Goal: Task Accomplishment & Management: Manage account settings

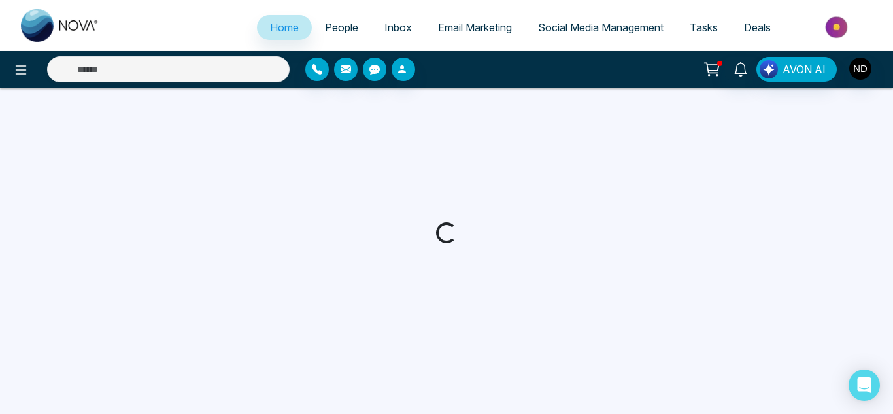
select select "*"
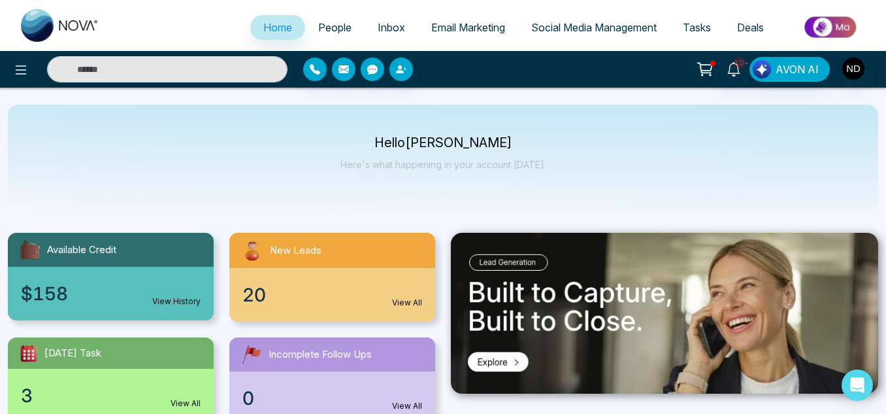
click at [332, 22] on span "People" at bounding box center [334, 27] width 33 height 13
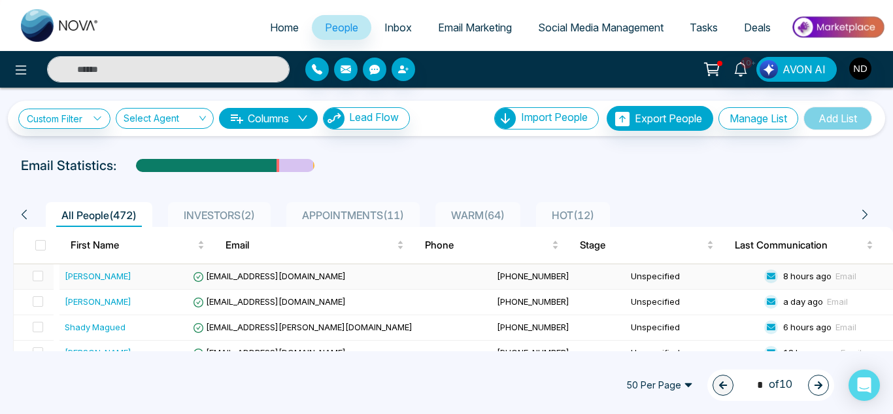
click at [141, 276] on div "[PERSON_NAME]" at bounding box center [127, 275] width 124 height 13
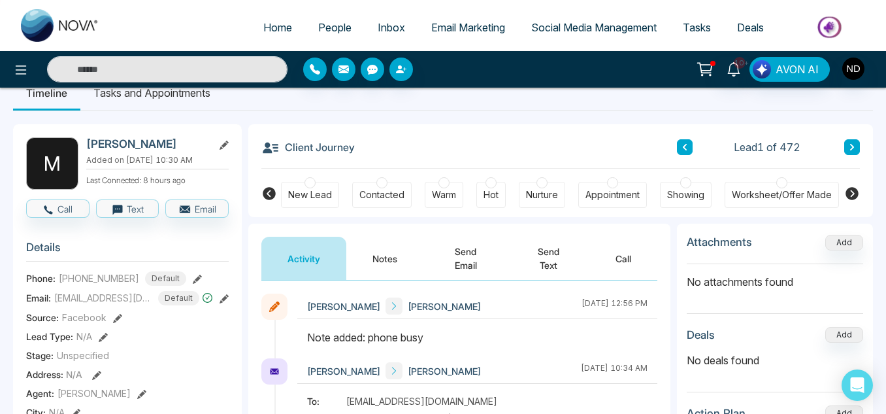
scroll to position [26, 0]
click at [845, 150] on button at bounding box center [852, 147] width 16 height 16
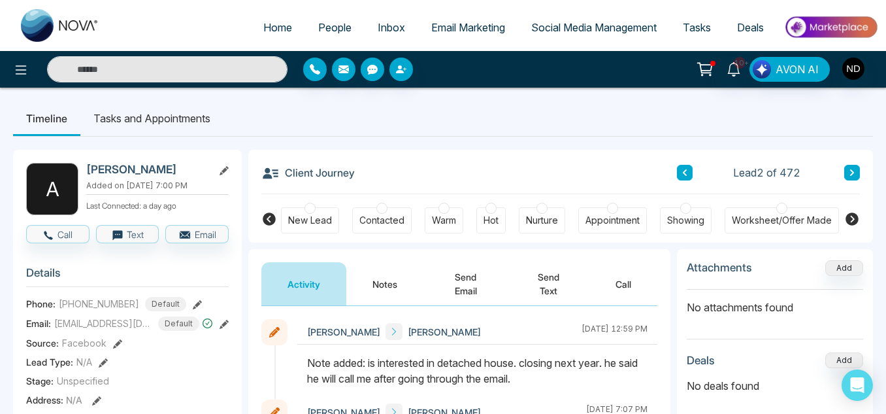
click at [845, 150] on div "Client Journey Lead 2 of 472" at bounding box center [560, 172] width 599 height 44
click at [849, 171] on icon at bounding box center [852, 173] width 7 height 8
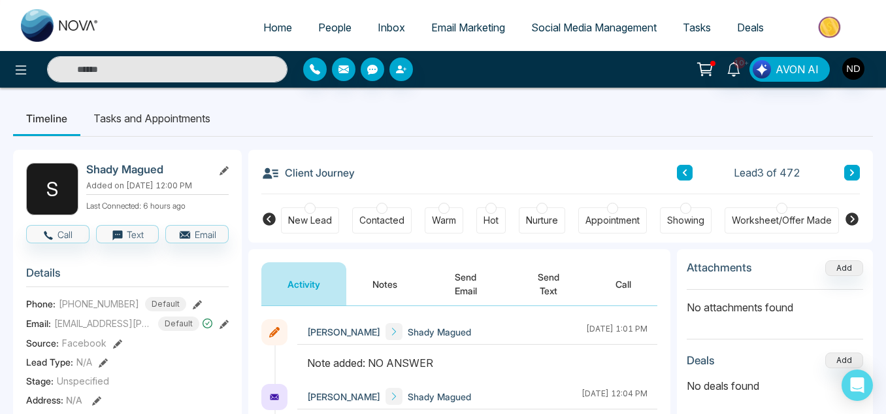
click at [849, 171] on icon at bounding box center [852, 173] width 7 height 8
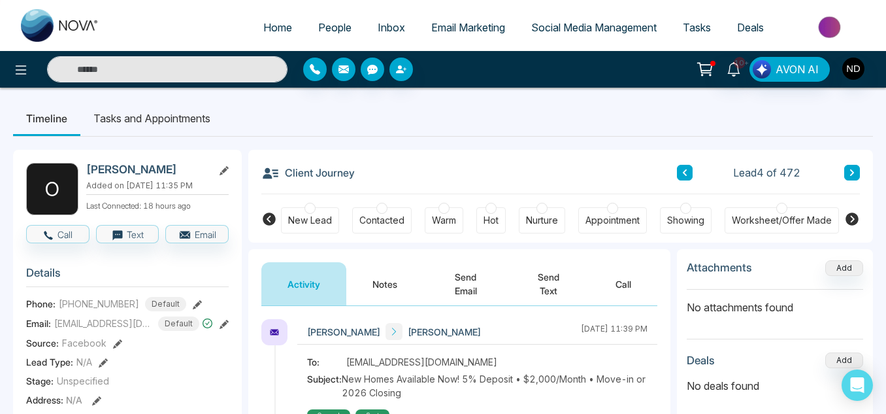
click at [858, 169] on button at bounding box center [852, 173] width 16 height 16
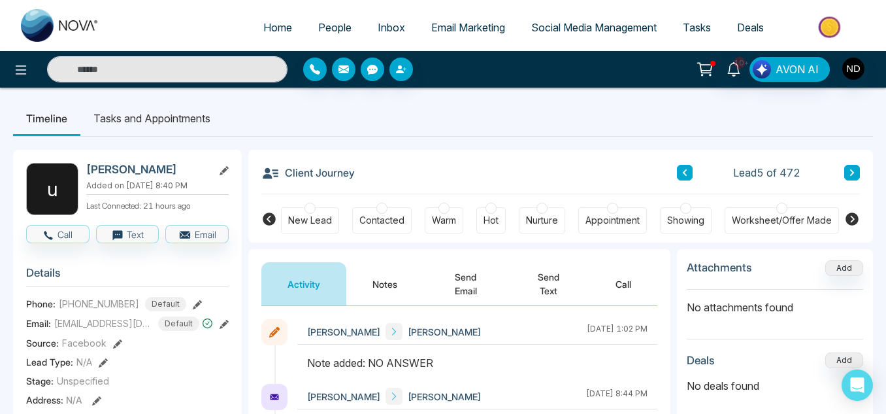
click at [858, 169] on button at bounding box center [852, 173] width 16 height 16
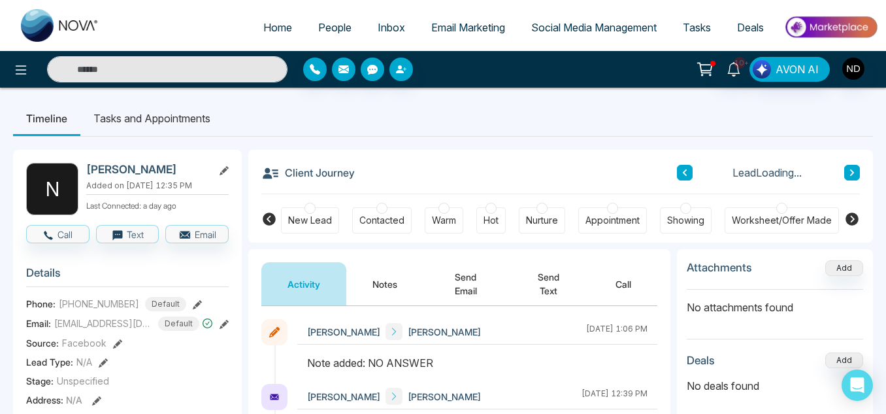
click at [858, 169] on button at bounding box center [852, 173] width 16 height 16
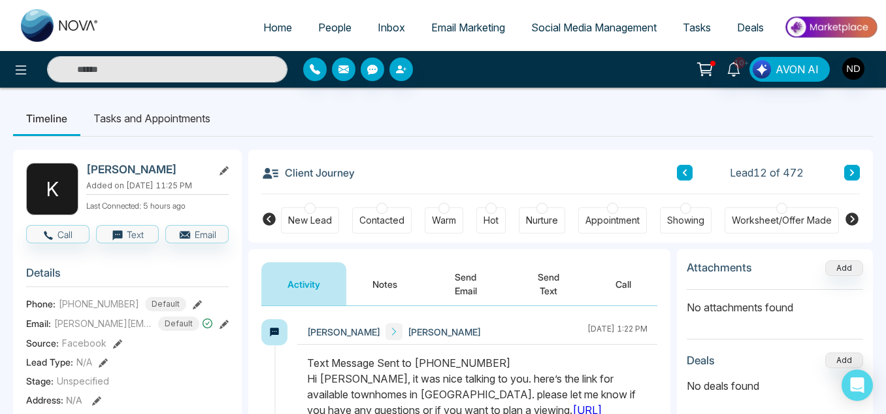
click at [850, 168] on button at bounding box center [852, 173] width 16 height 16
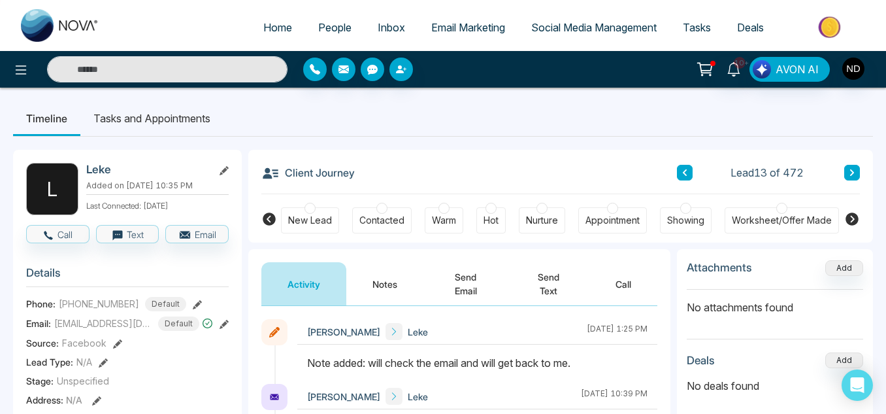
click at [850, 168] on button at bounding box center [852, 173] width 16 height 16
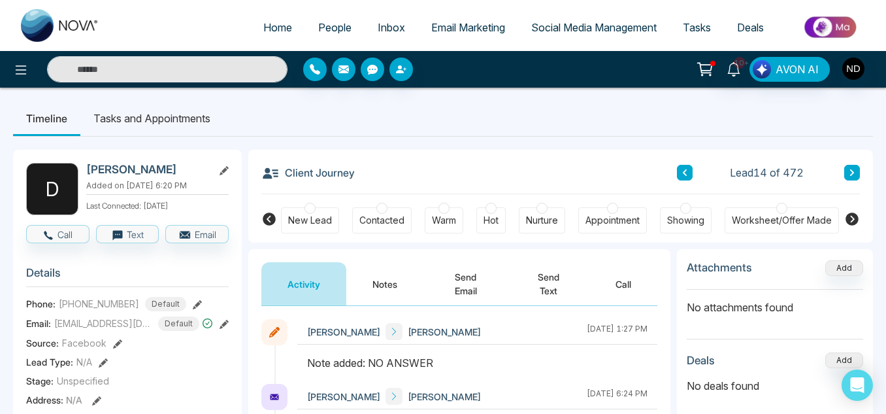
click at [850, 168] on button at bounding box center [852, 173] width 16 height 16
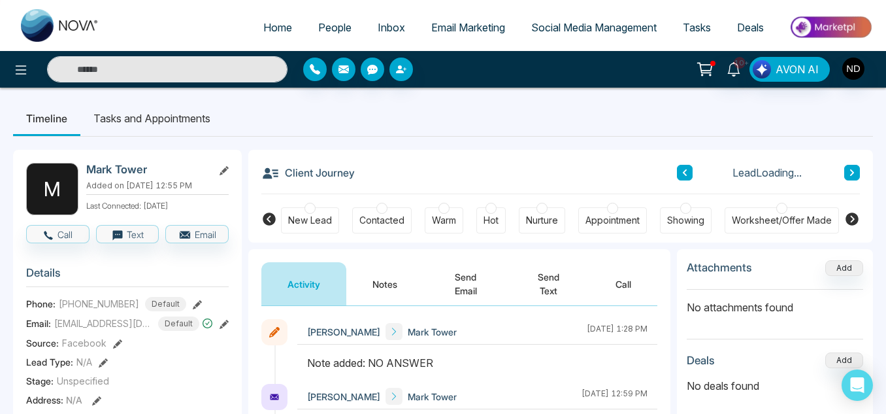
click at [850, 168] on button at bounding box center [852, 173] width 16 height 16
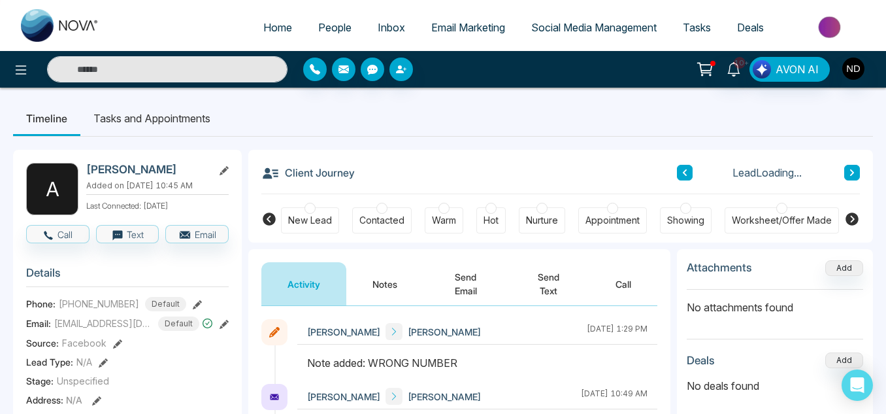
click at [850, 168] on button at bounding box center [852, 173] width 16 height 16
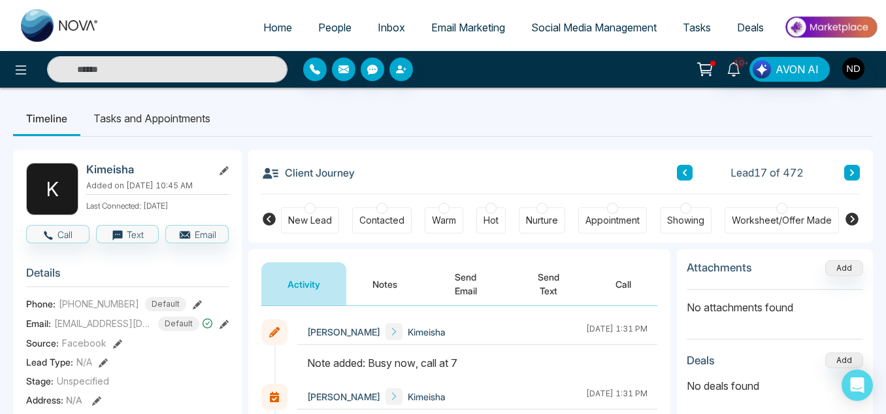
click at [335, 29] on span "People" at bounding box center [334, 27] width 33 height 13
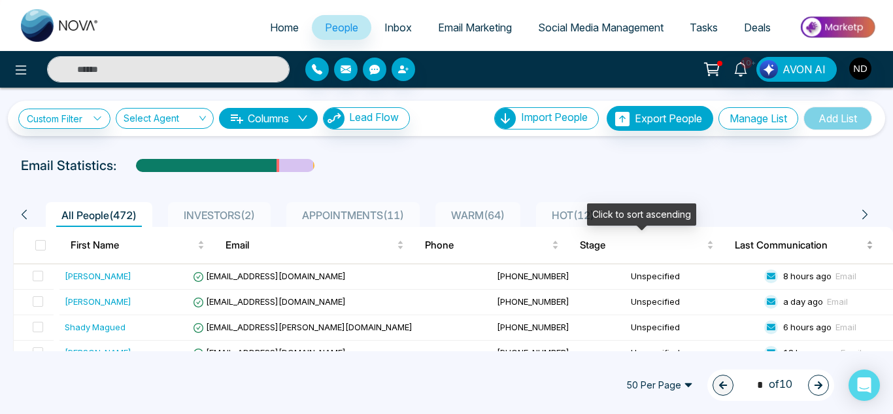
click at [761, 252] on span "Last Communication" at bounding box center [799, 245] width 129 height 16
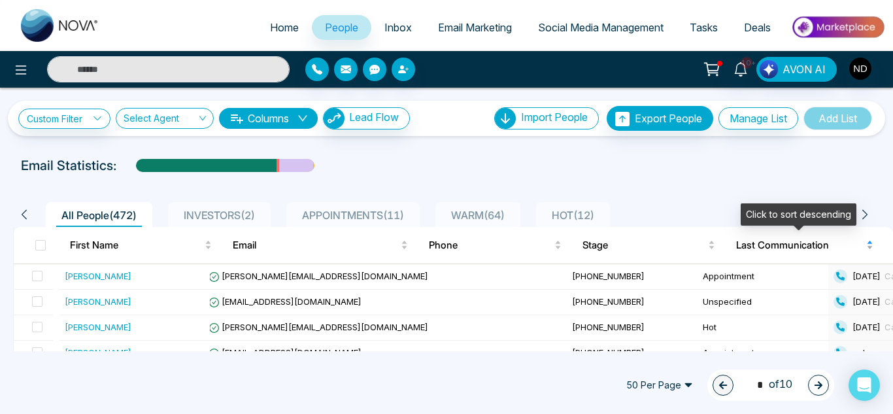
click at [761, 252] on span "Last Communication" at bounding box center [799, 245] width 127 height 16
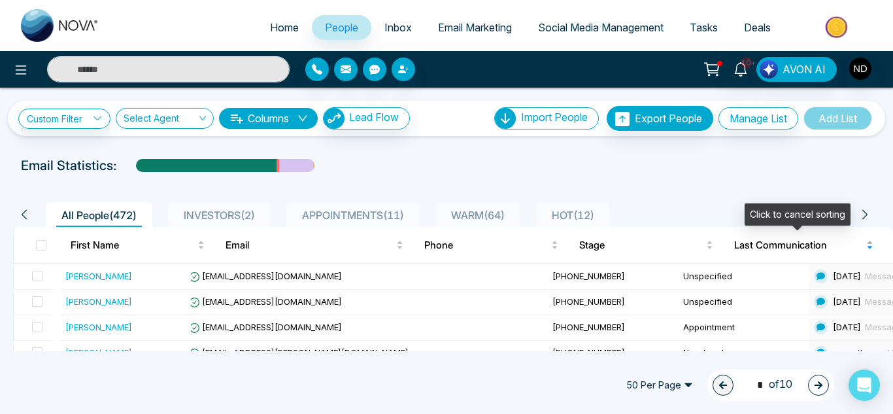
click at [810, 244] on span "Last Communication" at bounding box center [798, 245] width 129 height 16
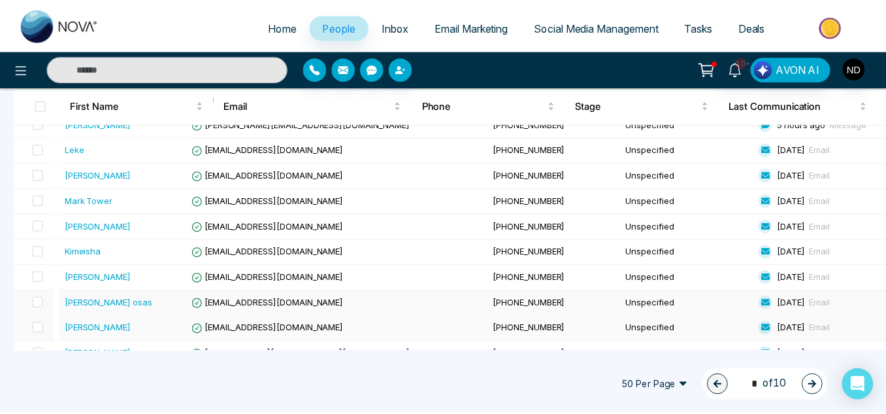
scroll to position [438, 0]
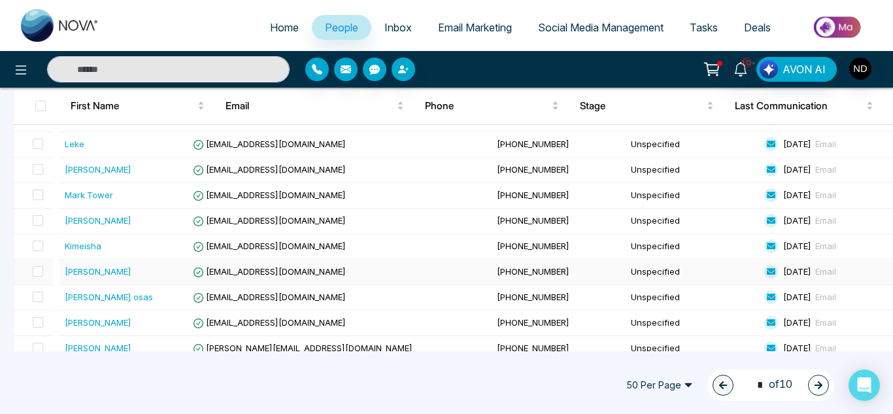
click at [188, 274] on div "[PERSON_NAME]" at bounding box center [127, 271] width 124 height 13
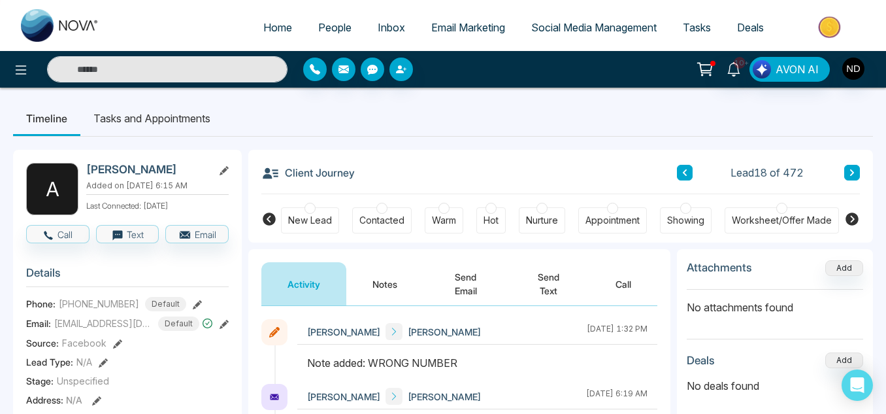
click at [846, 168] on button at bounding box center [852, 173] width 16 height 16
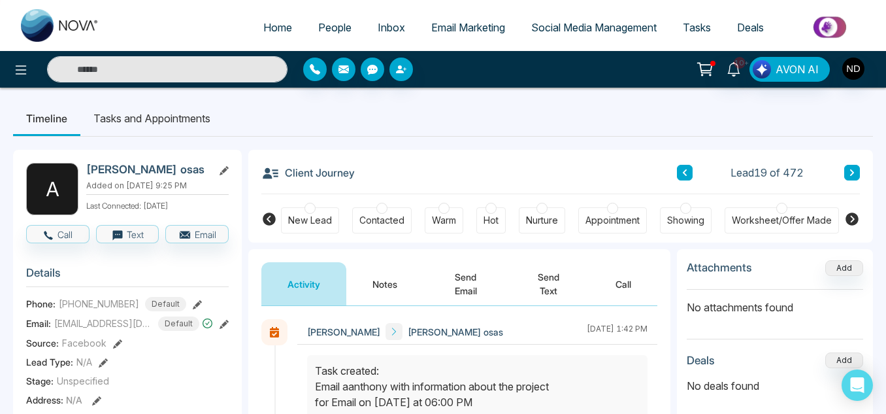
click at [846, 168] on button at bounding box center [852, 173] width 16 height 16
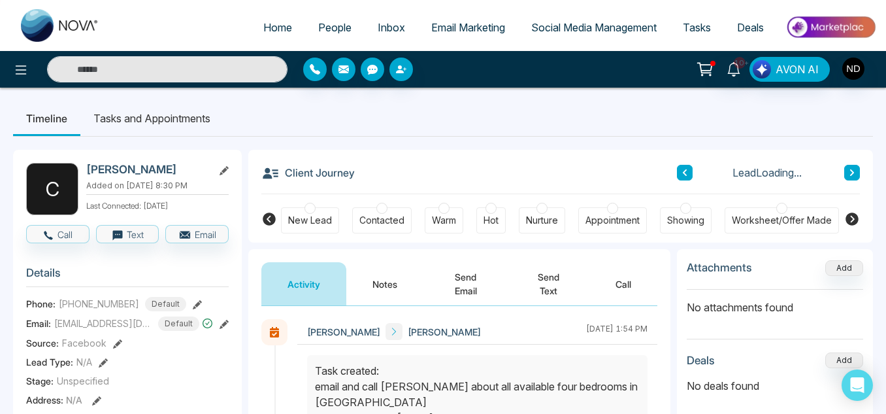
click at [846, 168] on button at bounding box center [852, 173] width 16 height 16
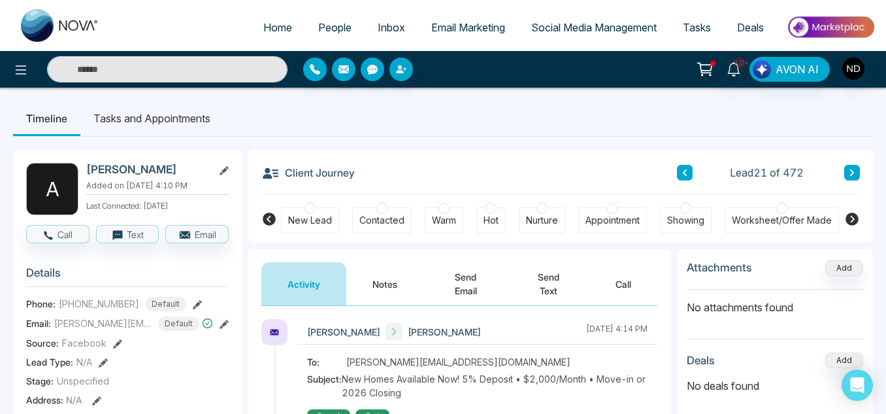
click at [395, 276] on button "Notes" at bounding box center [384, 283] width 77 height 43
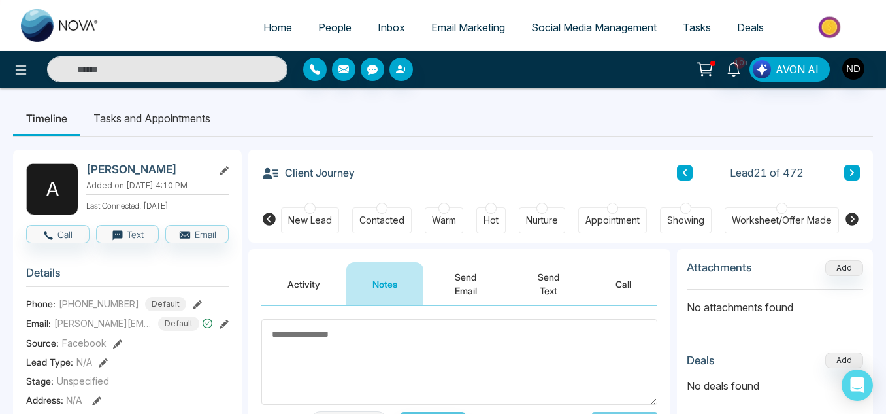
click at [319, 291] on button "Activity" at bounding box center [303, 283] width 85 height 43
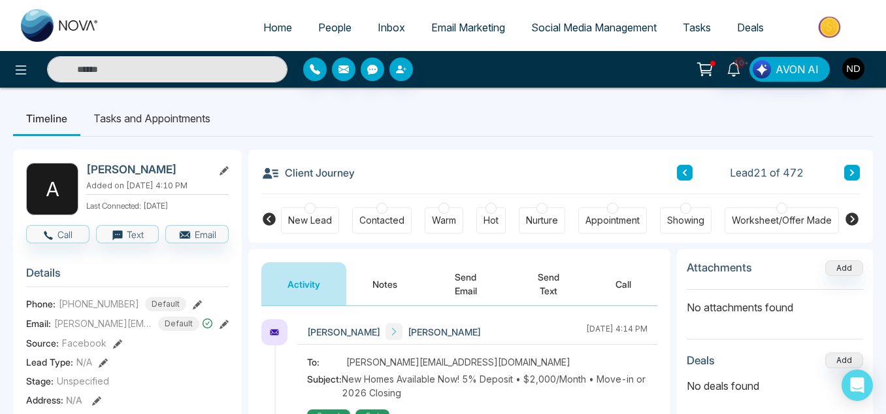
click at [418, 273] on button "Notes" at bounding box center [384, 283] width 77 height 43
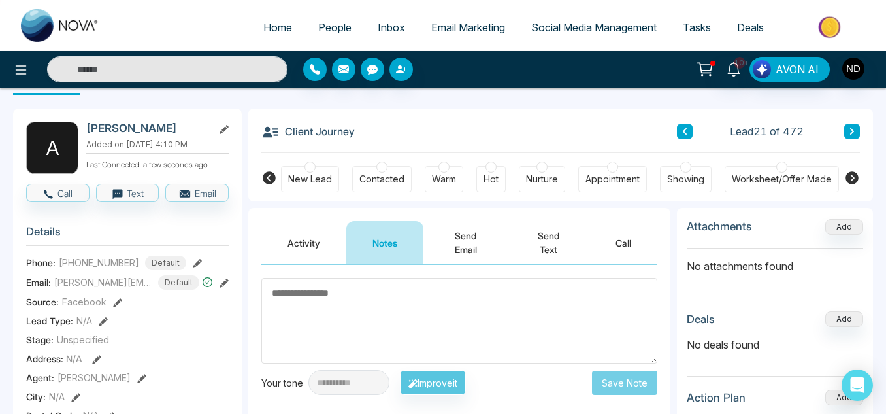
scroll to position [41, 0]
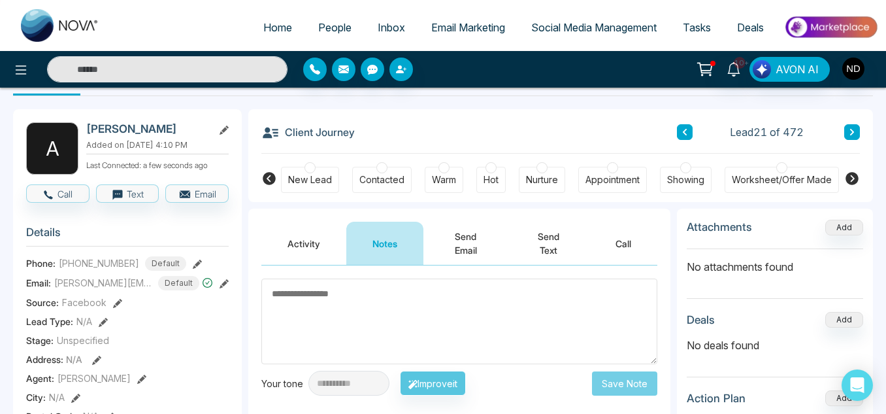
click at [325, 255] on button "Activity" at bounding box center [303, 243] width 85 height 43
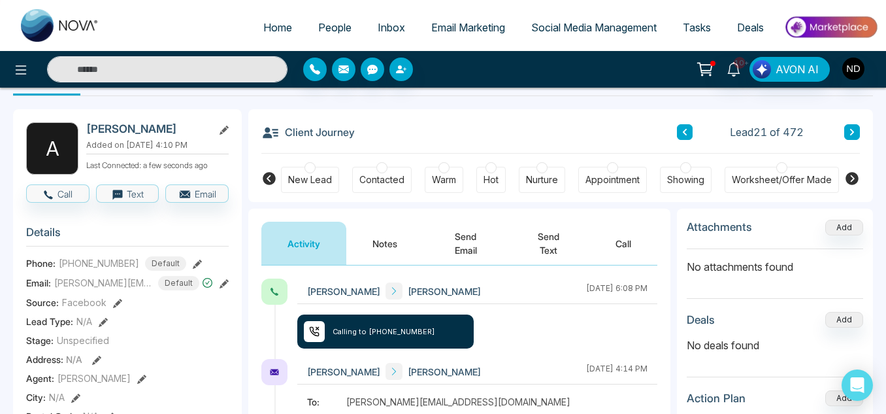
click at [384, 253] on button "Notes" at bounding box center [384, 243] width 77 height 43
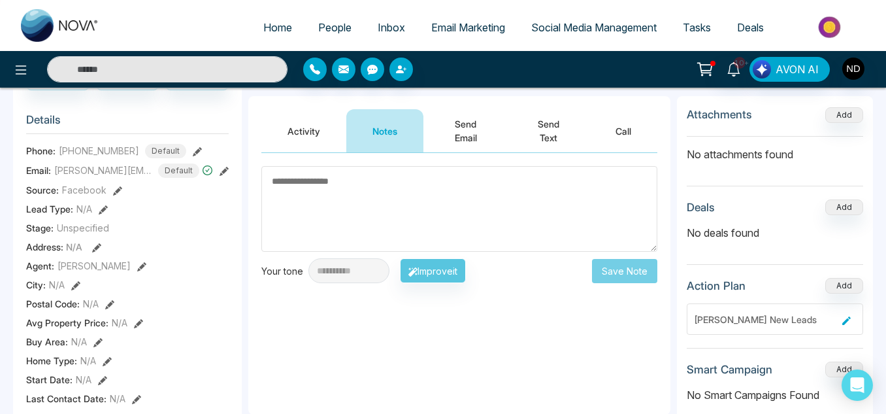
scroll to position [152, 0]
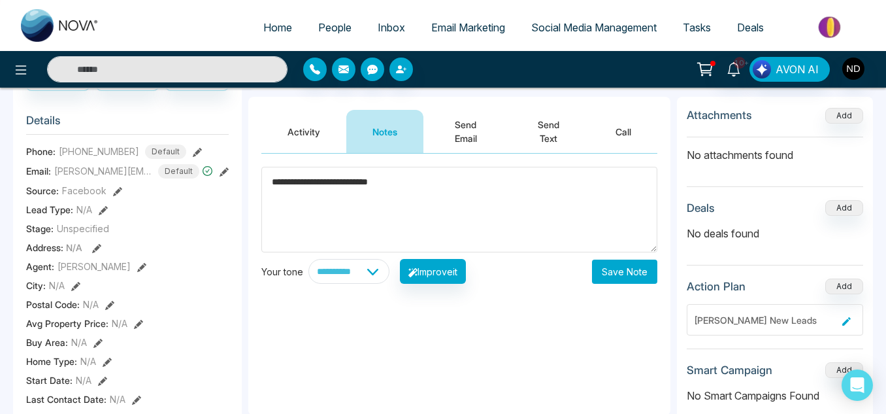
type textarea "**********"
click at [609, 276] on button "Save Note" at bounding box center [624, 271] width 65 height 24
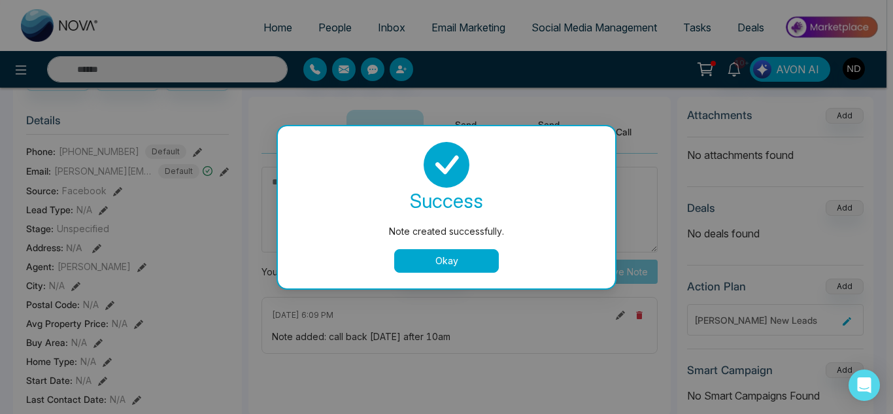
click at [431, 261] on button "Okay" at bounding box center [446, 261] width 105 height 24
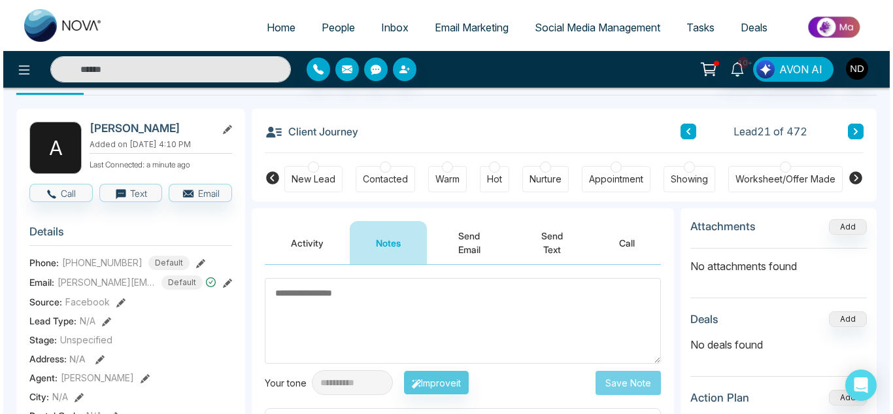
scroll to position [0, 0]
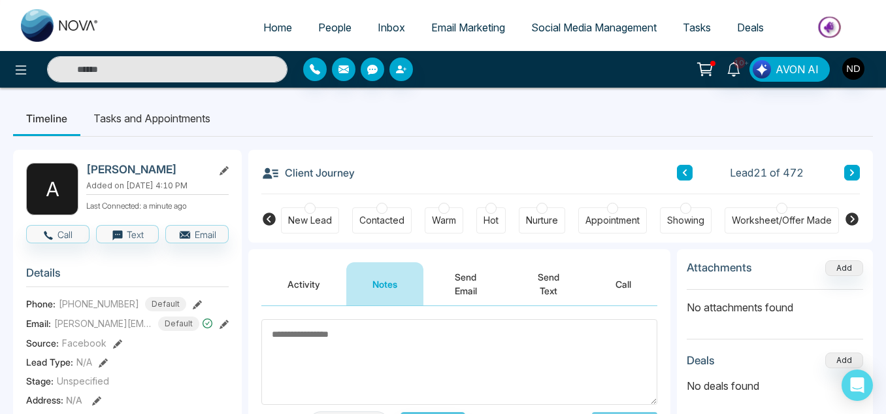
click at [175, 124] on li "Tasks and Appointments" at bounding box center [151, 118] width 143 height 35
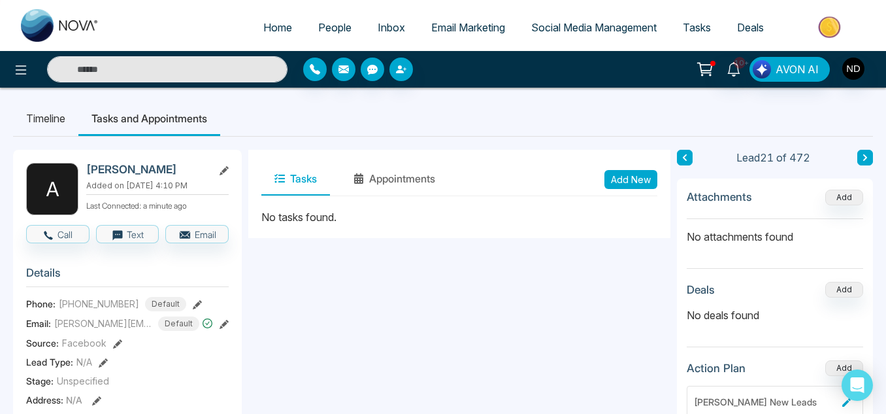
click at [623, 179] on button "Add New" at bounding box center [631, 179] width 53 height 19
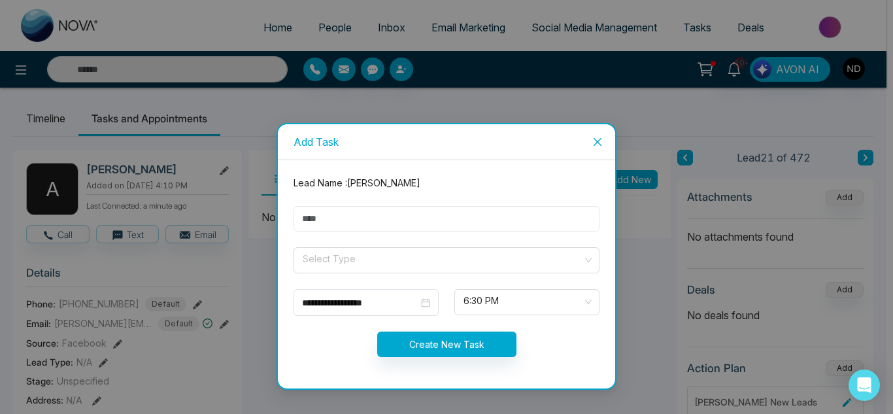
click at [570, 211] on input "text" at bounding box center [446, 218] width 306 height 25
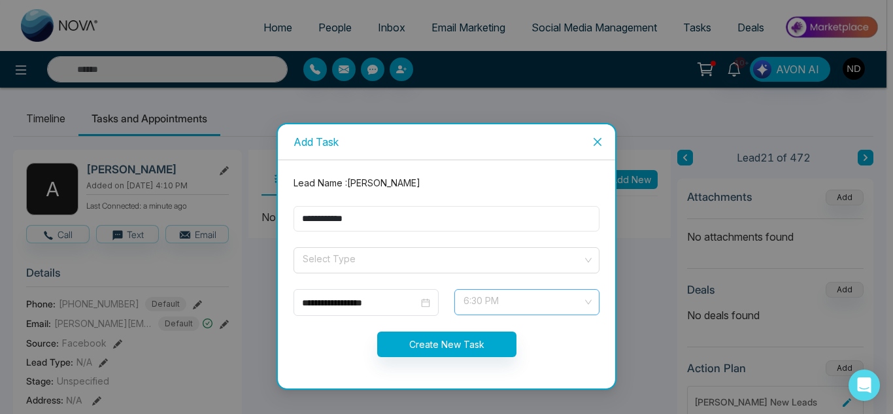
click at [490, 300] on span "6:30 PM" at bounding box center [526, 302] width 127 height 22
type input "**********"
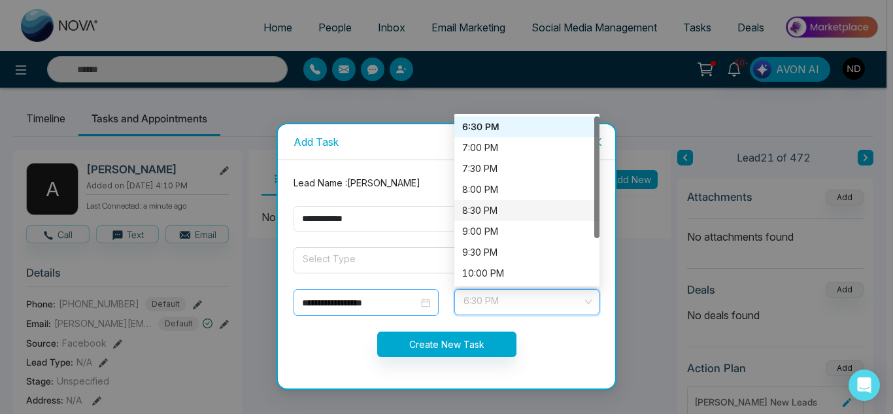
click at [376, 303] on input "**********" at bounding box center [360, 302] width 116 height 14
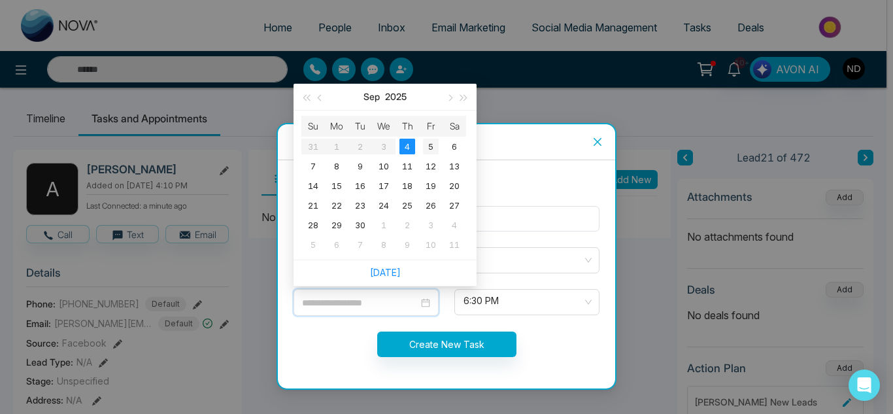
type input "**********"
click at [430, 142] on div "5" at bounding box center [431, 147] width 16 height 16
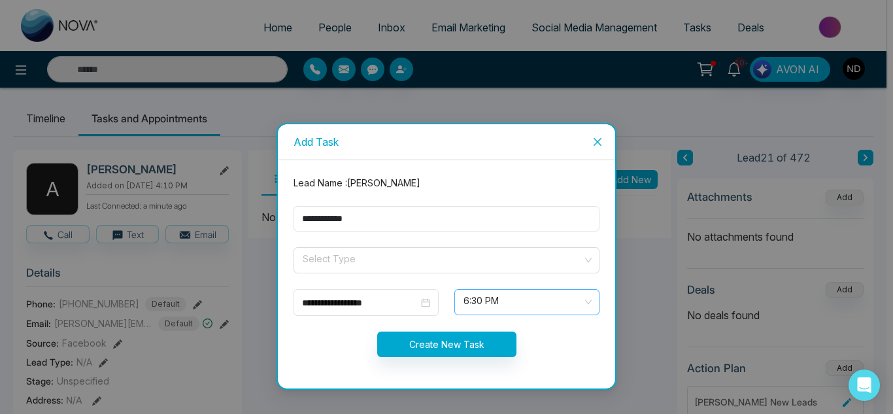
click at [469, 312] on span "6:30 PM" at bounding box center [526, 302] width 127 height 22
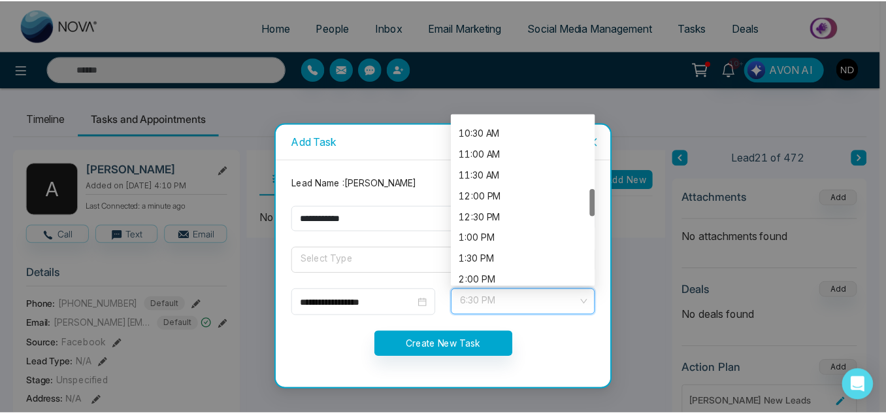
scroll to position [430, 0]
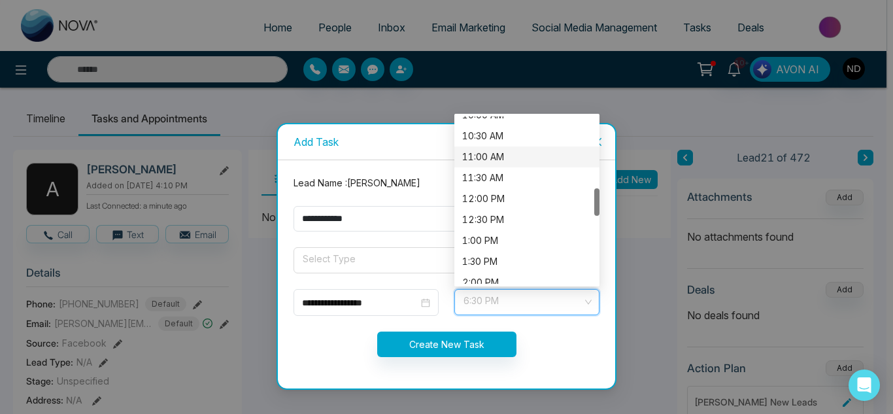
click at [493, 162] on div "11:00 AM" at bounding box center [526, 157] width 129 height 14
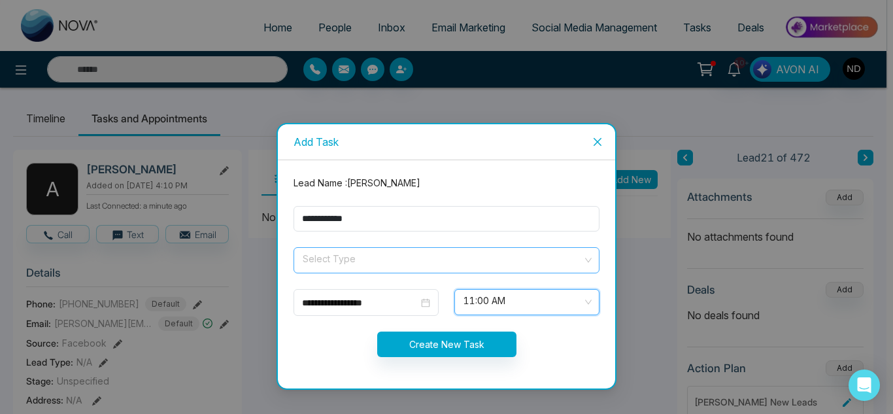
click at [391, 253] on input "search" at bounding box center [441, 258] width 281 height 20
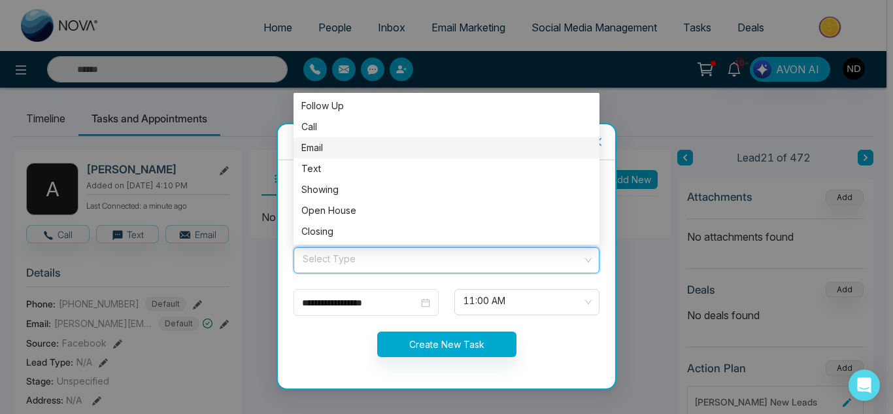
click at [385, 139] on div "Email" at bounding box center [446, 147] width 306 height 21
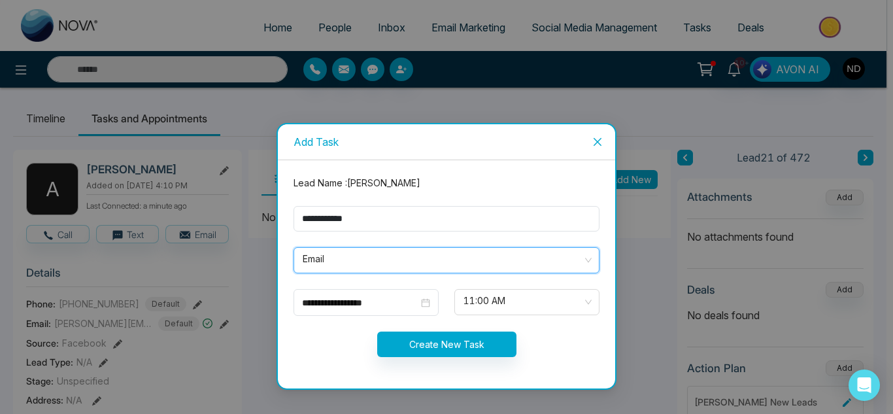
click at [317, 268] on span "Email" at bounding box center [447, 260] width 288 height 22
click at [423, 348] on button "Create New Task" at bounding box center [446, 343] width 139 height 25
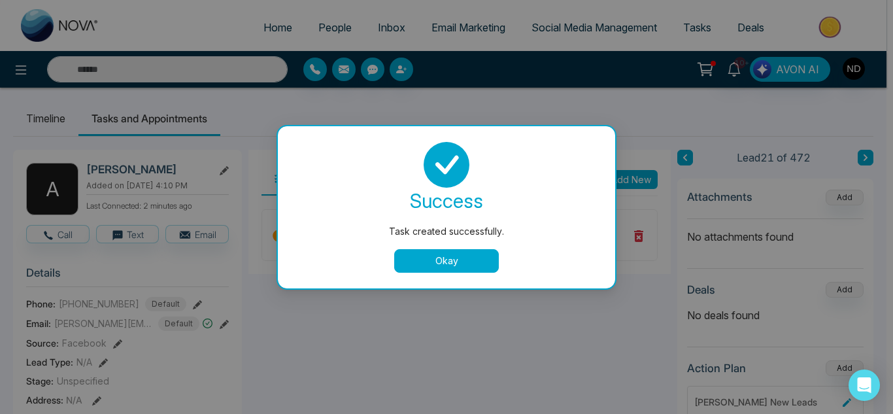
click at [430, 263] on button "Okay" at bounding box center [446, 261] width 105 height 24
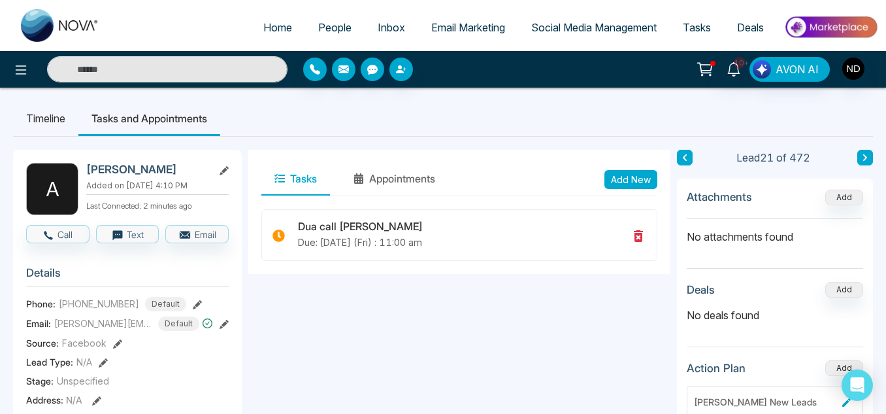
click at [867, 160] on icon at bounding box center [865, 158] width 7 height 8
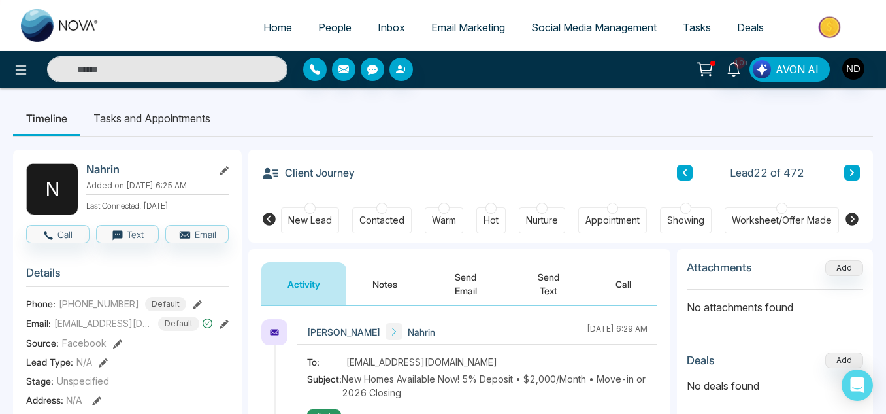
click at [381, 293] on button "Notes" at bounding box center [384, 283] width 77 height 43
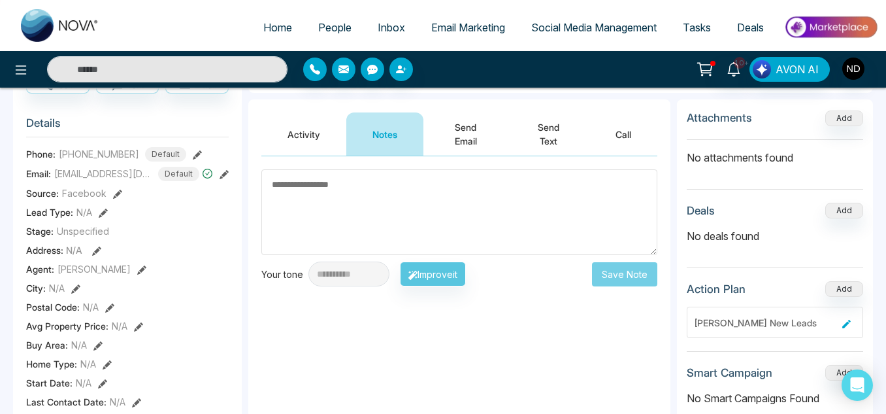
scroll to position [86, 0]
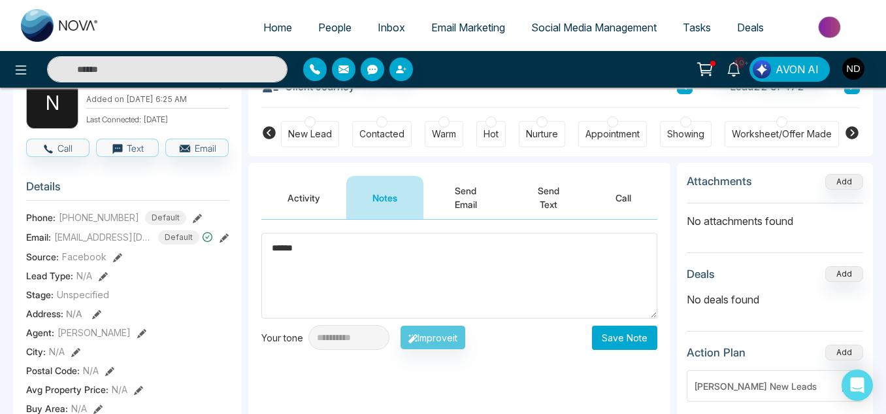
type textarea "******"
click at [628, 346] on button "Save Note" at bounding box center [624, 337] width 65 height 24
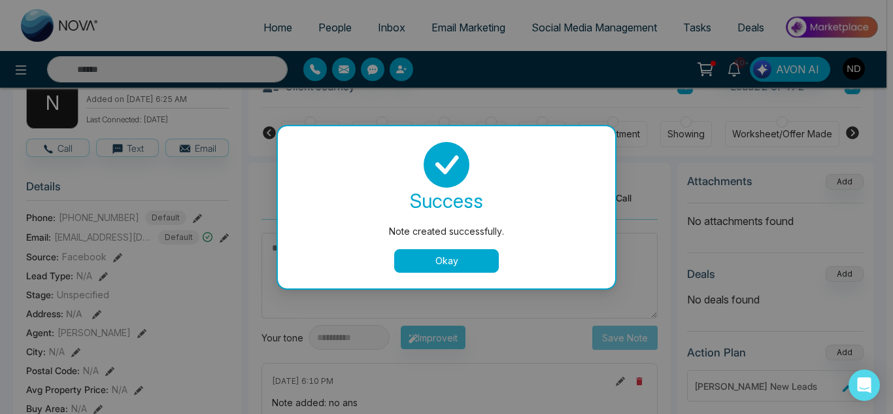
click at [497, 268] on button "Okay" at bounding box center [446, 261] width 105 height 24
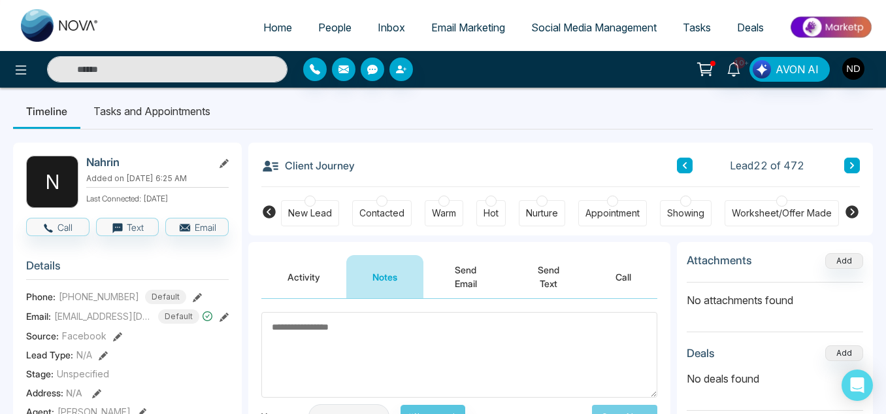
scroll to position [6, 0]
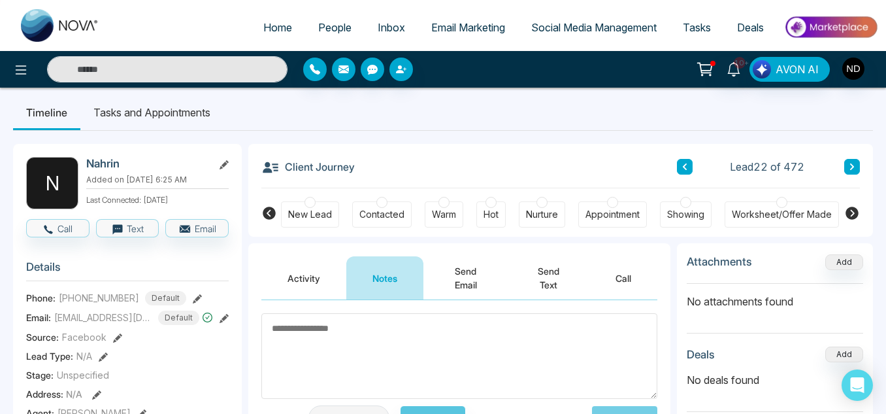
click at [849, 161] on button at bounding box center [852, 167] width 16 height 16
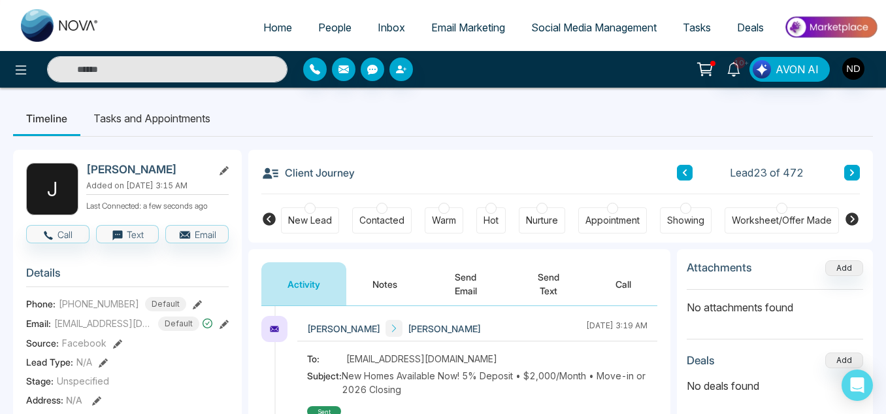
click at [394, 299] on button "Notes" at bounding box center [384, 283] width 77 height 43
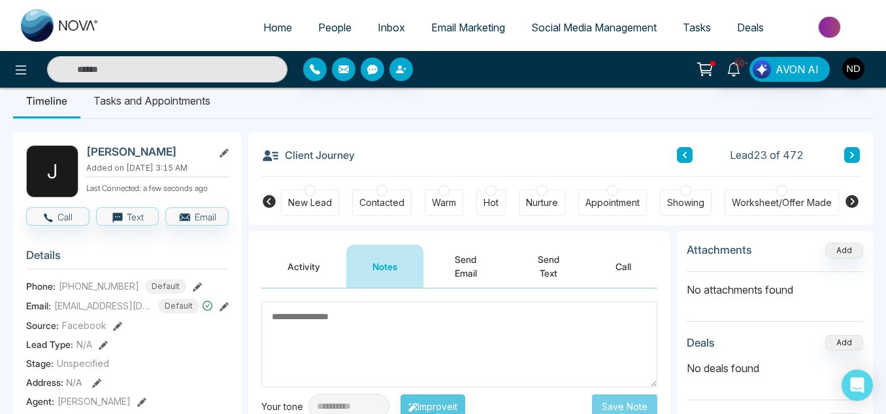
scroll to position [17, 0]
click at [315, 255] on button "Activity" at bounding box center [303, 266] width 85 height 43
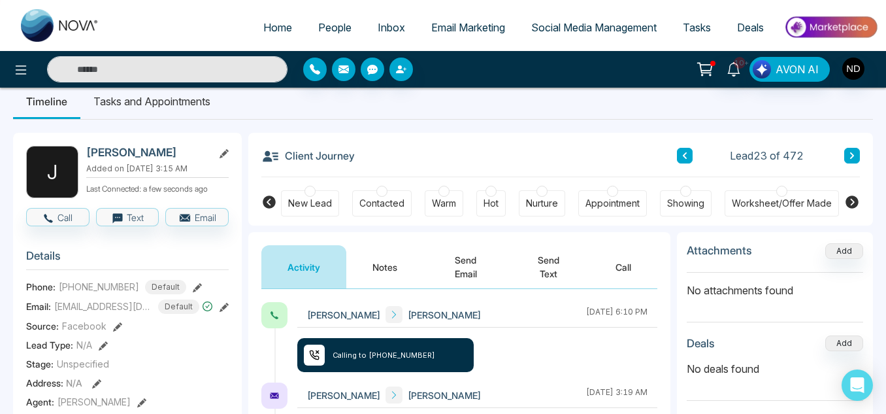
click at [397, 273] on button "Notes" at bounding box center [384, 266] width 77 height 43
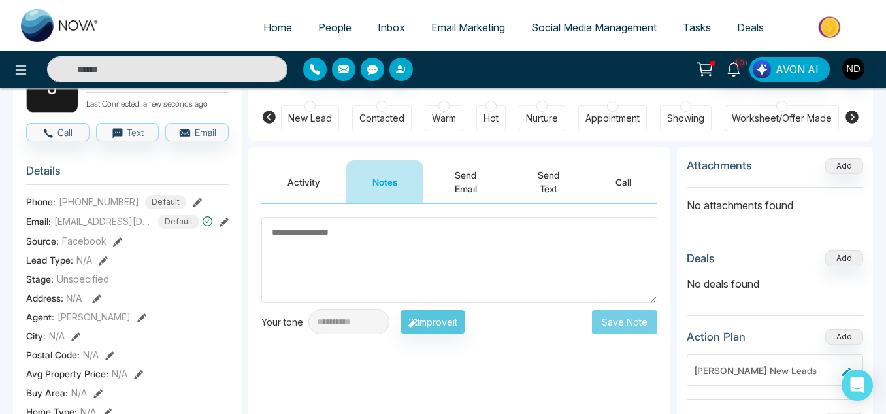
scroll to position [103, 0]
click at [397, 273] on textarea at bounding box center [459, 259] width 396 height 86
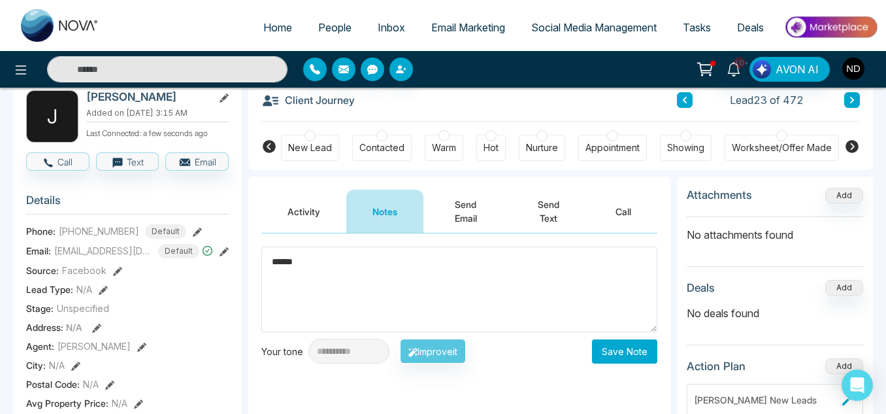
scroll to position [69, 0]
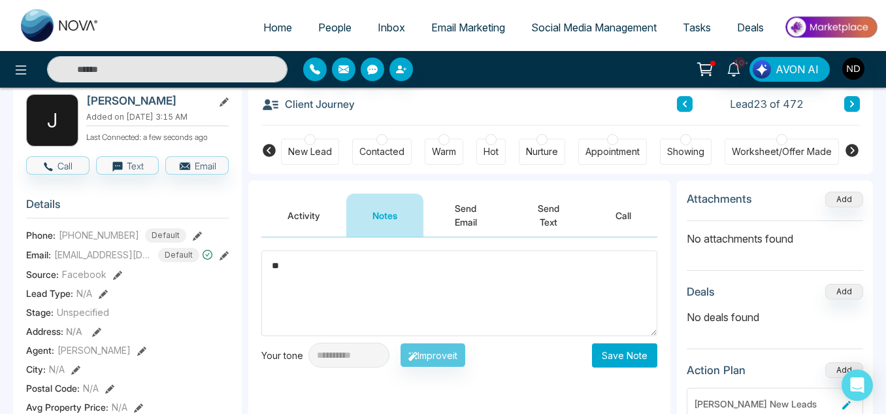
type textarea "*"
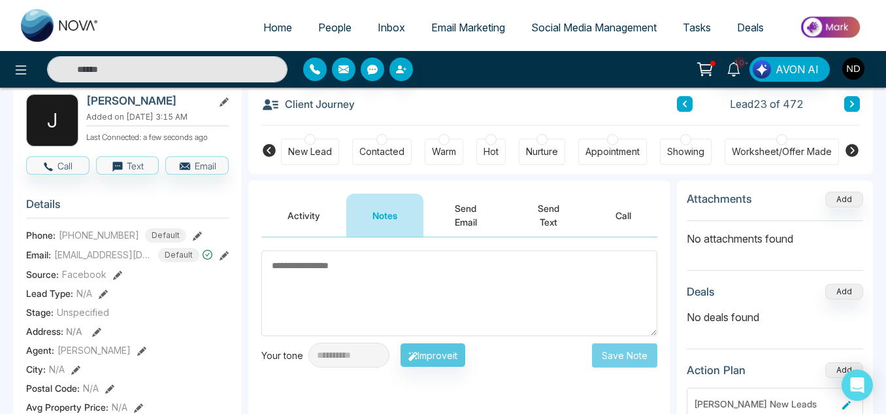
click at [308, 227] on button "Activity" at bounding box center [303, 214] width 85 height 43
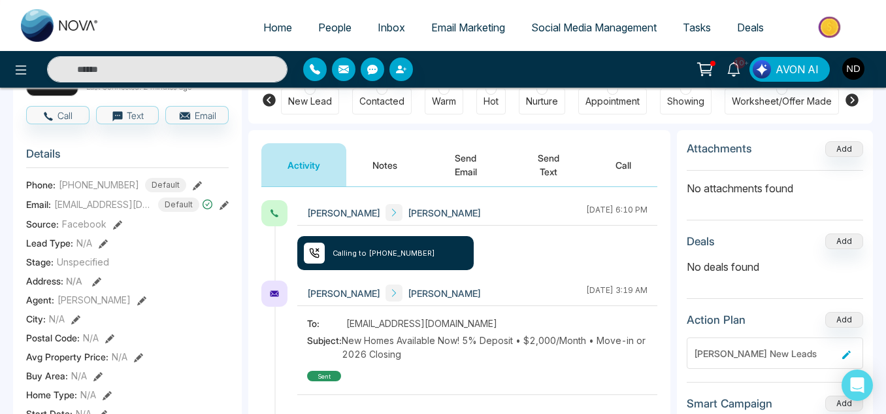
click at [387, 166] on button "Notes" at bounding box center [384, 164] width 77 height 43
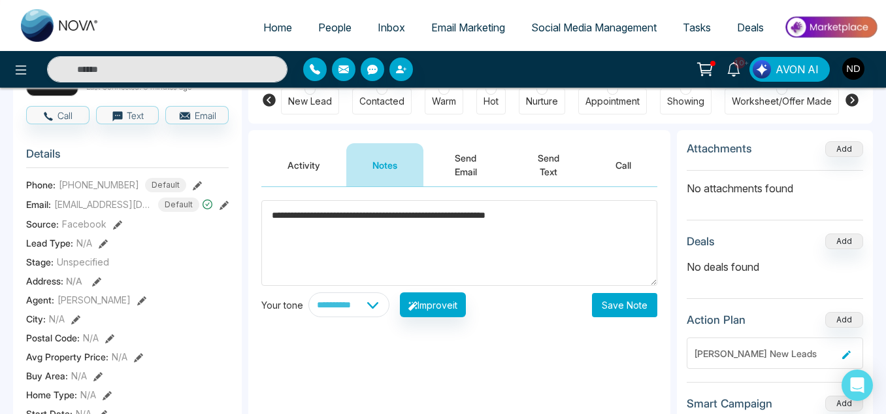
type textarea "**********"
click at [606, 295] on button "Save Note" at bounding box center [624, 305] width 65 height 24
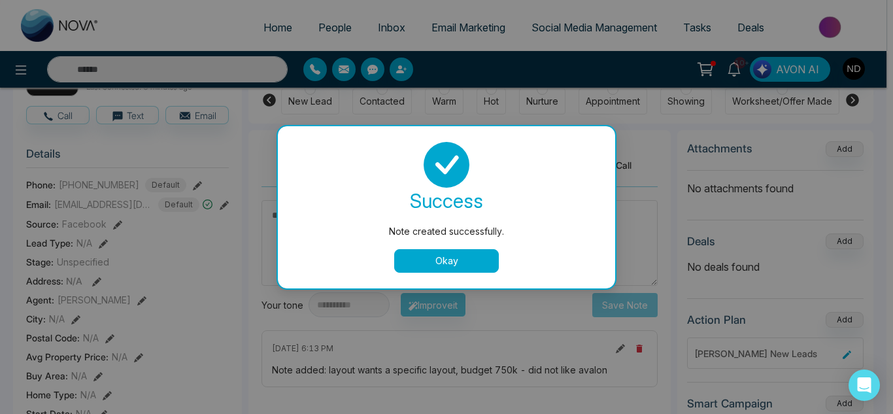
click at [463, 268] on button "Okay" at bounding box center [446, 261] width 105 height 24
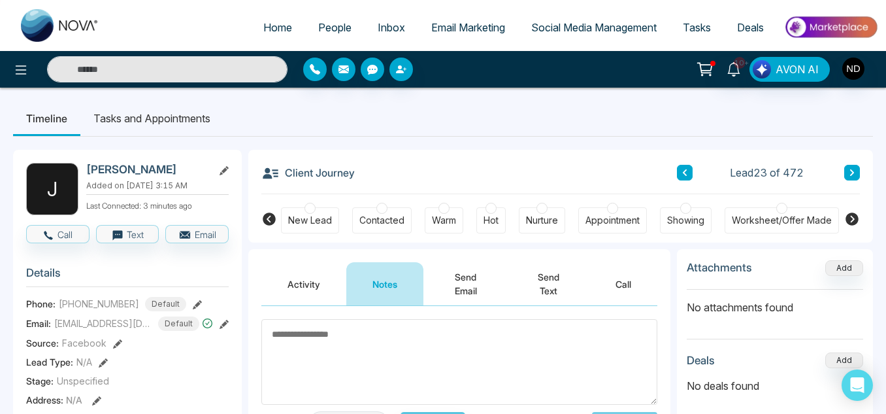
click at [847, 173] on button at bounding box center [852, 173] width 16 height 16
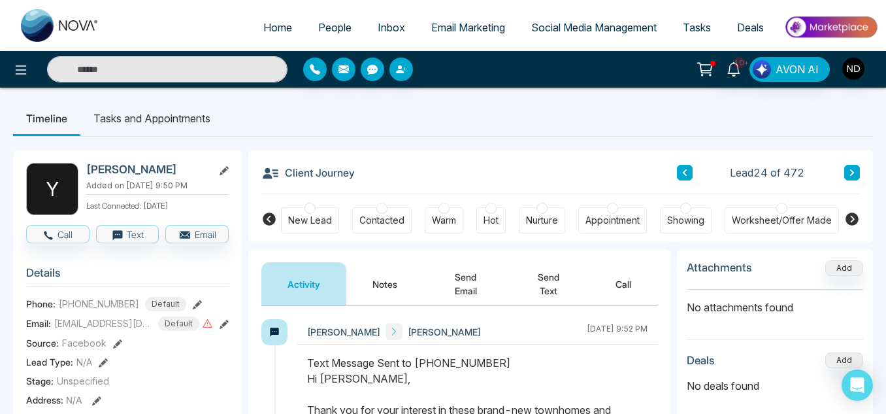
click at [380, 280] on button "Notes" at bounding box center [384, 283] width 77 height 43
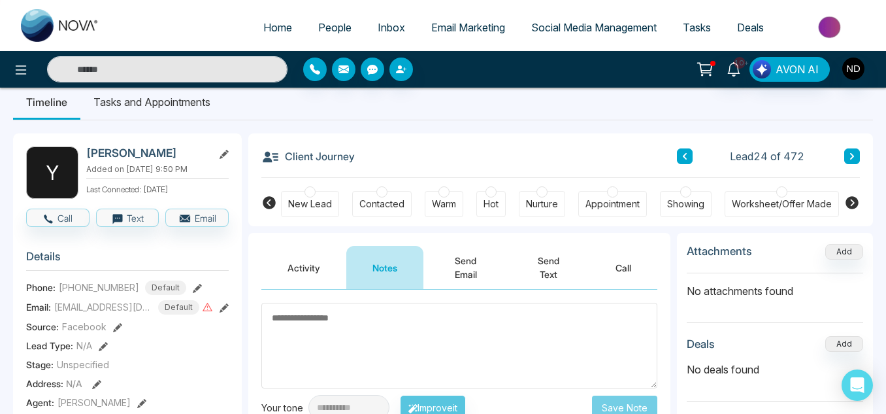
scroll to position [15, 0]
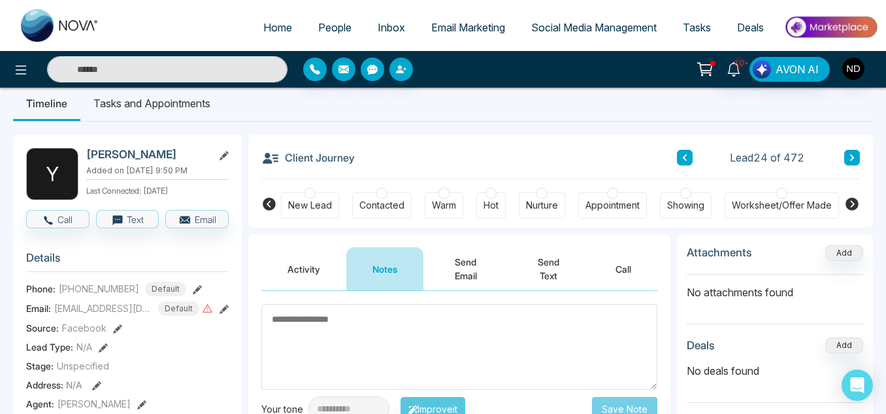
click at [305, 273] on button "Activity" at bounding box center [303, 268] width 85 height 43
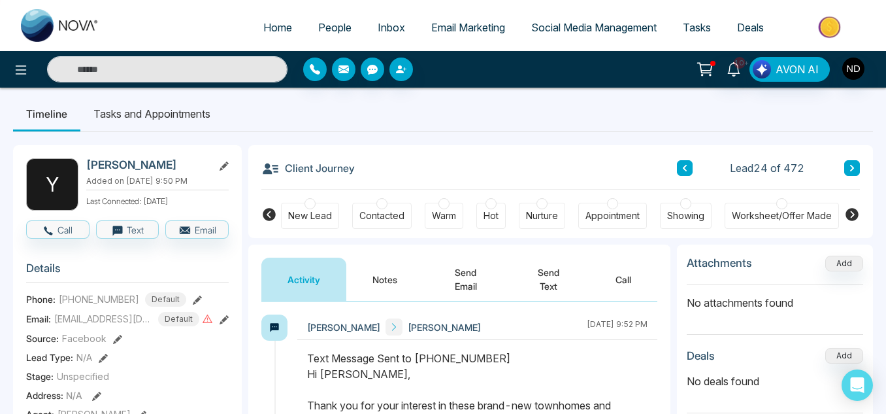
scroll to position [4, 0]
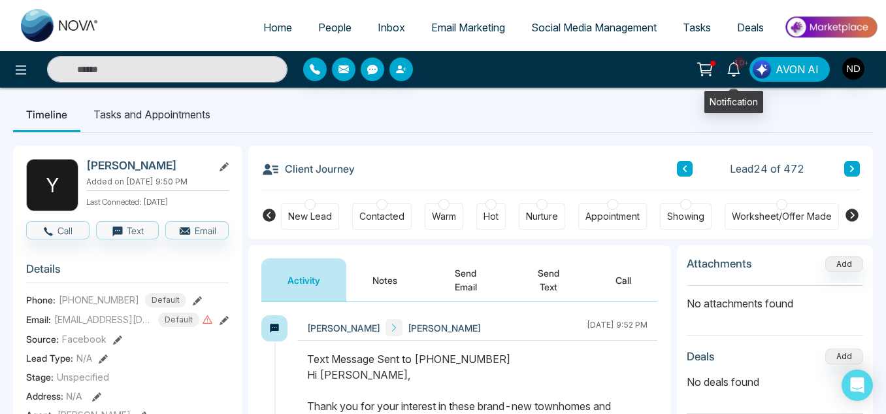
click at [740, 74] on icon at bounding box center [734, 69] width 14 height 14
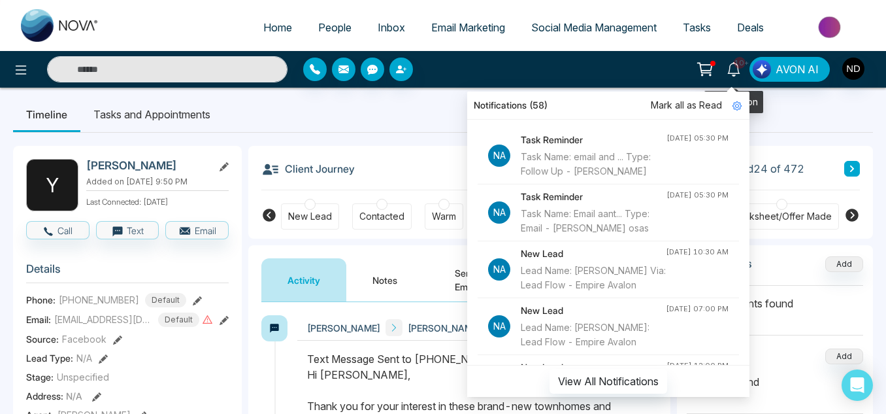
click at [733, 73] on icon at bounding box center [733, 69] width 12 height 14
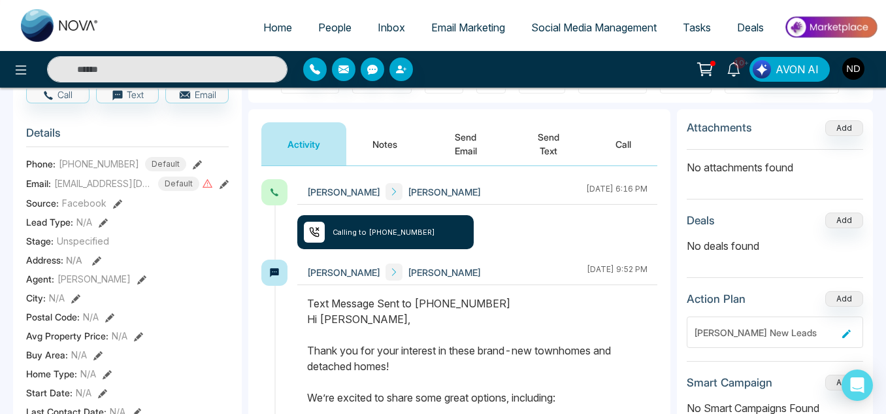
scroll to position [0, 0]
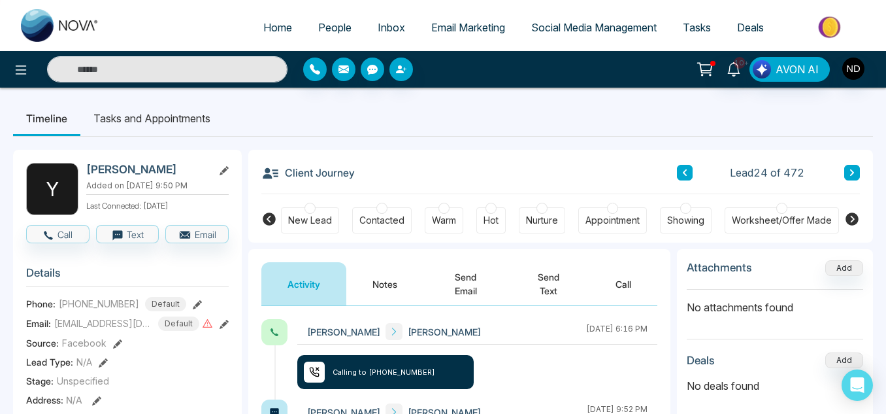
click at [688, 173] on button at bounding box center [685, 173] width 16 height 16
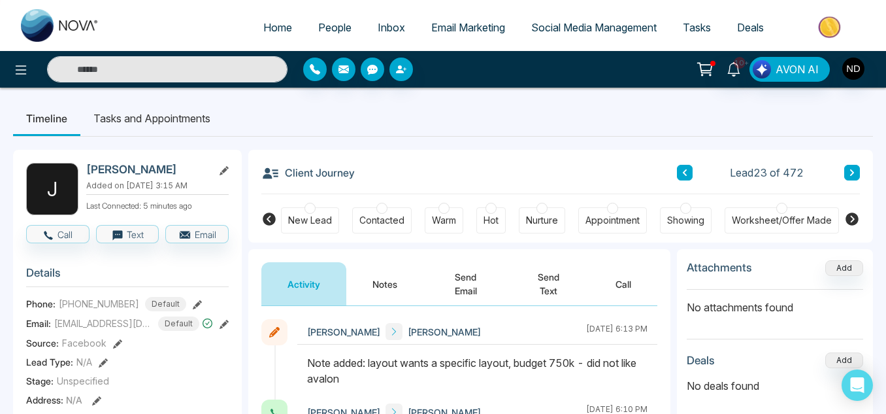
click at [488, 283] on button "Send Email" at bounding box center [465, 283] width 84 height 43
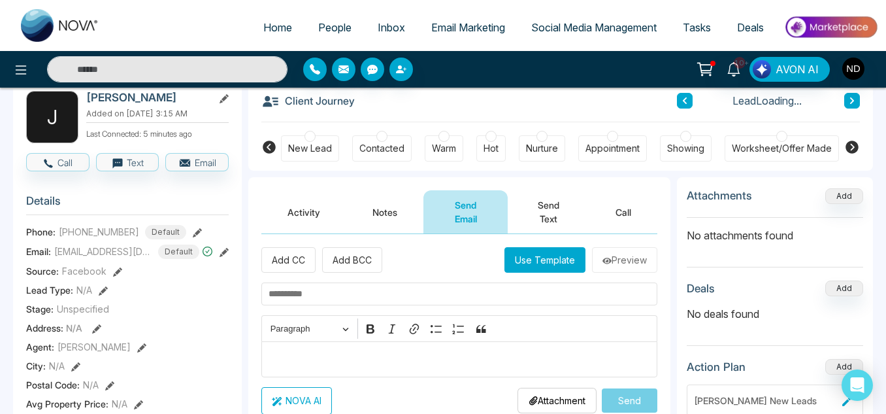
scroll to position [73, 0]
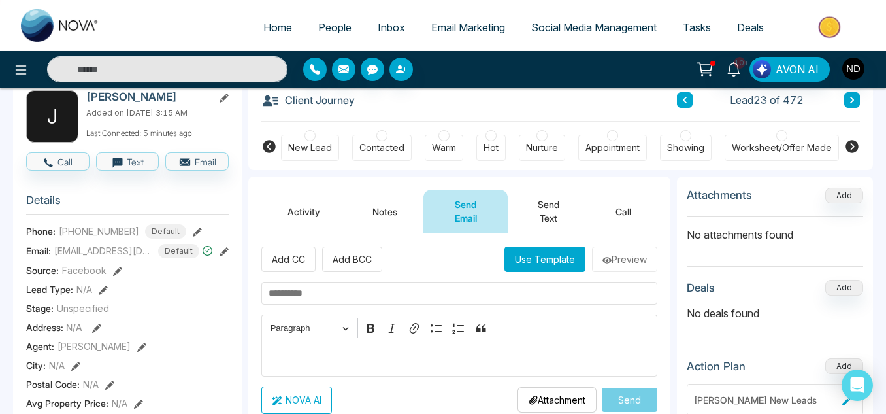
click at [518, 271] on button "Use Template" at bounding box center [545, 258] width 81 height 25
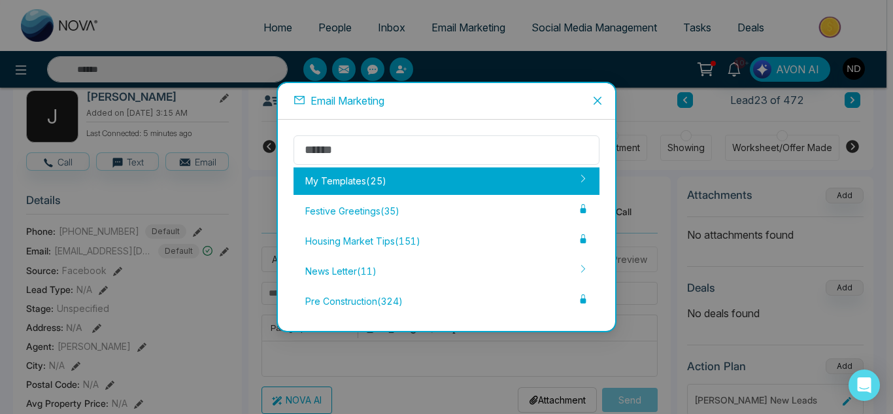
click at [490, 190] on div "My Templates ( 25 )" at bounding box center [446, 180] width 306 height 27
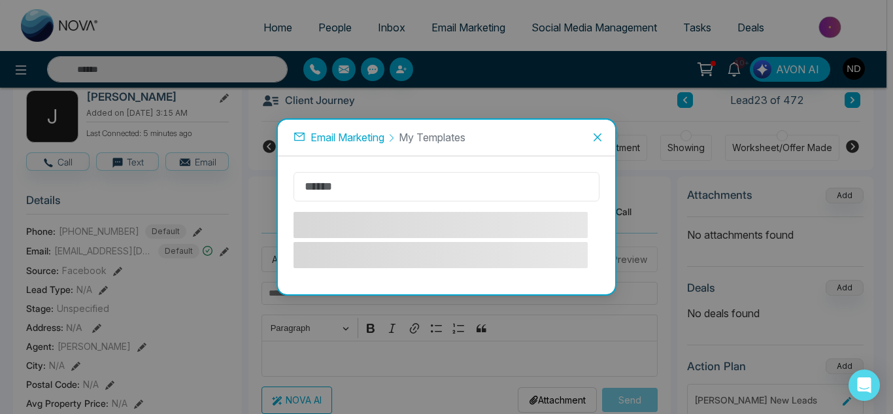
click at [490, 190] on input "text" at bounding box center [446, 186] width 306 height 29
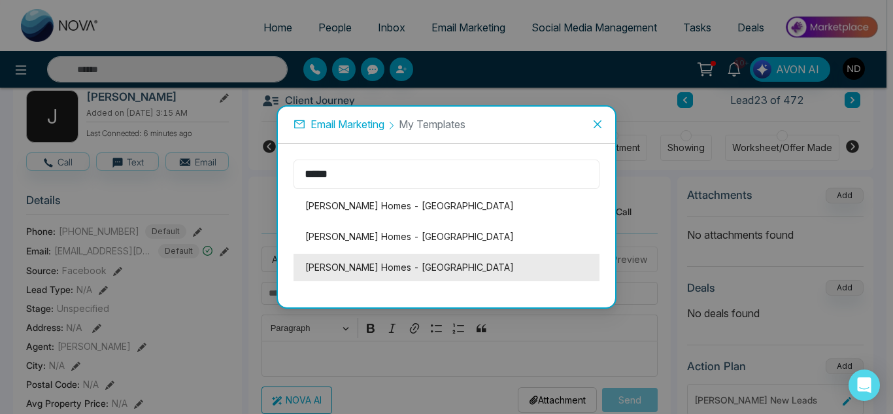
type input "*****"
click at [437, 271] on li "[PERSON_NAME] Homes - [GEOGRAPHIC_DATA]" at bounding box center [446, 267] width 306 height 27
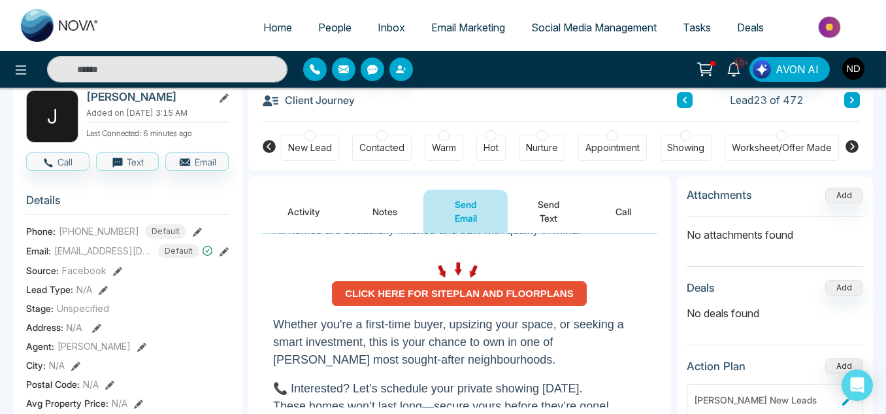
scroll to position [301, 0]
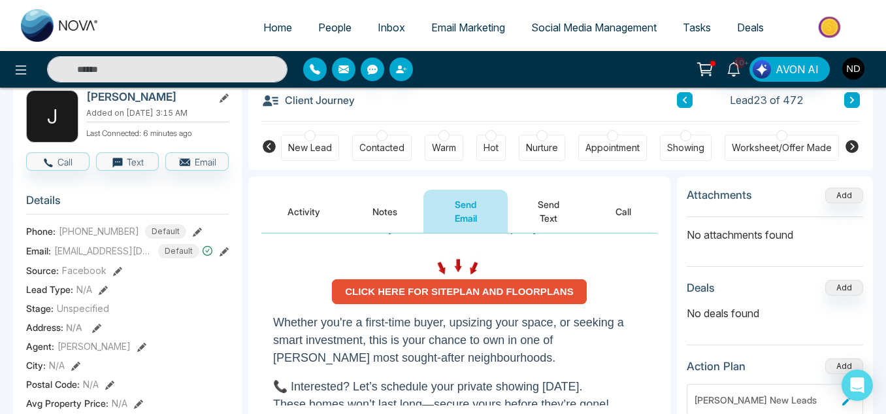
click at [437, 286] on strong "CLICK HERE FOR SITEPLAN AND FLOORPLANS" at bounding box center [459, 291] width 228 height 11
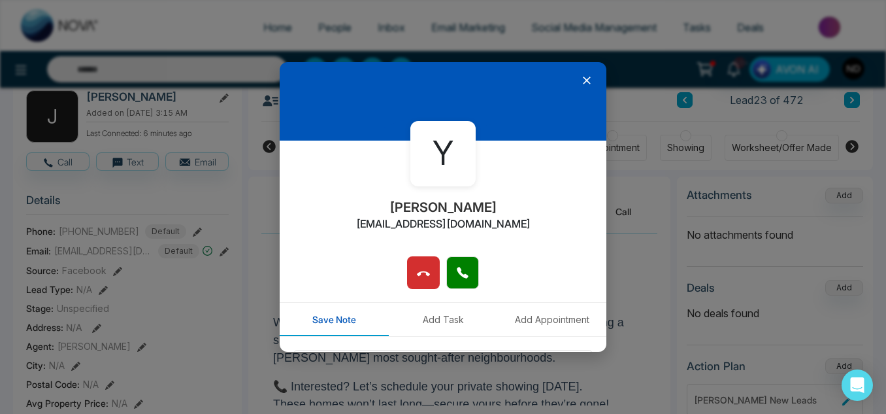
click at [583, 79] on icon at bounding box center [587, 80] width 8 height 8
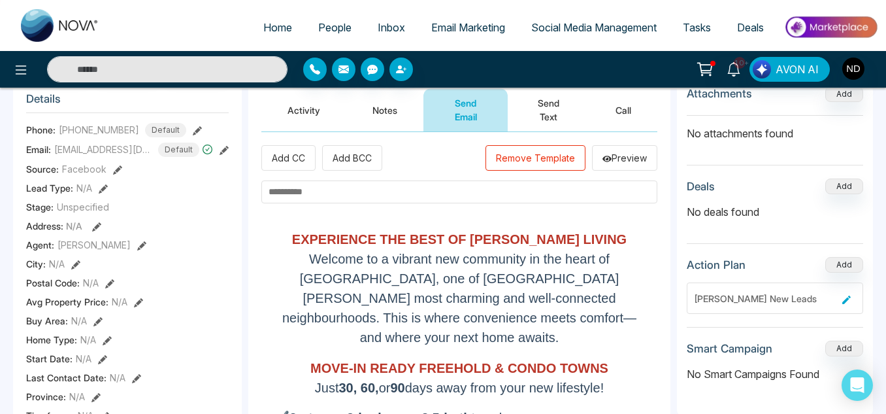
scroll to position [0, 0]
click at [475, 198] on input "text" at bounding box center [459, 191] width 396 height 23
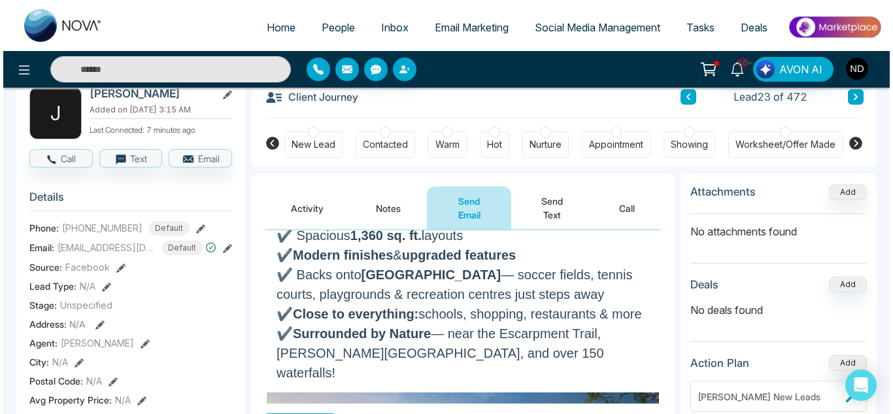
scroll to position [335, 0]
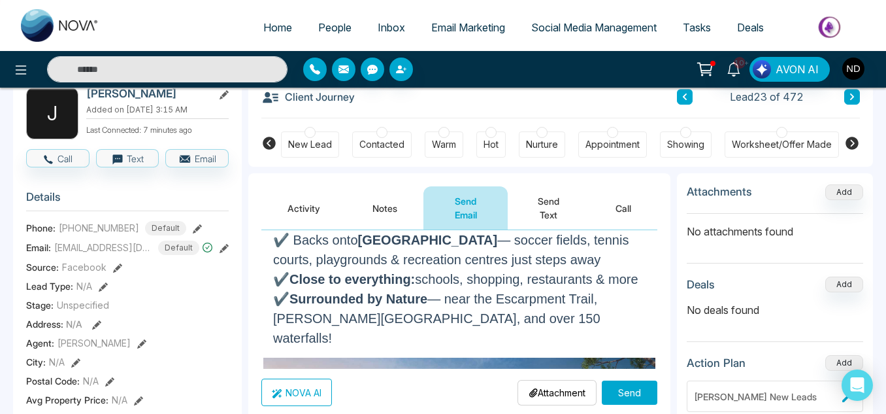
type input "**********"
click at [632, 394] on button "Send" at bounding box center [630, 392] width 56 height 24
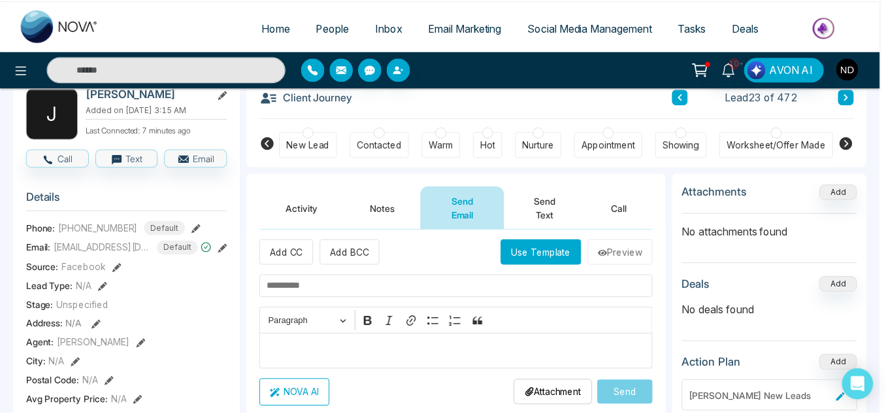
scroll to position [0, 0]
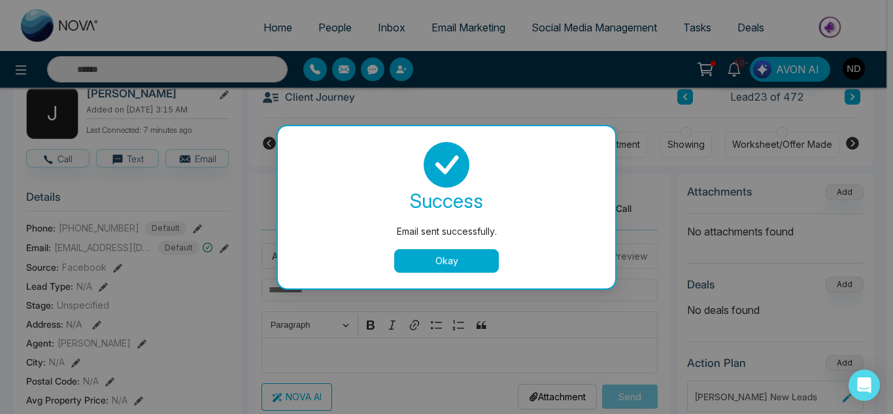
click at [488, 256] on button "Okay" at bounding box center [446, 261] width 105 height 24
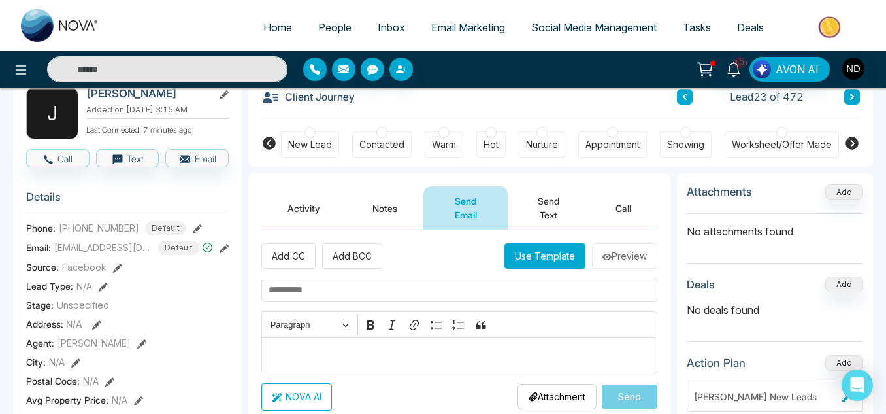
click at [855, 103] on button at bounding box center [852, 97] width 16 height 16
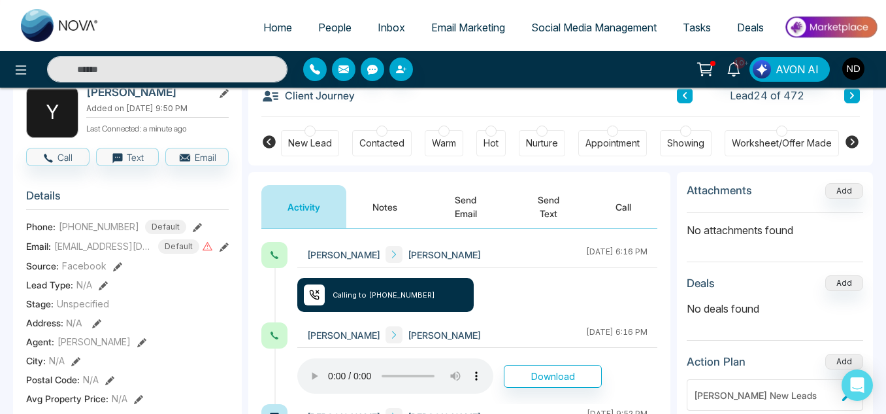
scroll to position [87, 0]
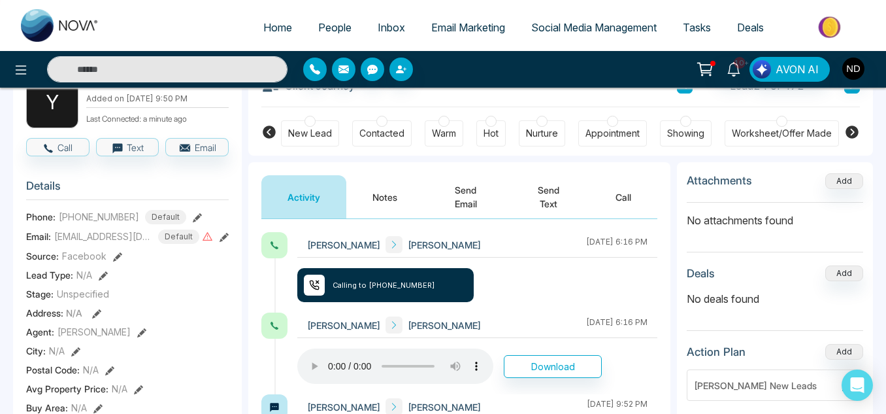
click at [391, 196] on button "Notes" at bounding box center [384, 196] width 77 height 43
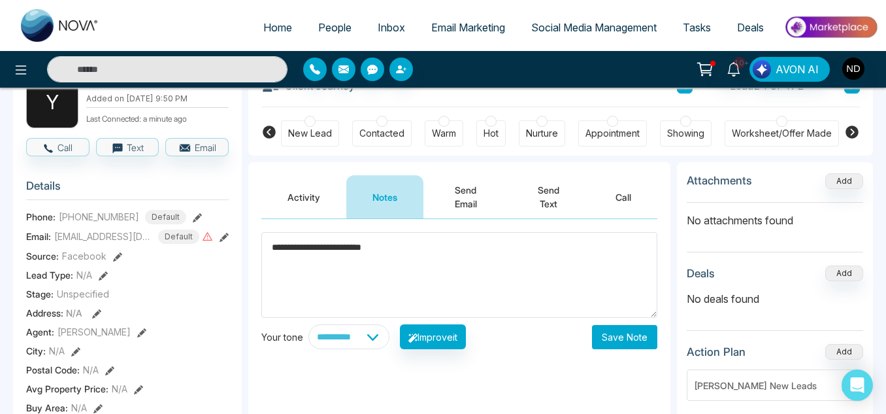
type textarea "**********"
click at [627, 325] on button "Save Note" at bounding box center [624, 337] width 65 height 24
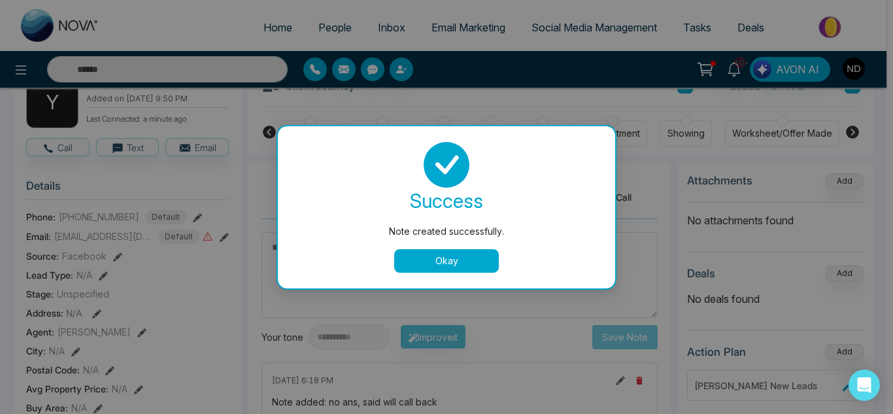
click at [461, 266] on button "Okay" at bounding box center [446, 261] width 105 height 24
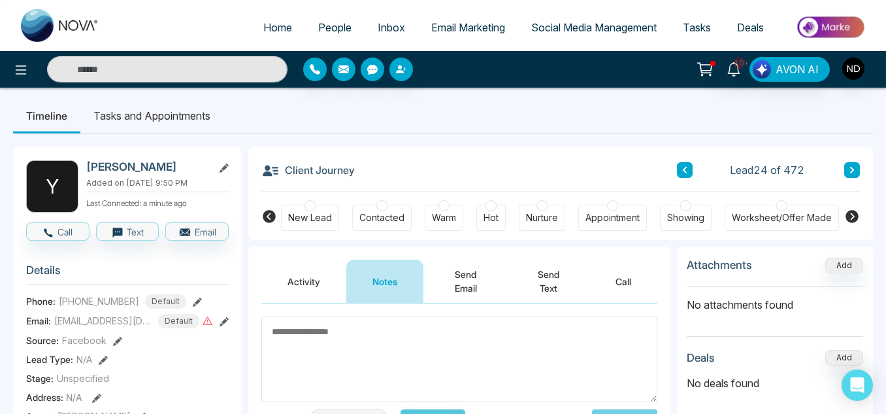
scroll to position [2, 0]
click at [845, 169] on button at bounding box center [852, 171] width 16 height 16
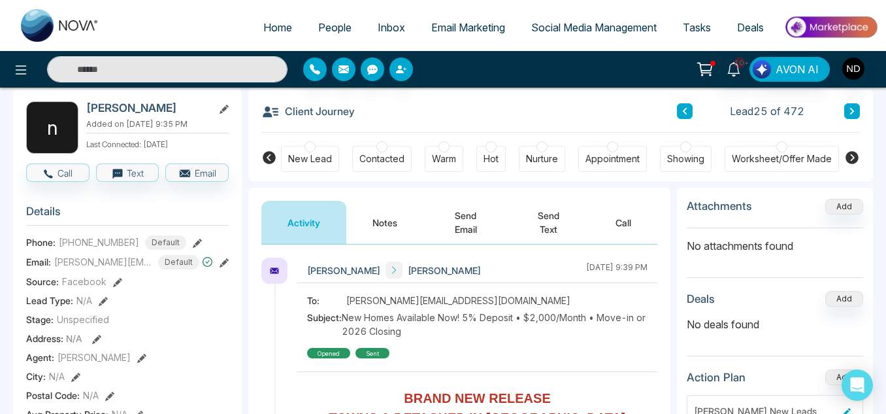
scroll to position [62, 0]
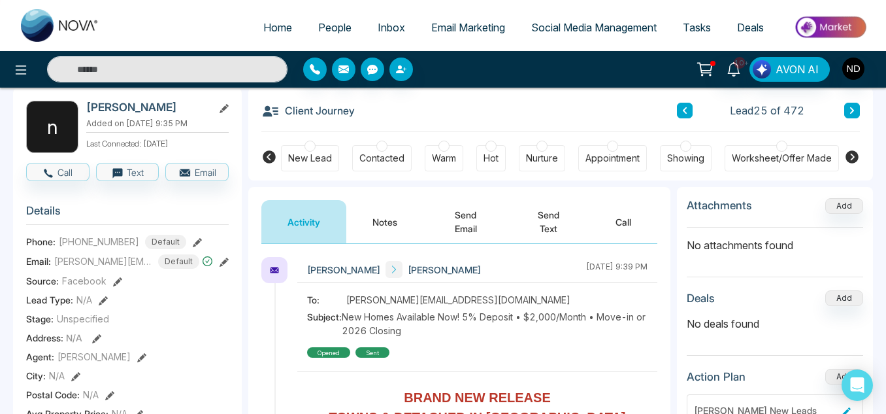
click at [388, 237] on button "Notes" at bounding box center [384, 221] width 77 height 43
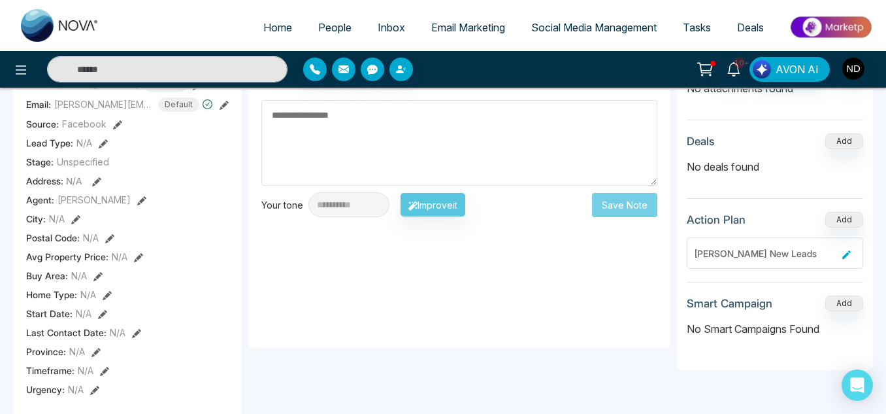
scroll to position [152, 0]
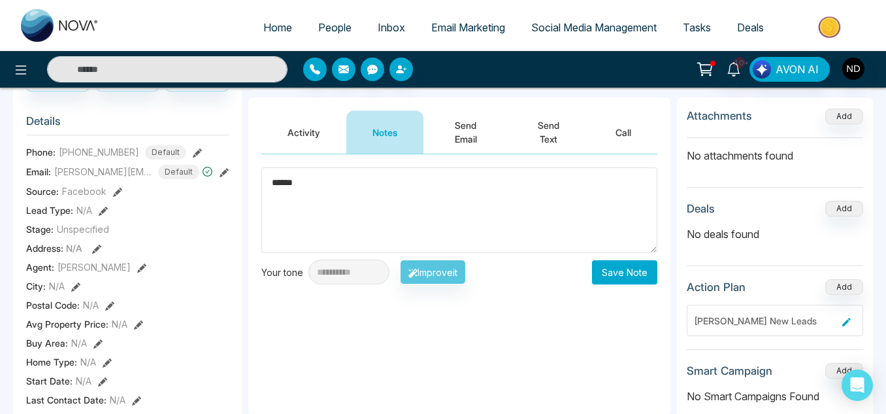
type textarea "******"
click at [636, 278] on button "Save Note" at bounding box center [624, 272] width 65 height 24
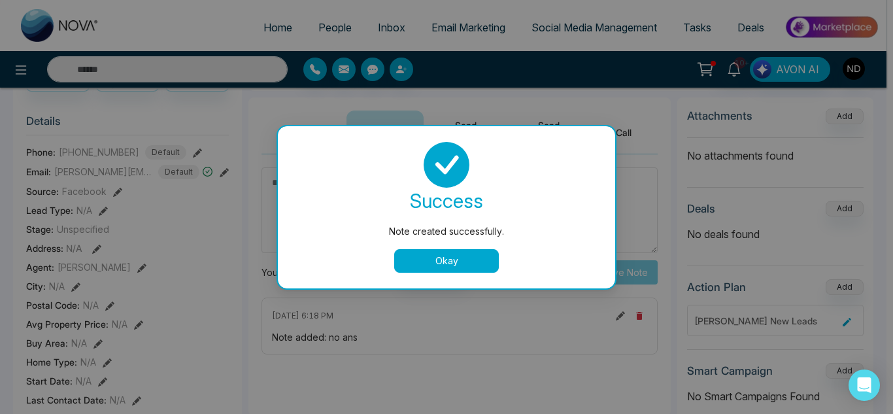
click at [486, 266] on button "Okay" at bounding box center [446, 261] width 105 height 24
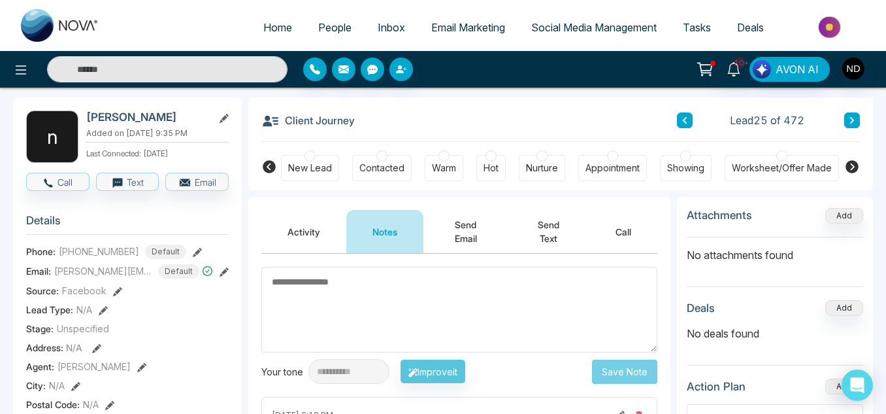
scroll to position [52, 0]
click at [850, 121] on icon at bounding box center [852, 121] width 7 height 8
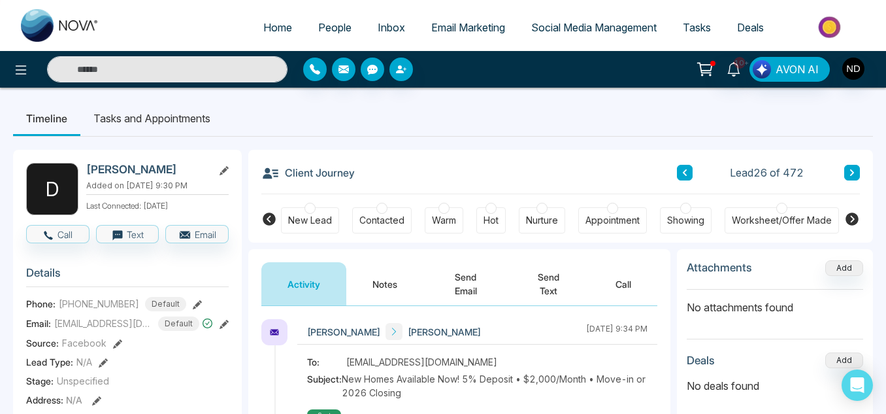
click at [390, 288] on button "Notes" at bounding box center [384, 283] width 77 height 43
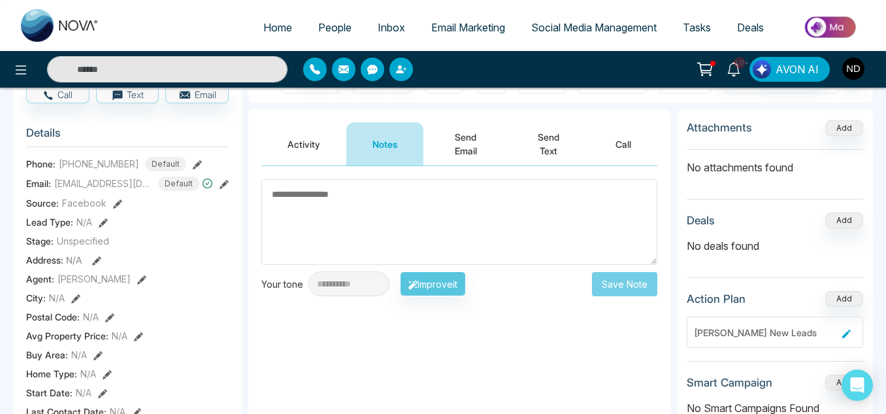
scroll to position [139, 0]
click at [482, 201] on textarea at bounding box center [459, 223] width 396 height 86
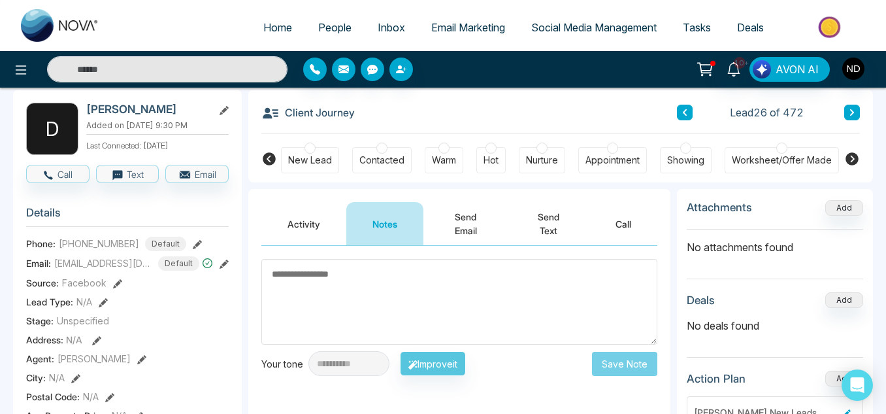
scroll to position [59, 0]
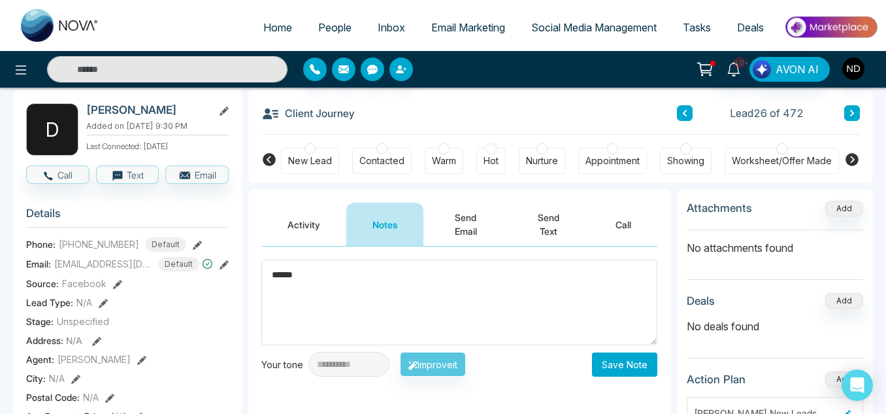
type textarea "******"
click at [623, 373] on button "Save Note" at bounding box center [624, 364] width 65 height 24
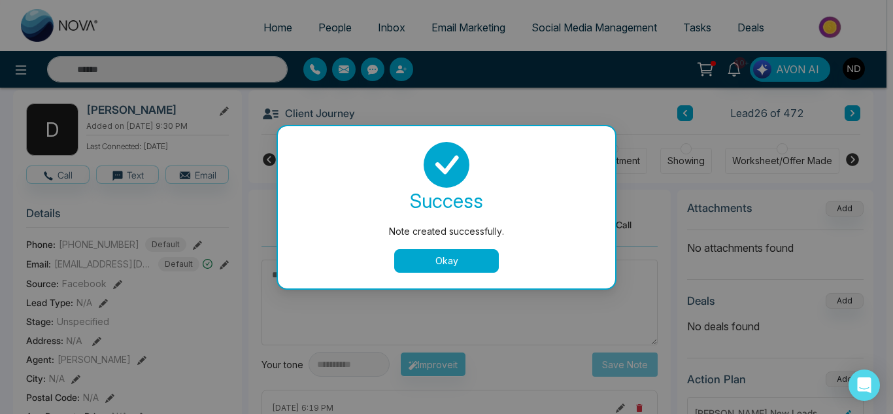
click at [444, 267] on button "Okay" at bounding box center [446, 261] width 105 height 24
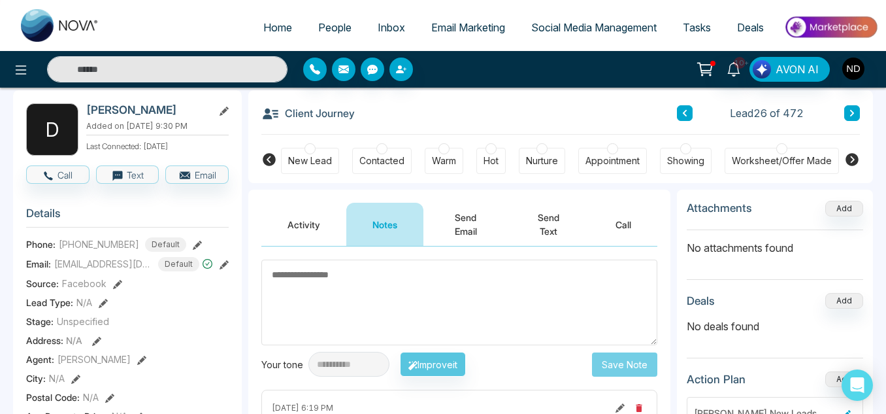
click at [854, 118] on button at bounding box center [852, 113] width 16 height 16
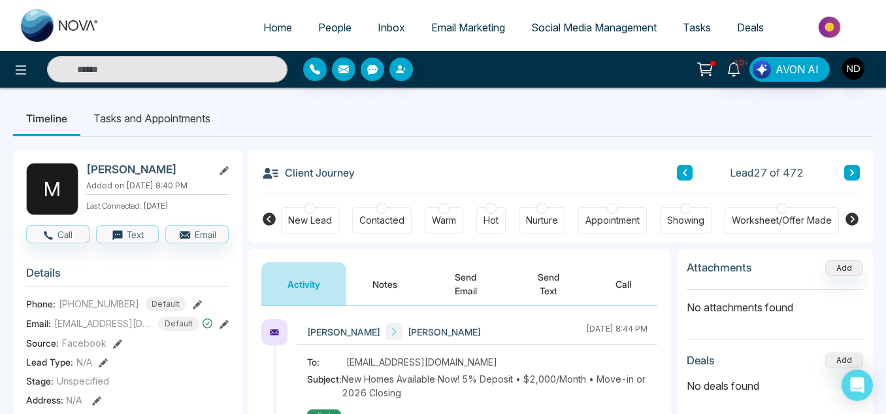
click at [682, 171] on icon at bounding box center [685, 173] width 7 height 8
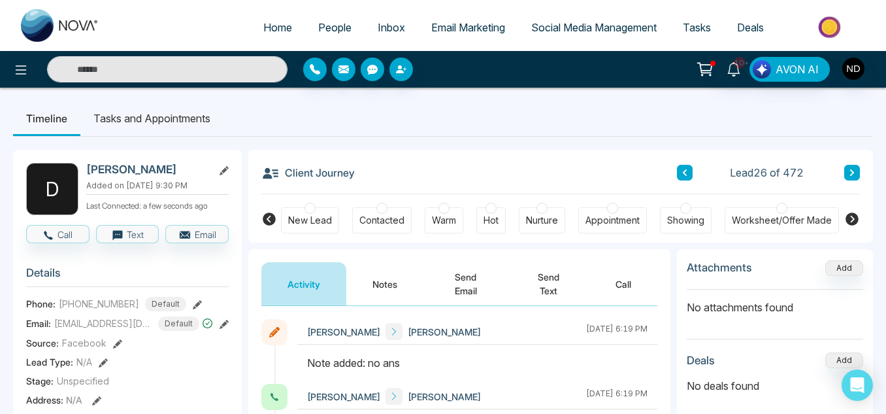
click at [393, 295] on button "Notes" at bounding box center [384, 283] width 77 height 43
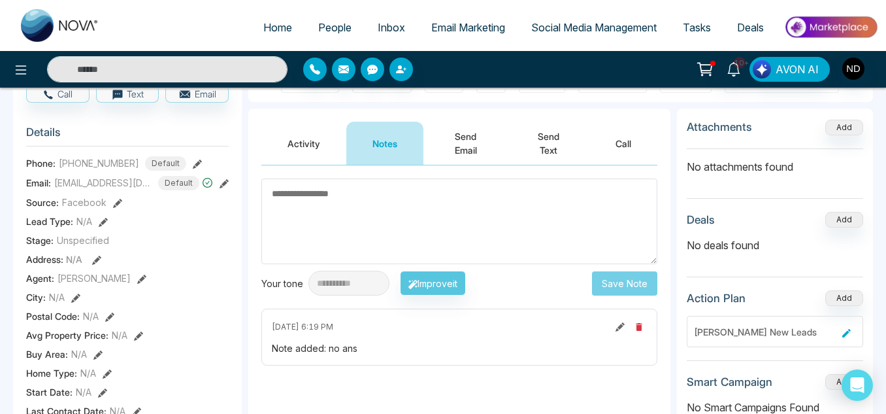
scroll to position [141, 0]
click at [616, 328] on icon at bounding box center [620, 326] width 9 height 9
type textarea "******"
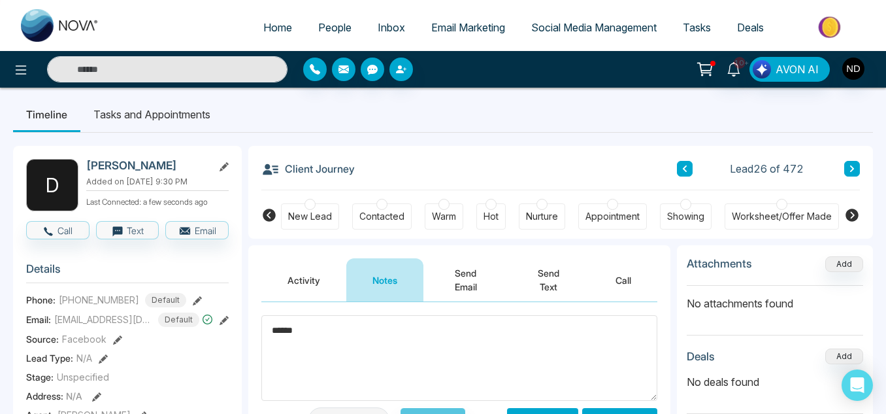
scroll to position [0, 0]
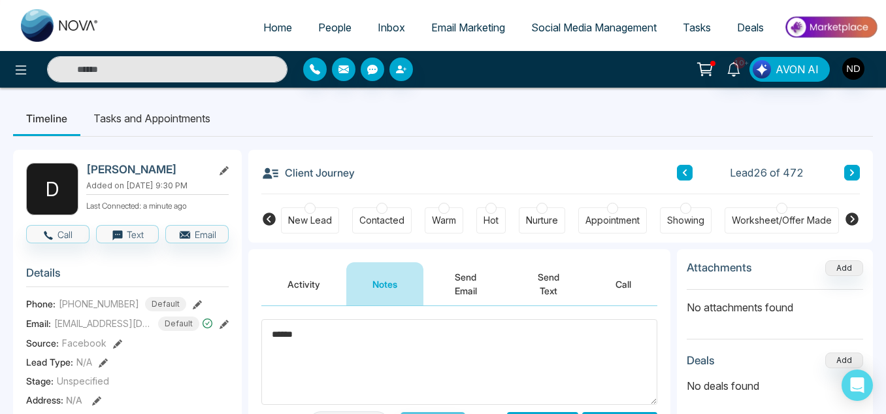
click at [516, 354] on textarea "******" at bounding box center [459, 362] width 396 height 86
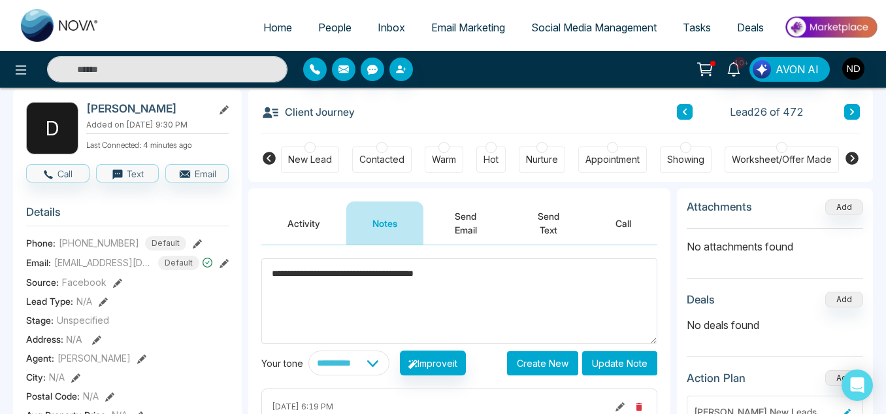
scroll to position [61, 0]
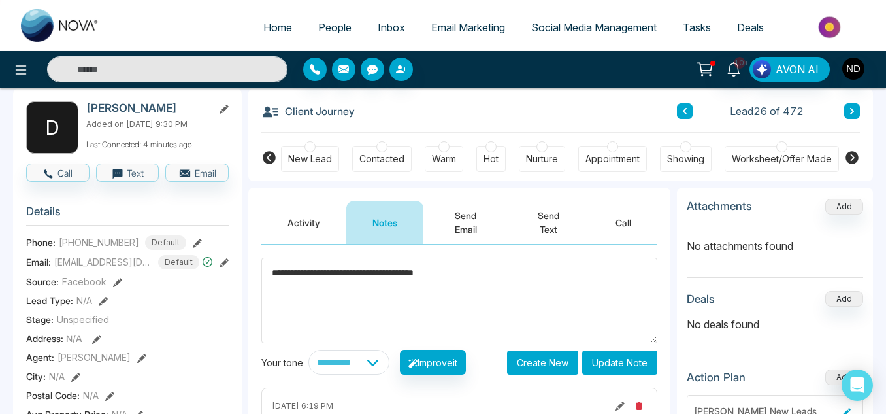
type textarea "**********"
click at [591, 368] on button "Update Note" at bounding box center [619, 362] width 75 height 24
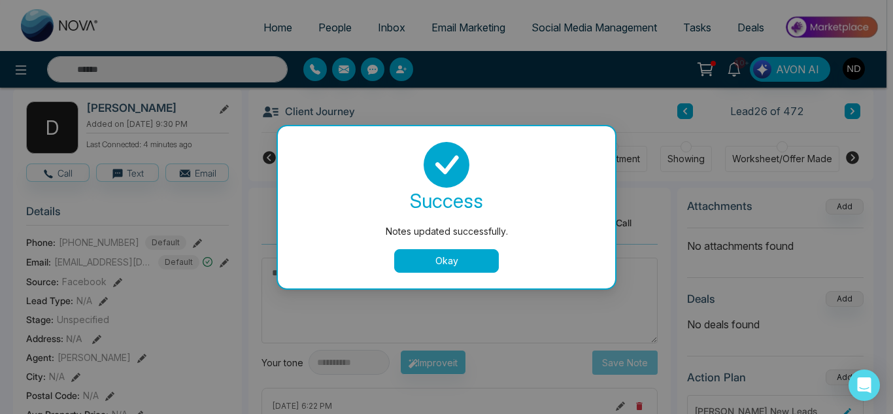
click at [438, 256] on button "Okay" at bounding box center [446, 261] width 105 height 24
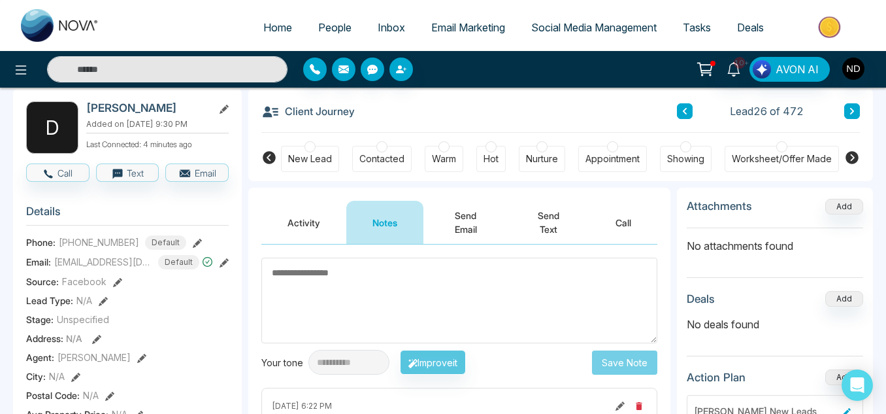
click at [451, 161] on div "Warm" at bounding box center [444, 158] width 24 height 13
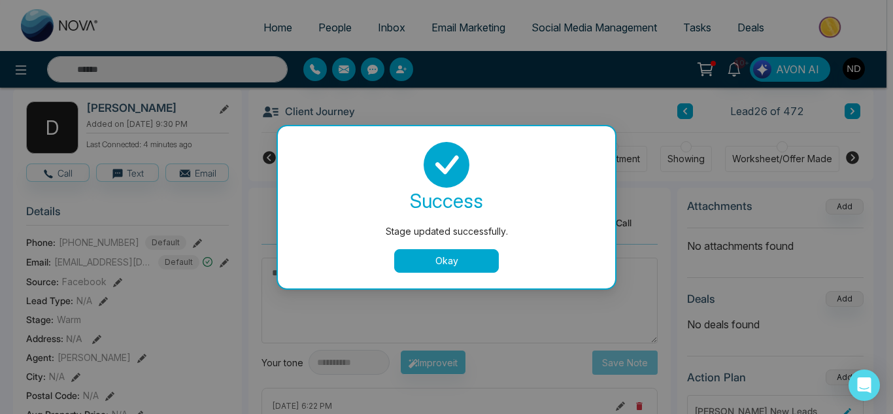
click at [448, 252] on button "Okay" at bounding box center [446, 261] width 105 height 24
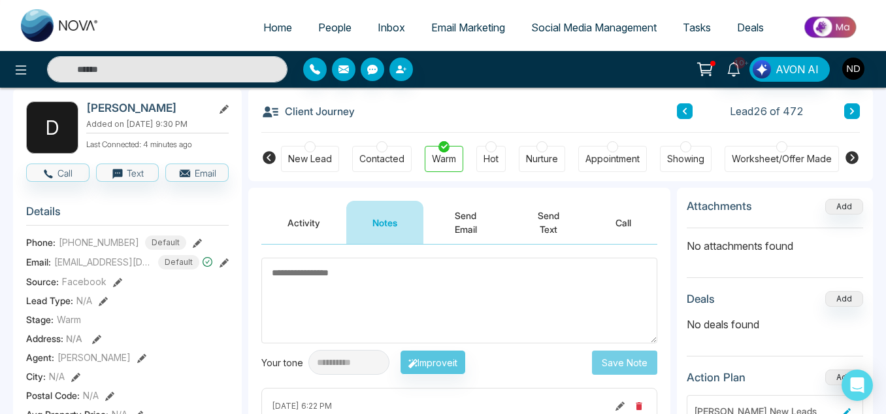
click at [471, 220] on button "Send Email" at bounding box center [465, 222] width 84 height 43
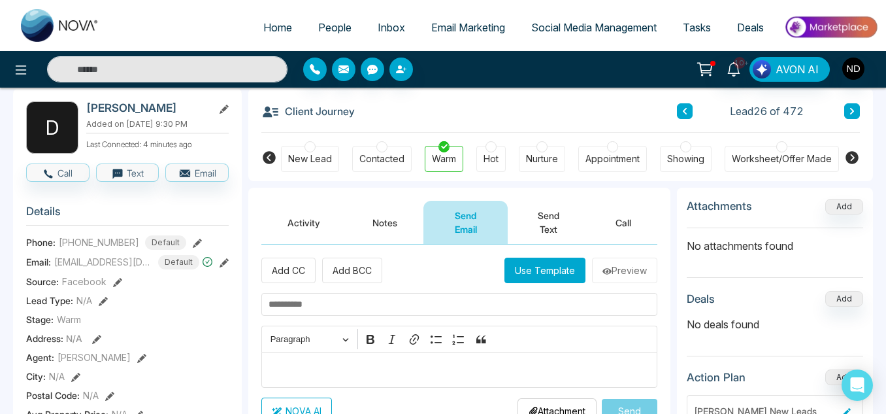
click at [382, 306] on input "text" at bounding box center [459, 304] width 396 height 23
type input "**********"
click at [548, 272] on button "Use Template" at bounding box center [545, 269] width 81 height 25
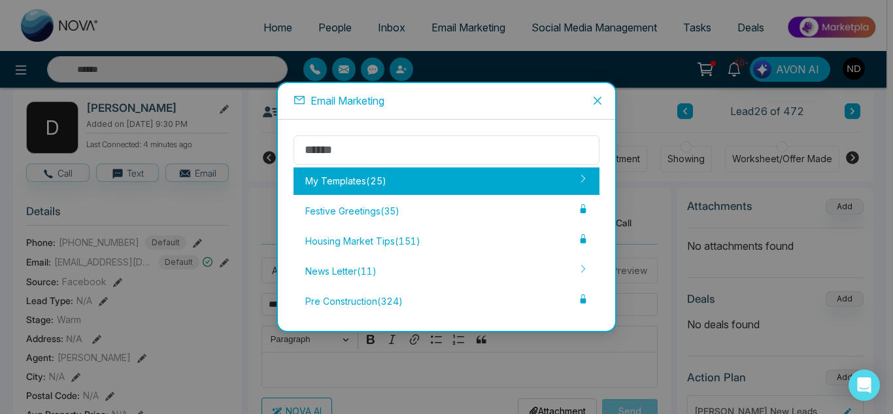
click at [464, 188] on div "My Templates ( 25 )" at bounding box center [446, 180] width 306 height 27
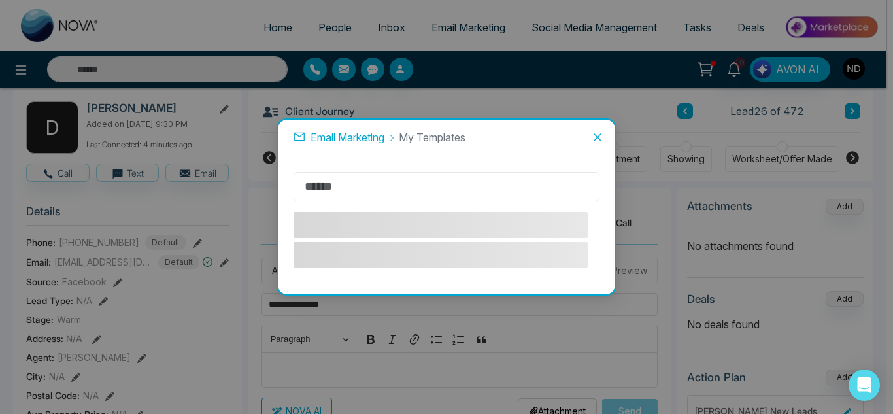
click at [464, 188] on input "text" at bounding box center [446, 186] width 306 height 29
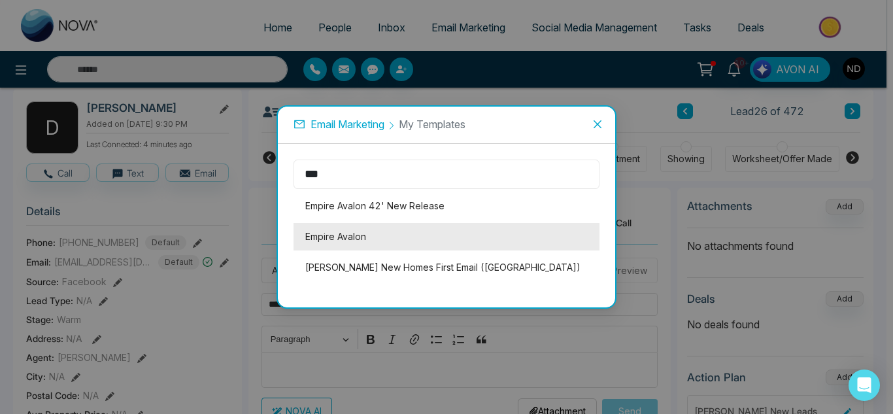
type input "***"
click at [433, 230] on li "Empire Avalon" at bounding box center [446, 236] width 306 height 27
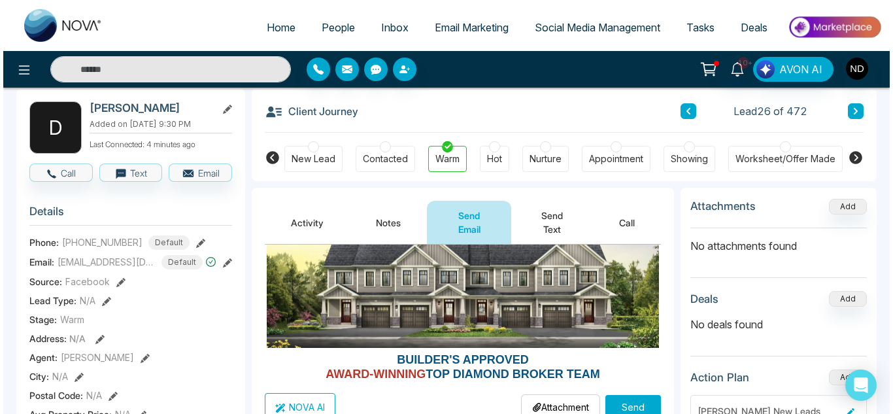
scroll to position [152, 0]
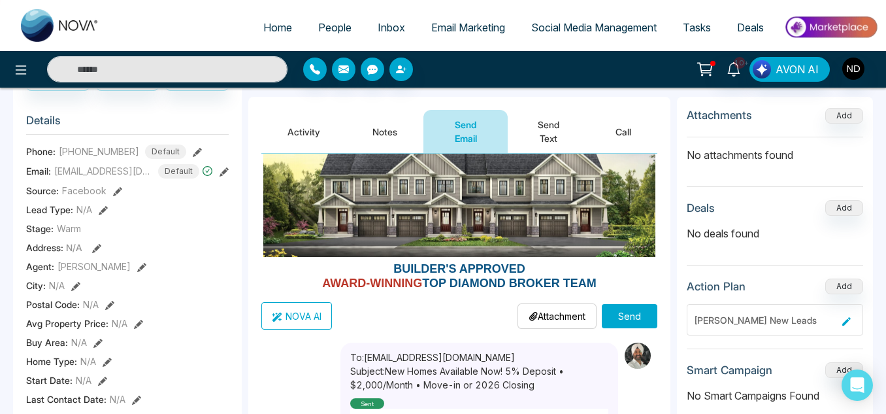
click at [619, 316] on button "Send" at bounding box center [630, 316] width 56 height 24
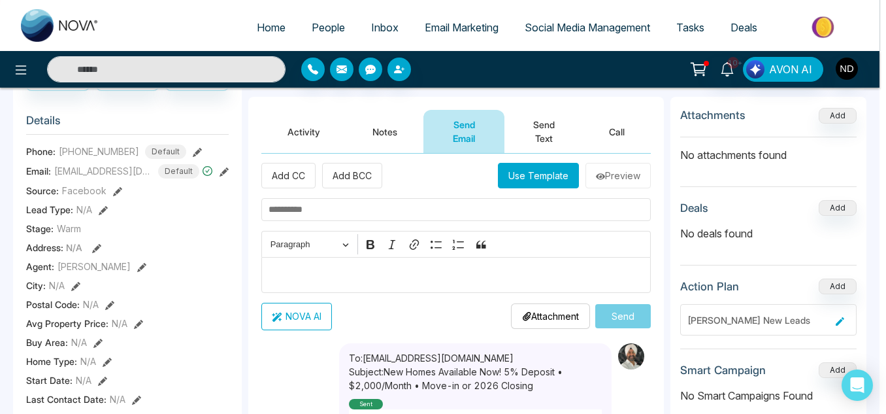
scroll to position [0, 0]
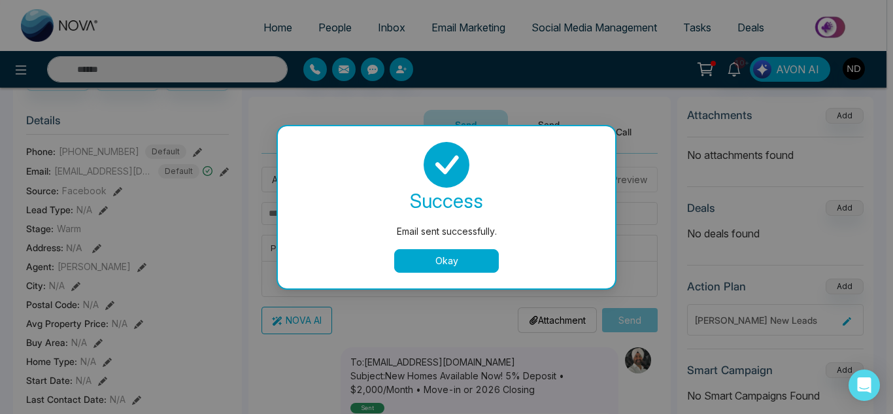
click at [434, 262] on button "Okay" at bounding box center [446, 261] width 105 height 24
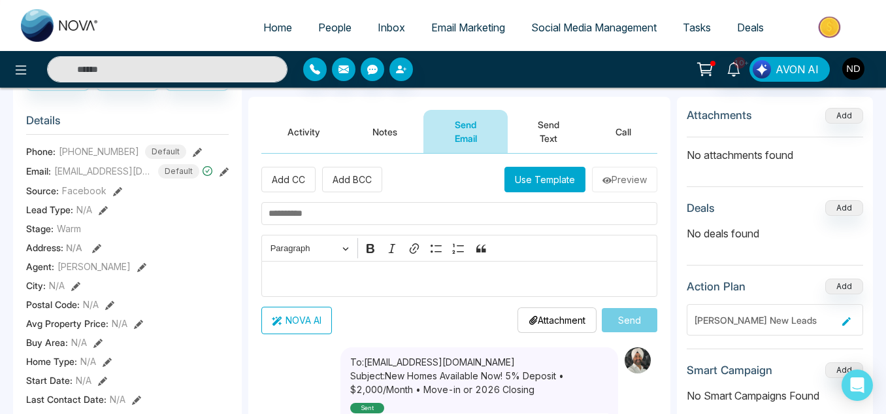
click at [557, 122] on button "Send Text" at bounding box center [549, 131] width 82 height 43
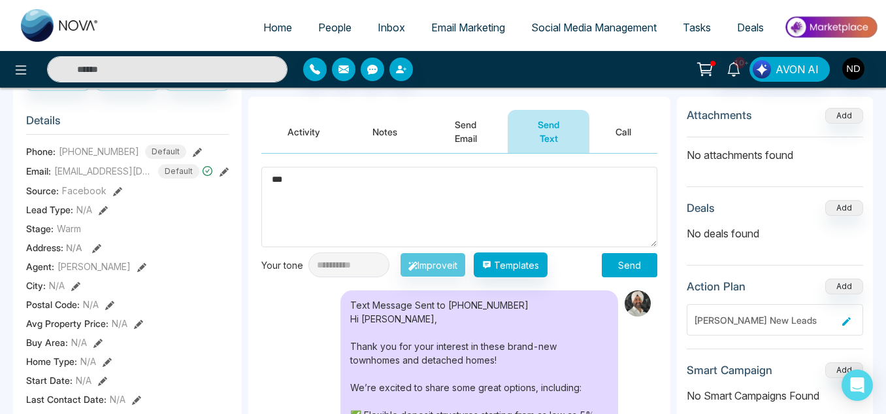
scroll to position [112, 0]
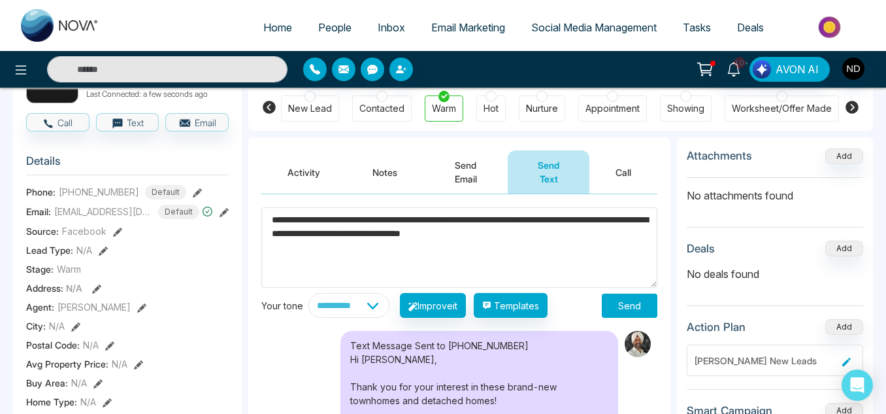
type textarea "**********"
click at [639, 307] on button "Send" at bounding box center [630, 305] width 56 height 24
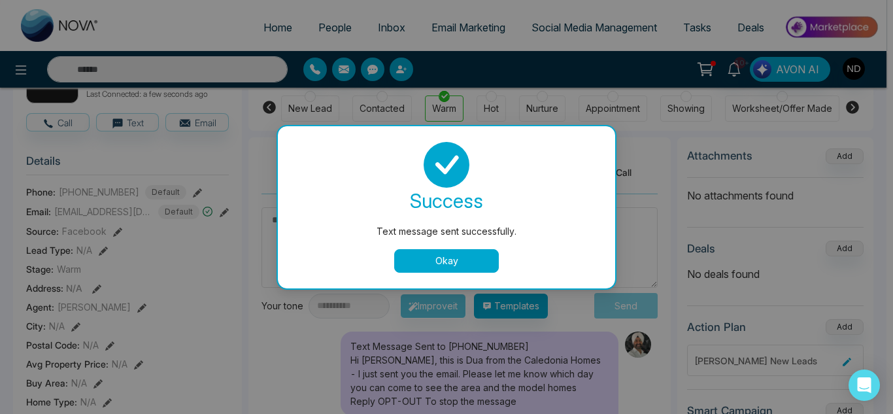
click at [459, 262] on button "Okay" at bounding box center [446, 261] width 105 height 24
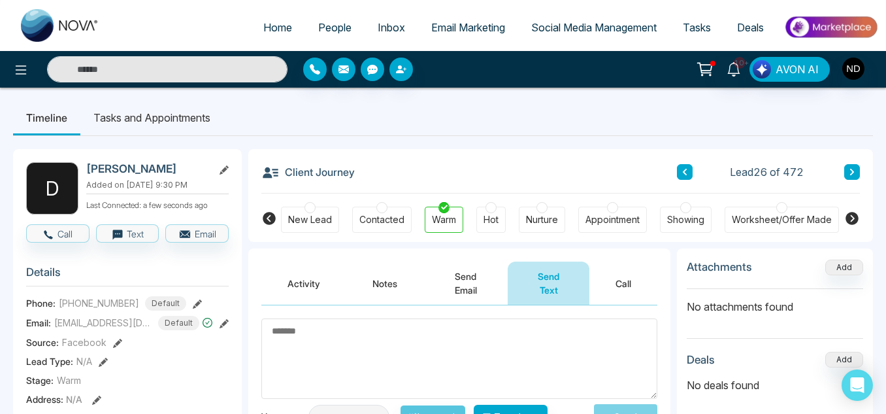
scroll to position [0, 0]
click at [846, 175] on button at bounding box center [852, 173] width 16 height 16
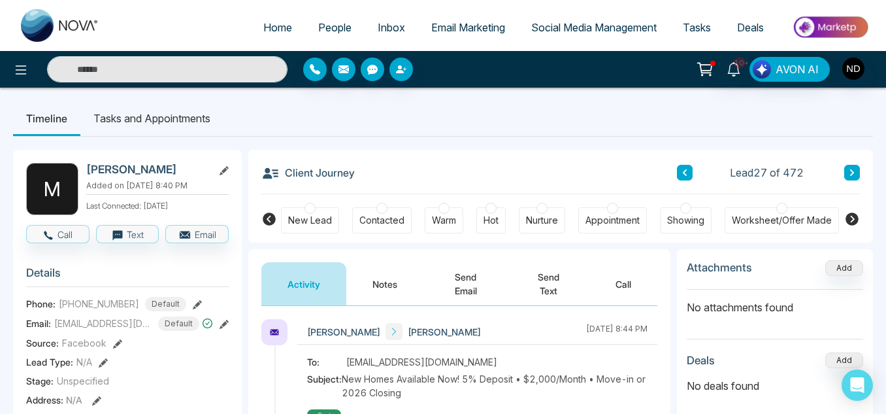
click at [376, 284] on button "Notes" at bounding box center [384, 283] width 77 height 43
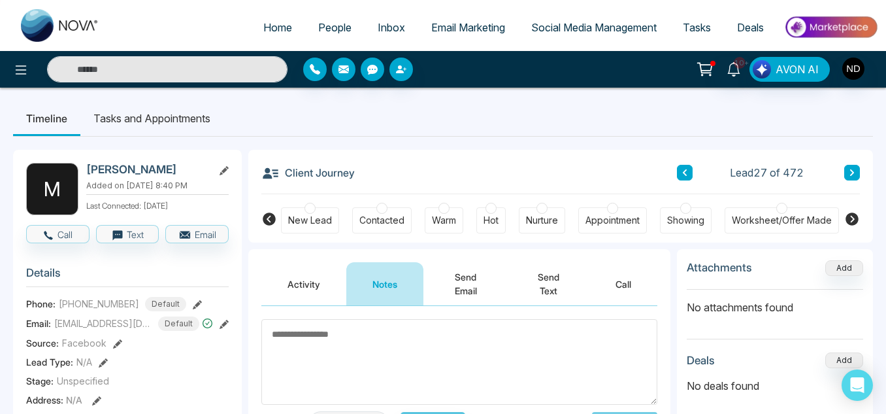
click at [307, 279] on button "Activity" at bounding box center [303, 283] width 85 height 43
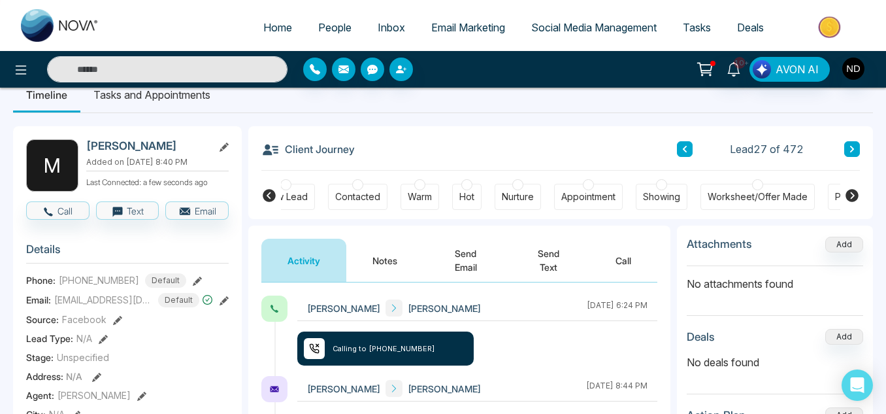
scroll to position [0, 25]
click at [383, 257] on button "Notes" at bounding box center [384, 260] width 77 height 43
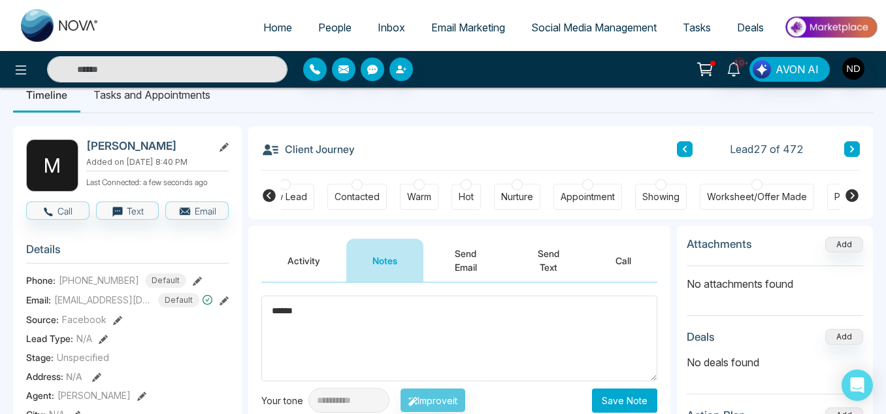
type textarea "******"
click at [617, 398] on button "Save Note" at bounding box center [624, 400] width 65 height 24
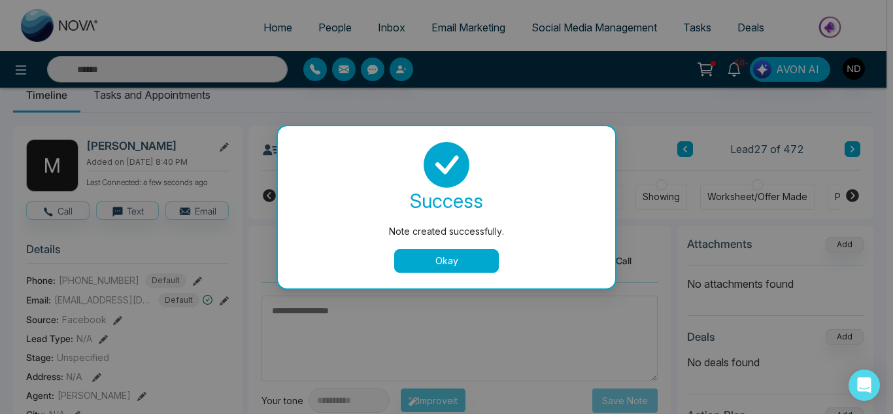
click at [471, 262] on button "Okay" at bounding box center [446, 261] width 105 height 24
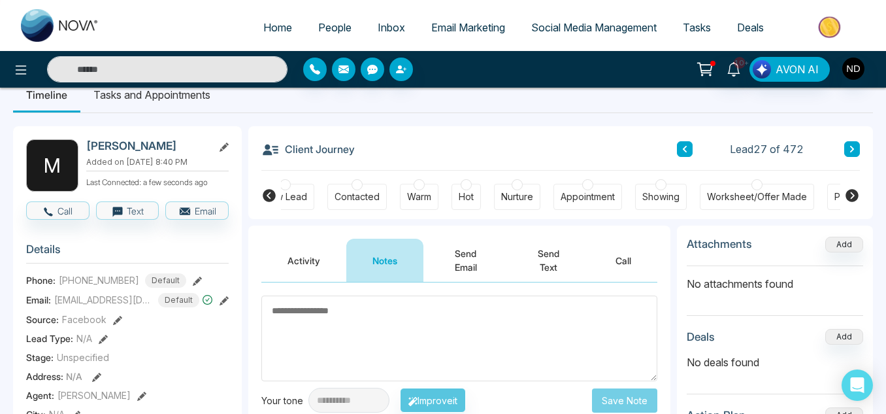
click at [854, 150] on icon at bounding box center [852, 149] width 7 height 8
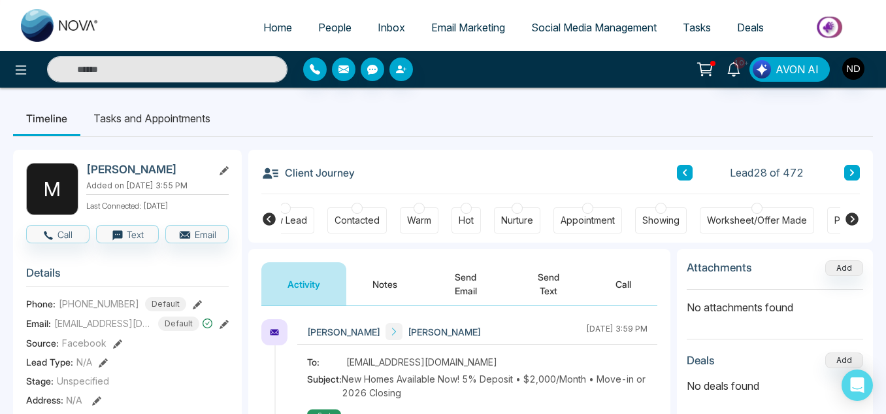
click at [402, 274] on button "Notes" at bounding box center [384, 283] width 77 height 43
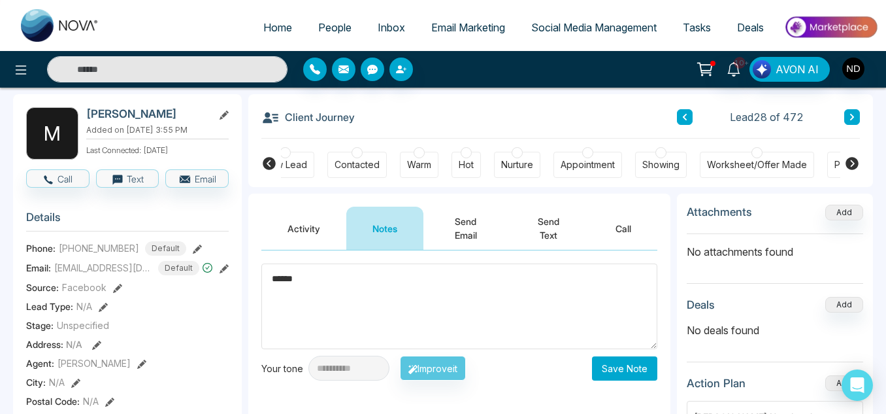
scroll to position [56, 0]
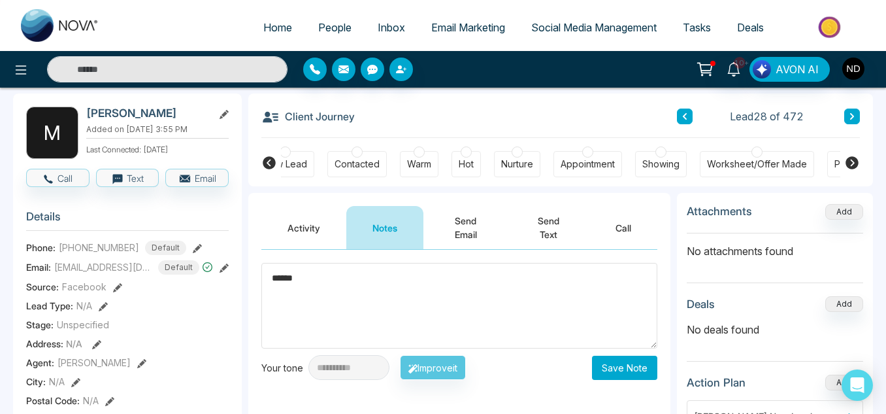
type textarea "******"
click at [615, 377] on button "Save Note" at bounding box center [624, 368] width 65 height 24
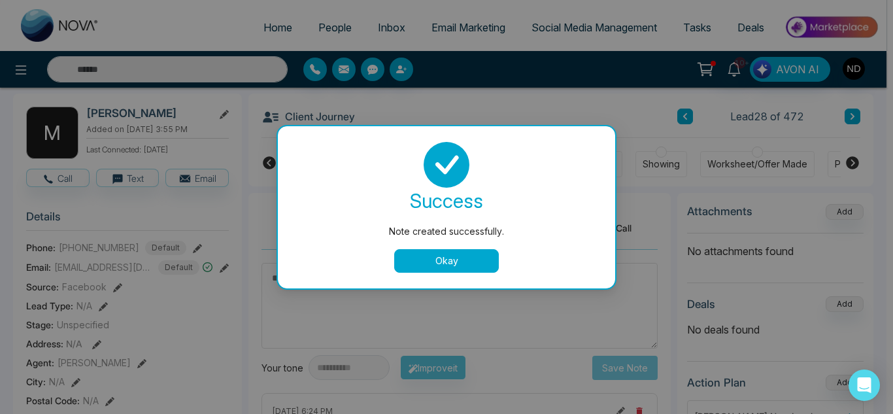
click at [452, 265] on button "Okay" at bounding box center [446, 261] width 105 height 24
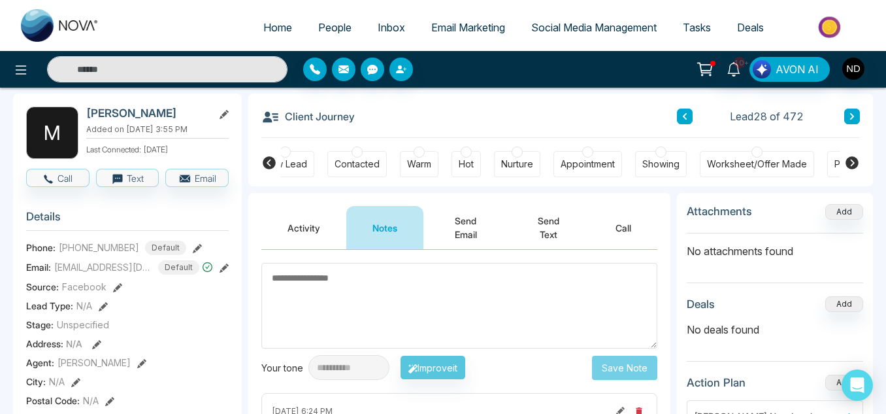
scroll to position [0, 0]
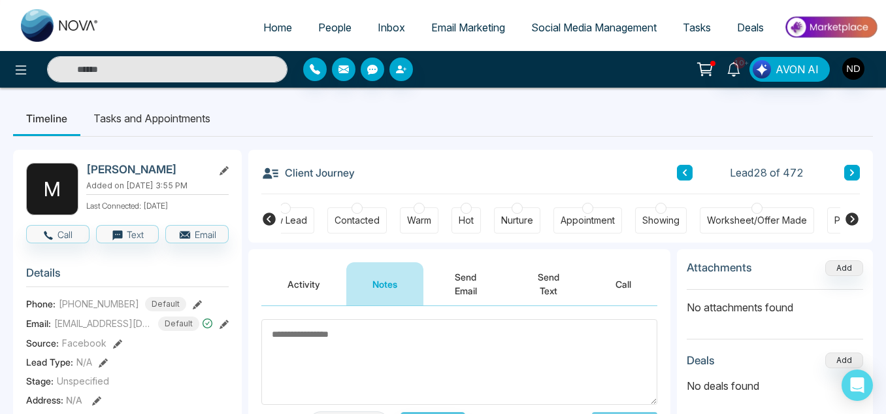
click at [852, 171] on icon at bounding box center [852, 172] width 4 height 7
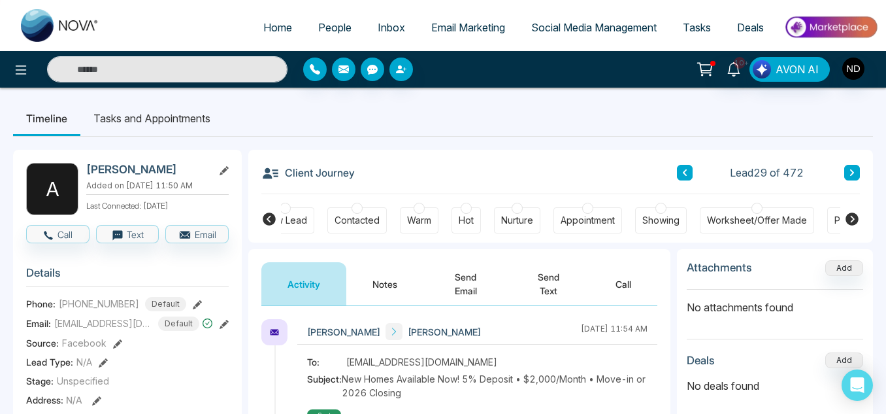
click at [380, 290] on button "Notes" at bounding box center [384, 283] width 77 height 43
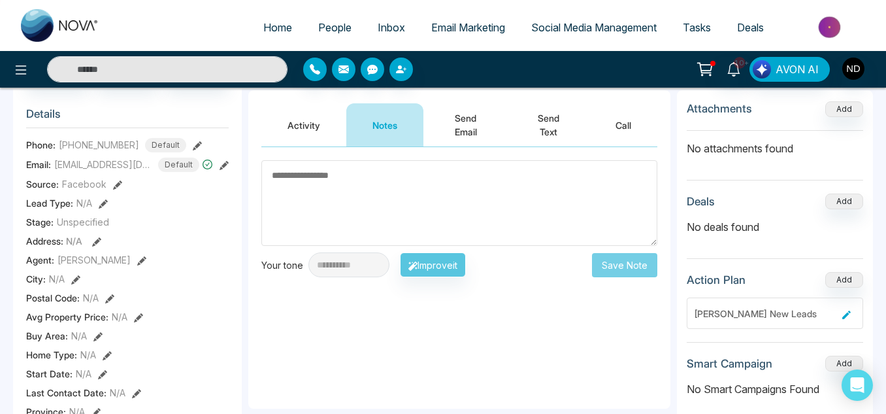
scroll to position [160, 0]
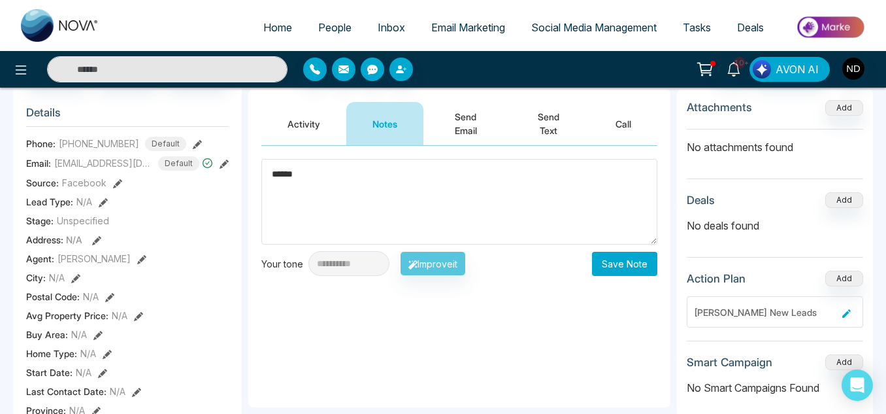
type textarea "******"
click at [599, 267] on button "Save Note" at bounding box center [624, 264] width 65 height 24
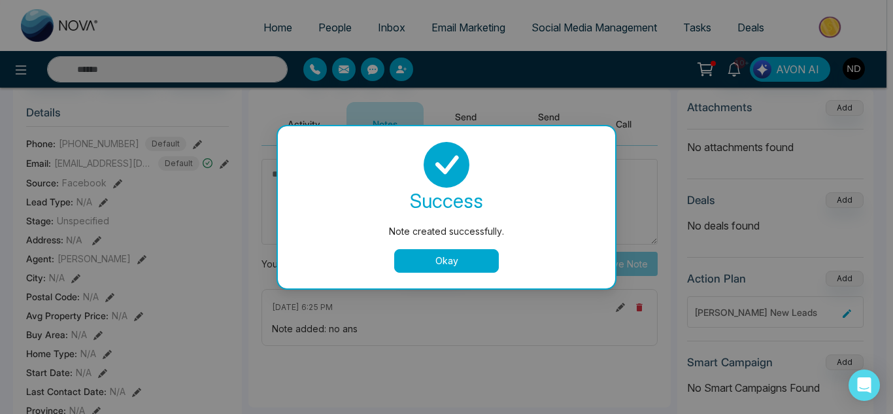
click at [467, 267] on button "Okay" at bounding box center [446, 261] width 105 height 24
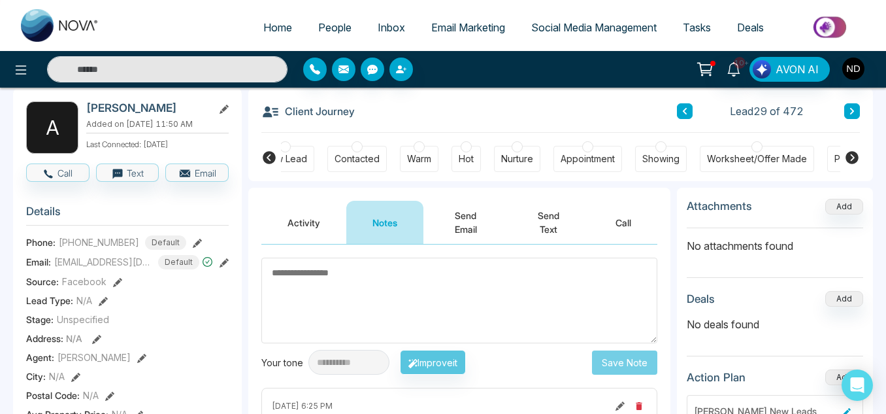
scroll to position [61, 0]
click at [846, 111] on button at bounding box center [852, 112] width 16 height 16
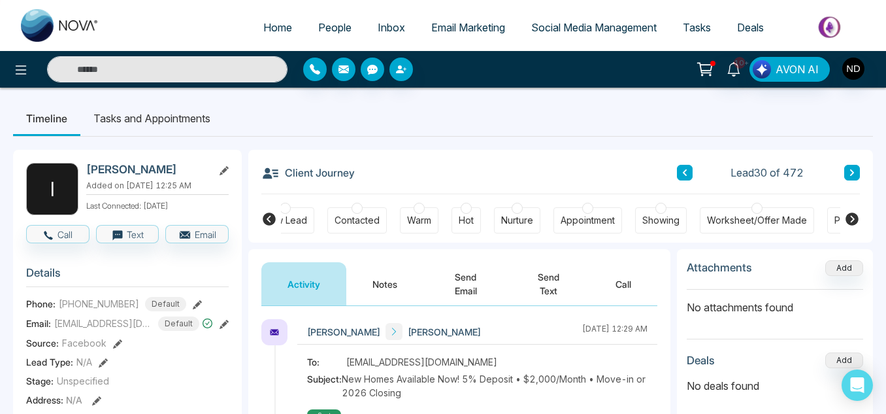
click at [407, 269] on button "Notes" at bounding box center [384, 283] width 77 height 43
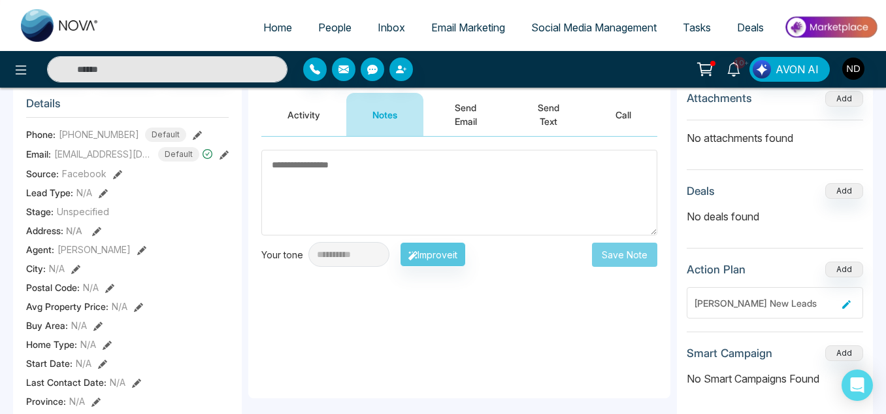
scroll to position [170, 0]
click at [294, 114] on button "Activity" at bounding box center [303, 113] width 85 height 43
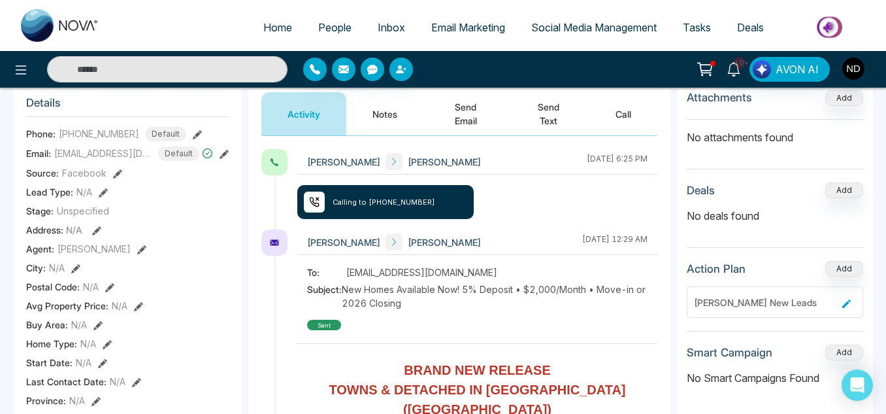
click at [406, 114] on button "Notes" at bounding box center [384, 113] width 77 height 43
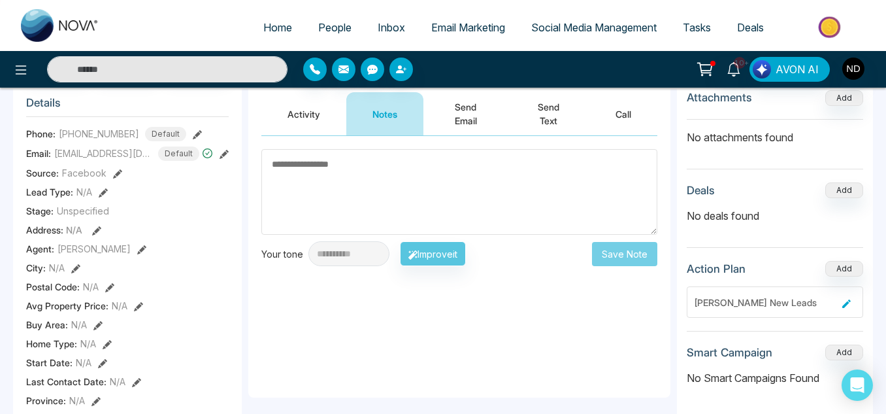
drag, startPoint x: 485, startPoint y: 6, endPoint x: 431, endPoint y: 131, distance: 135.8
click at [431, 131] on button "Send Email" at bounding box center [465, 113] width 84 height 43
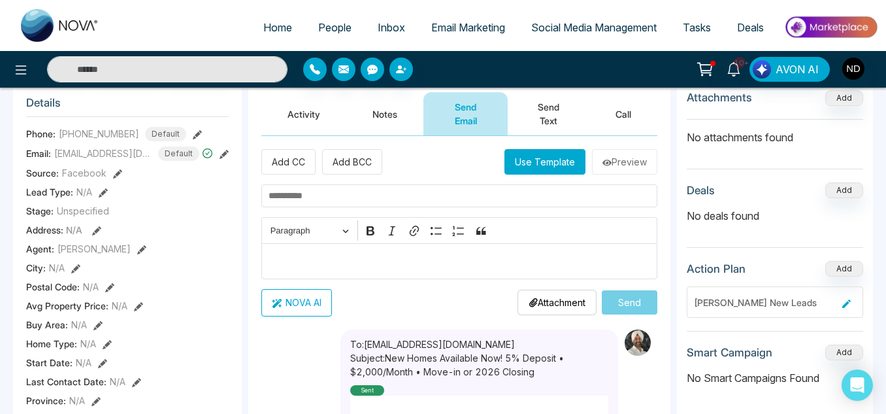
click at [569, 165] on button "Use Template" at bounding box center [545, 161] width 81 height 25
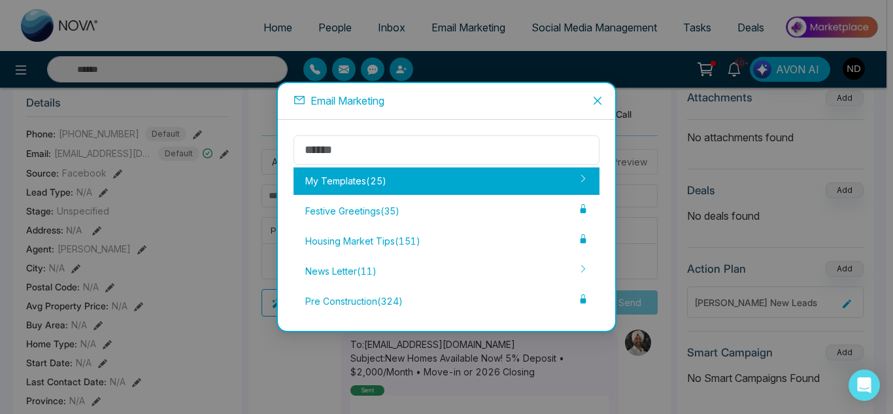
click at [476, 191] on div "My Templates ( 25 )" at bounding box center [446, 180] width 306 height 27
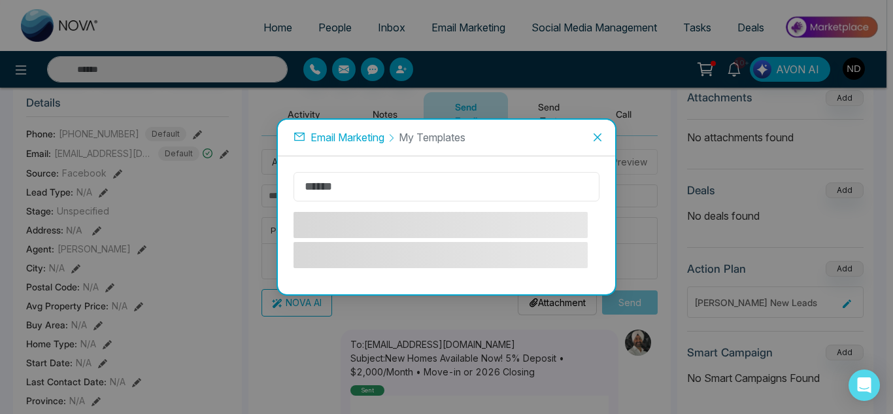
click at [432, 192] on input "text" at bounding box center [446, 186] width 306 height 29
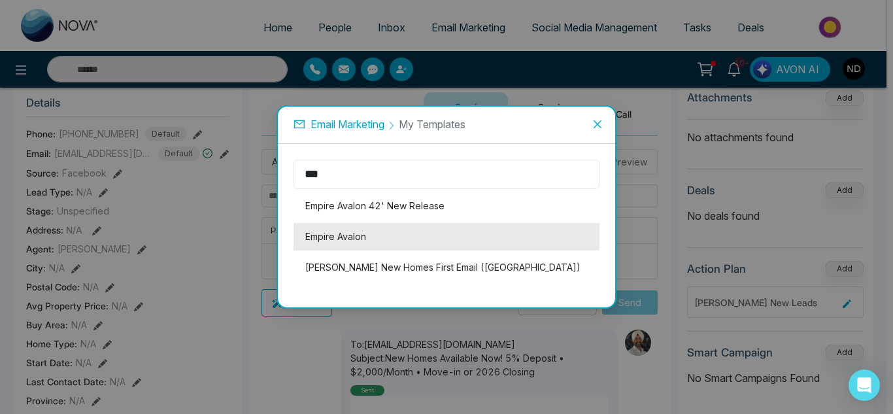
type input "***"
click at [441, 233] on li "Empire Avalon" at bounding box center [446, 236] width 306 height 27
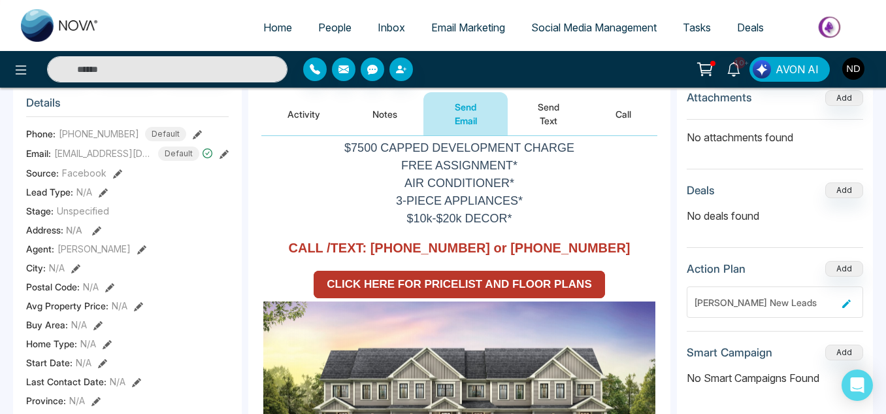
scroll to position [114, 0]
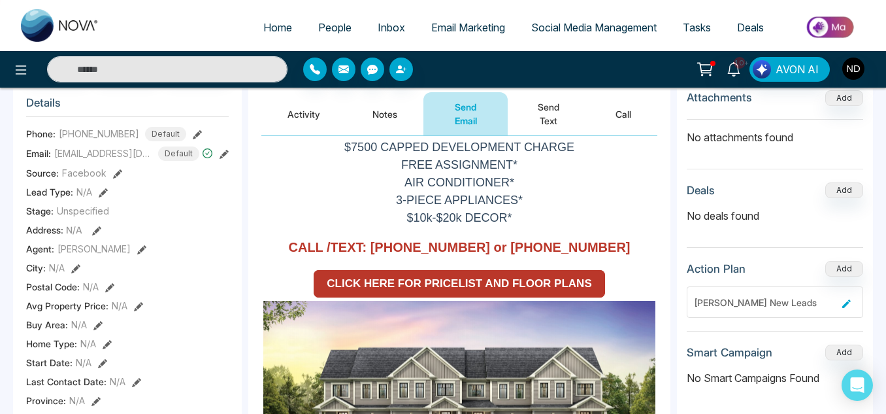
click at [415, 277] on strong "CLICK HERE FOR PRICELIST AND FLOOR PLANS" at bounding box center [459, 283] width 265 height 12
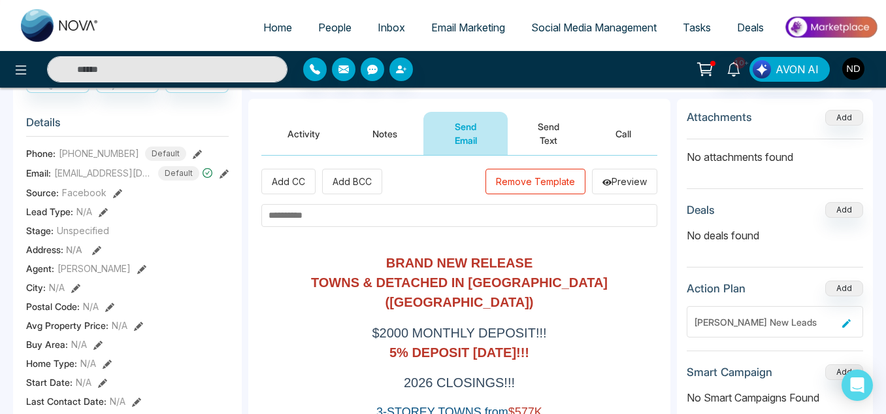
scroll to position [150, 0]
click at [418, 218] on input "text" at bounding box center [459, 216] width 396 height 23
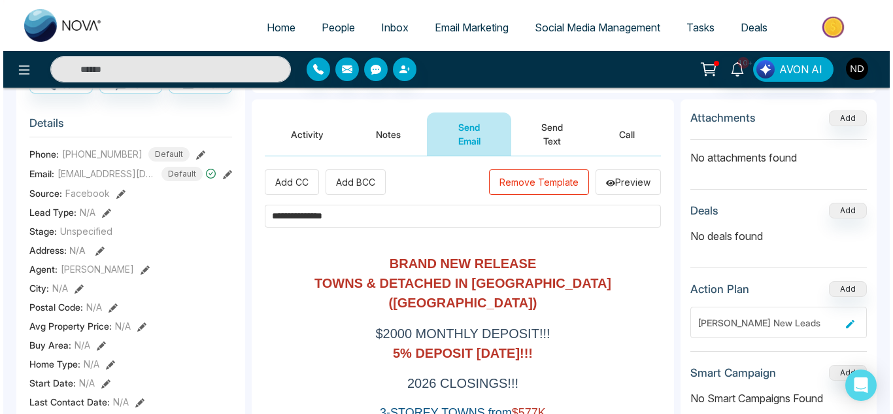
scroll to position [326, 0]
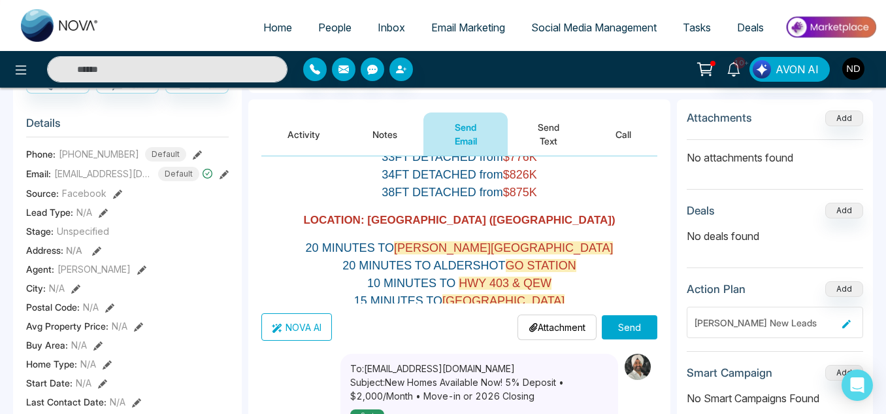
type input "**********"
click at [627, 320] on button "Send" at bounding box center [630, 327] width 56 height 24
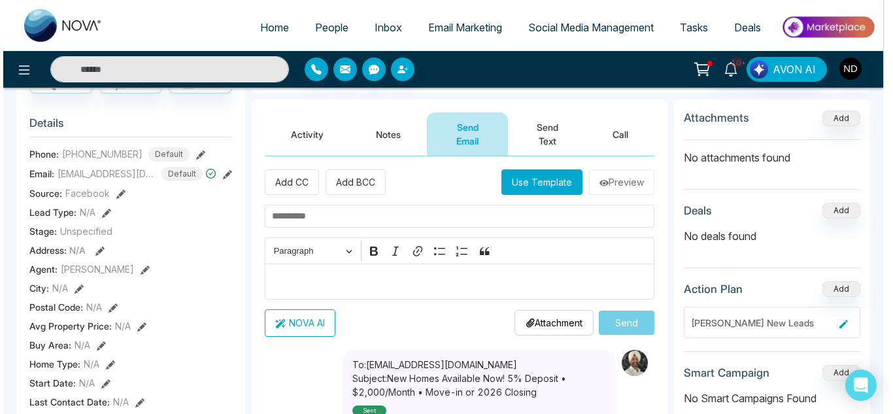
scroll to position [0, 0]
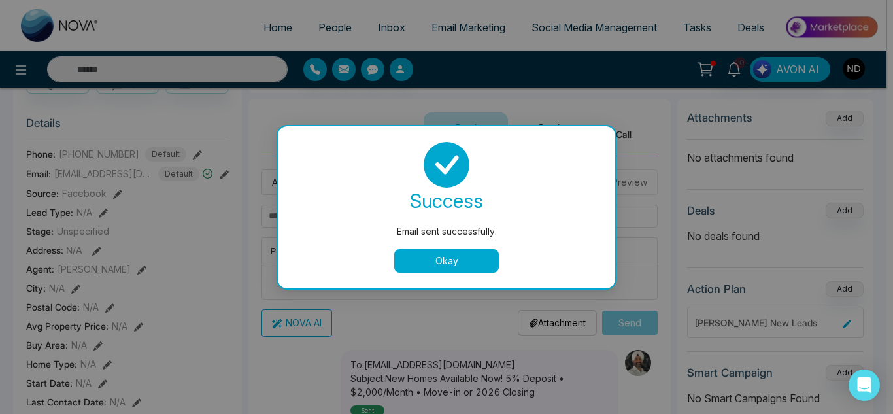
click at [414, 276] on div "success Email sent successfully. Okay" at bounding box center [446, 207] width 337 height 162
click at [410, 261] on button "Okay" at bounding box center [446, 261] width 105 height 24
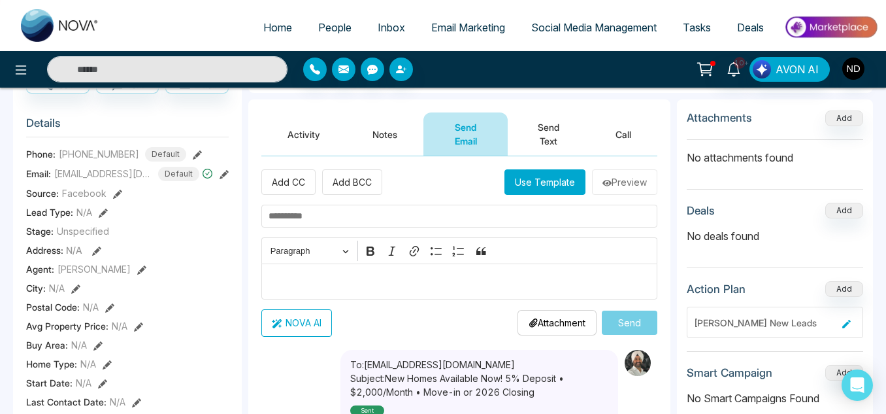
click at [544, 176] on button "Use Template" at bounding box center [545, 181] width 81 height 25
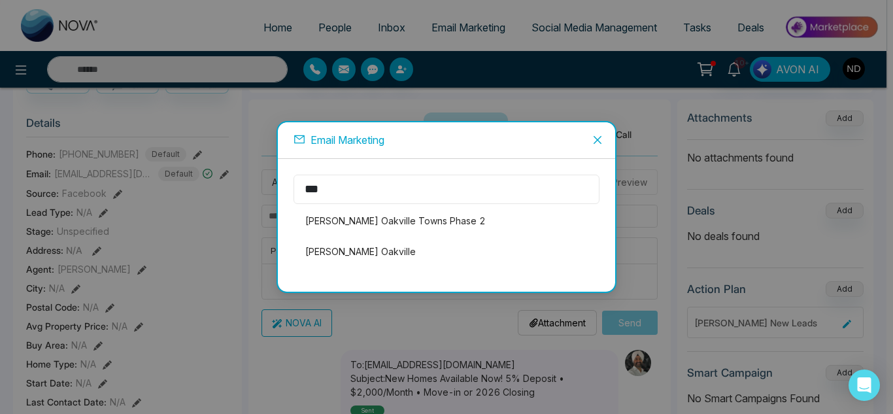
click at [467, 186] on input "***" at bounding box center [446, 188] width 306 height 29
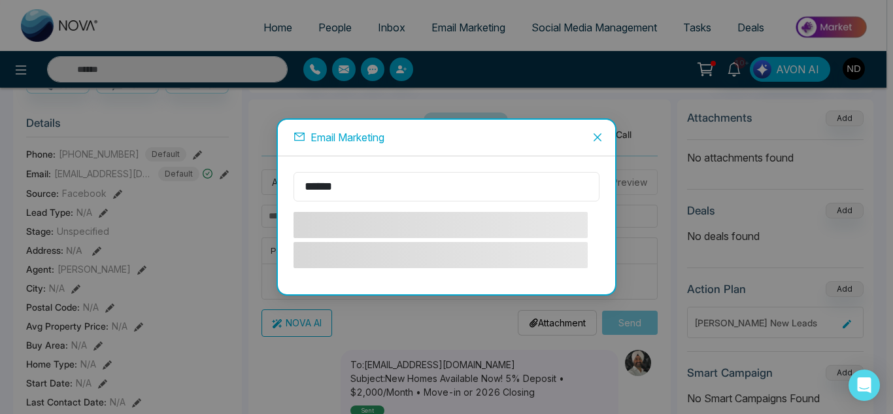
type input "*******"
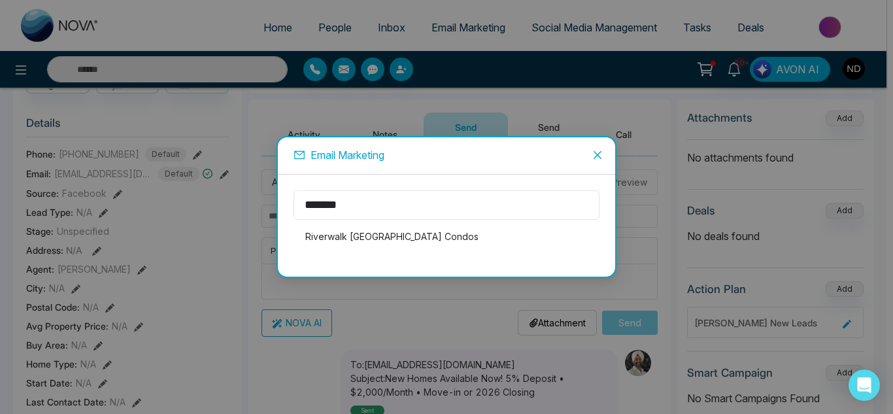
click at [469, 206] on input "*******" at bounding box center [446, 204] width 306 height 29
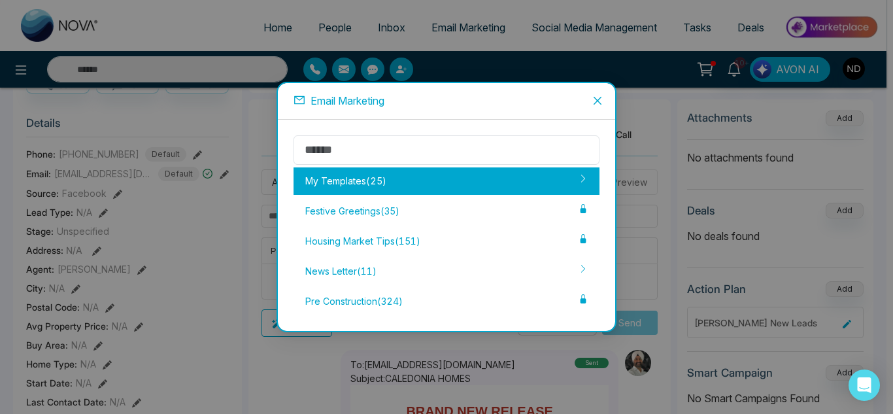
click at [446, 182] on div "My Templates ( 25 )" at bounding box center [446, 180] width 306 height 27
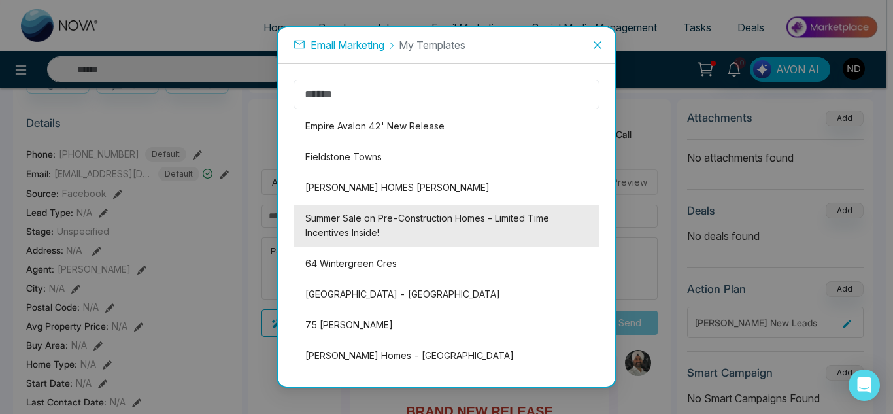
click at [394, 210] on li "Summer Sale on Pre-Construction Homes – Limited Time Incentives Inside!" at bounding box center [446, 226] width 306 height 42
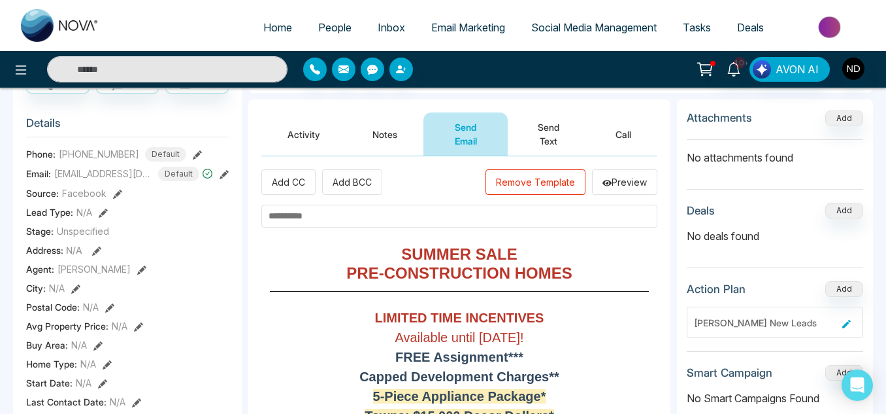
click at [535, 180] on button "Remove Template" at bounding box center [536, 181] width 100 height 25
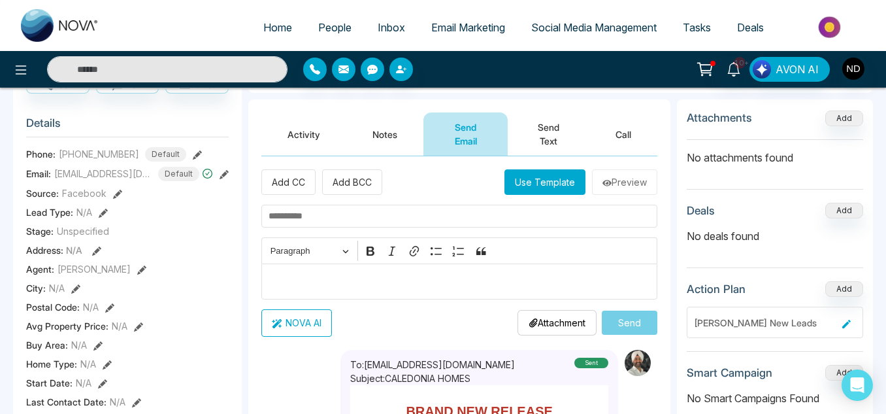
click at [429, 218] on input "text" at bounding box center [459, 216] width 396 height 23
click at [542, 174] on button "Use Template" at bounding box center [545, 181] width 81 height 25
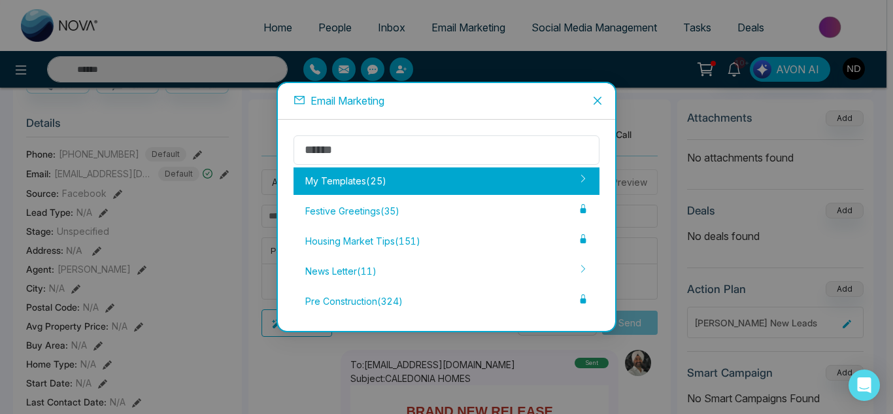
click at [461, 177] on div "My Templates ( 25 )" at bounding box center [446, 180] width 306 height 27
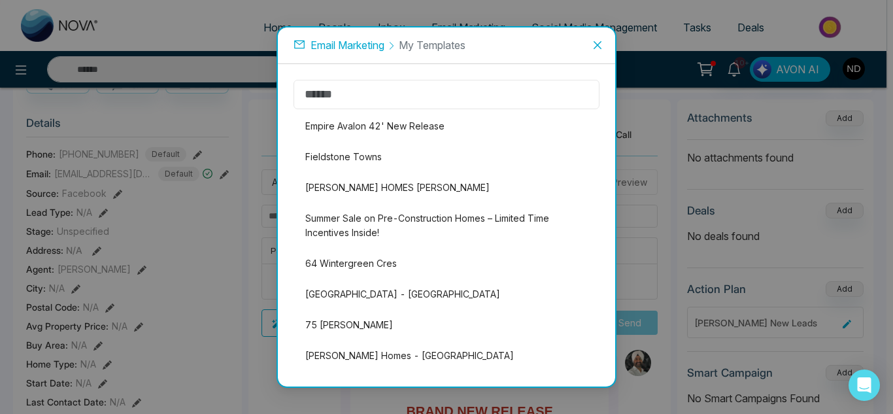
click at [417, 91] on input "text" at bounding box center [446, 94] width 306 height 29
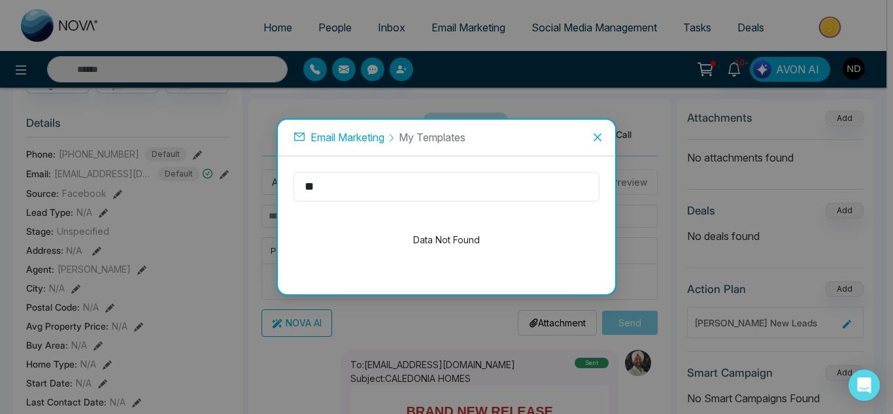
type input "*"
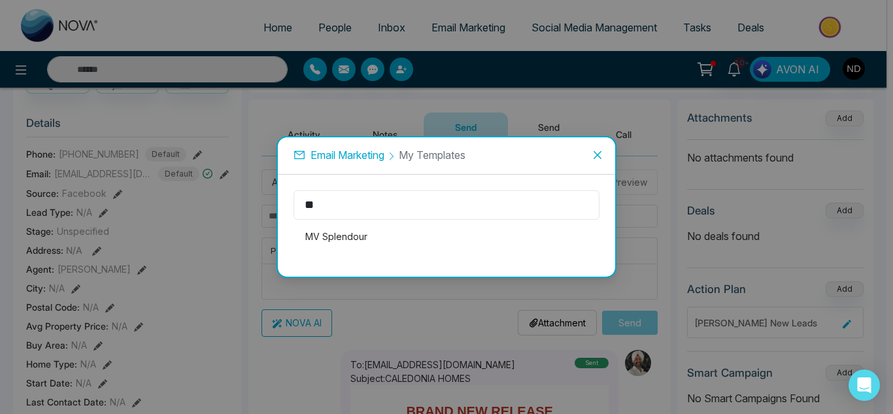
type input "*"
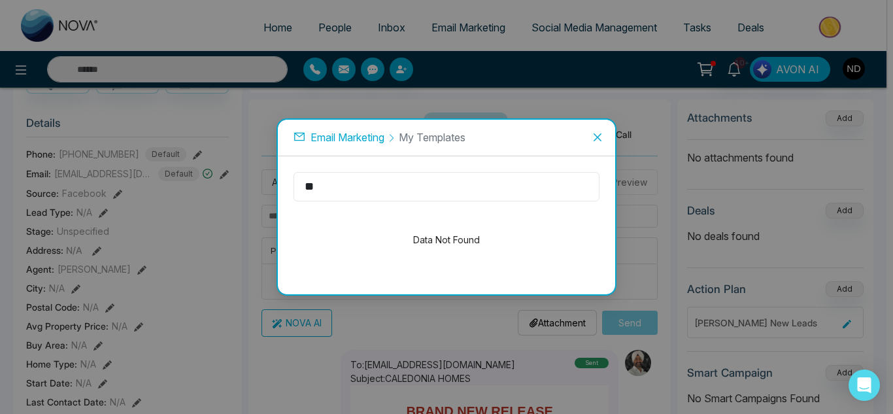
type input "*"
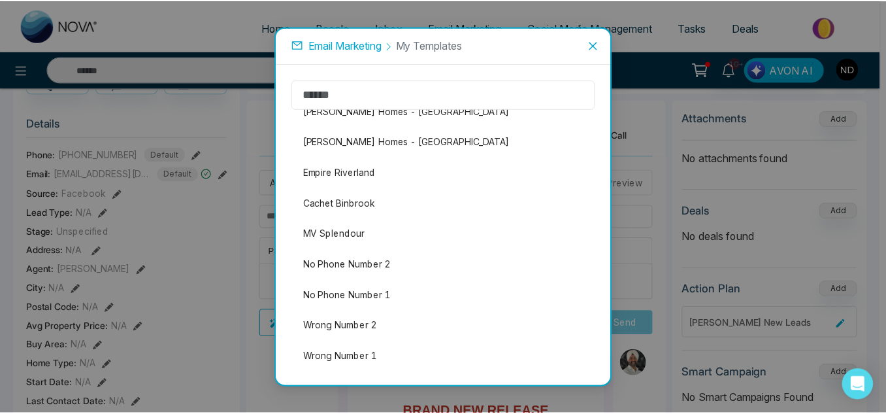
scroll to position [531, 0]
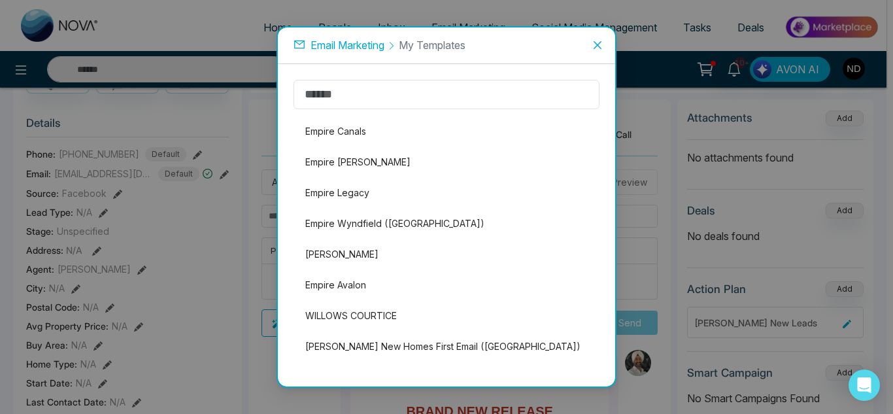
click at [600, 37] on span "Close" at bounding box center [597, 44] width 35 height 35
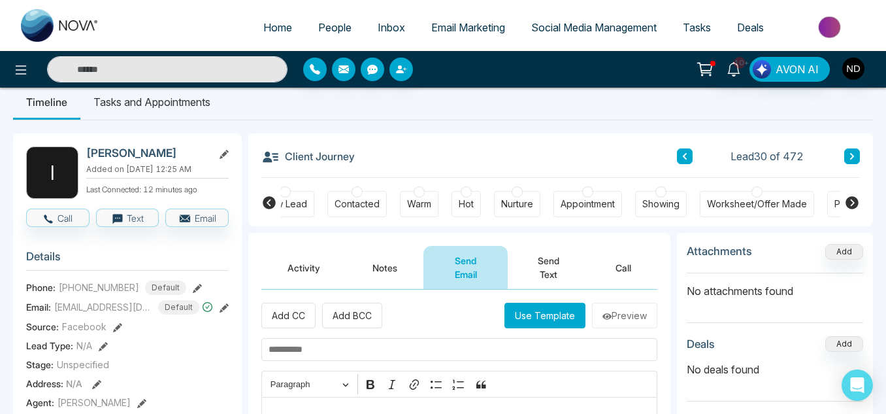
scroll to position [16, 0]
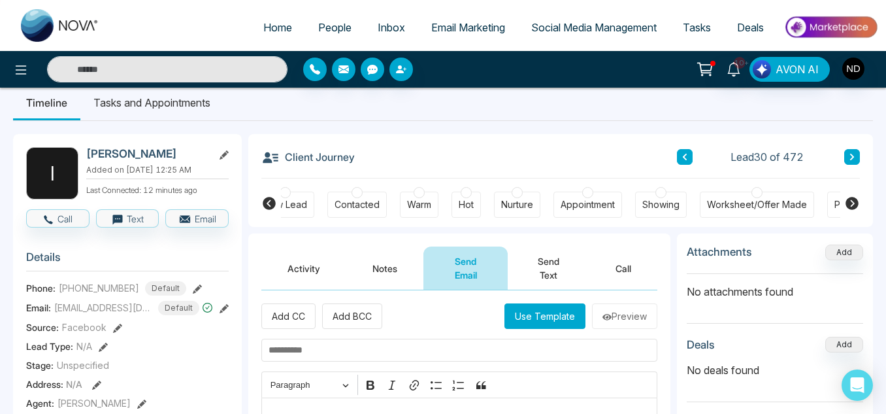
click at [427, 199] on div "Warm" at bounding box center [419, 204] width 24 height 13
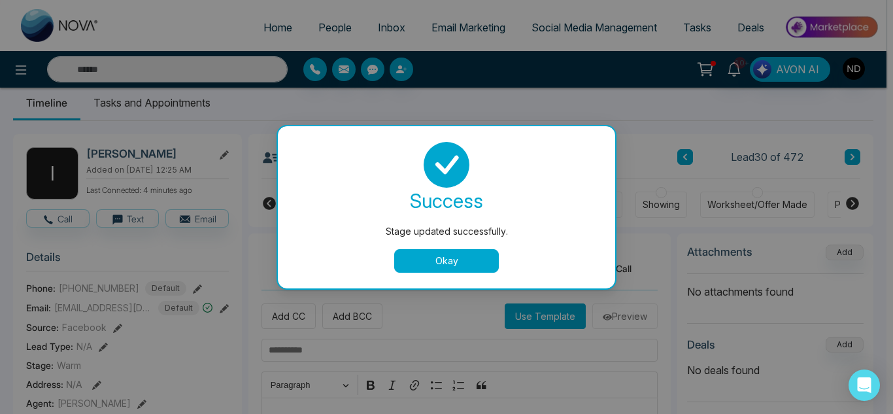
click at [408, 270] on button "Okay" at bounding box center [446, 261] width 105 height 24
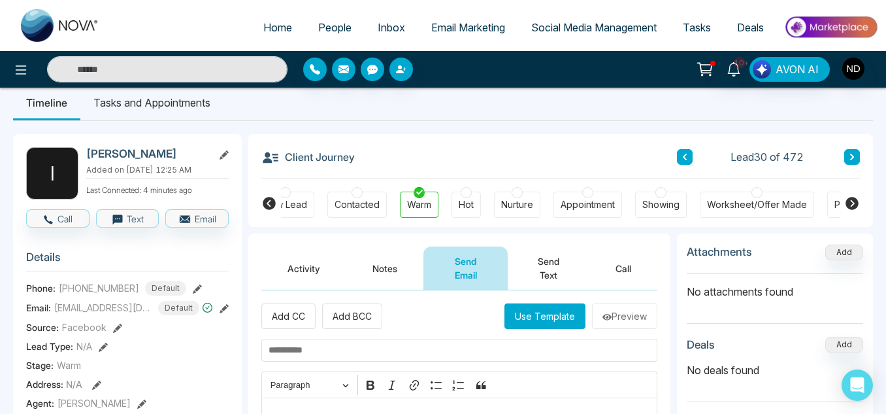
click at [391, 268] on button "Notes" at bounding box center [384, 267] width 77 height 43
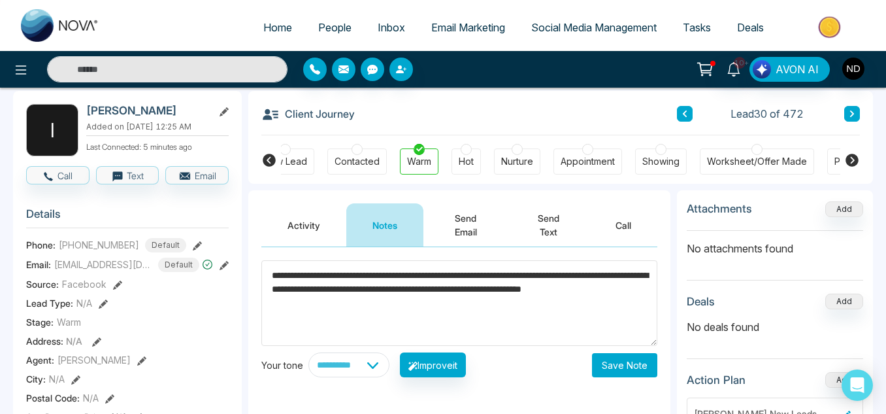
scroll to position [59, 0]
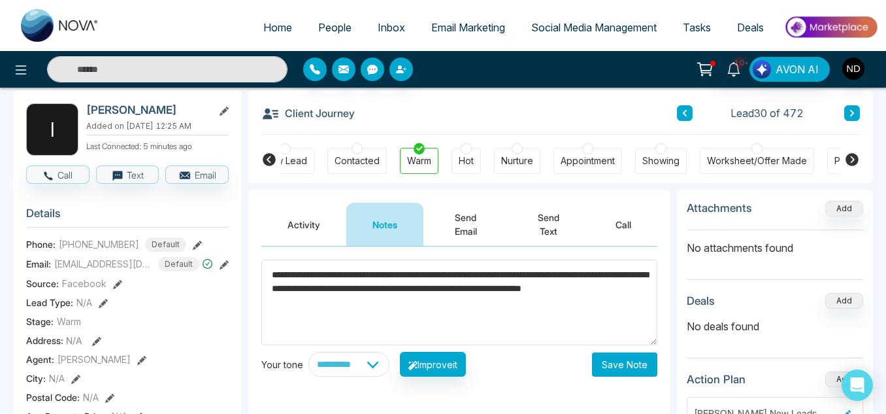
type textarea "**********"
click at [648, 370] on button "Save Note" at bounding box center [624, 364] width 65 height 24
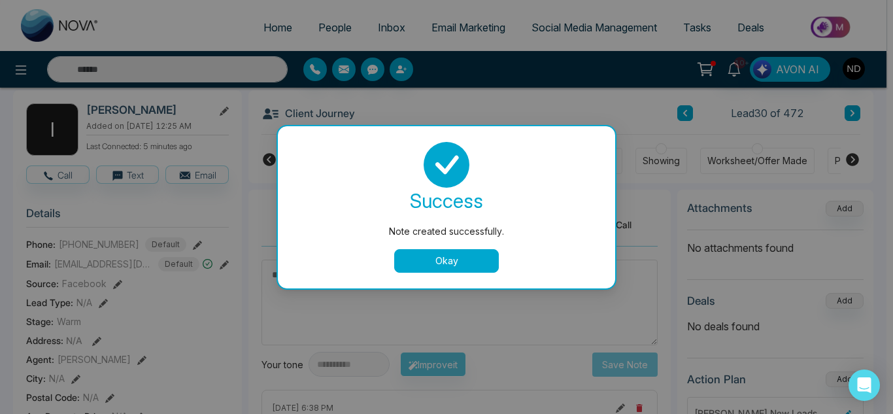
click at [438, 264] on button "Okay" at bounding box center [446, 261] width 105 height 24
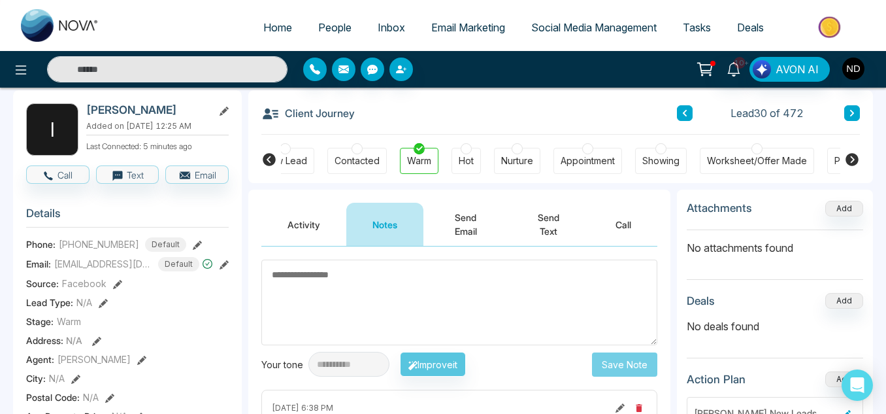
click at [582, 214] on button "Send Text" at bounding box center [549, 224] width 82 height 43
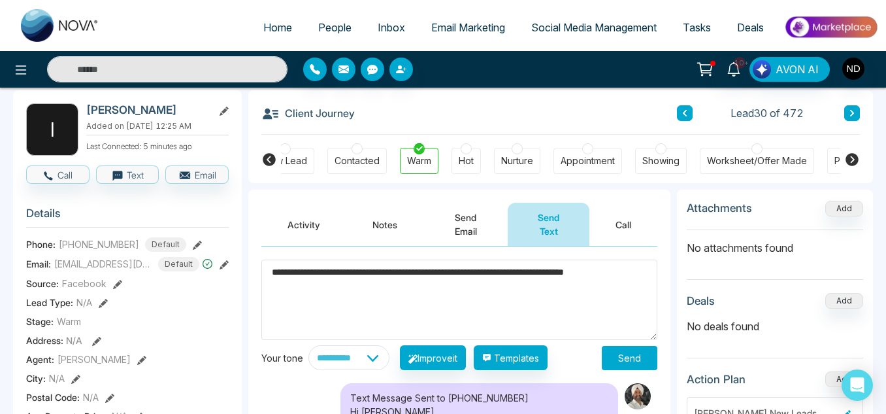
type textarea "**********"
click at [612, 356] on button "Send" at bounding box center [630, 358] width 56 height 24
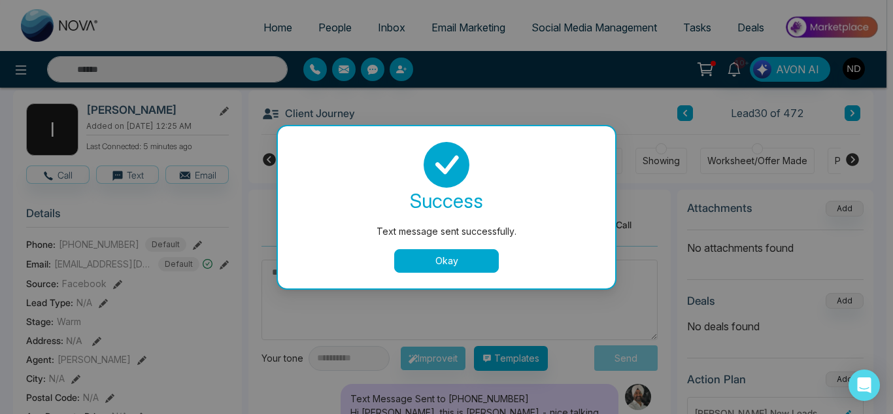
click at [491, 263] on button "Okay" at bounding box center [446, 261] width 105 height 24
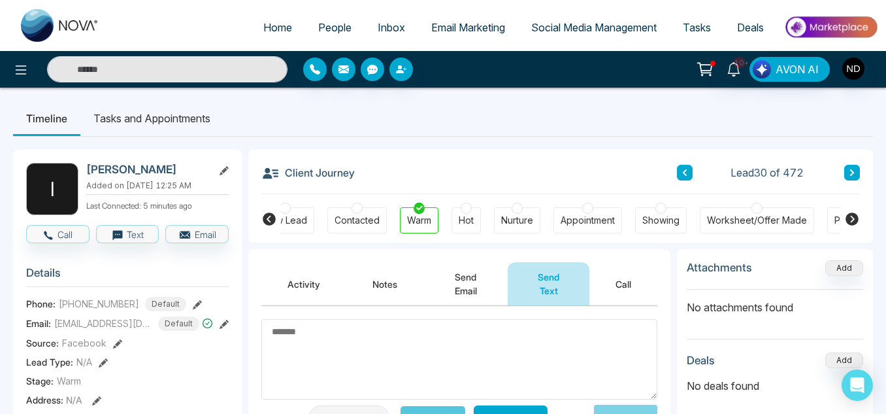
click at [151, 108] on li "Tasks and Appointments" at bounding box center [151, 118] width 143 height 35
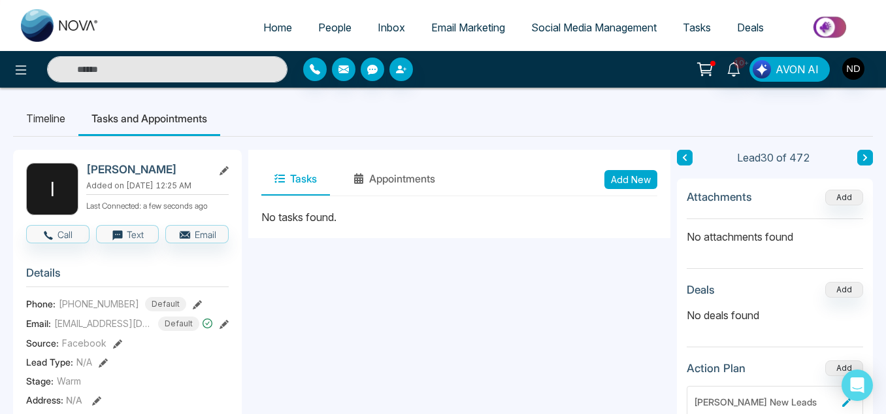
click at [627, 184] on button "Add New" at bounding box center [631, 179] width 53 height 19
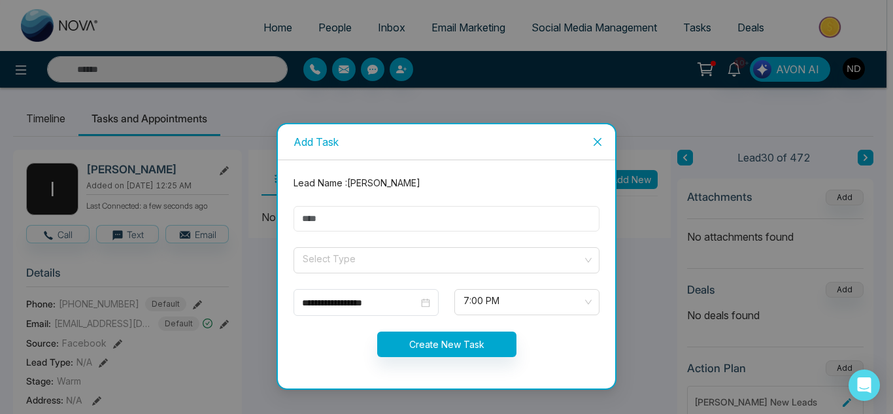
click at [435, 214] on input "text" at bounding box center [446, 218] width 306 height 25
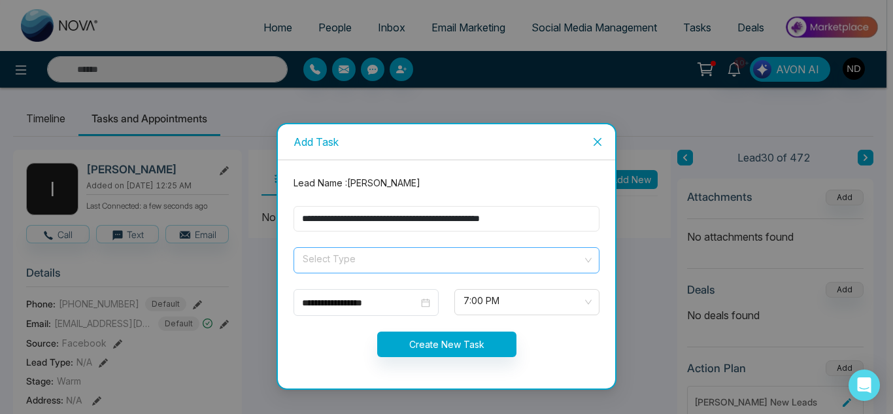
type input "**********"
click at [433, 248] on input "search" at bounding box center [441, 258] width 281 height 20
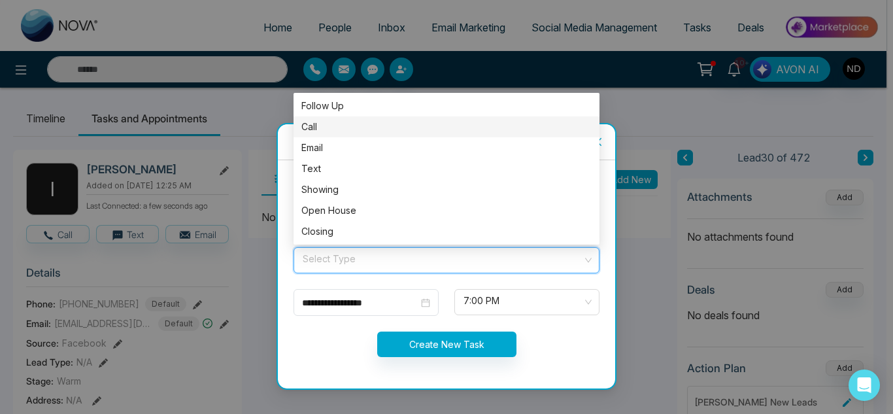
click at [388, 136] on div "Call" at bounding box center [446, 126] width 306 height 21
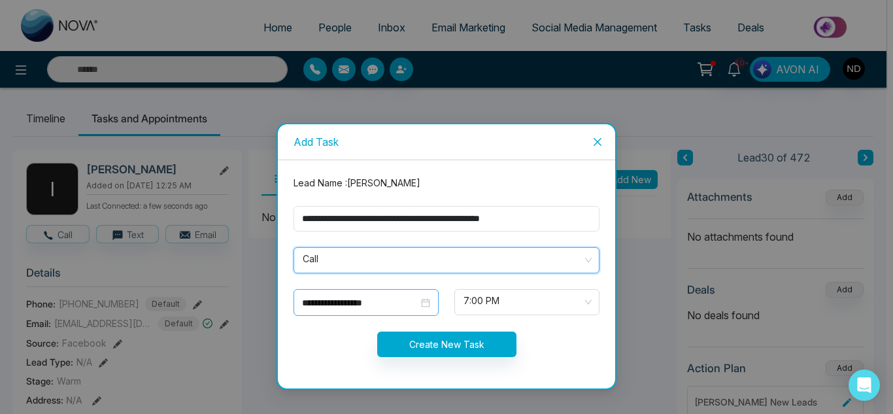
click at [389, 297] on input "**********" at bounding box center [360, 302] width 116 height 14
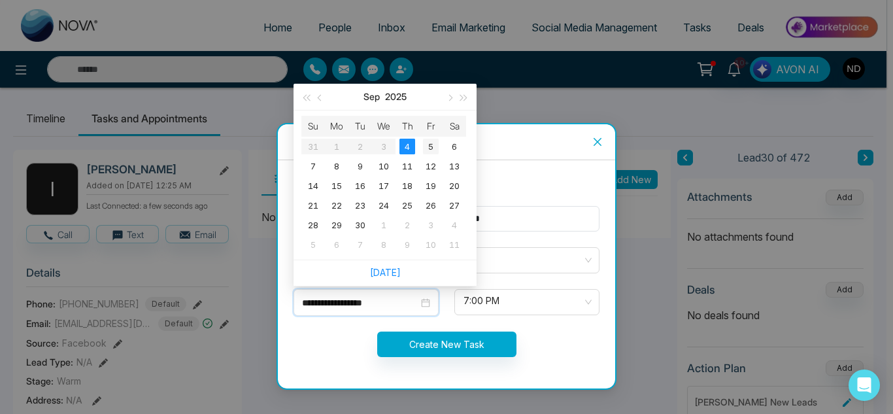
type input "**********"
click at [433, 140] on div "5" at bounding box center [431, 147] width 16 height 16
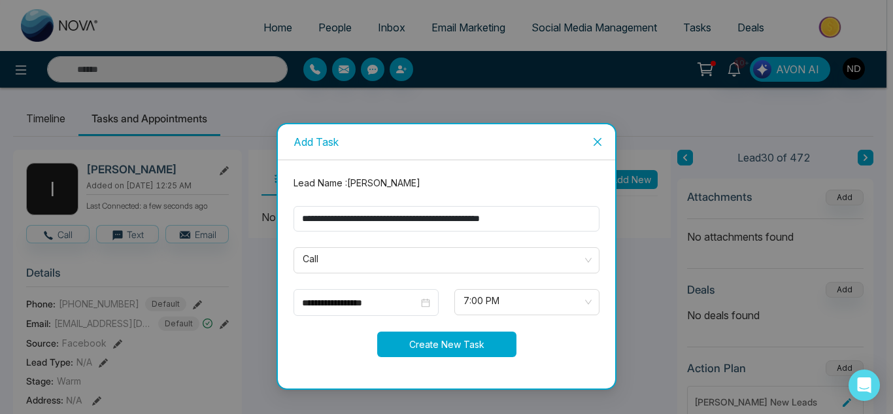
click at [473, 352] on button "Create New Task" at bounding box center [446, 343] width 139 height 25
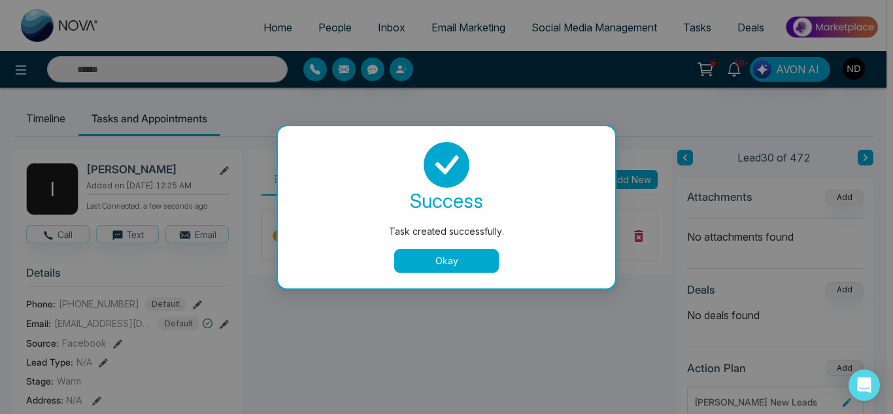
click at [440, 268] on button "Okay" at bounding box center [446, 261] width 105 height 24
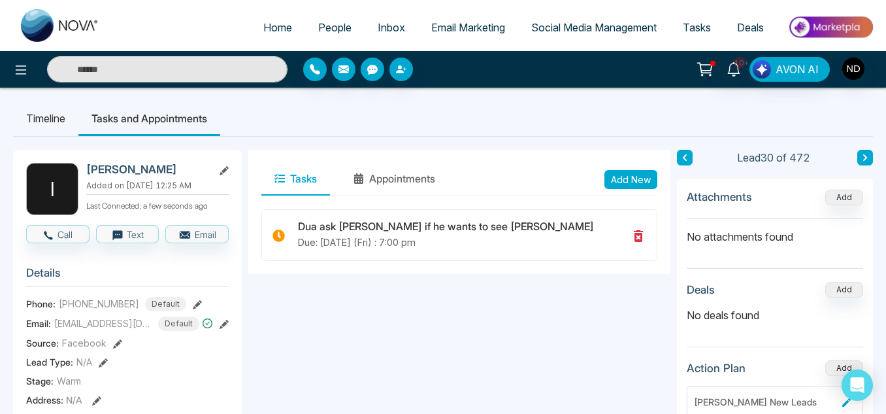
click at [863, 158] on icon at bounding box center [865, 158] width 7 height 8
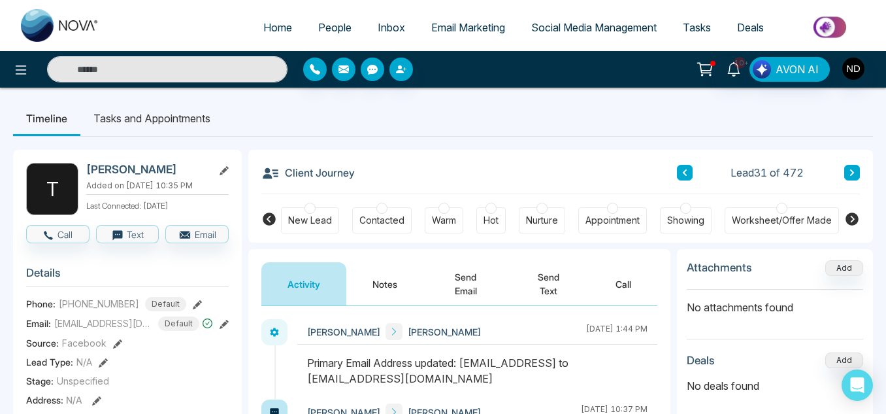
click at [374, 290] on button "Notes" at bounding box center [384, 283] width 77 height 43
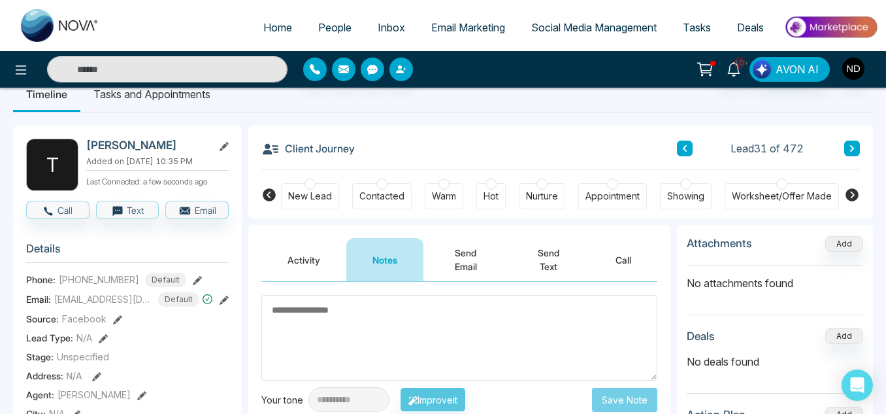
scroll to position [24, 0]
click at [291, 276] on button "Activity" at bounding box center [303, 260] width 85 height 43
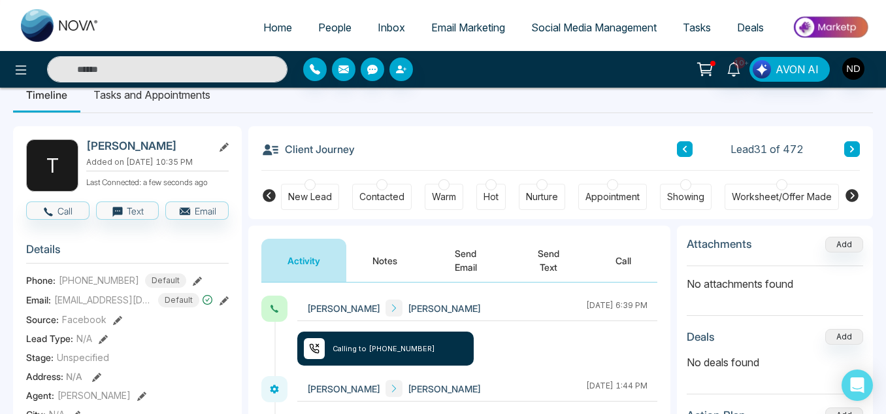
click at [381, 266] on button "Notes" at bounding box center [384, 260] width 77 height 43
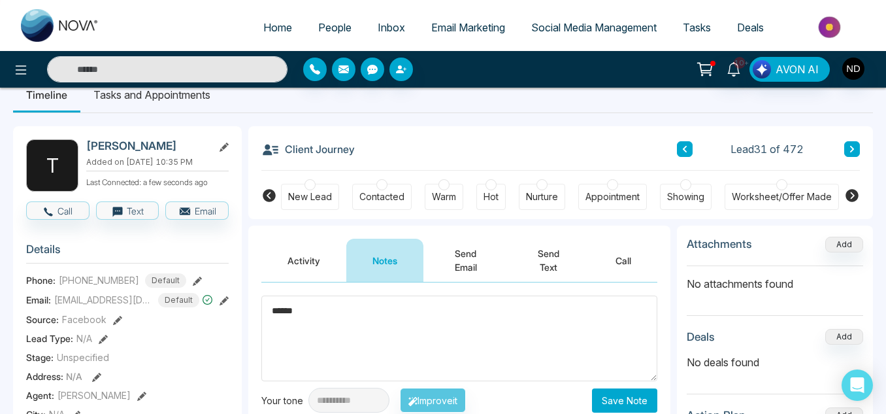
type textarea "******"
click at [620, 401] on button "Save Note" at bounding box center [624, 400] width 65 height 24
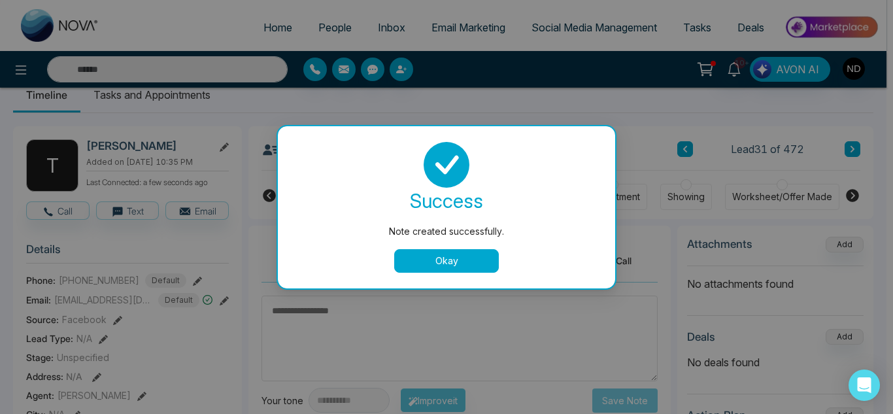
click at [450, 259] on button "Okay" at bounding box center [446, 261] width 105 height 24
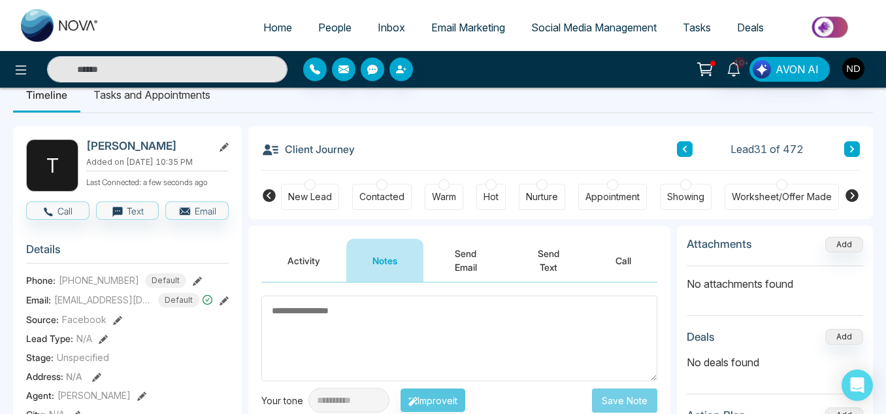
click at [850, 156] on button at bounding box center [852, 149] width 16 height 16
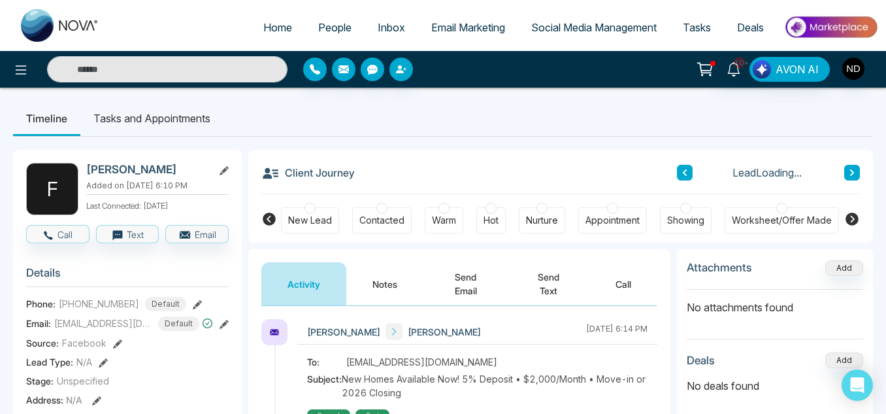
click at [405, 288] on button "Notes" at bounding box center [384, 283] width 77 height 43
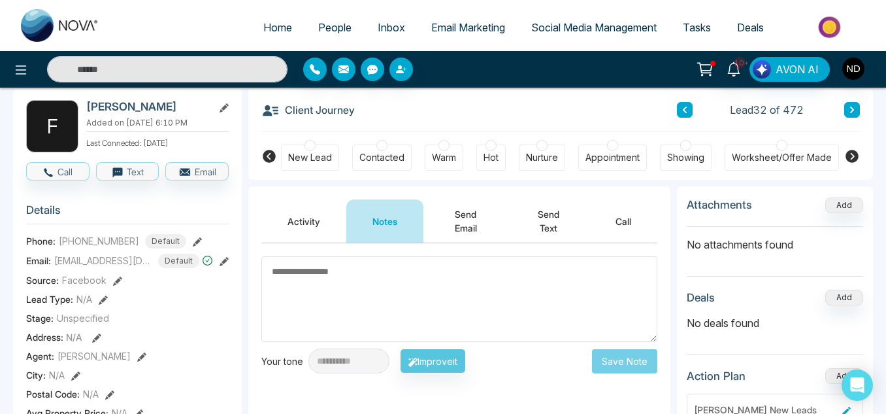
scroll to position [58, 0]
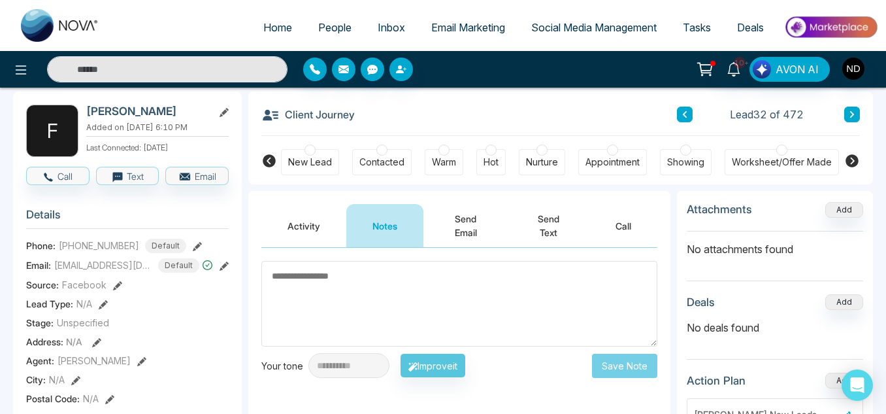
click at [854, 168] on icon at bounding box center [852, 161] width 16 height 16
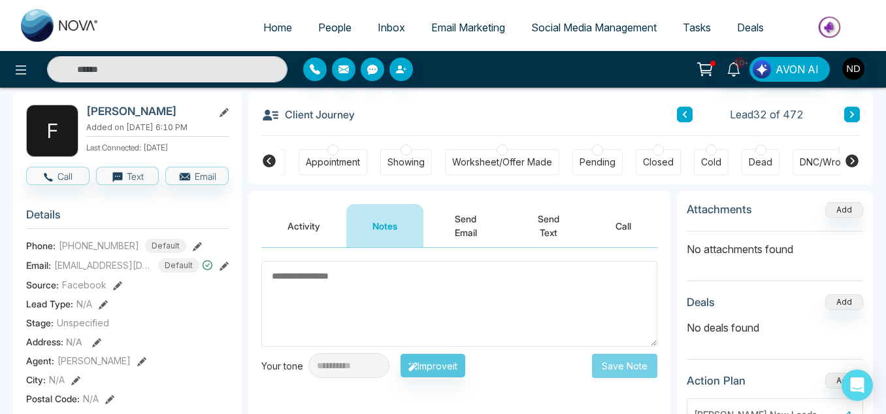
click at [818, 162] on div "DNC/Wrong number" at bounding box center [844, 162] width 88 height 13
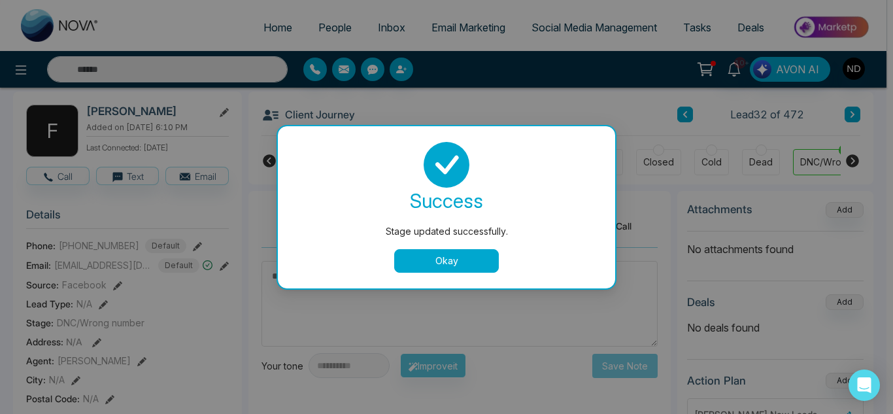
click at [466, 276] on div "success Stage updated successfully. Okay" at bounding box center [446, 207] width 337 height 162
click at [465, 274] on div "success Stage updated successfully. Okay" at bounding box center [446, 207] width 337 height 162
click at [461, 265] on button "Okay" at bounding box center [446, 261] width 105 height 24
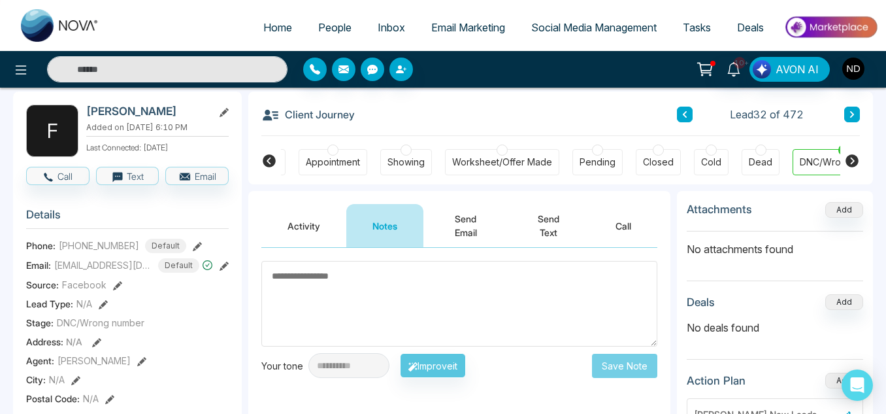
click at [854, 118] on icon at bounding box center [852, 114] width 7 height 8
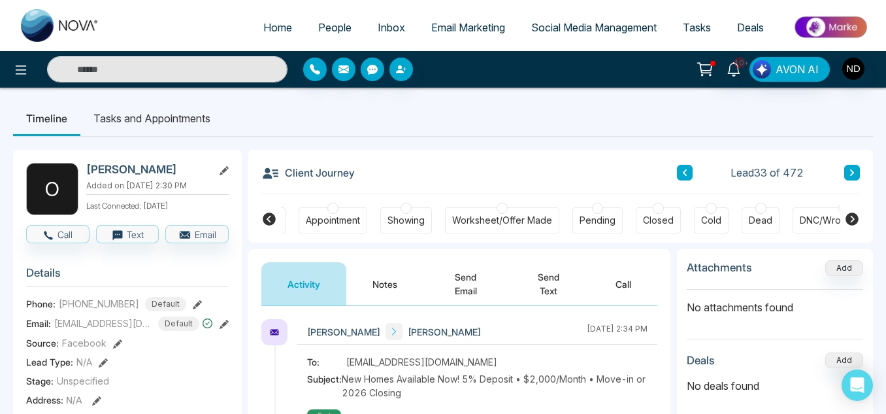
click at [385, 271] on button "Notes" at bounding box center [384, 283] width 77 height 43
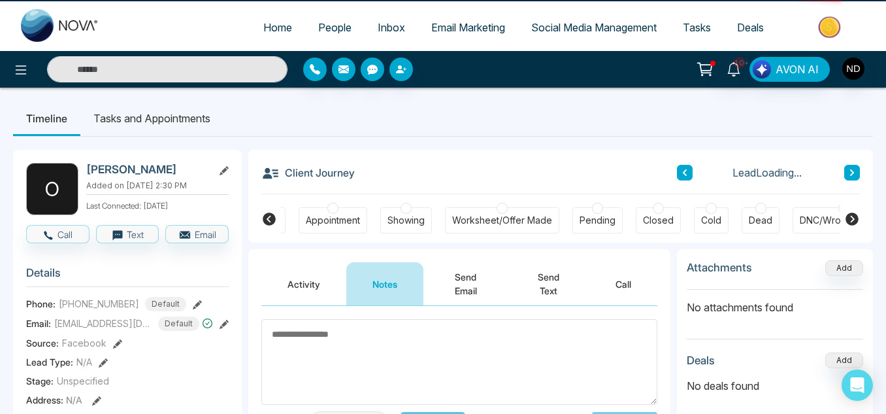
scroll to position [127, 0]
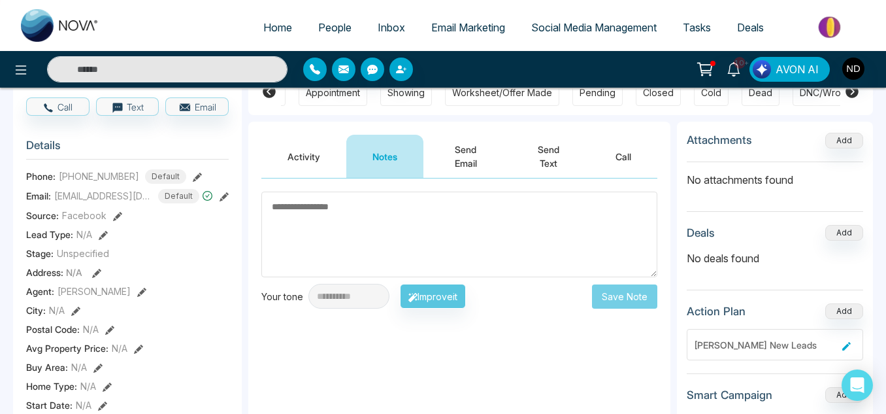
click at [307, 154] on button "Activity" at bounding box center [303, 156] width 85 height 43
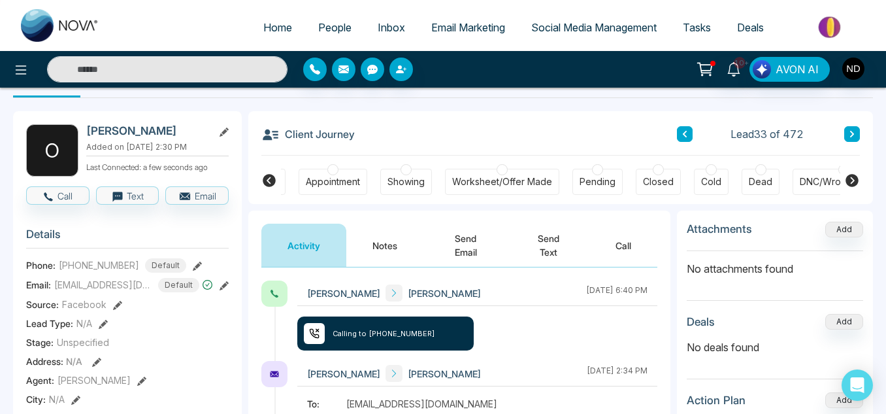
scroll to position [38, 0]
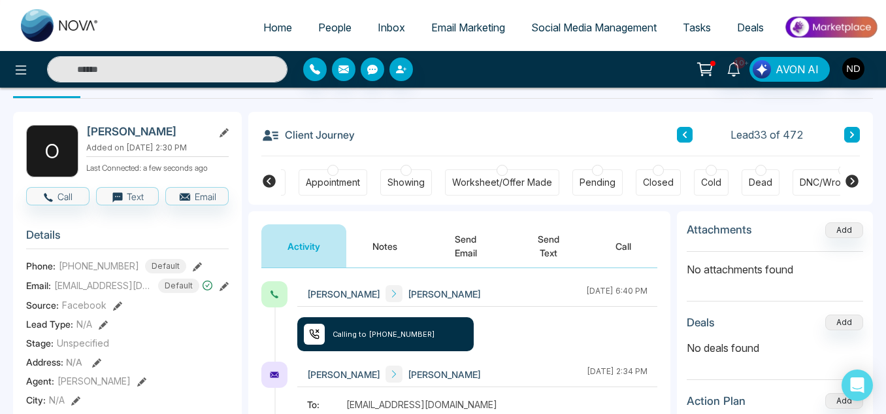
click at [814, 173] on div "DNC/Wrong number" at bounding box center [844, 182] width 102 height 26
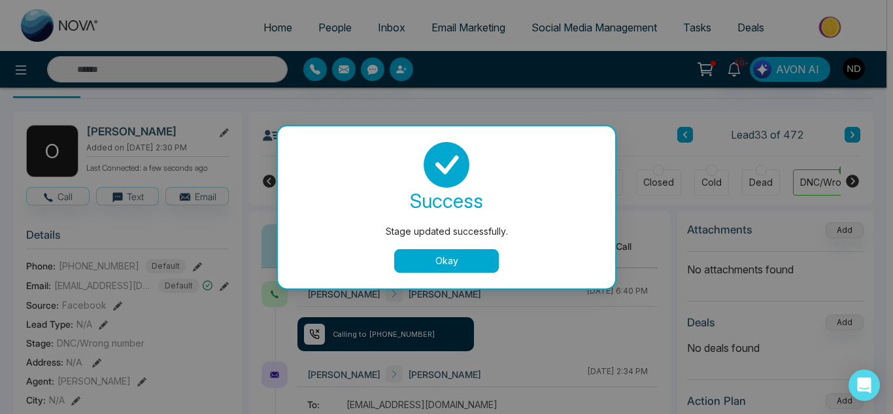
click at [423, 261] on button "Okay" at bounding box center [446, 261] width 105 height 24
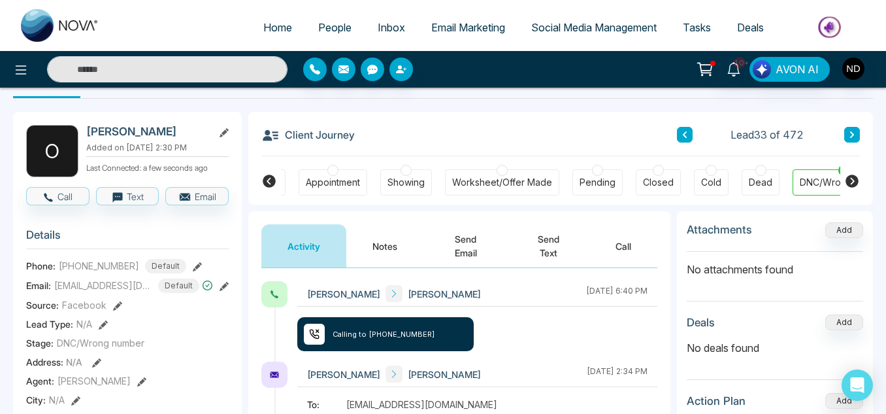
click at [397, 232] on button "Notes" at bounding box center [384, 245] width 77 height 43
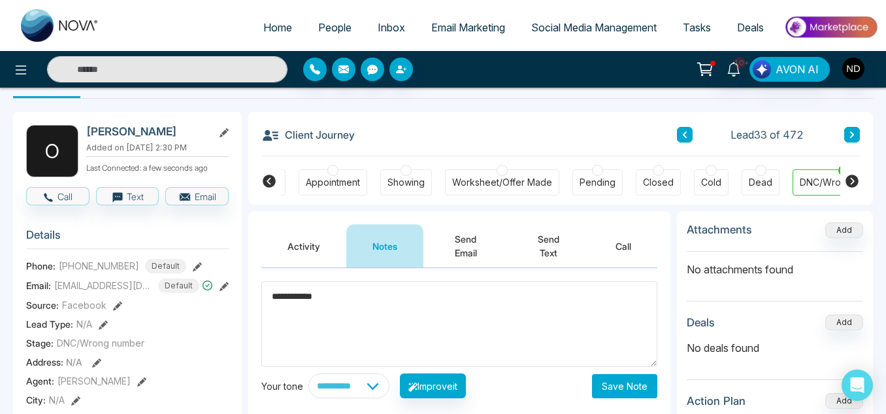
type textarea "**********"
click at [624, 374] on button "Save Note" at bounding box center [624, 386] width 65 height 24
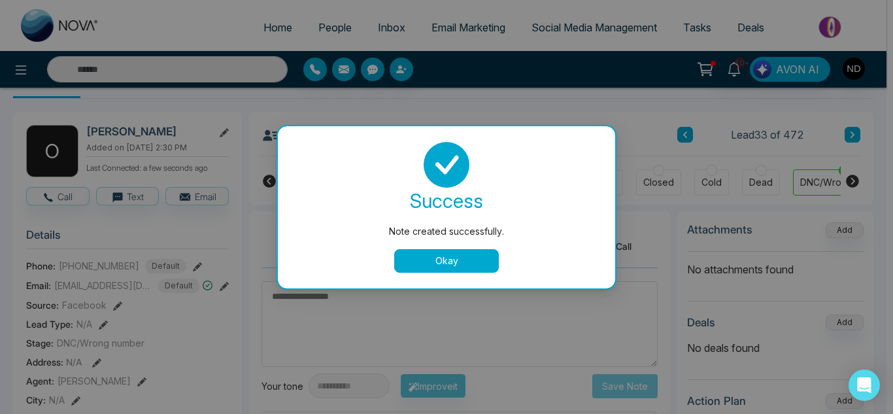
click at [448, 265] on button "Okay" at bounding box center [446, 261] width 105 height 24
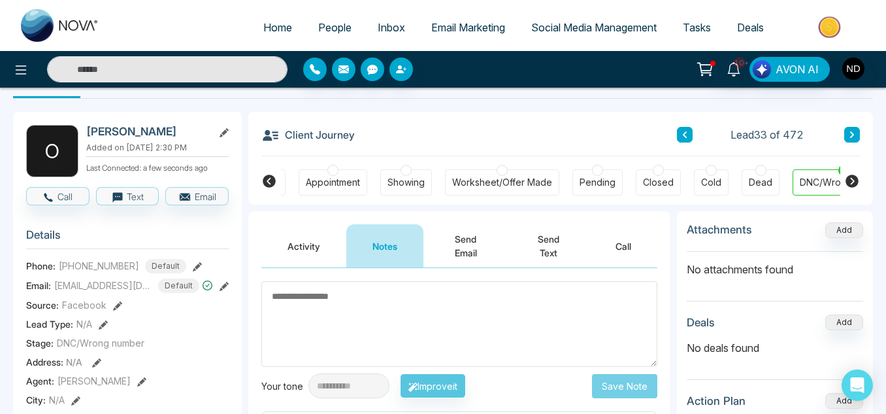
click at [850, 139] on icon at bounding box center [852, 135] width 7 height 8
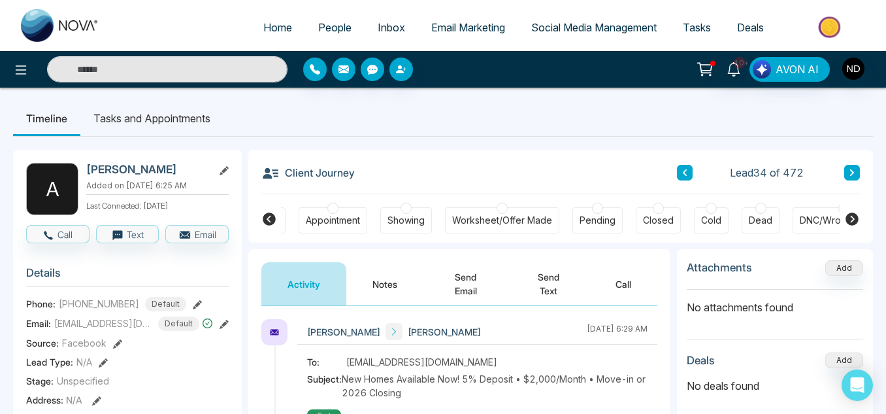
click at [399, 267] on button "Notes" at bounding box center [384, 283] width 77 height 43
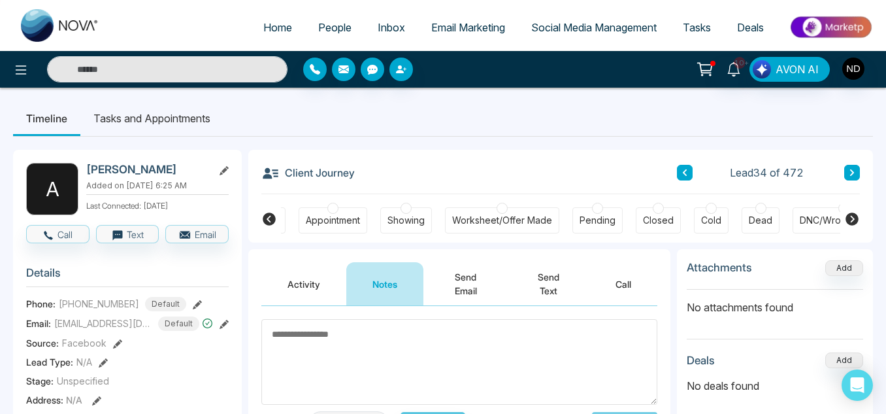
click at [857, 169] on button at bounding box center [852, 173] width 16 height 16
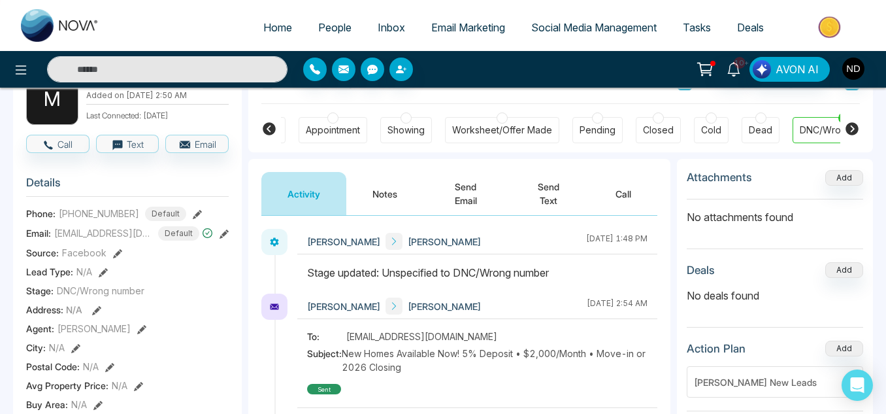
scroll to position [95, 0]
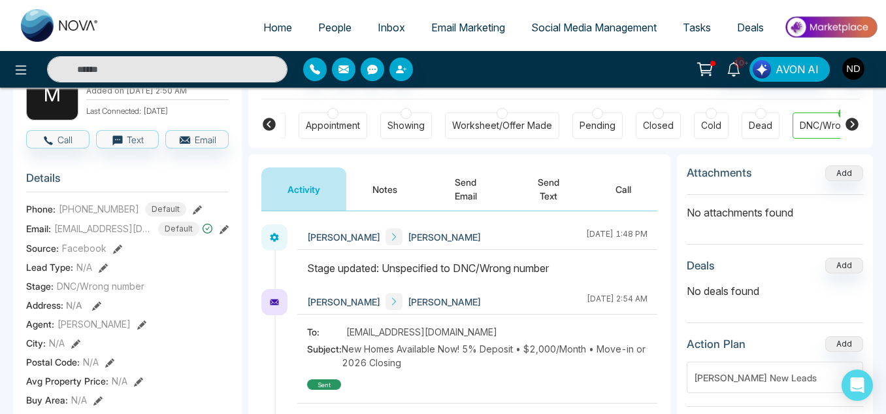
click at [384, 186] on button "Notes" at bounding box center [384, 188] width 77 height 43
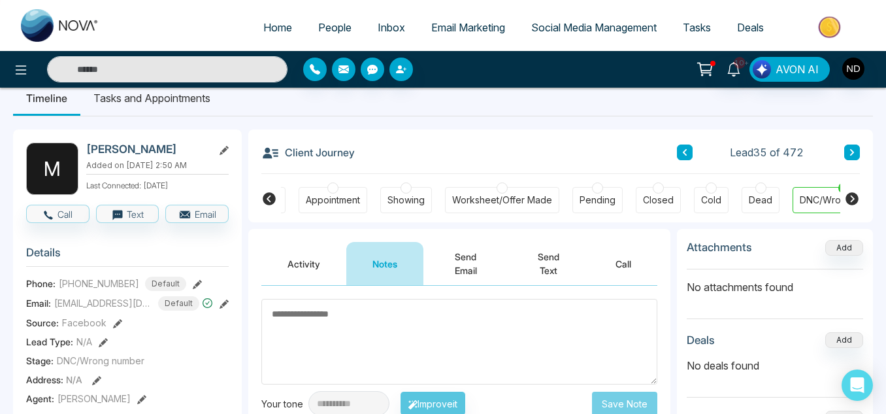
scroll to position [20, 0]
click at [855, 158] on button at bounding box center [852, 153] width 16 height 16
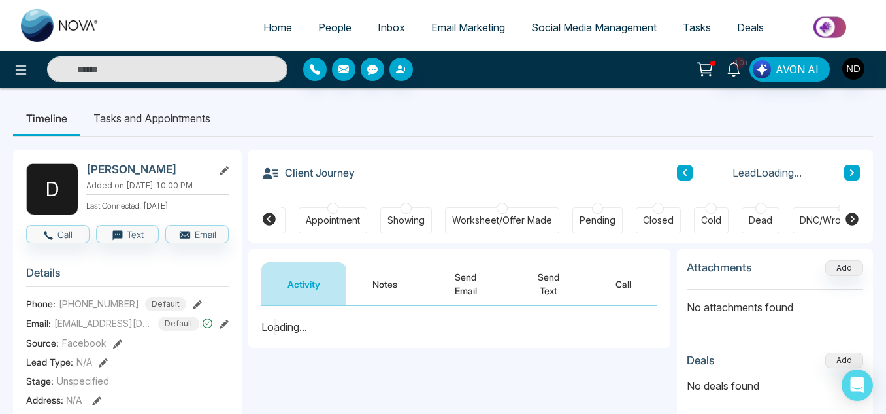
click at [402, 274] on button "Notes" at bounding box center [384, 283] width 77 height 43
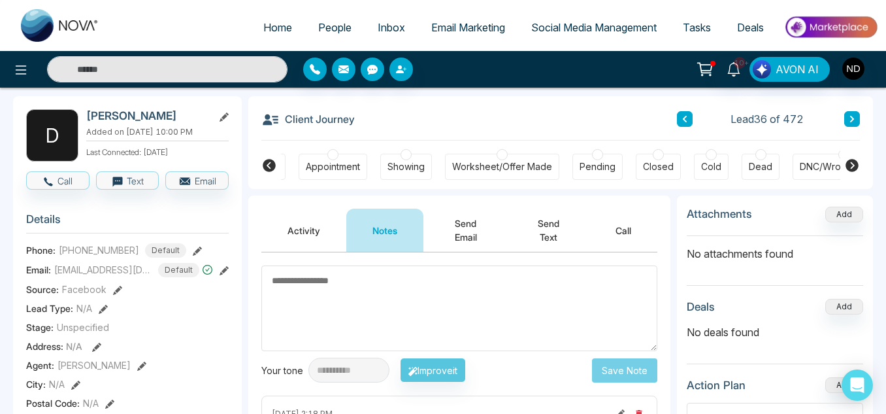
scroll to position [53, 0]
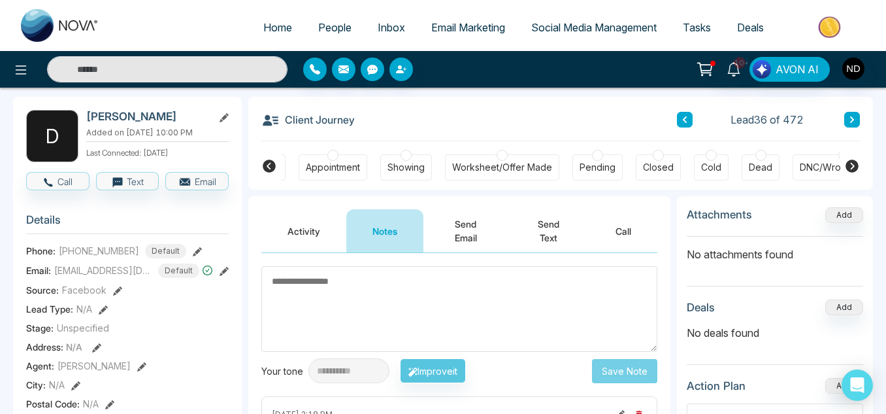
click at [318, 31] on span "People" at bounding box center [334, 27] width 33 height 13
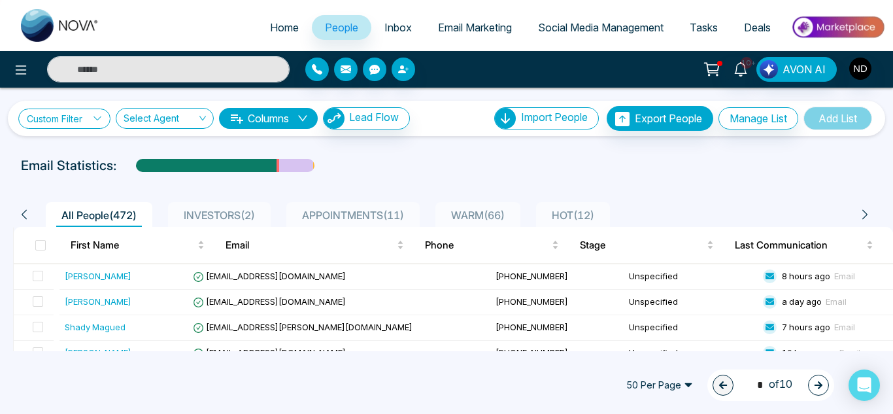
click at [86, 112] on link "Custom Filter" at bounding box center [64, 118] width 92 height 20
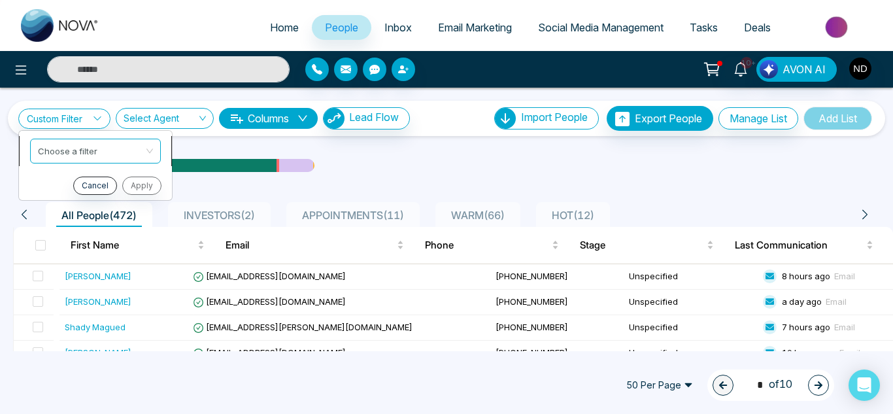
click at [93, 148] on input "search" at bounding box center [91, 149] width 106 height 20
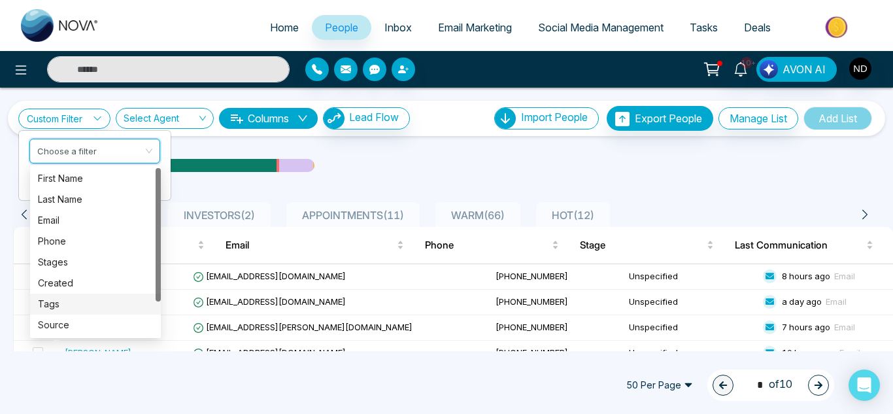
scroll to position [42, 0]
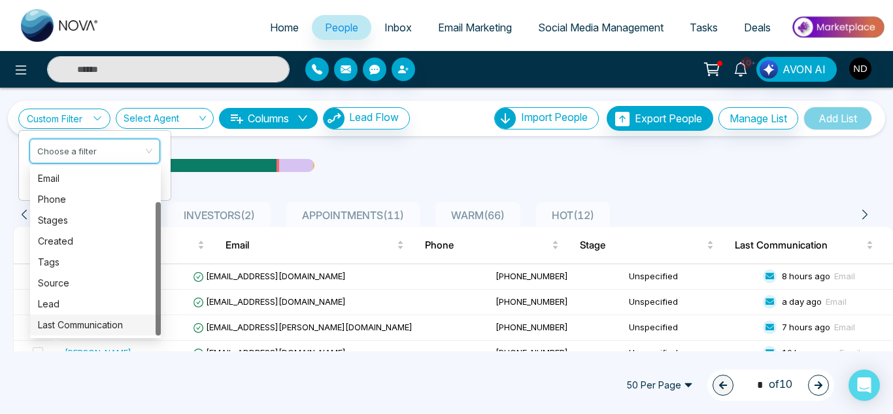
click at [104, 326] on div "Last Communication" at bounding box center [95, 325] width 115 height 14
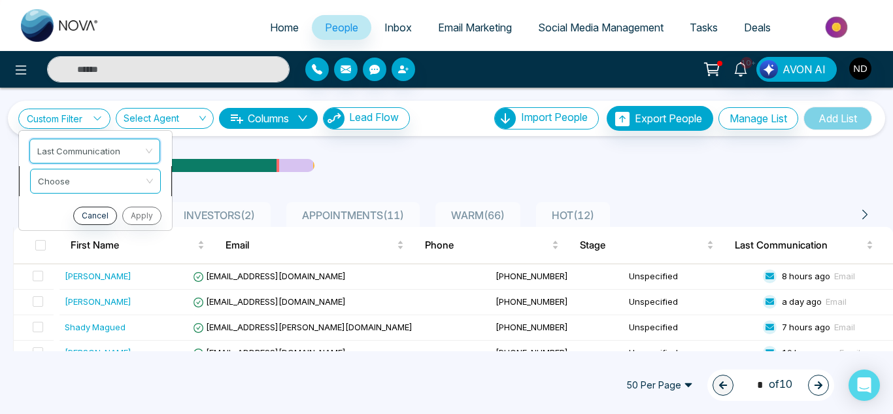
click at [118, 185] on input "search" at bounding box center [91, 179] width 106 height 20
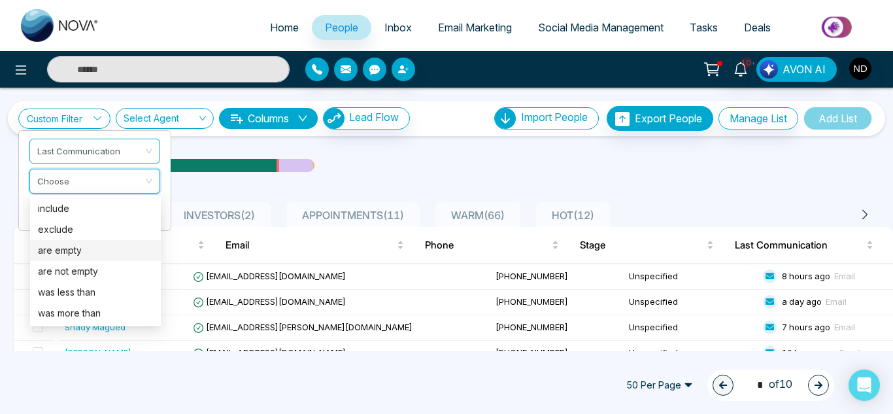
click at [95, 250] on div "are empty" at bounding box center [95, 250] width 115 height 14
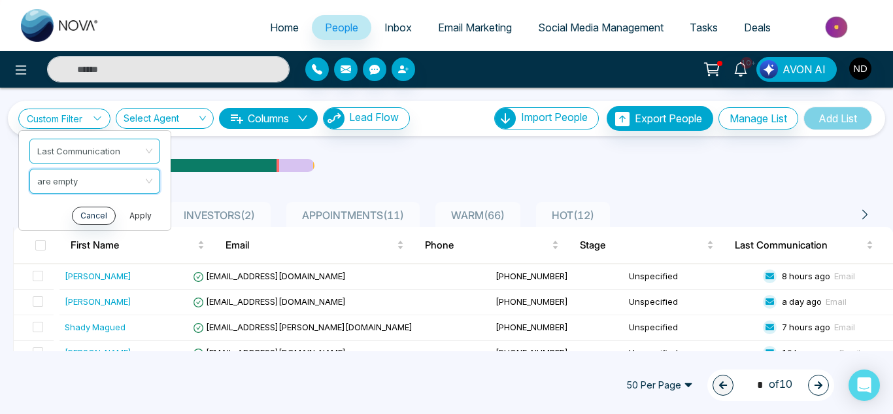
click at [135, 214] on button "Apply" at bounding box center [140, 216] width 39 height 18
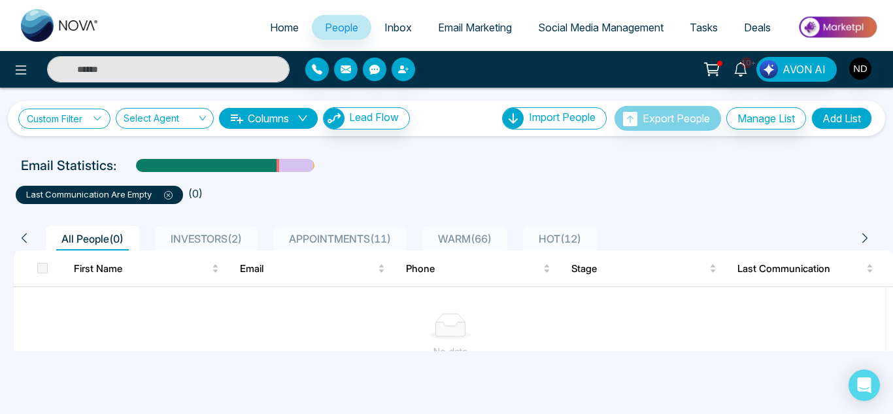
click at [87, 118] on link "Custom Filter" at bounding box center [64, 118] width 92 height 20
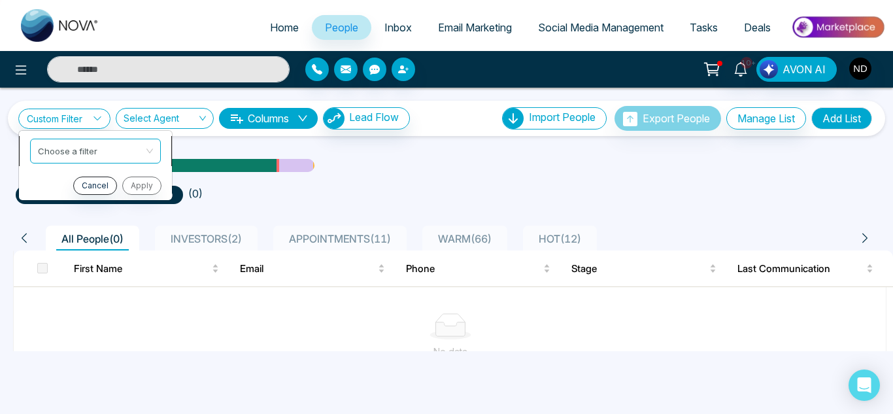
click at [112, 152] on input "search" at bounding box center [91, 149] width 106 height 20
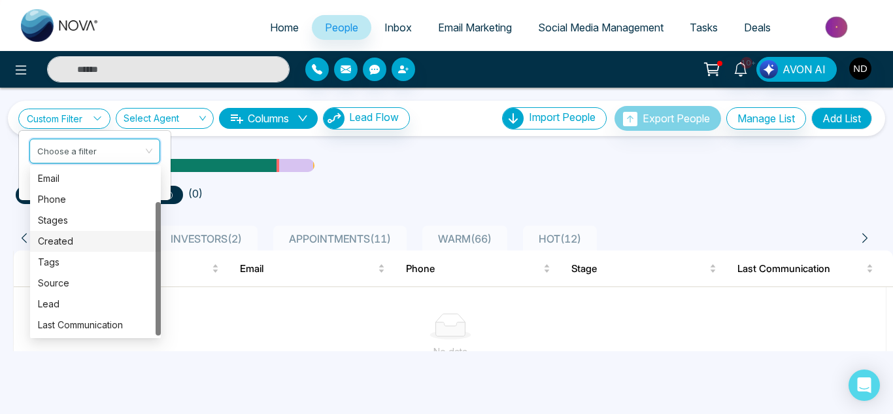
scroll to position [35, 0]
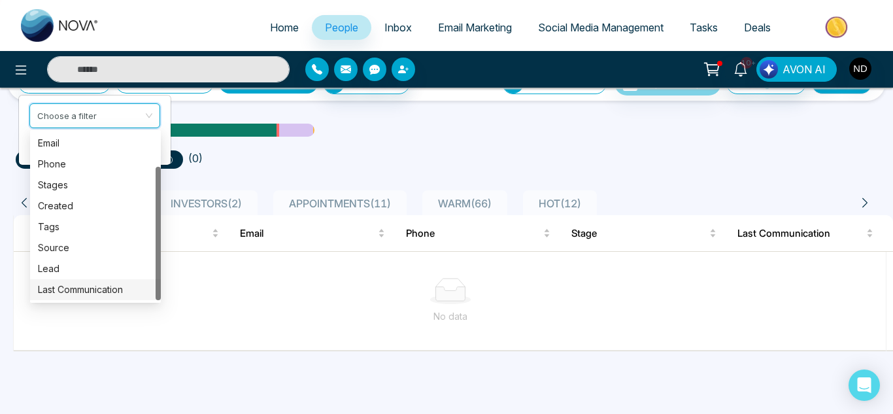
click at [97, 284] on div "Last Communication" at bounding box center [95, 289] width 115 height 14
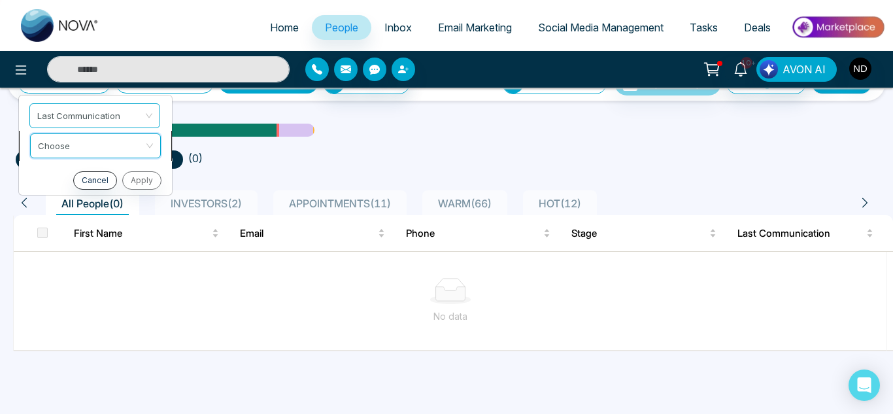
click at [86, 141] on input "search" at bounding box center [91, 144] width 106 height 20
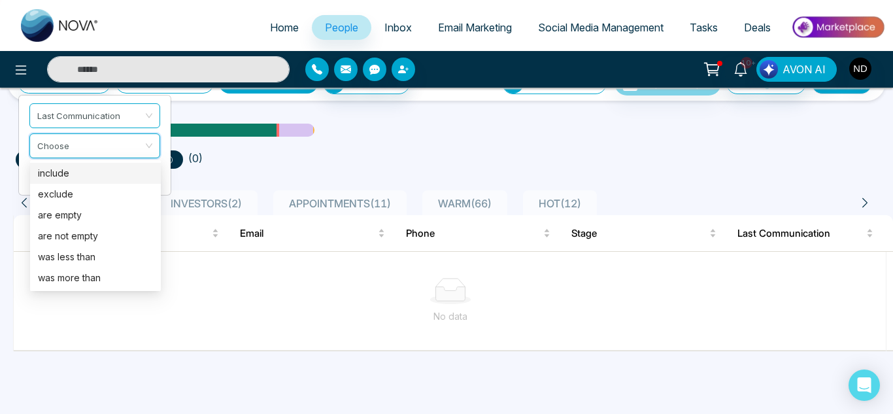
click at [84, 174] on div "include" at bounding box center [95, 173] width 115 height 14
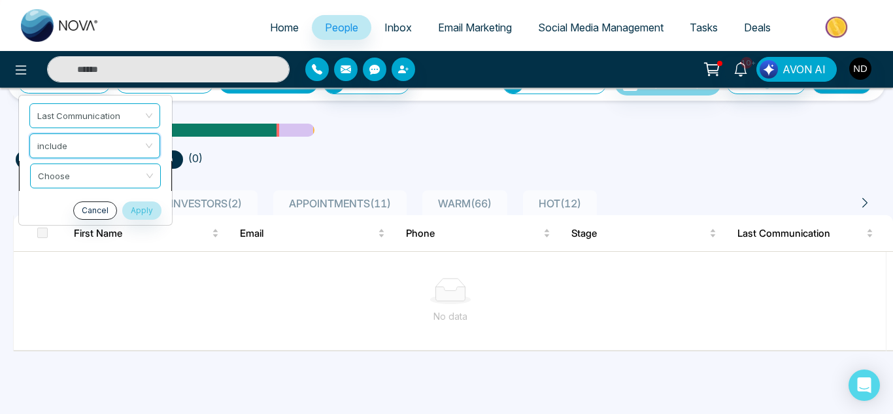
click at [76, 180] on input "search" at bounding box center [91, 174] width 106 height 20
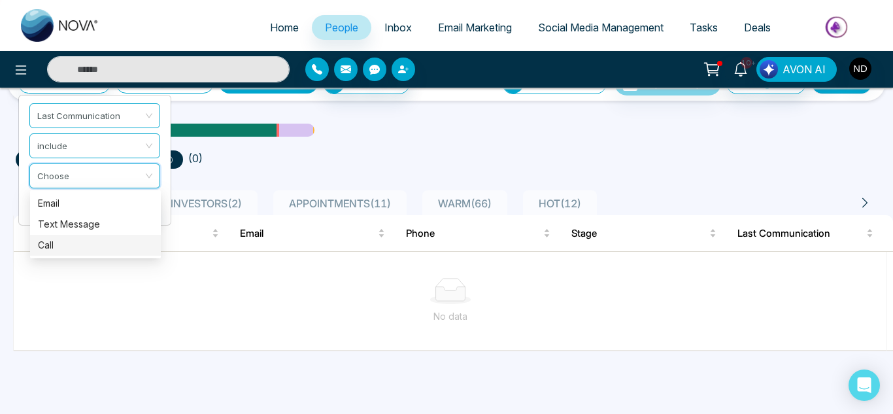
click at [74, 239] on div "Call" at bounding box center [95, 245] width 115 height 14
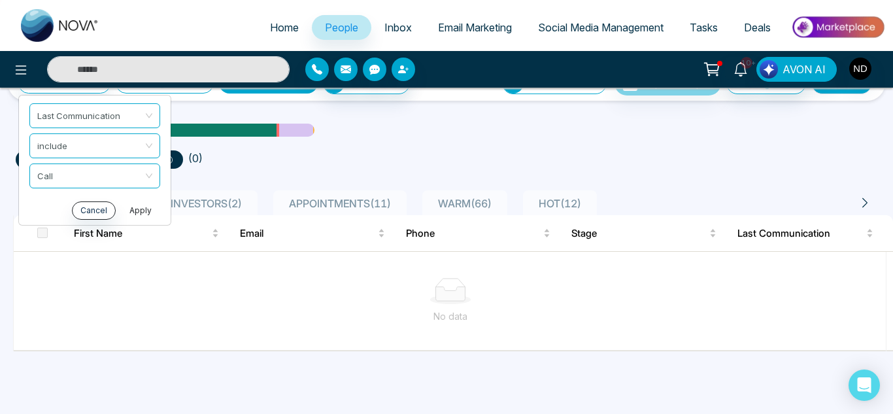
click at [135, 212] on button "Apply" at bounding box center [140, 210] width 39 height 18
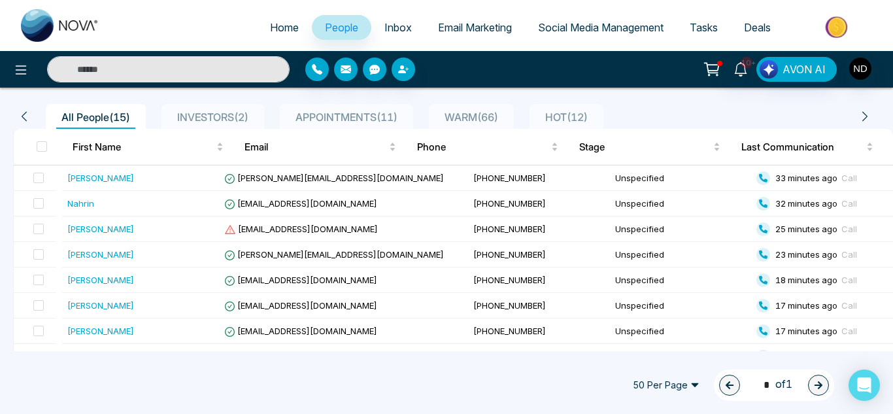
scroll to position [0, 0]
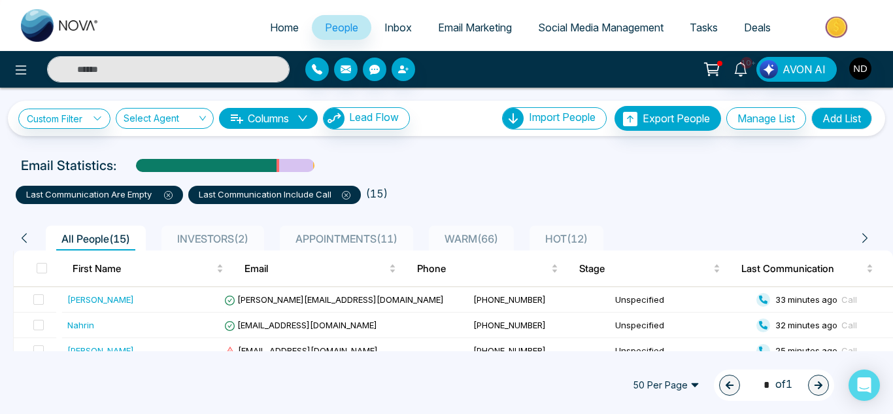
click at [169, 198] on icon at bounding box center [168, 195] width 8 height 8
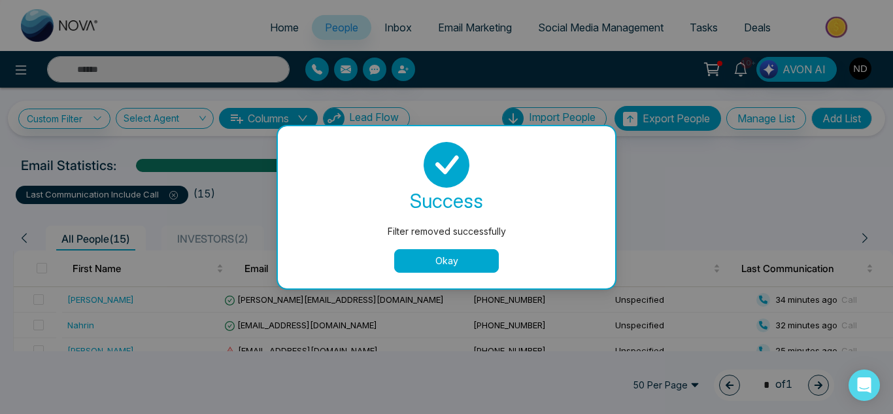
click at [452, 261] on button "Okay" at bounding box center [446, 261] width 105 height 24
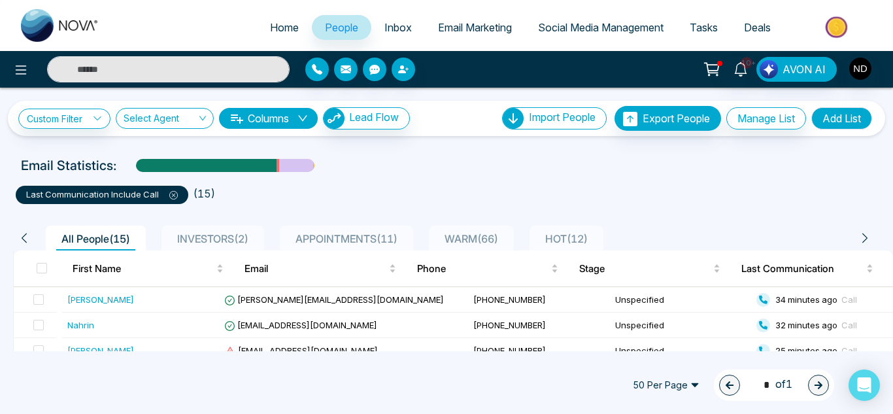
click at [173, 194] on icon at bounding box center [174, 195] width 4 height 4
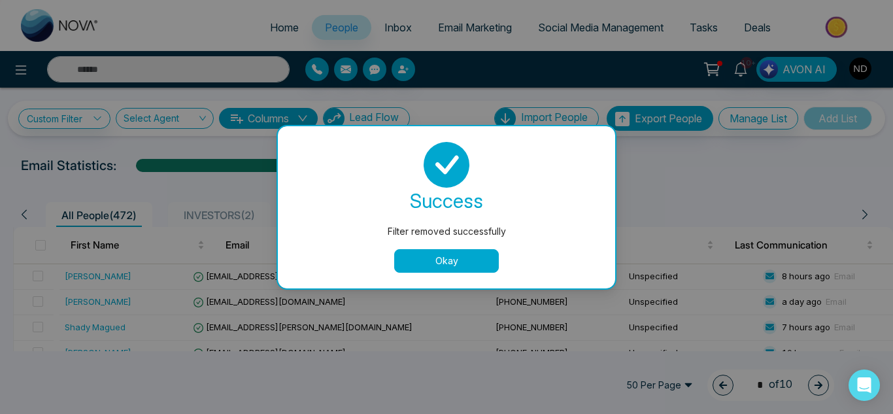
click at [440, 266] on button "Okay" at bounding box center [446, 261] width 105 height 24
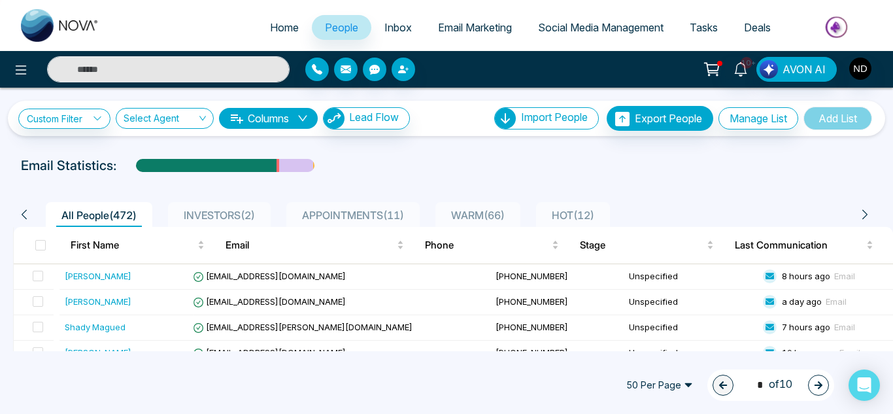
click at [488, 217] on span "WARM ( 66 )" at bounding box center [478, 214] width 64 height 13
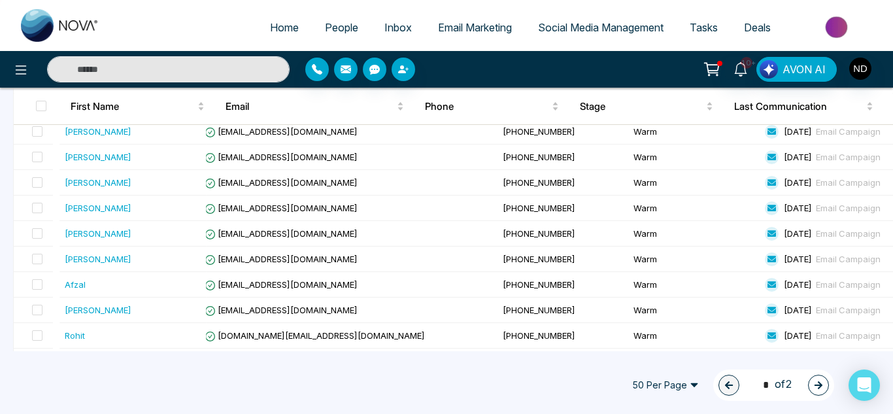
scroll to position [901, 0]
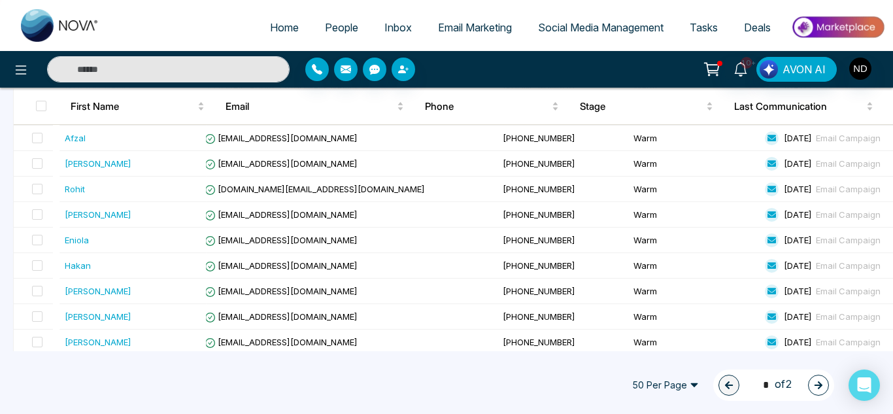
click at [821, 380] on button "button" at bounding box center [818, 384] width 21 height 21
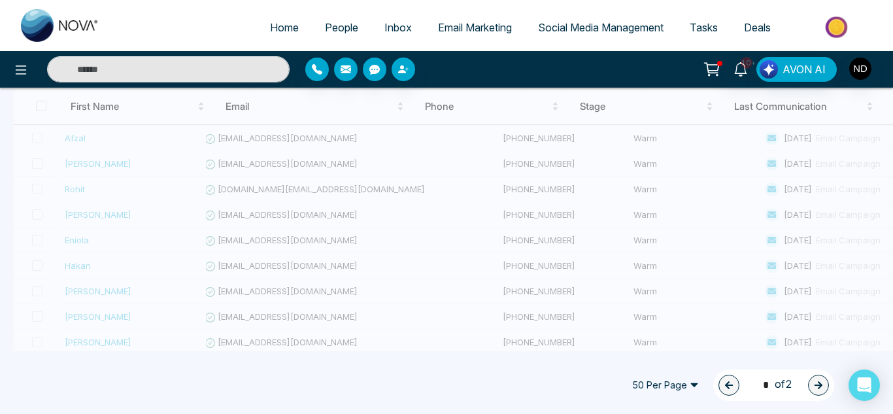
type input "*"
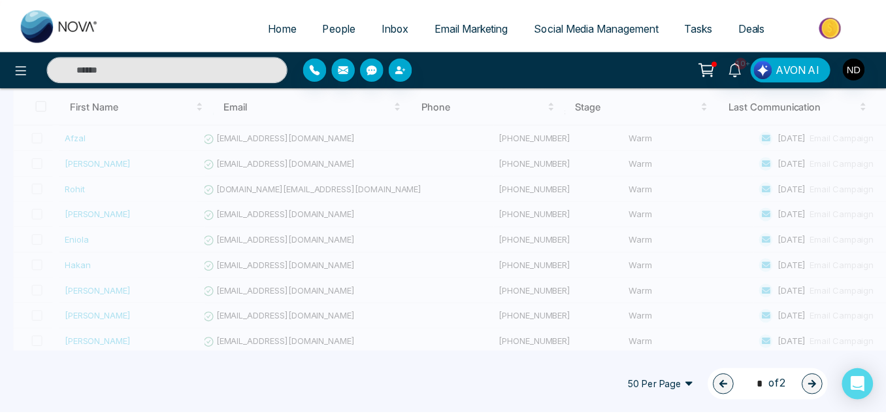
scroll to position [360, 0]
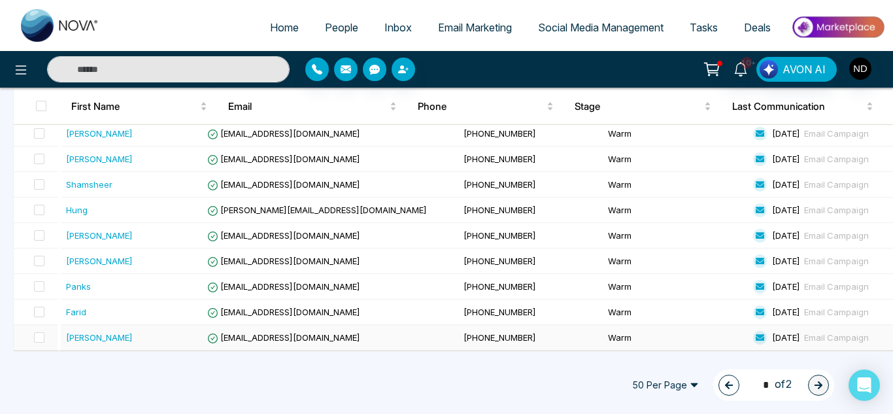
click at [133, 340] on div "[PERSON_NAME]" at bounding box center [133, 337] width 135 height 13
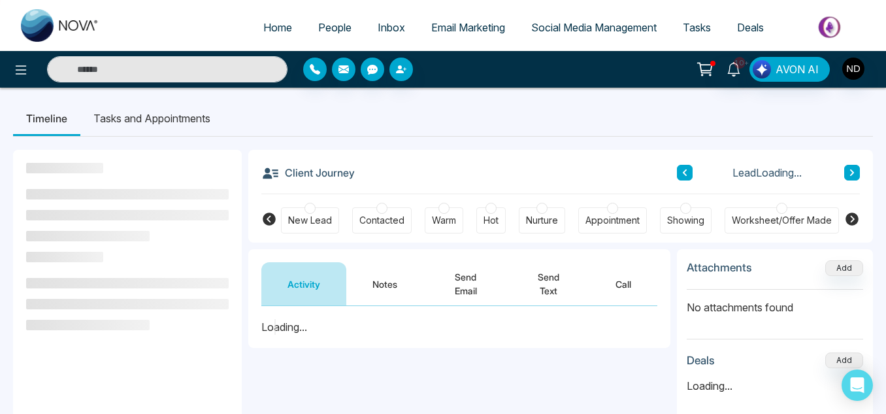
click at [382, 282] on button "Notes" at bounding box center [384, 283] width 77 height 43
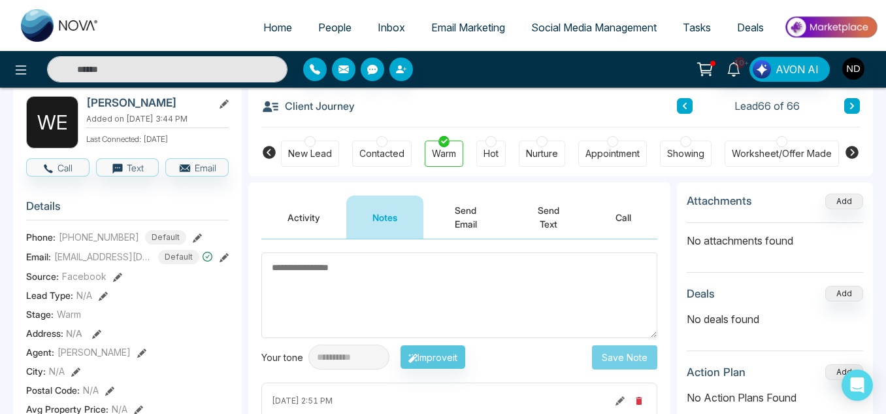
scroll to position [65, 0]
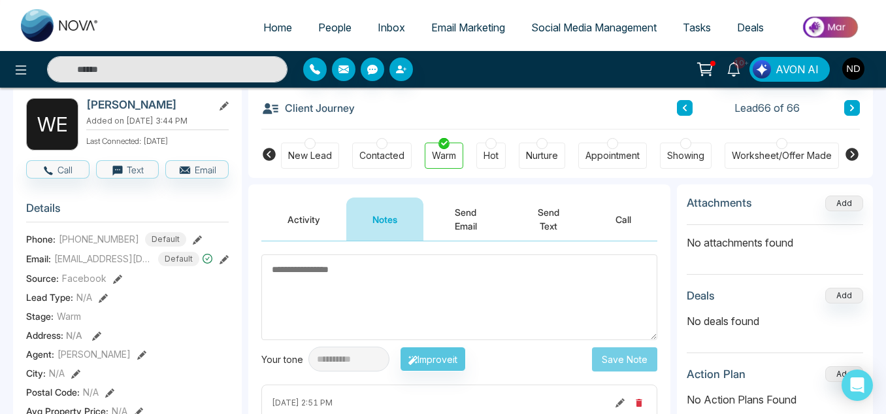
click at [332, 296] on textarea at bounding box center [459, 297] width 396 height 86
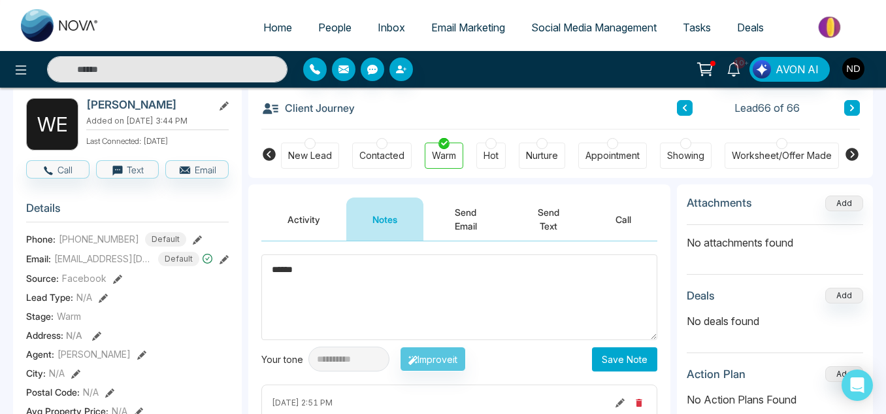
type textarea "******"
click at [646, 361] on button "Save Note" at bounding box center [624, 359] width 65 height 24
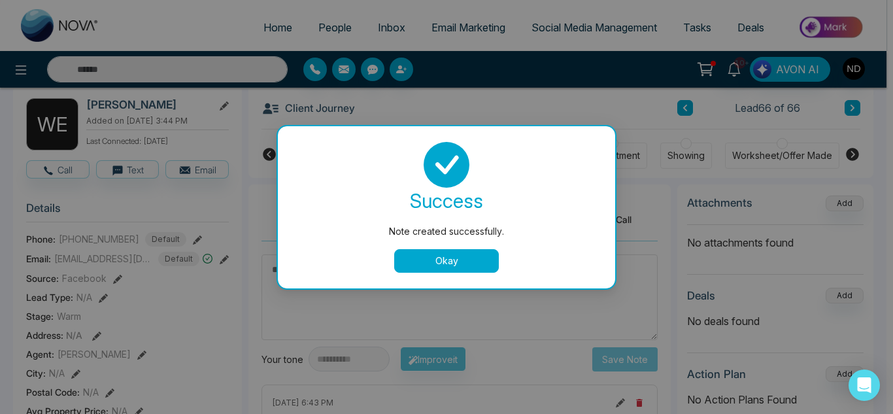
click at [463, 252] on button "Okay" at bounding box center [446, 261] width 105 height 24
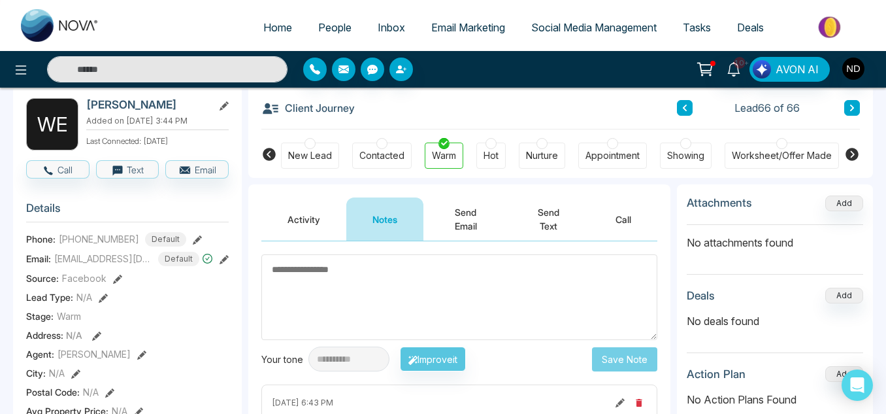
click at [683, 108] on icon at bounding box center [685, 108] width 7 height 8
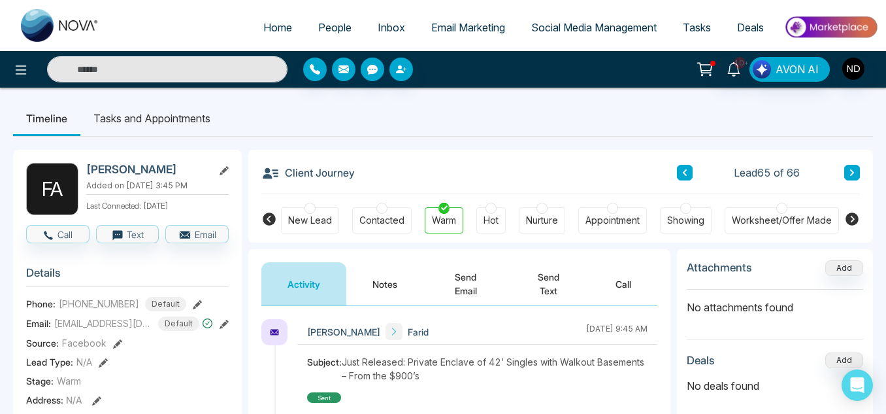
click at [378, 290] on button "Notes" at bounding box center [384, 283] width 77 height 43
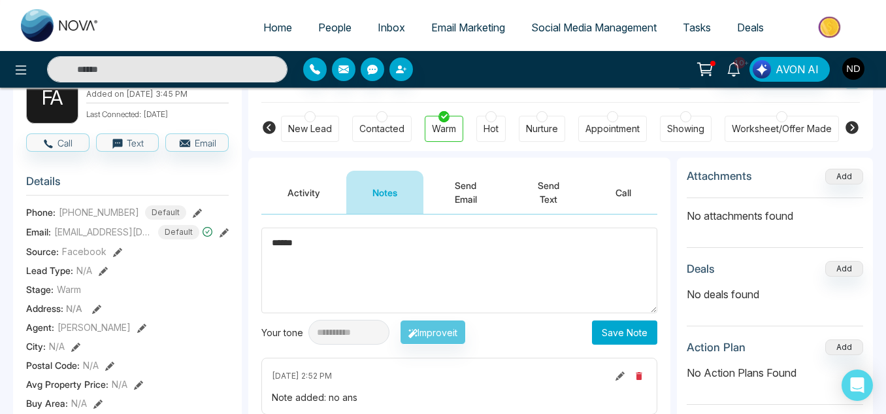
scroll to position [93, 0]
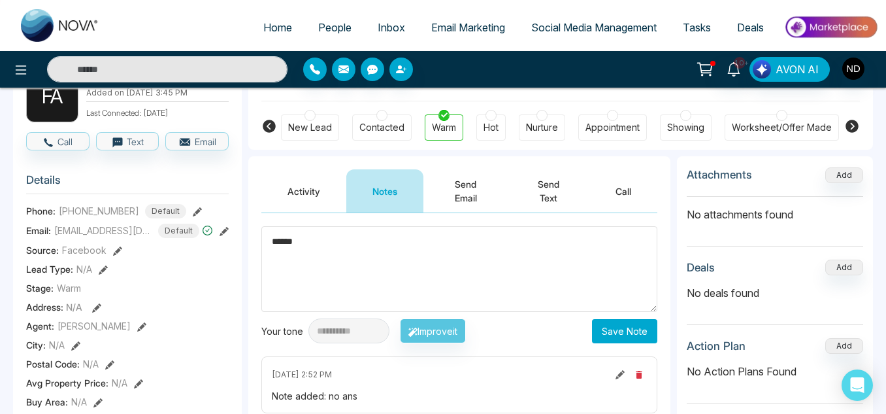
type textarea "******"
click at [609, 338] on button "Save Note" at bounding box center [624, 331] width 65 height 24
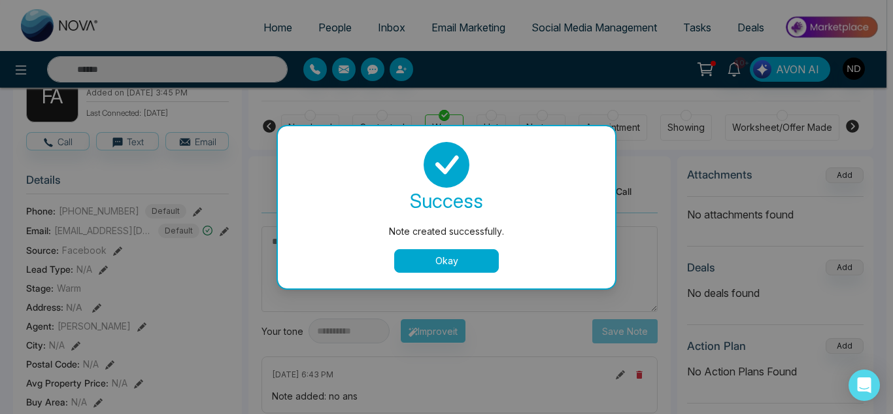
click at [439, 261] on button "Okay" at bounding box center [446, 261] width 105 height 24
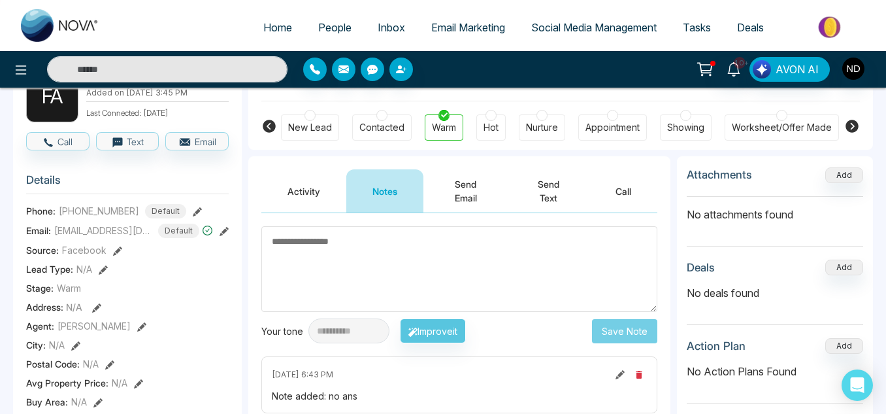
scroll to position [0, 0]
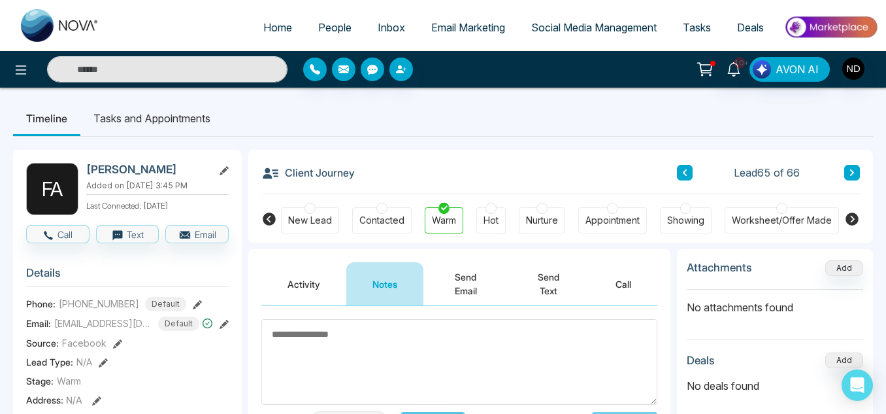
click at [683, 167] on button at bounding box center [685, 173] width 16 height 16
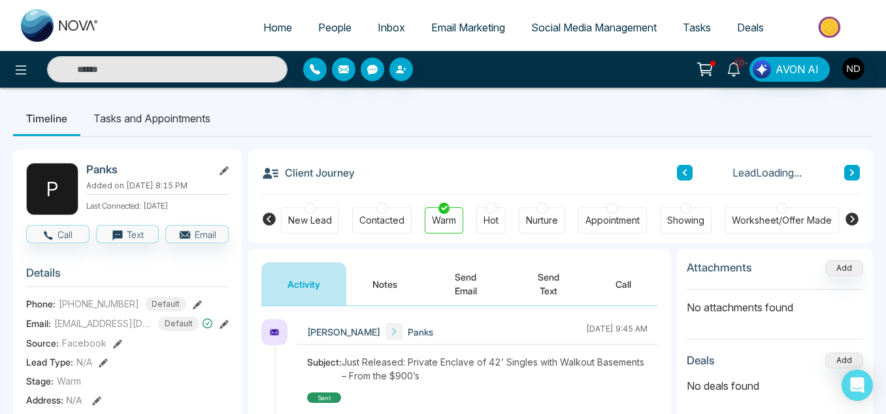
click at [399, 275] on button "Notes" at bounding box center [384, 283] width 77 height 43
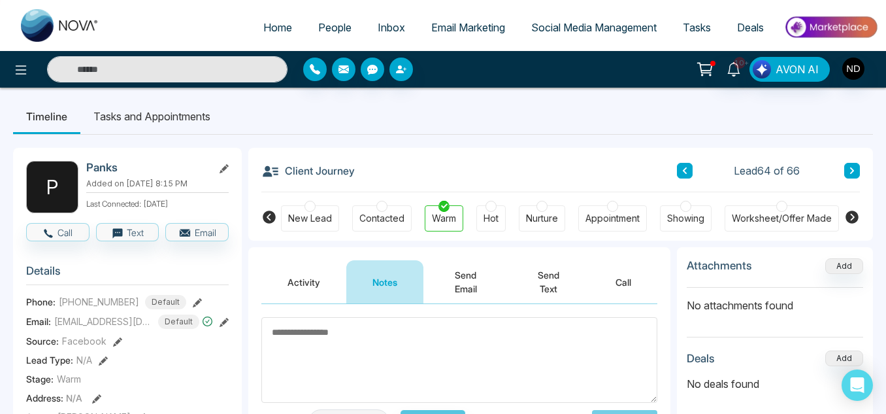
scroll to position [3, 0]
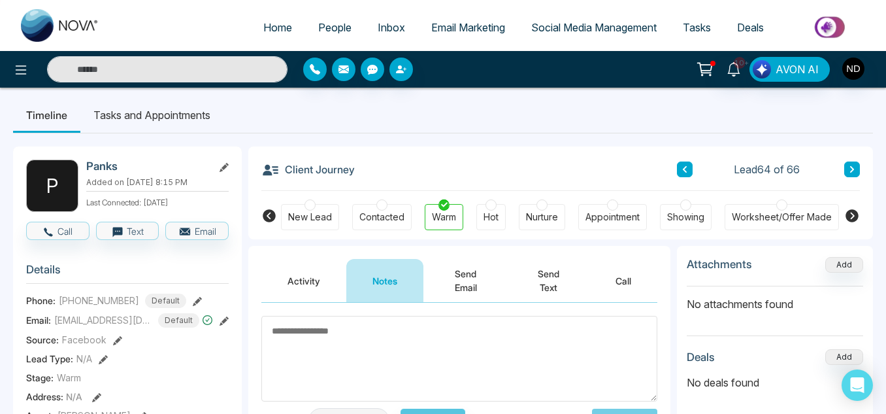
click at [848, 220] on icon at bounding box center [852, 215] width 13 height 13
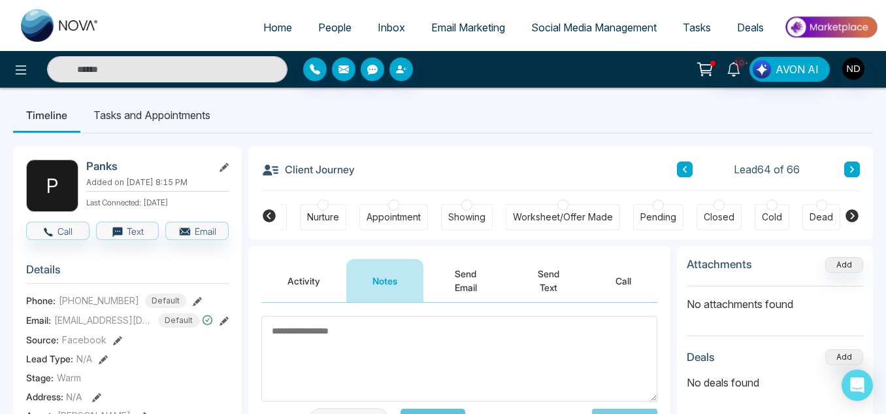
scroll to position [0, 280]
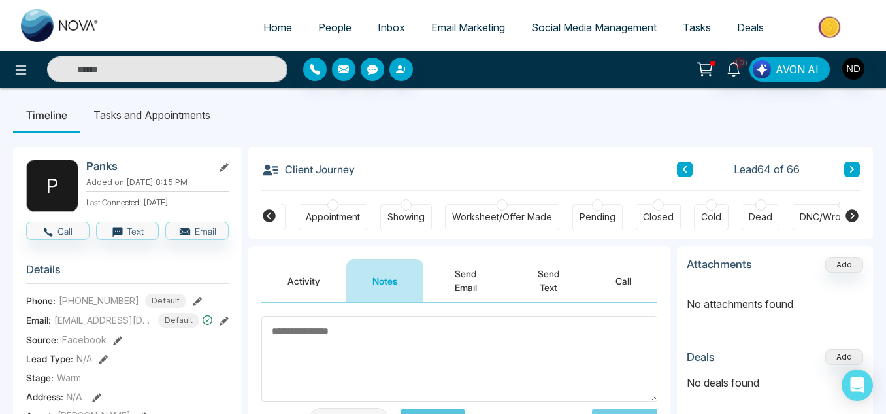
click at [723, 211] on div "Cold" at bounding box center [711, 217] width 35 height 26
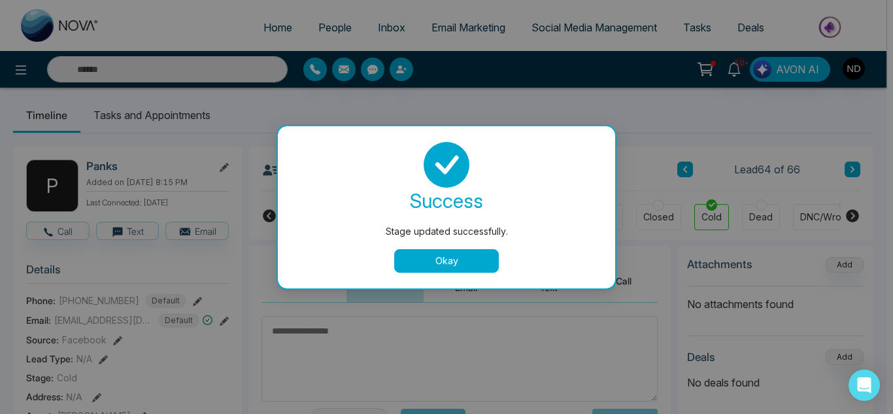
click at [461, 251] on button "Okay" at bounding box center [446, 261] width 105 height 24
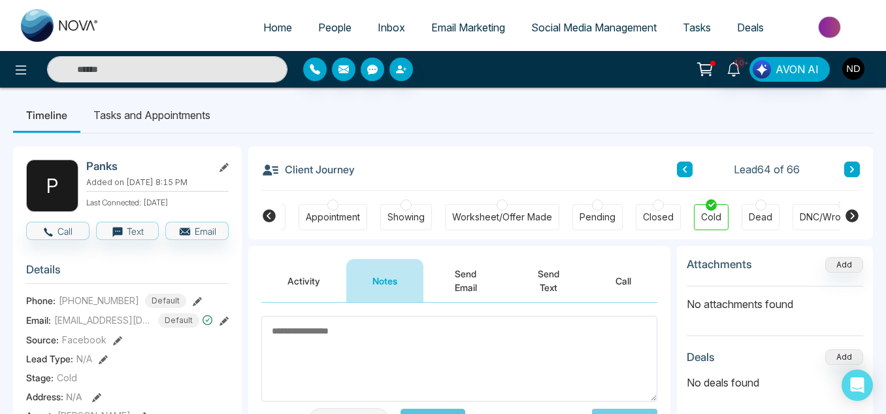
click at [690, 161] on div "Client Journey Lead 64 of 66" at bounding box center [560, 168] width 599 height 44
click at [686, 170] on icon at bounding box center [685, 169] width 7 height 8
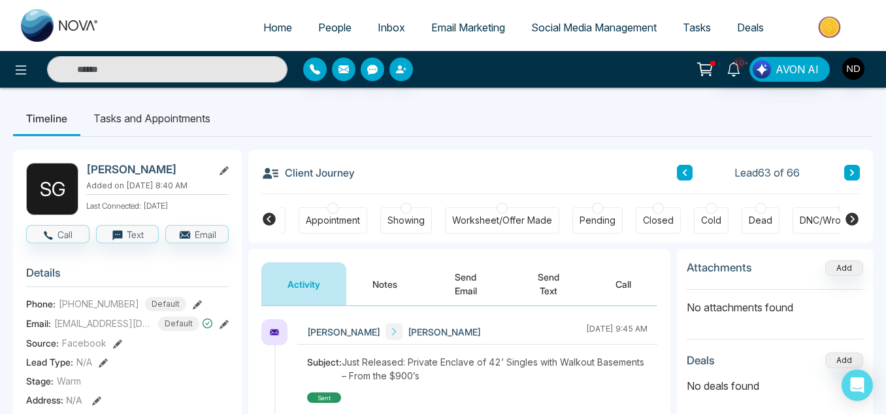
click at [384, 273] on button "Notes" at bounding box center [384, 283] width 77 height 43
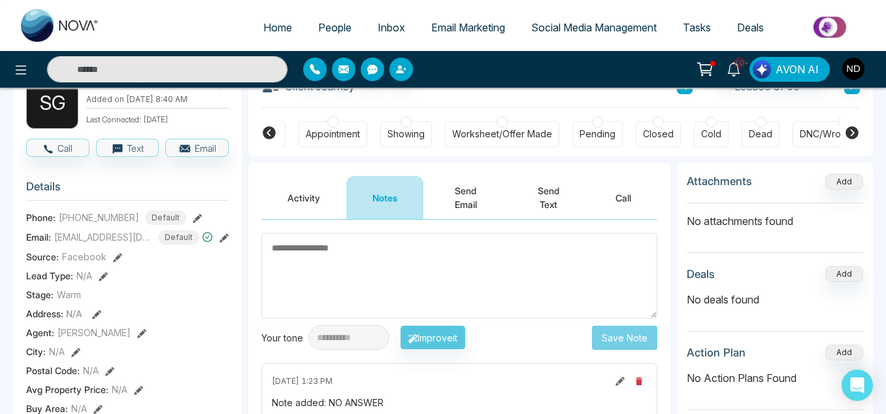
scroll to position [86, 0]
click at [321, 188] on button "Activity" at bounding box center [303, 197] width 85 height 43
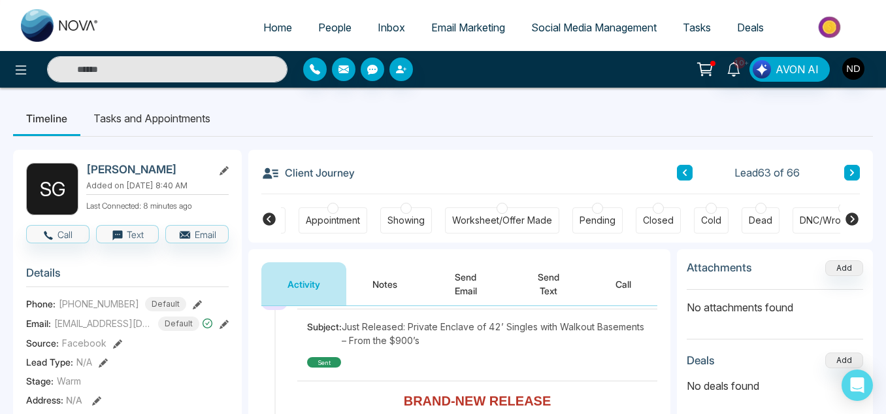
click at [401, 288] on button "Notes" at bounding box center [384, 283] width 77 height 43
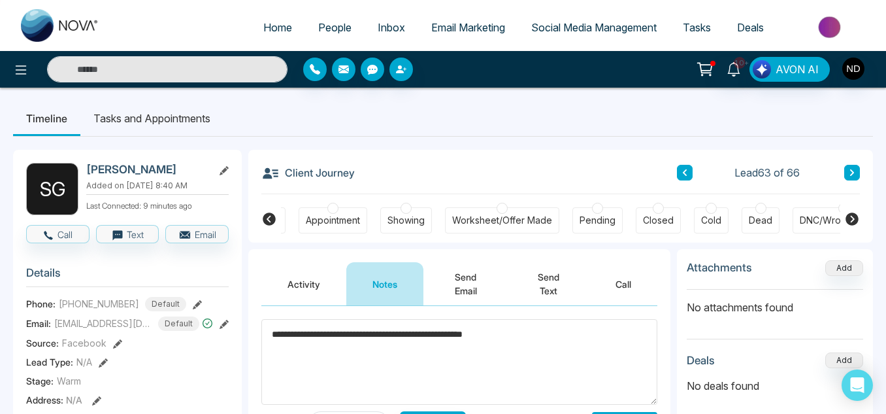
scroll to position [61, 0]
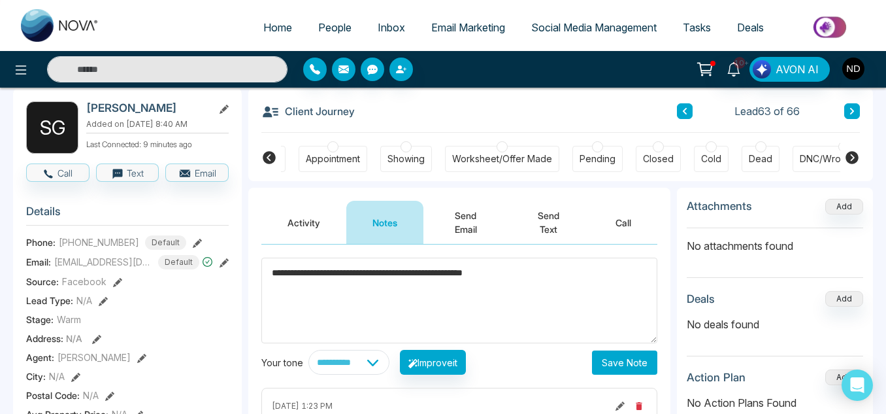
type textarea "**********"
click at [626, 360] on button "Save Note" at bounding box center [624, 362] width 65 height 24
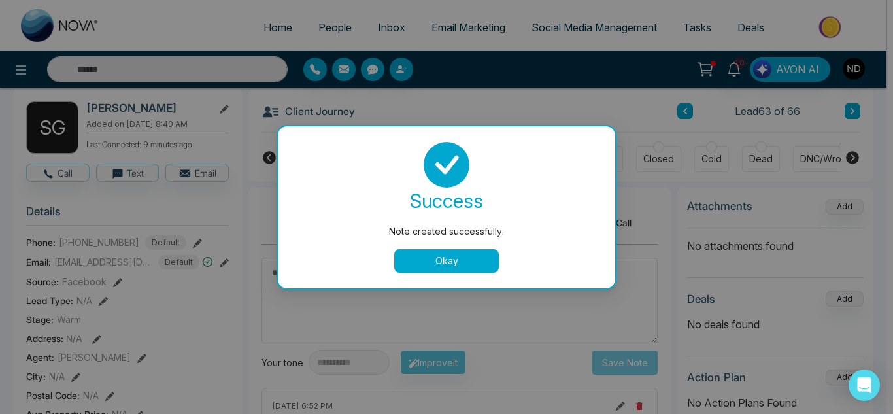
click at [440, 271] on button "Okay" at bounding box center [446, 261] width 105 height 24
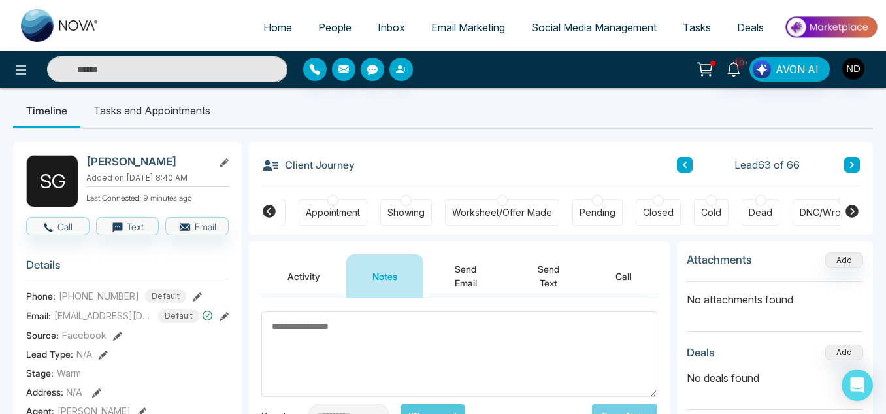
scroll to position [7, 0]
click at [680, 167] on button at bounding box center [685, 166] width 16 height 16
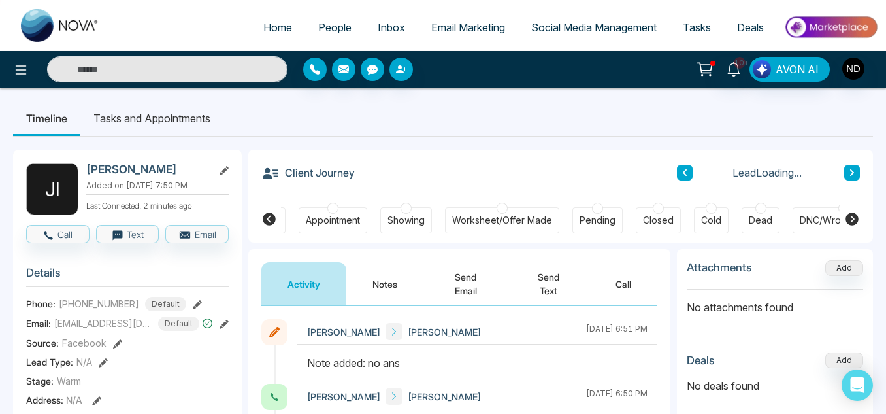
click at [680, 171] on button at bounding box center [685, 173] width 16 height 16
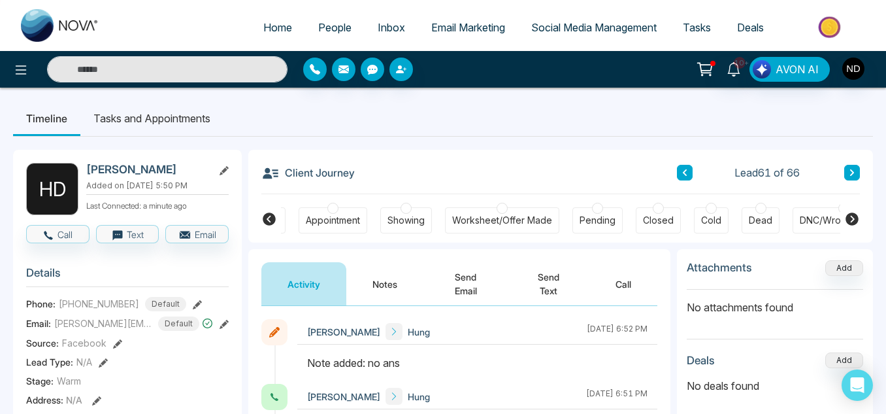
click at [680, 171] on button at bounding box center [685, 173] width 16 height 16
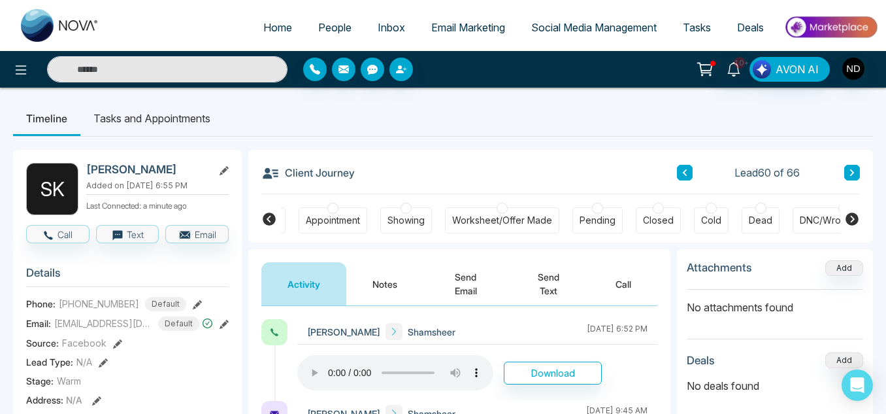
click at [365, 296] on button "Notes" at bounding box center [384, 283] width 77 height 43
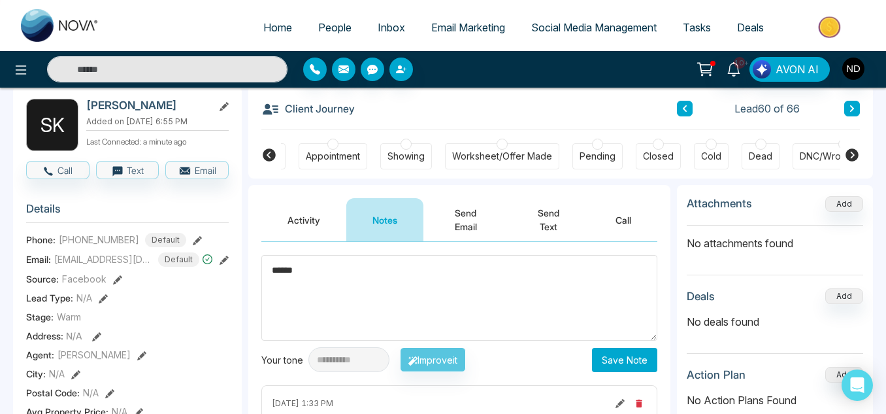
scroll to position [65, 0]
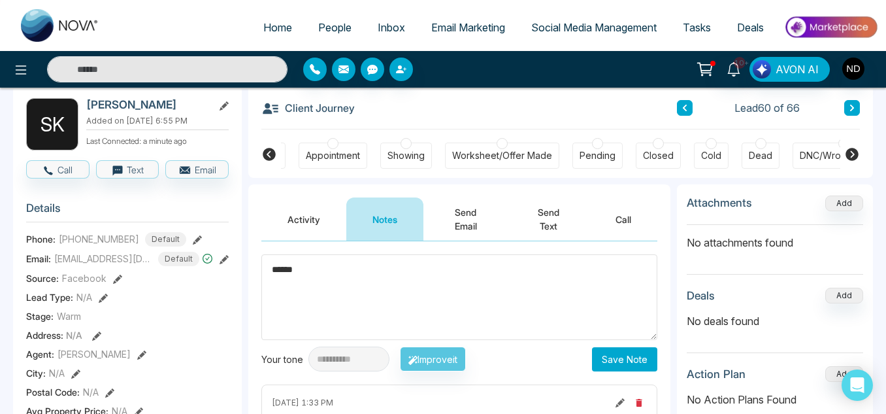
type textarea "******"
click at [635, 364] on button "Save Note" at bounding box center [624, 359] width 65 height 24
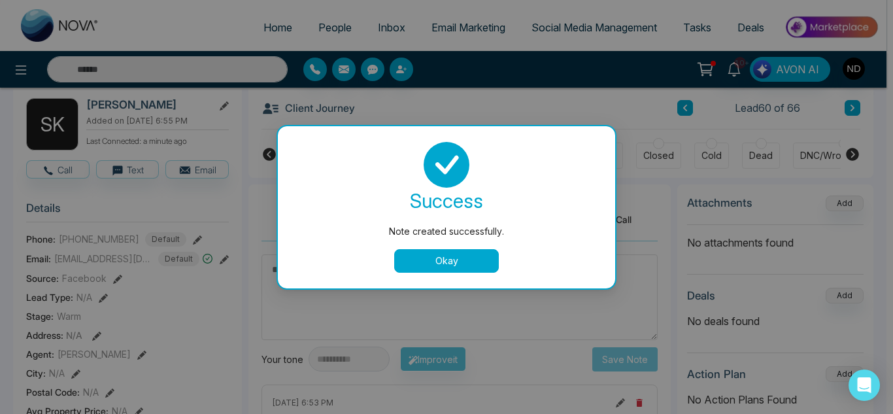
click at [471, 262] on button "Okay" at bounding box center [446, 261] width 105 height 24
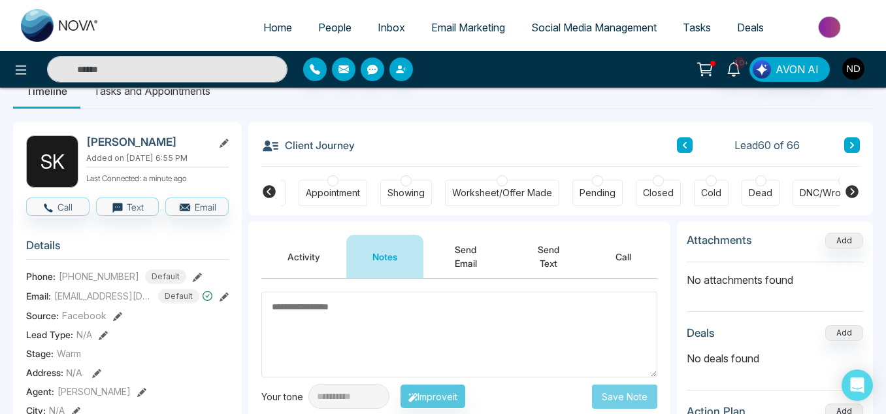
scroll to position [27, 0]
click at [681, 149] on button at bounding box center [685, 146] width 16 height 16
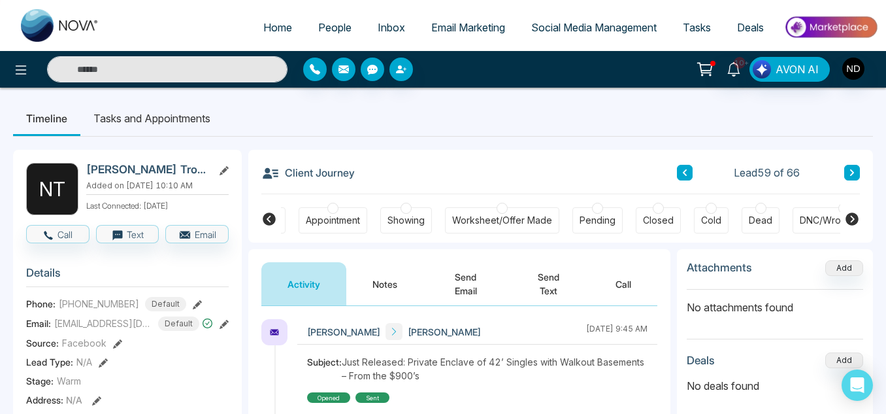
click at [377, 276] on button "Notes" at bounding box center [384, 283] width 77 height 43
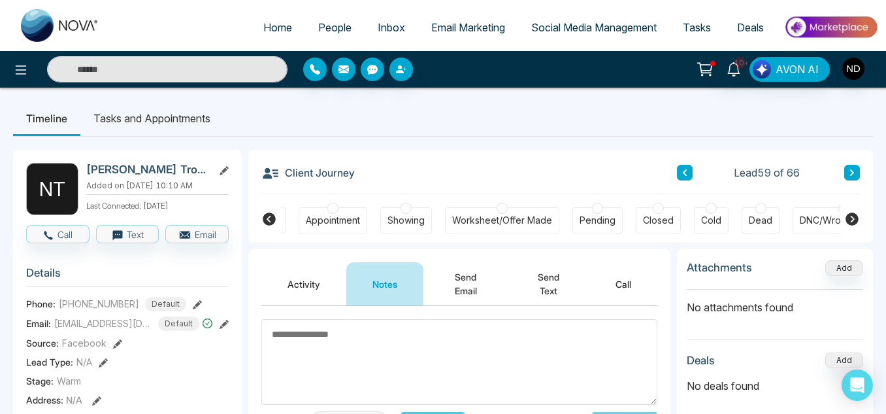
scroll to position [0, 412]
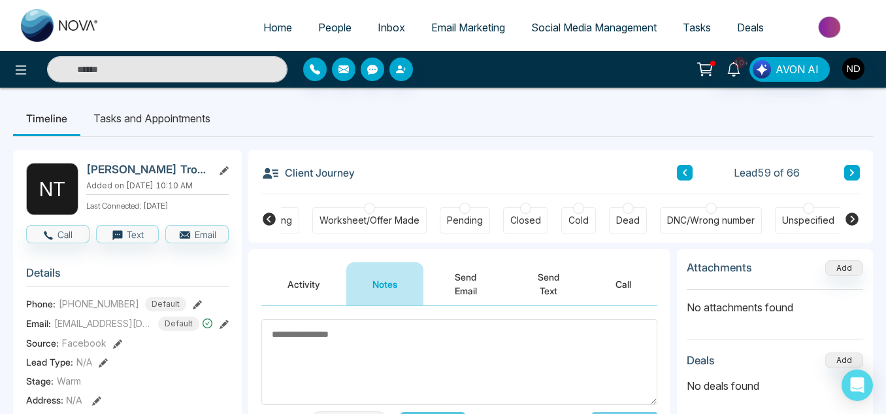
click at [563, 220] on div "Cold" at bounding box center [578, 220] width 35 height 26
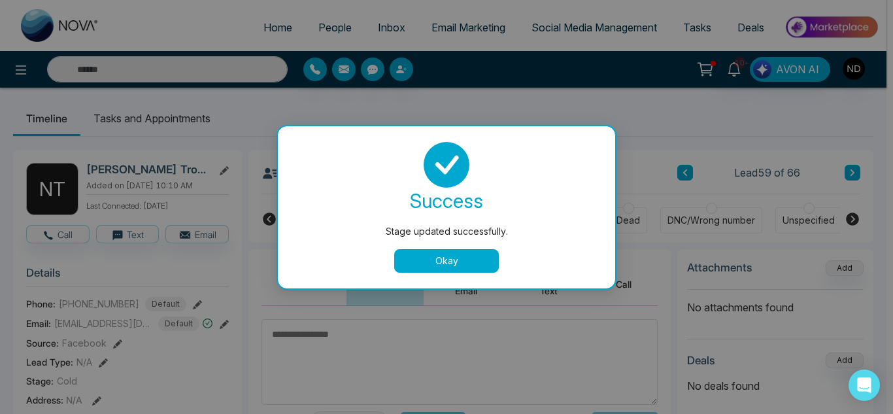
click at [457, 265] on button "Okay" at bounding box center [446, 261] width 105 height 24
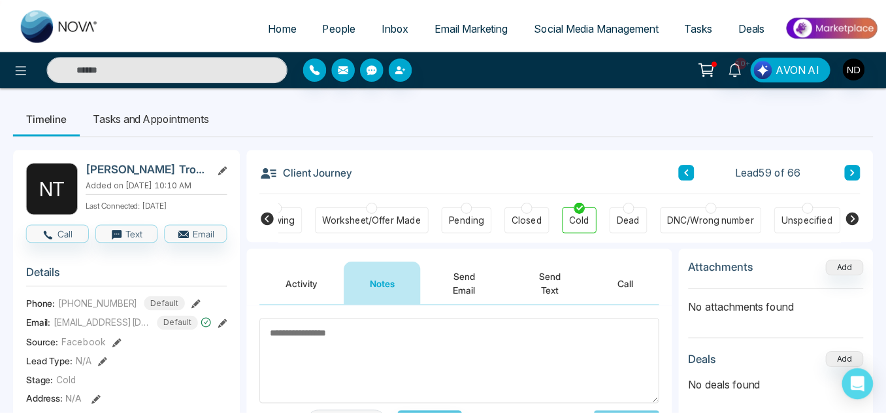
scroll to position [0, 406]
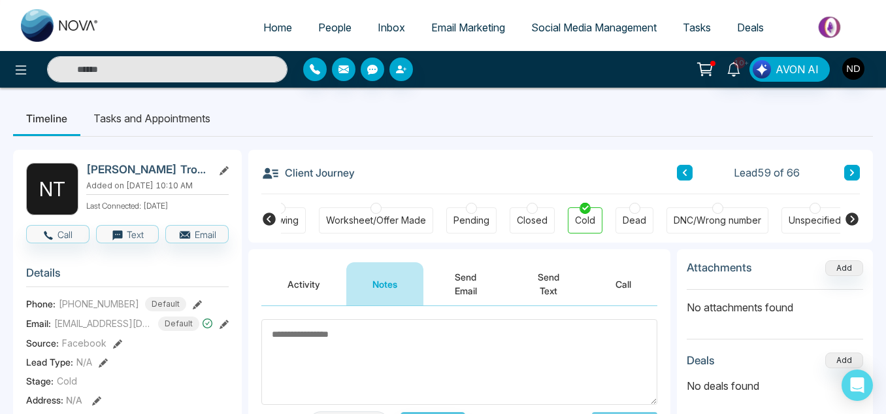
click at [689, 171] on button at bounding box center [685, 173] width 16 height 16
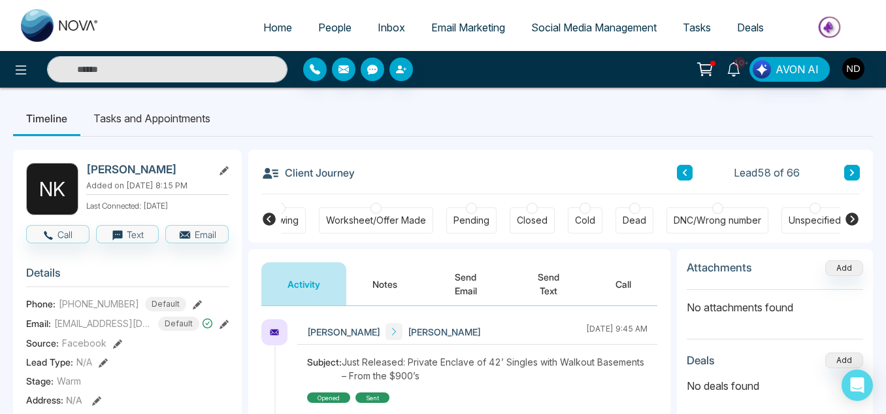
click at [344, 275] on button "Activity" at bounding box center [303, 283] width 85 height 43
click at [384, 284] on button "Notes" at bounding box center [384, 283] width 77 height 43
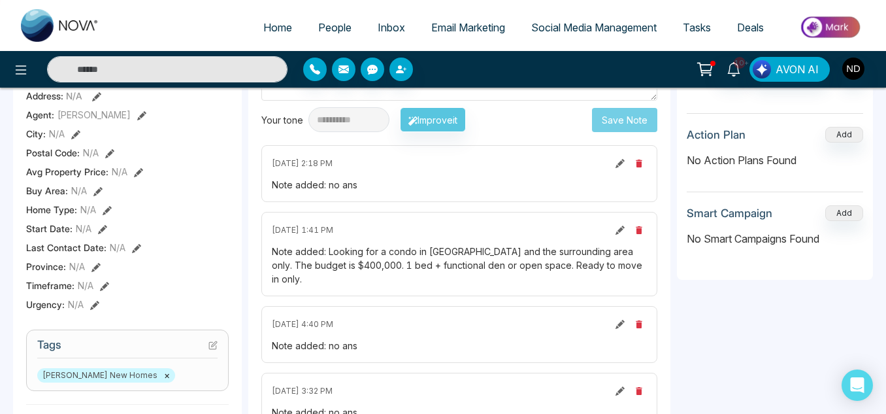
scroll to position [317, 0]
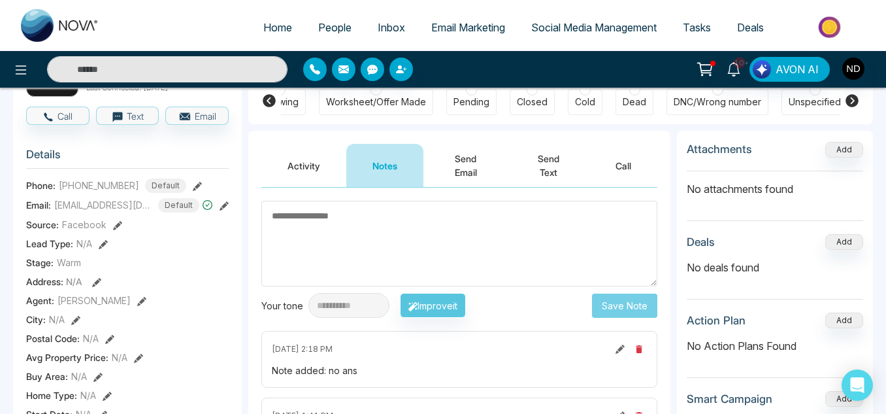
click at [305, 175] on button "Activity" at bounding box center [303, 165] width 85 height 43
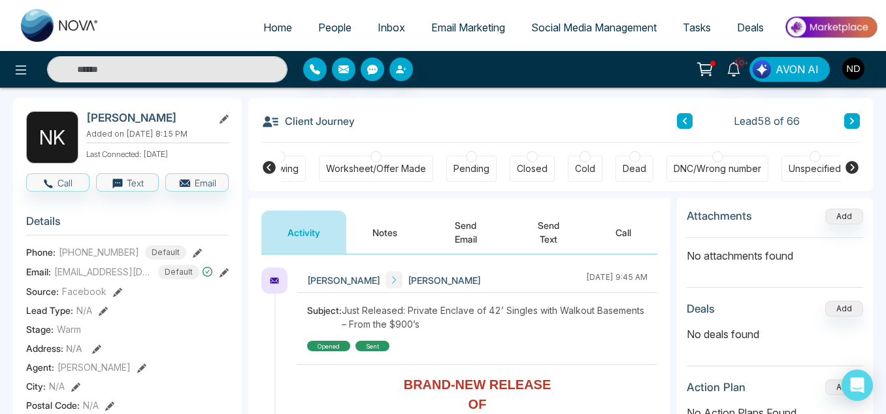
scroll to position [51, 0]
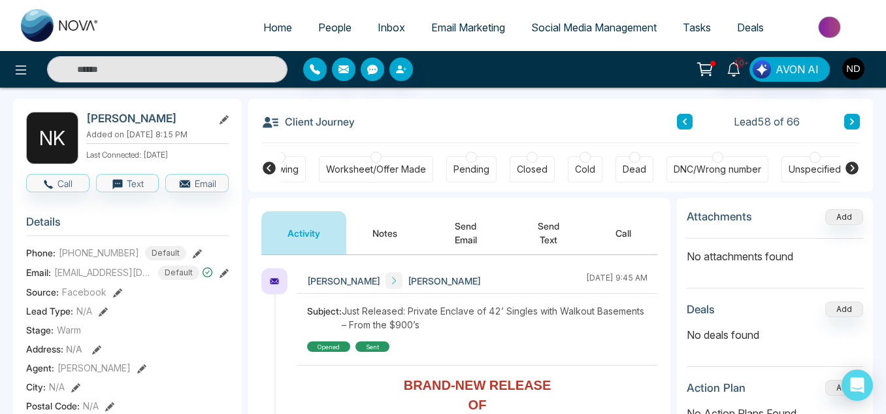
click at [695, 122] on div "Lead 58 of 66" at bounding box center [768, 122] width 183 height 16
click at [689, 124] on button at bounding box center [685, 122] width 16 height 16
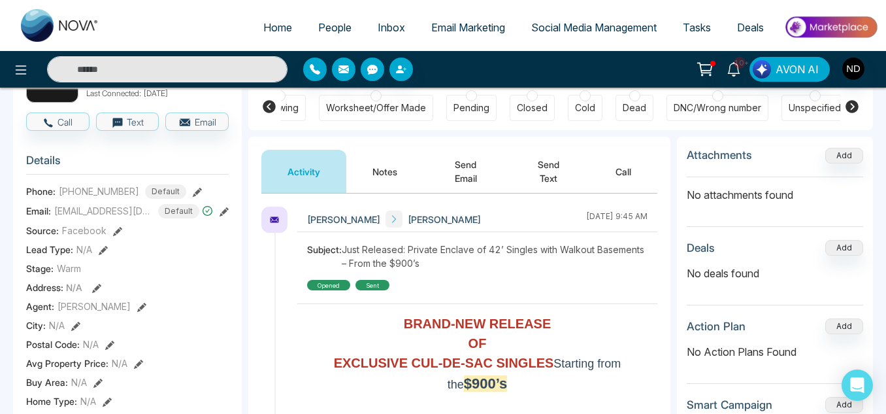
scroll to position [114, 0]
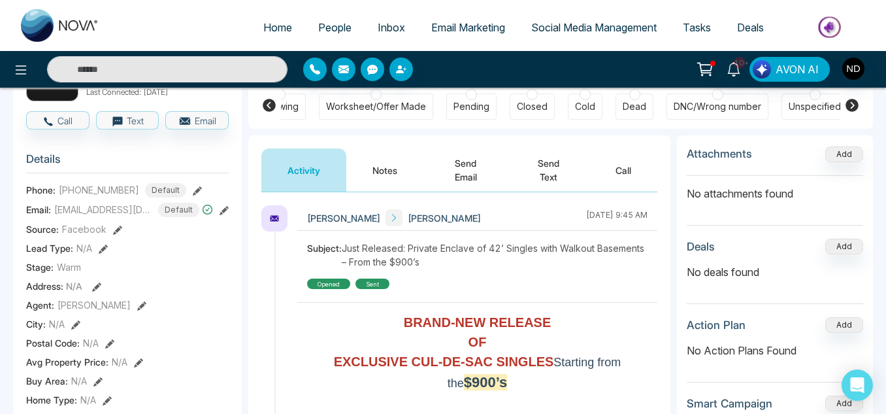
click at [422, 161] on button "Notes" at bounding box center [384, 169] width 77 height 43
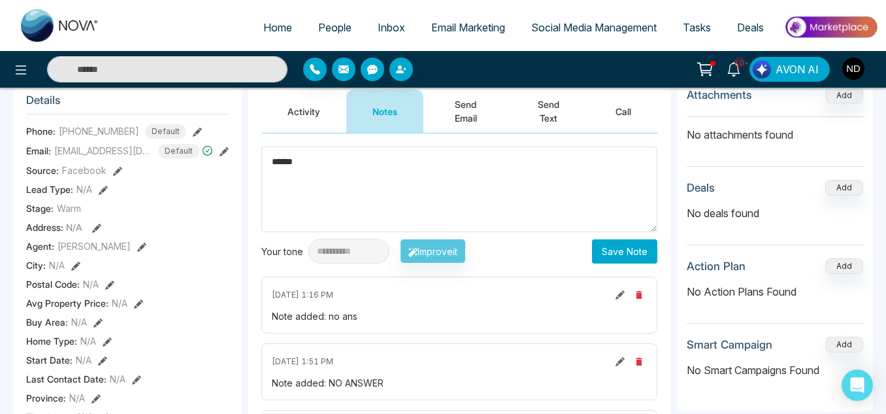
scroll to position [173, 0]
type textarea "******"
click at [618, 257] on button "Save Note" at bounding box center [624, 251] width 65 height 24
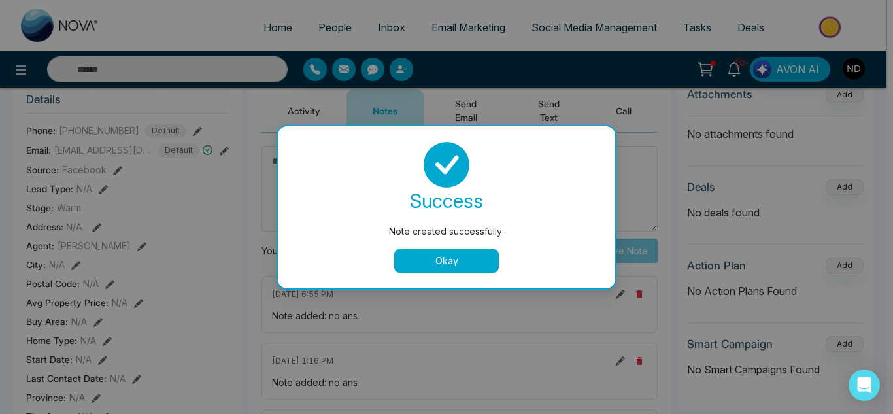
click at [432, 256] on button "Okay" at bounding box center [446, 261] width 105 height 24
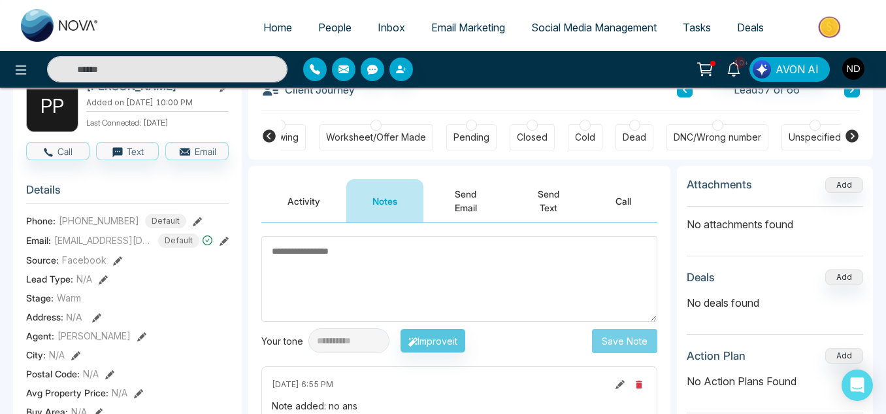
scroll to position [82, 0]
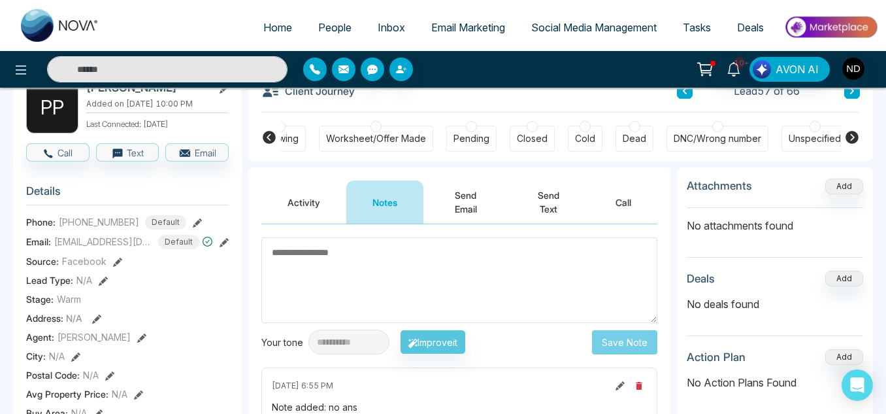
click at [683, 88] on icon at bounding box center [685, 91] width 7 height 8
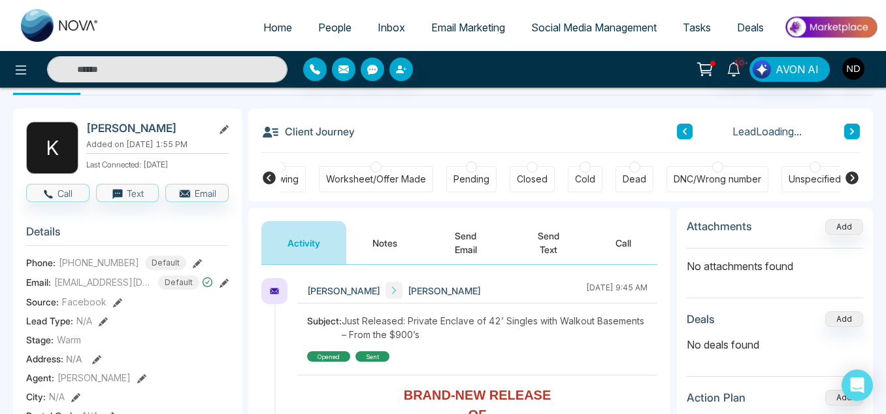
scroll to position [42, 0]
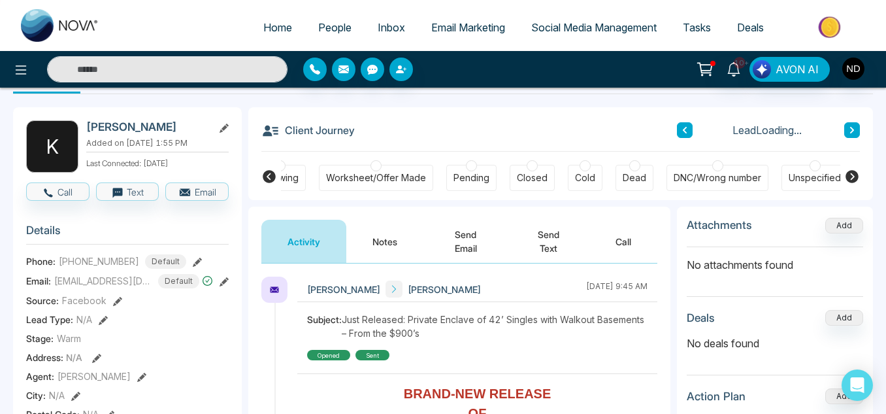
click at [406, 243] on button "Notes" at bounding box center [384, 241] width 77 height 43
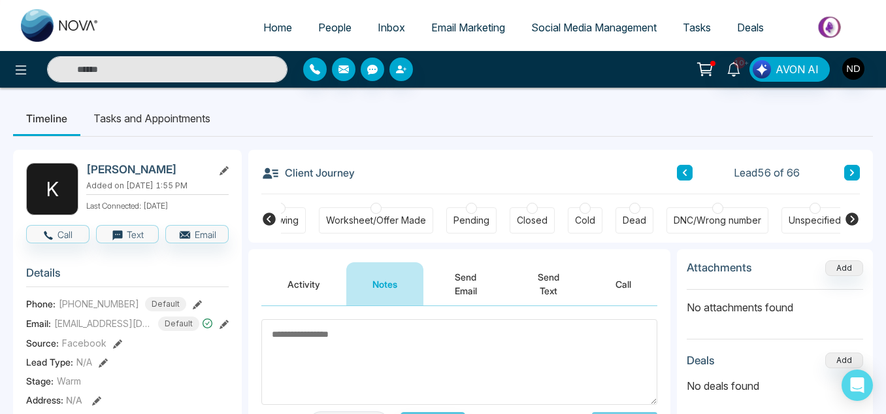
click at [305, 261] on div "Activity Notes Send Email Send Text Call" at bounding box center [459, 277] width 422 height 57
click at [305, 280] on button "Activity" at bounding box center [303, 283] width 85 height 43
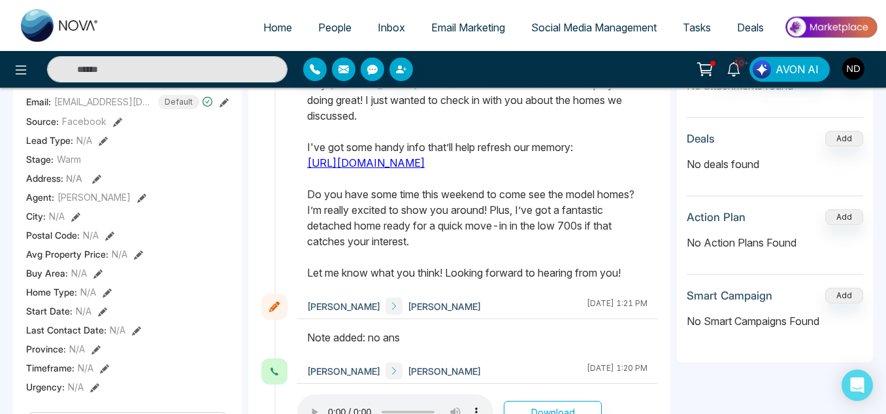
scroll to position [952, 0]
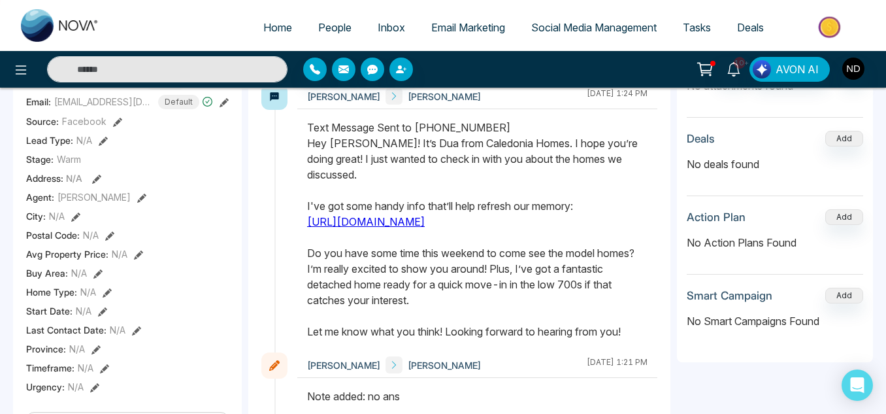
drag, startPoint x: 307, startPoint y: 146, endPoint x: 443, endPoint y: 229, distance: 159.8
click at [443, 229] on div at bounding box center [477, 236] width 360 height 233
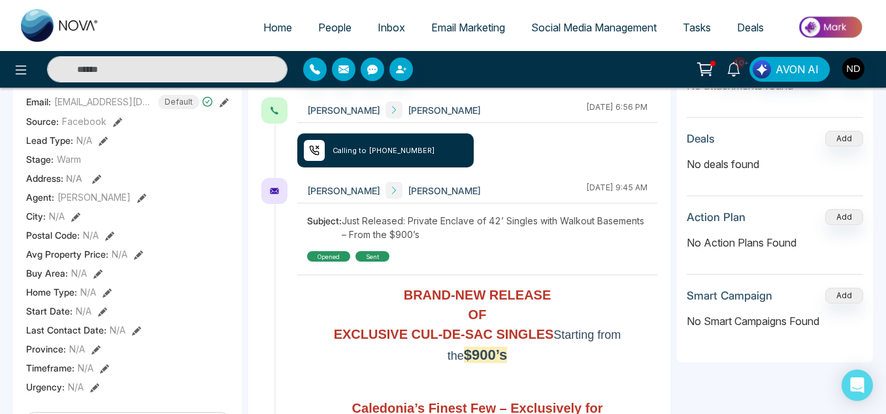
scroll to position [0, 0]
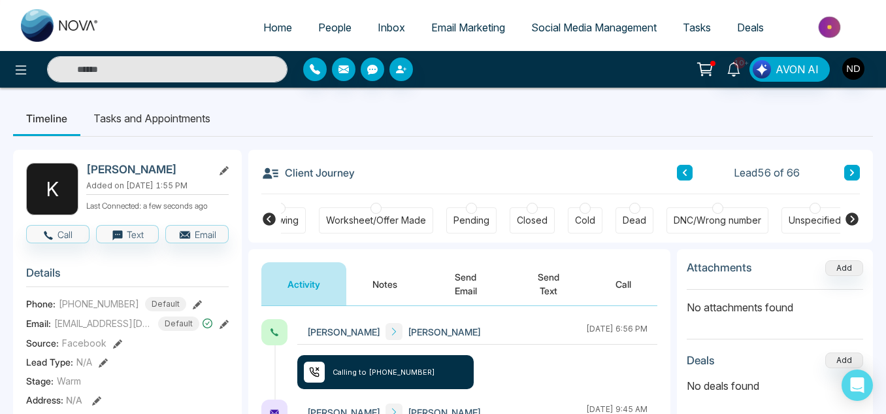
click at [399, 265] on button "Notes" at bounding box center [384, 283] width 77 height 43
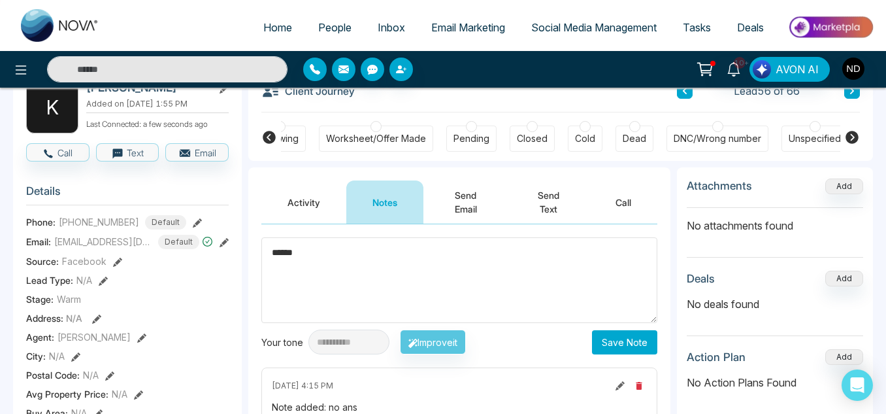
scroll to position [83, 0]
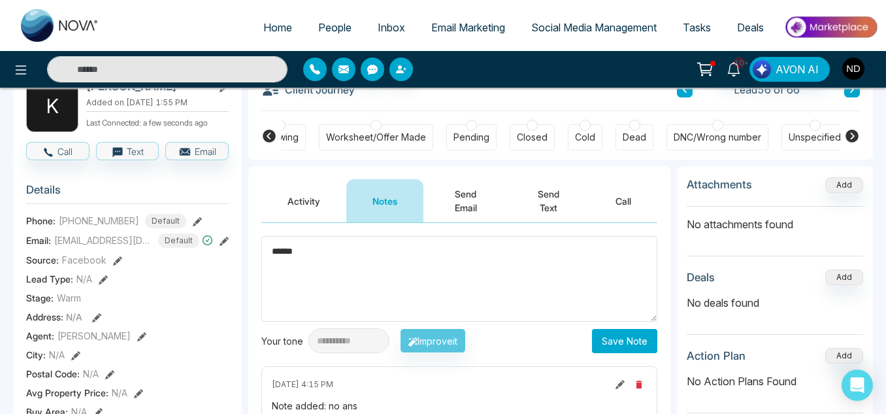
type textarea "******"
click at [614, 351] on button "Save Note" at bounding box center [624, 341] width 65 height 24
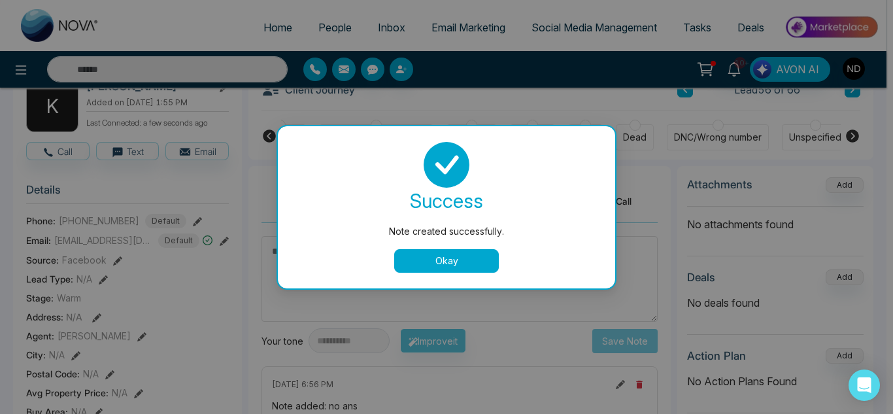
click at [462, 249] on button "Okay" at bounding box center [446, 261] width 105 height 24
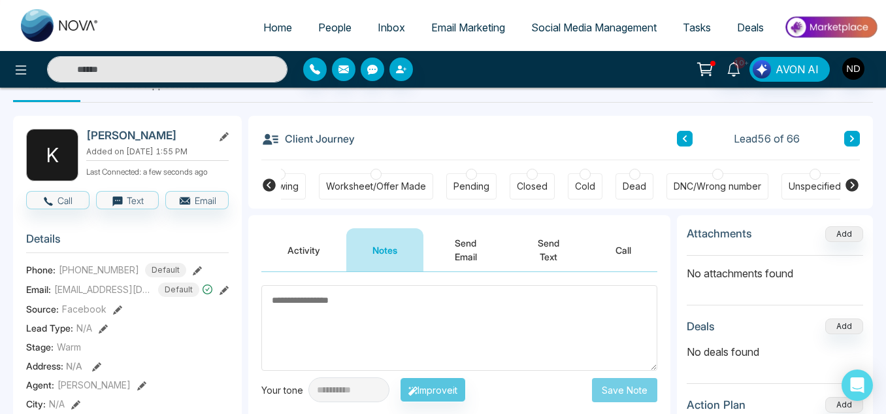
scroll to position [31, 0]
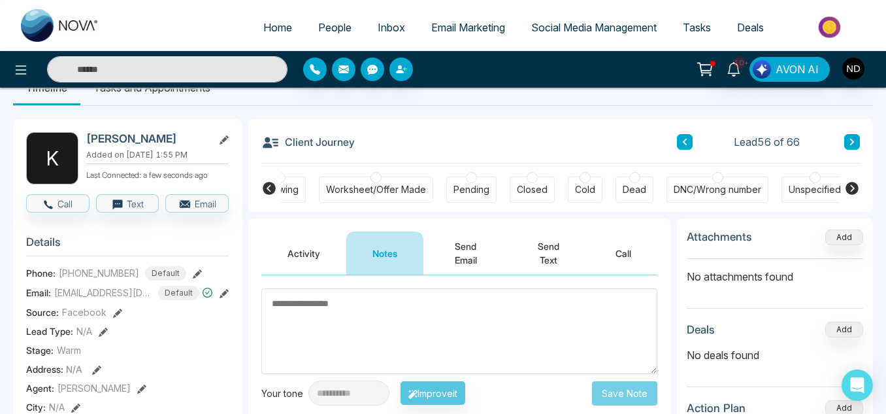
click at [685, 145] on icon at bounding box center [685, 142] width 7 height 8
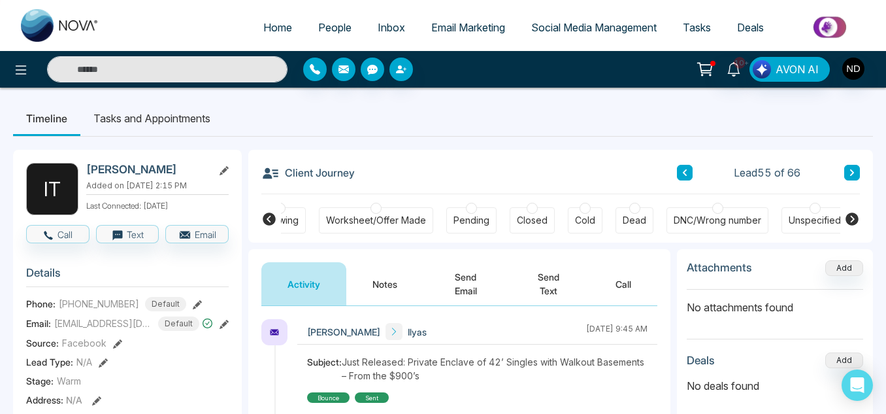
click at [375, 272] on button "Notes" at bounding box center [384, 283] width 77 height 43
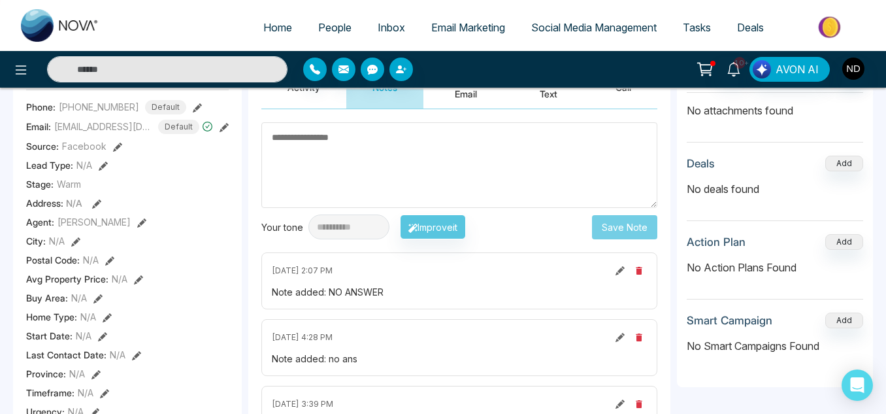
scroll to position [65, 0]
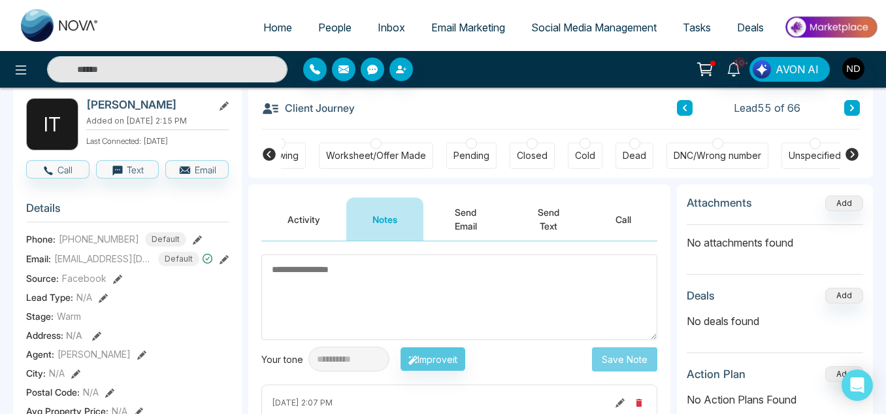
click at [691, 108] on button at bounding box center [685, 108] width 16 height 16
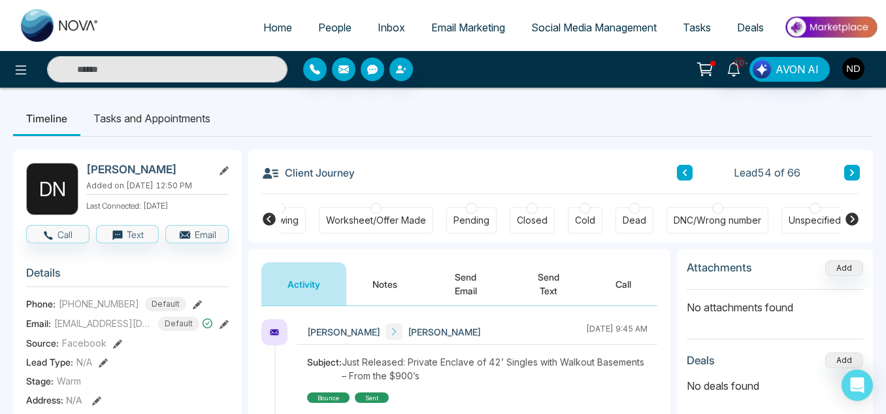
click at [359, 267] on button "Notes" at bounding box center [384, 283] width 77 height 43
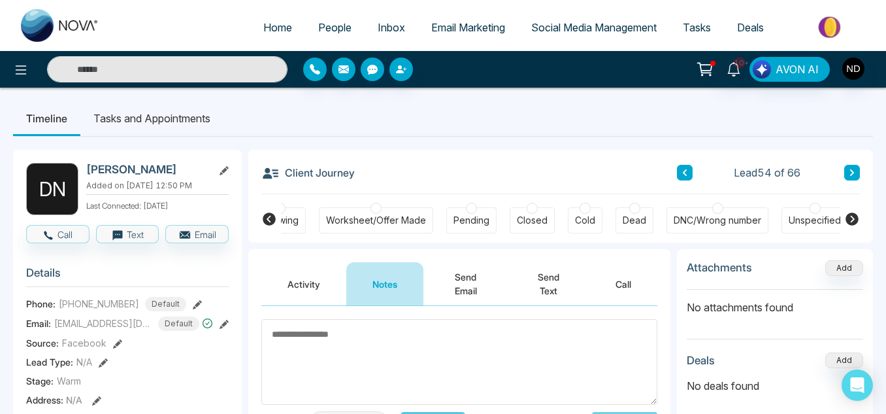
click at [686, 172] on icon at bounding box center [685, 173] width 7 height 8
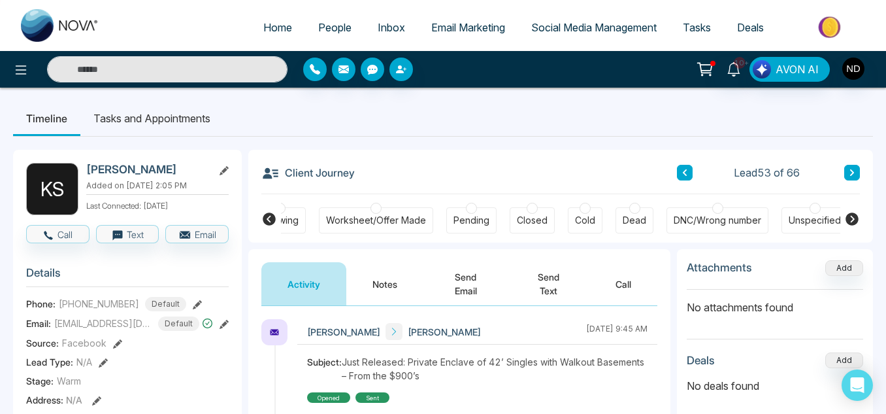
click at [384, 287] on button "Notes" at bounding box center [384, 283] width 77 height 43
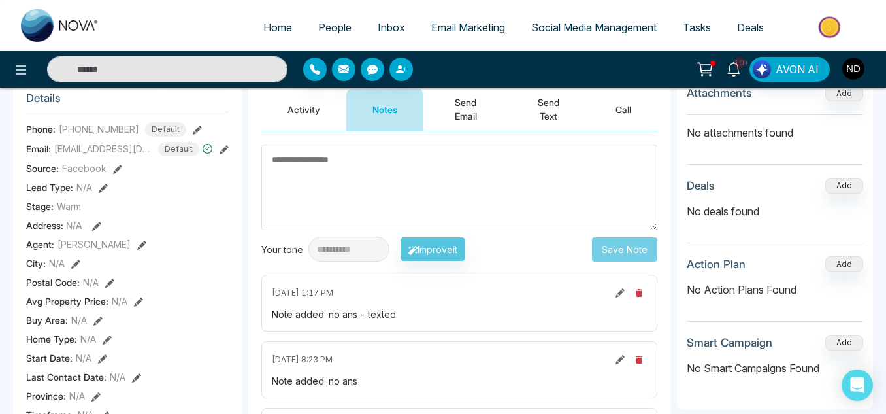
scroll to position [170, 0]
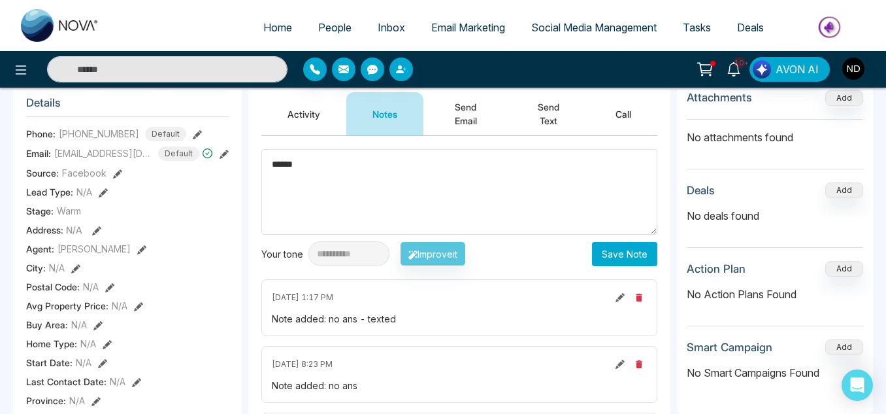
type textarea "******"
click at [605, 259] on button "Save Note" at bounding box center [624, 254] width 65 height 24
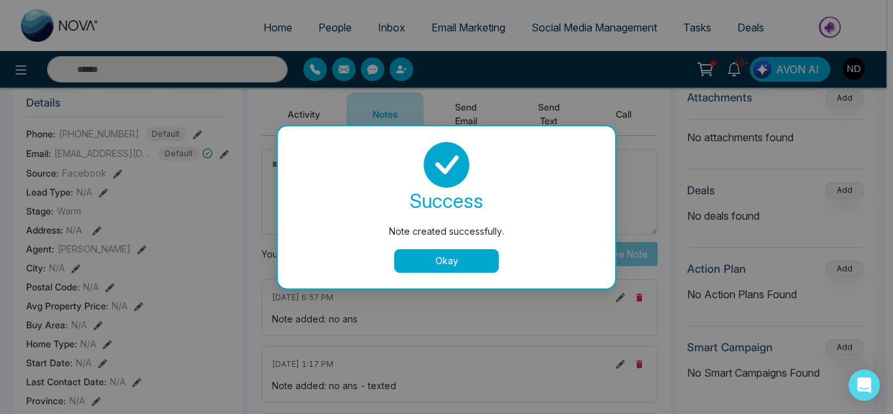
click at [460, 257] on button "Okay" at bounding box center [446, 261] width 105 height 24
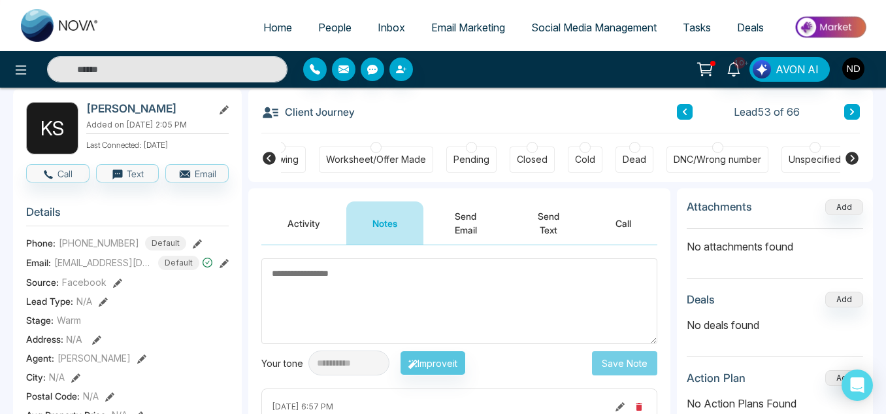
scroll to position [56, 0]
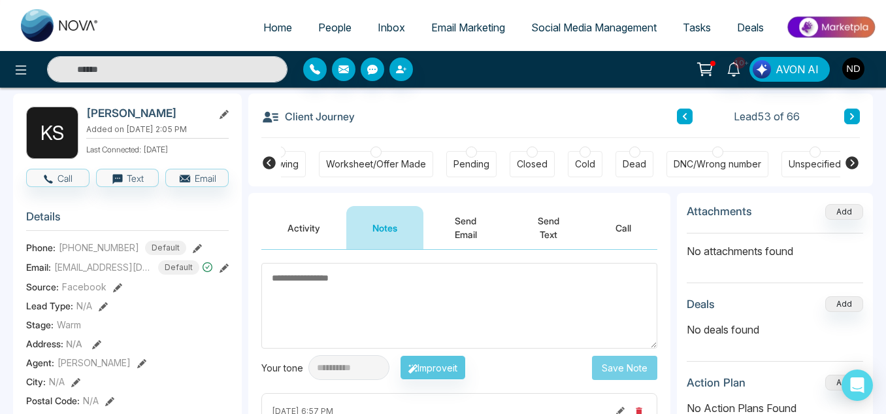
click at [683, 119] on icon at bounding box center [685, 116] width 7 height 8
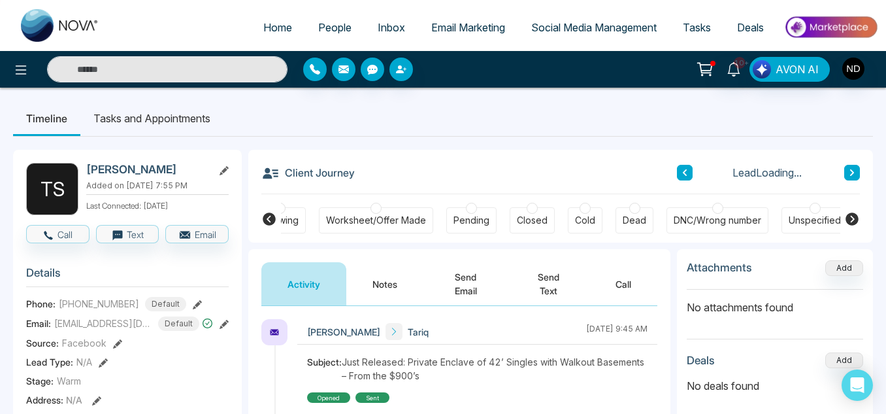
click at [386, 285] on button "Notes" at bounding box center [384, 283] width 77 height 43
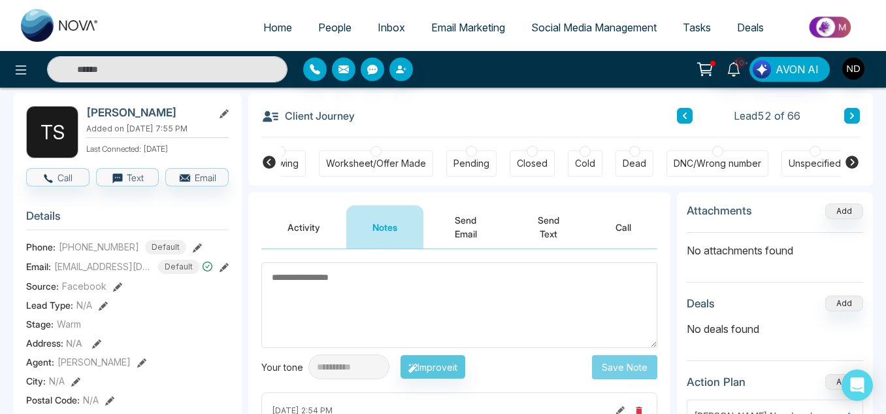
scroll to position [56, 0]
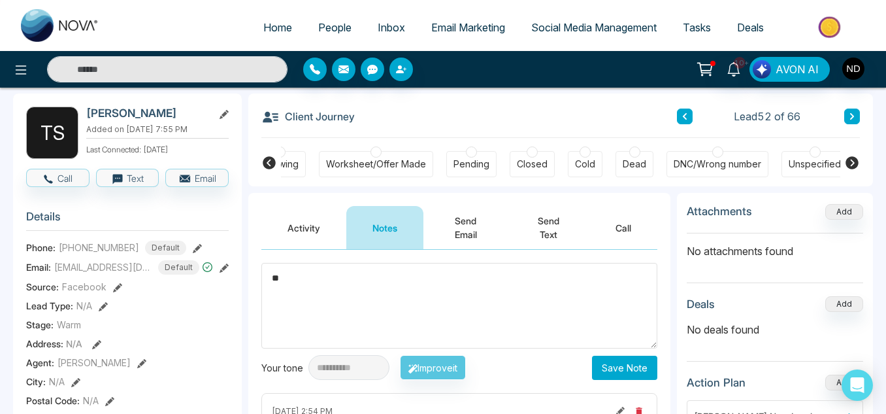
type textarea "*"
type textarea "**********"
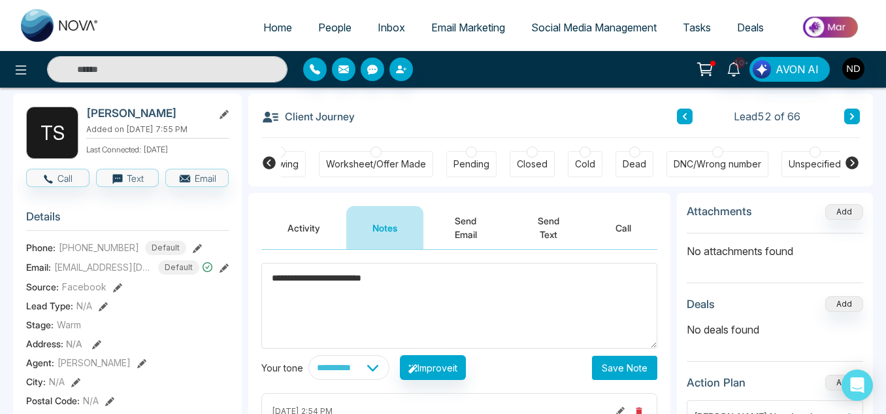
click at [627, 374] on button "Save Note" at bounding box center [624, 368] width 65 height 24
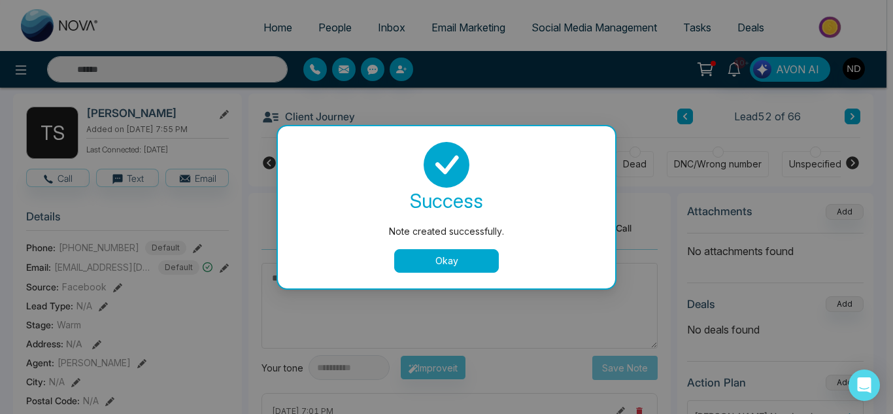
click at [469, 267] on button "Okay" at bounding box center [446, 261] width 105 height 24
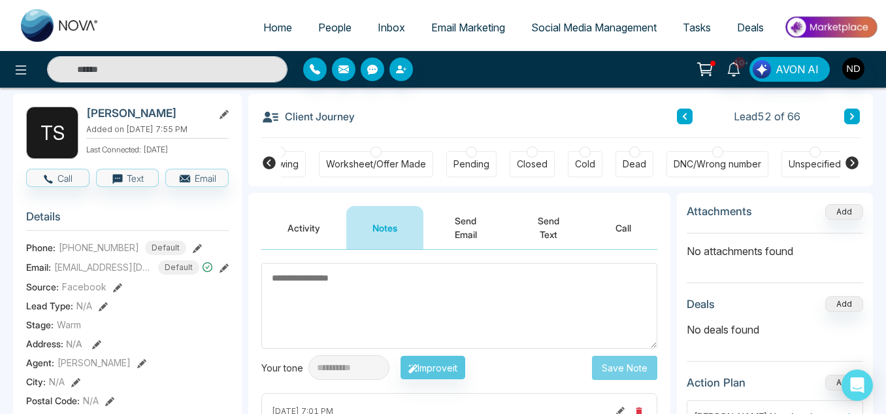
click at [686, 114] on icon at bounding box center [685, 116] width 4 height 7
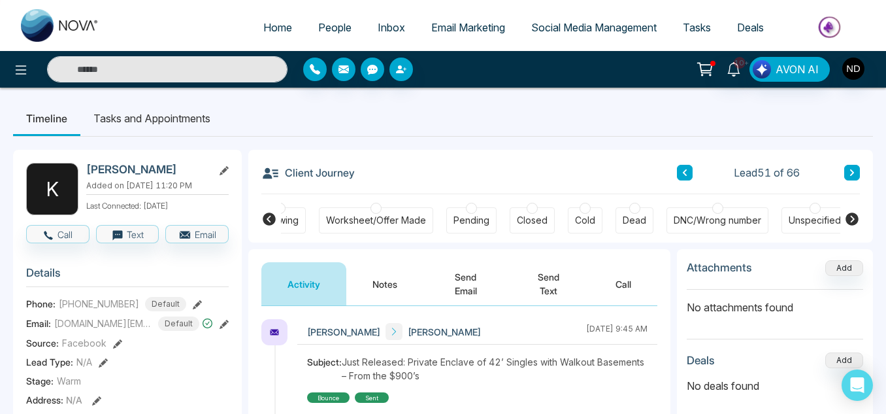
click at [403, 276] on button "Notes" at bounding box center [384, 283] width 77 height 43
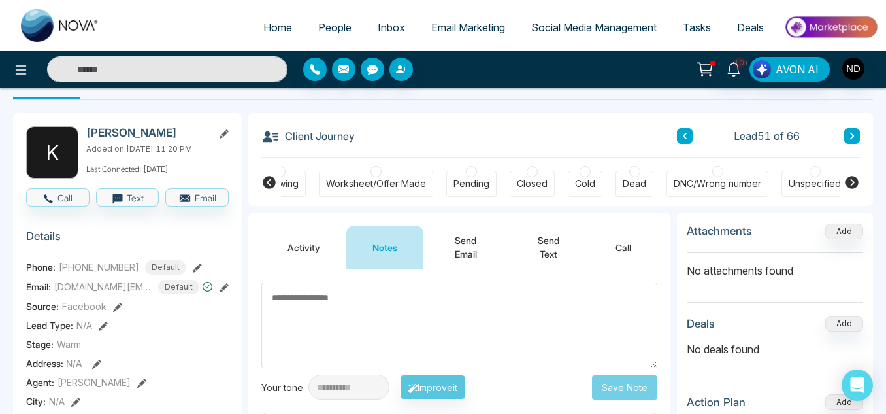
scroll to position [35, 0]
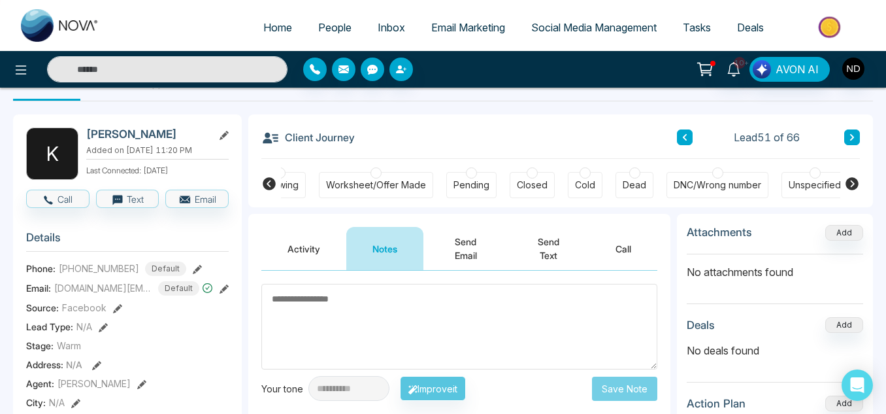
click at [681, 138] on button at bounding box center [685, 137] width 16 height 16
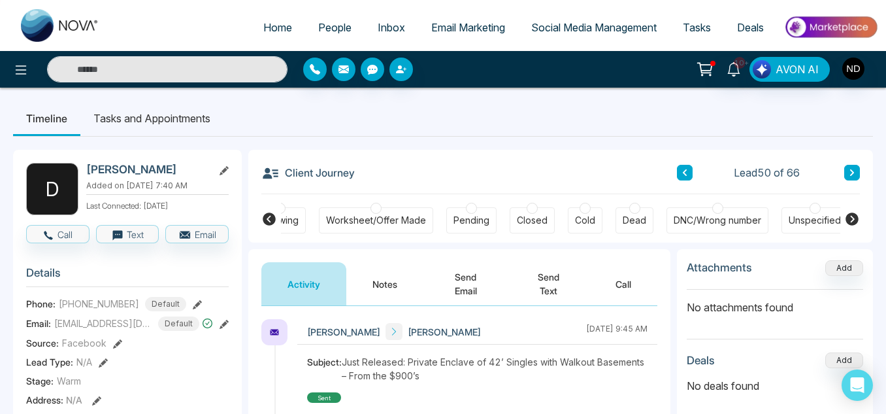
click at [396, 288] on button "Notes" at bounding box center [384, 283] width 77 height 43
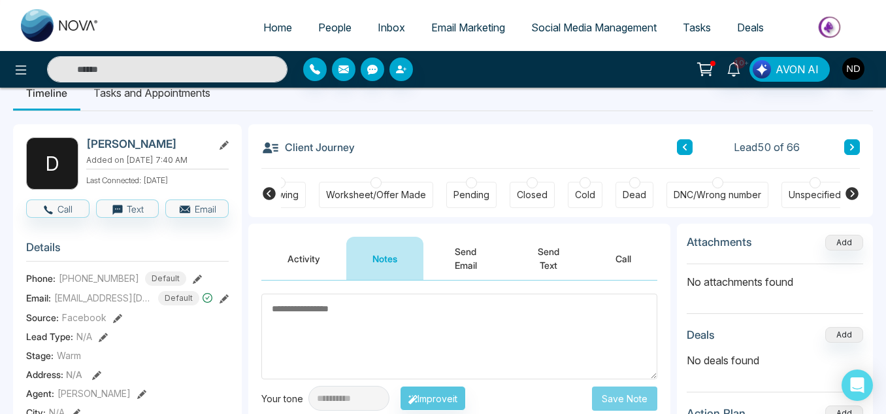
scroll to position [13, 0]
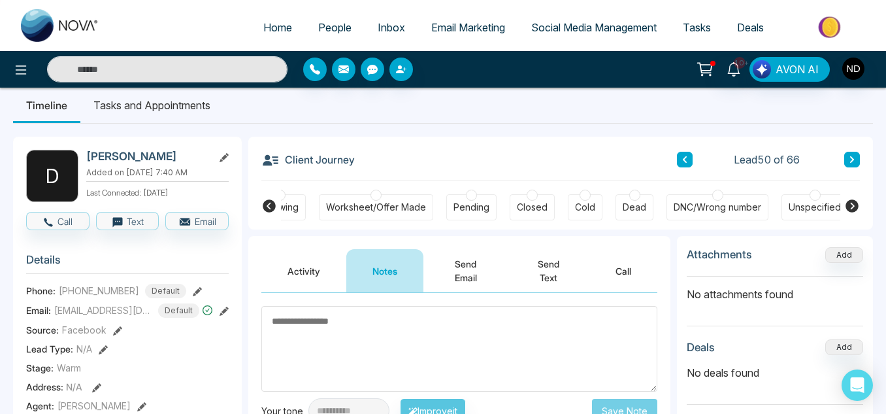
click at [686, 162] on icon at bounding box center [685, 159] width 4 height 7
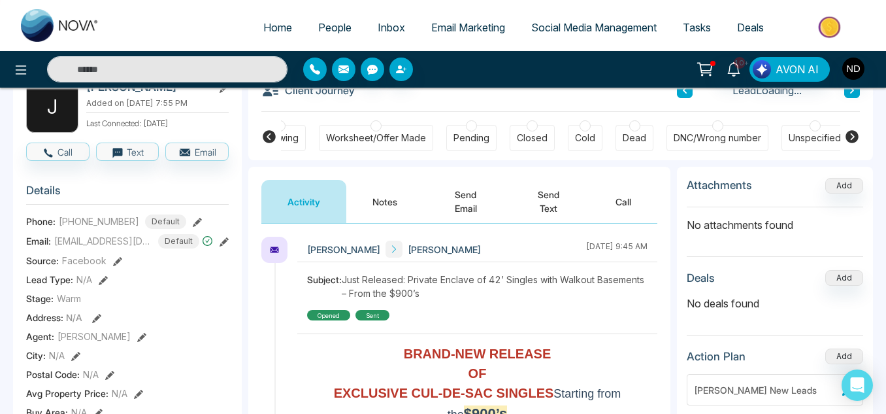
scroll to position [88, 0]
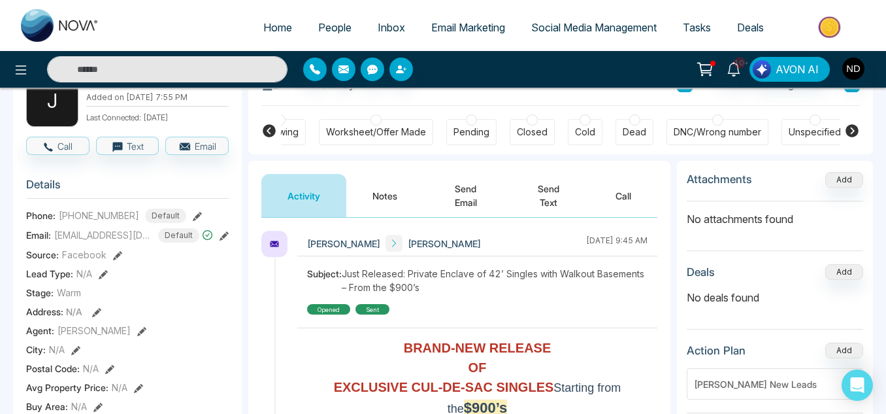
click at [363, 204] on button "Notes" at bounding box center [384, 195] width 77 height 43
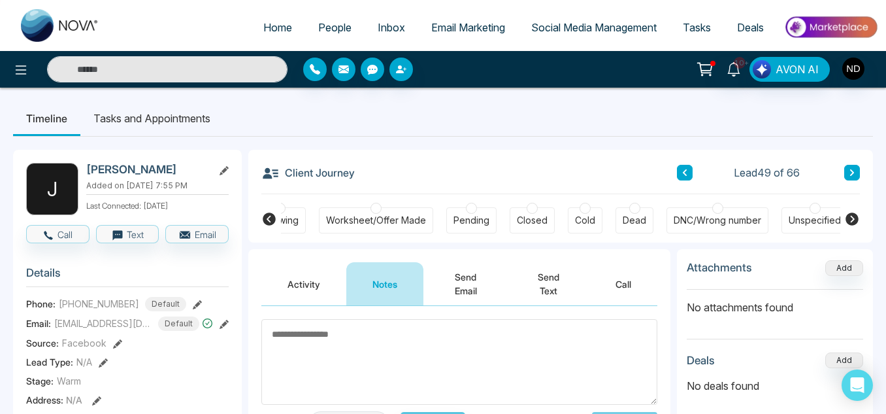
click at [684, 174] on icon at bounding box center [685, 172] width 4 height 7
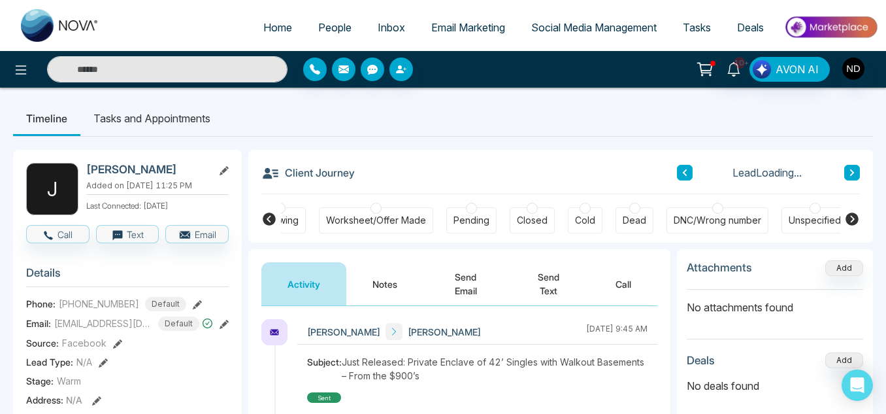
click at [859, 172] on button at bounding box center [852, 173] width 16 height 16
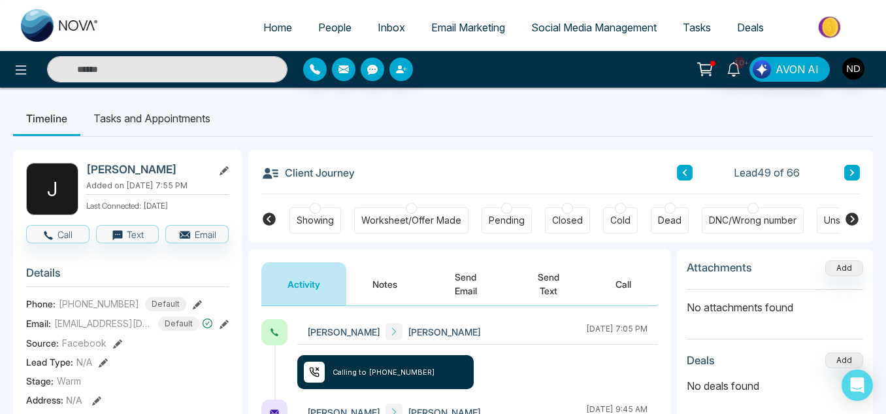
click at [397, 274] on button "Notes" at bounding box center [384, 283] width 77 height 43
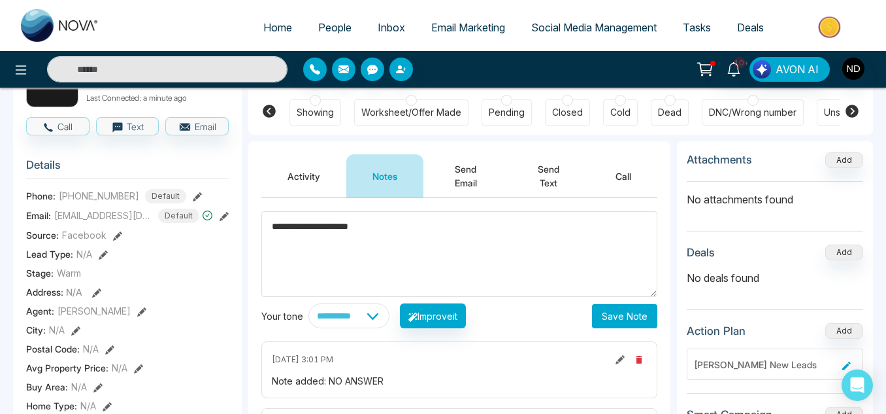
scroll to position [120, 0]
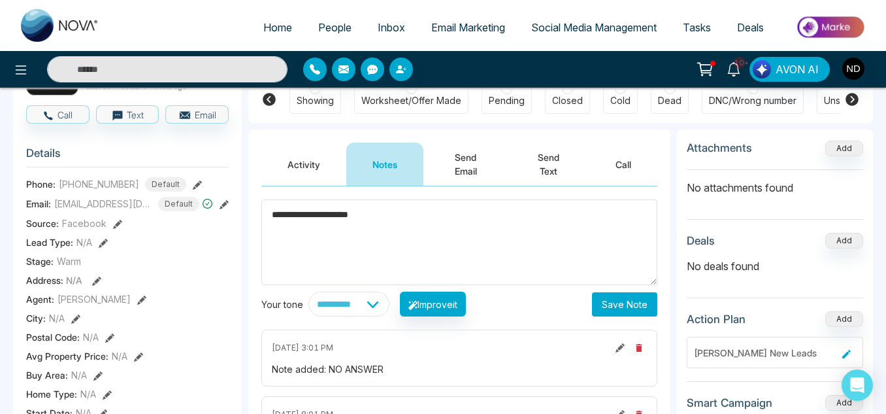
type textarea "**********"
click at [609, 299] on button "Save Note" at bounding box center [624, 304] width 65 height 24
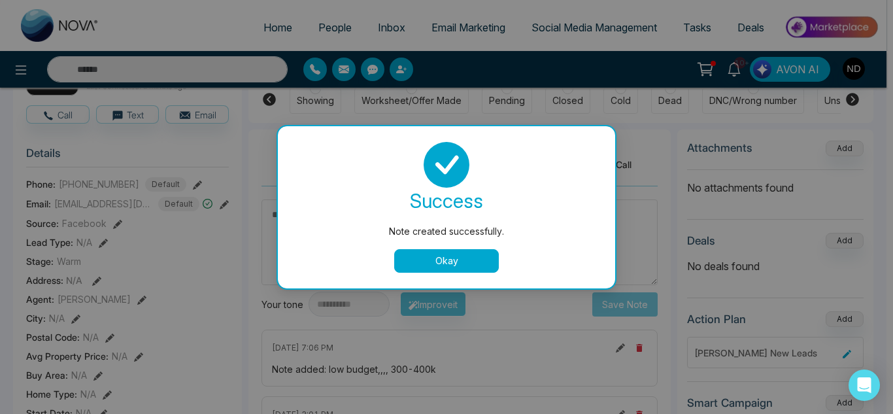
click at [484, 267] on button "Okay" at bounding box center [446, 261] width 105 height 24
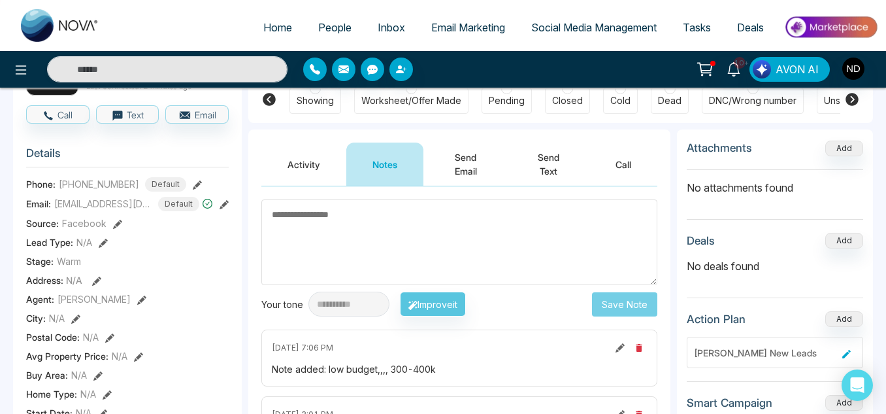
scroll to position [42, 0]
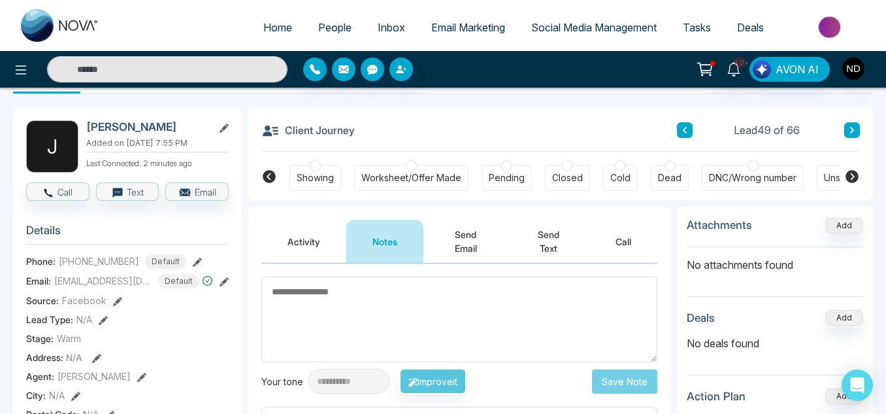
click at [682, 129] on icon at bounding box center [685, 130] width 7 height 8
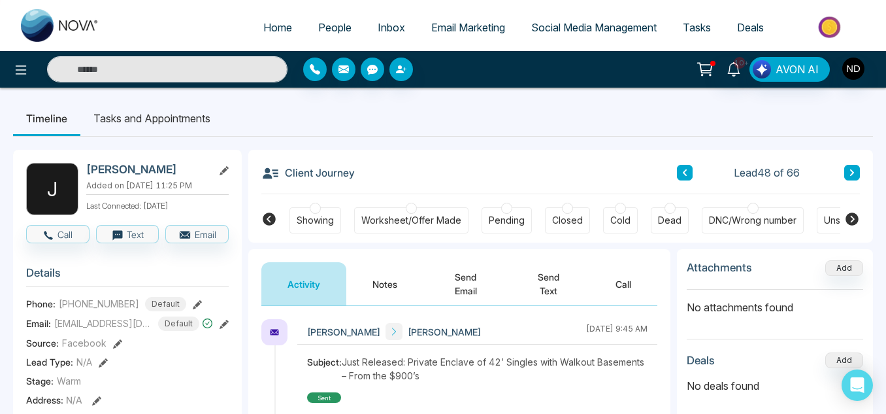
click at [683, 167] on button at bounding box center [685, 173] width 16 height 16
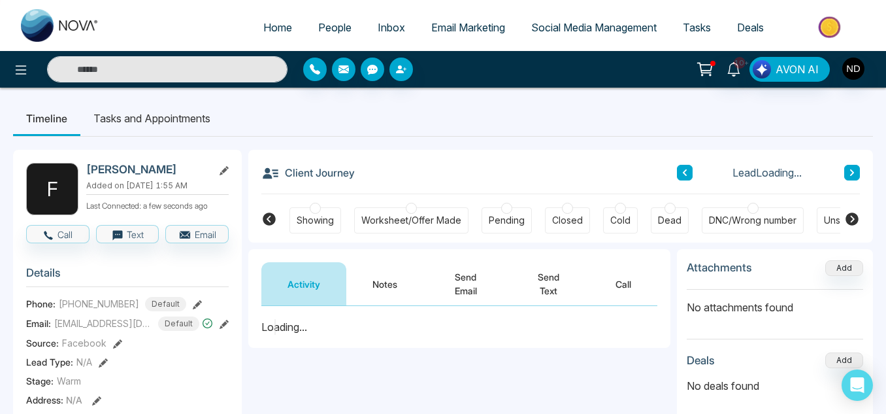
click at [752, 222] on div "DNC/Wrong number" at bounding box center [753, 220] width 88 height 13
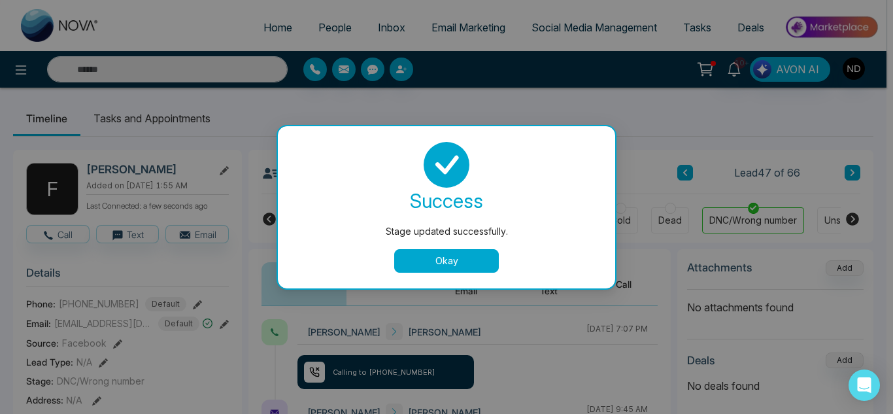
click at [464, 261] on button "Okay" at bounding box center [446, 261] width 105 height 24
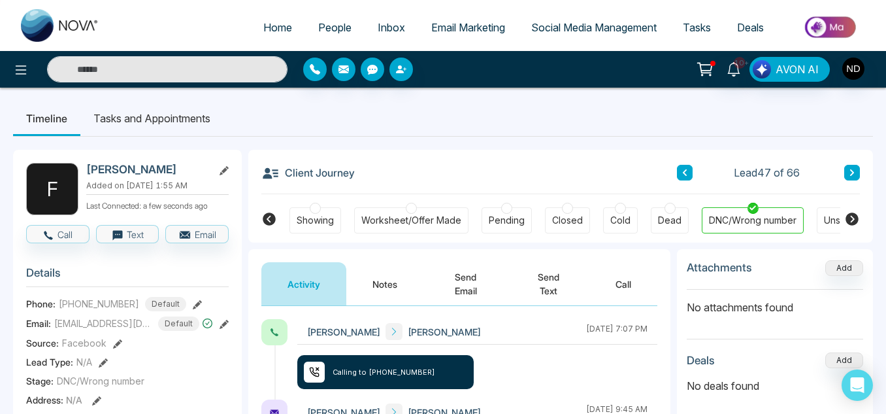
click at [684, 173] on icon at bounding box center [685, 172] width 4 height 7
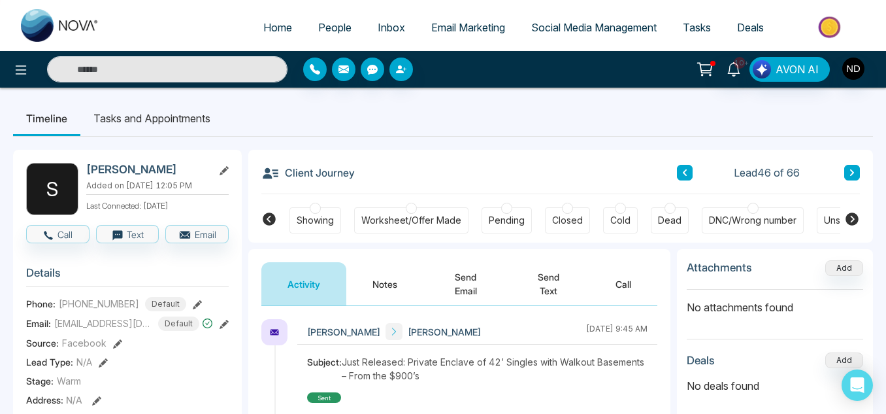
click at [366, 290] on button "Notes" at bounding box center [384, 283] width 77 height 43
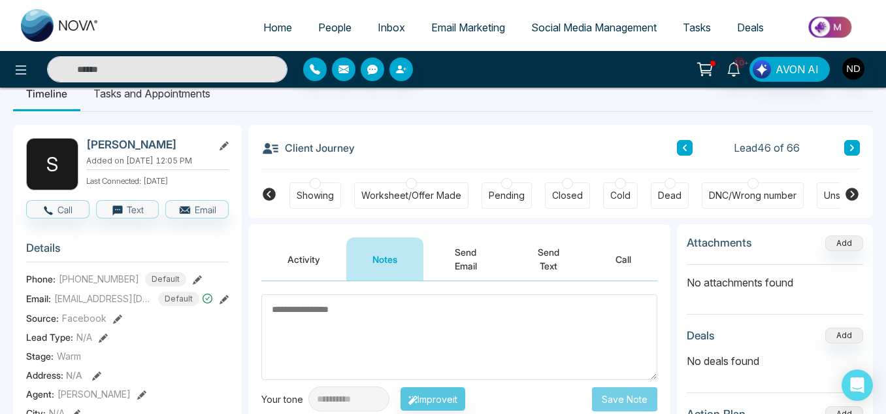
scroll to position [24, 0]
click at [627, 203] on div "Cold" at bounding box center [620, 196] width 35 height 26
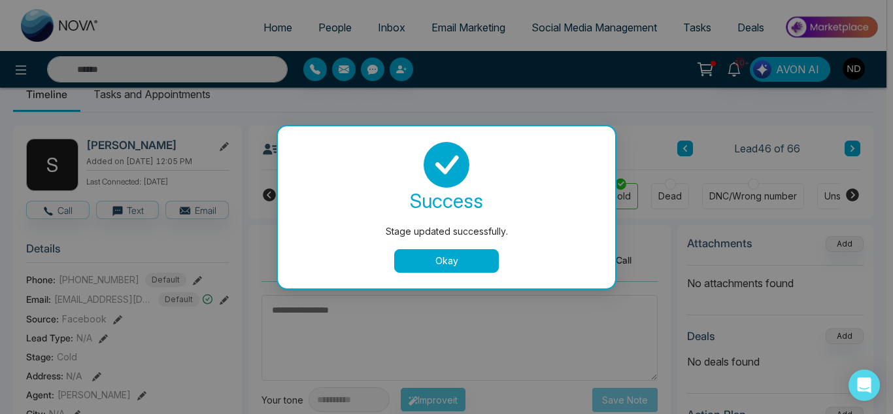
click at [419, 255] on button "Okay" at bounding box center [446, 261] width 105 height 24
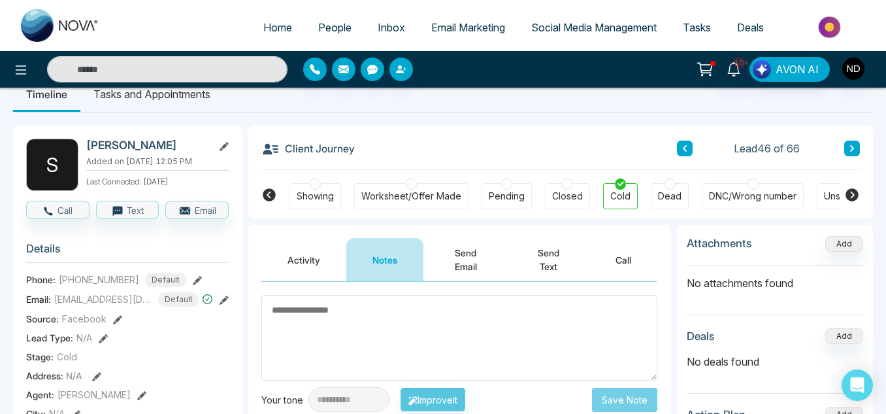
click at [690, 154] on button at bounding box center [685, 149] width 16 height 16
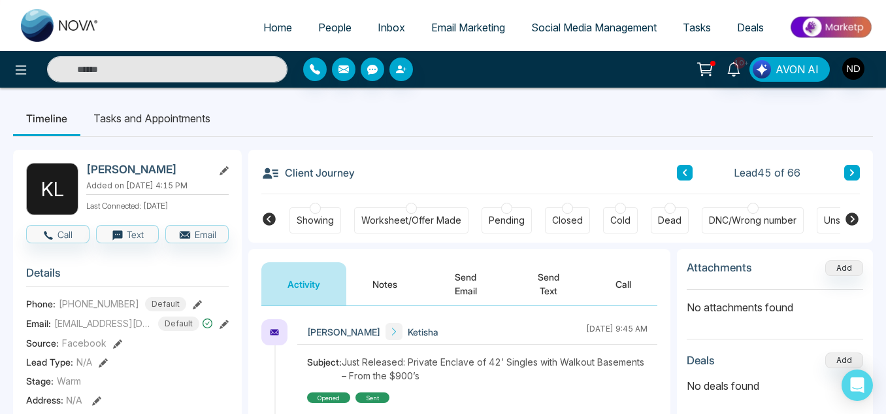
click at [374, 286] on button "Notes" at bounding box center [384, 283] width 77 height 43
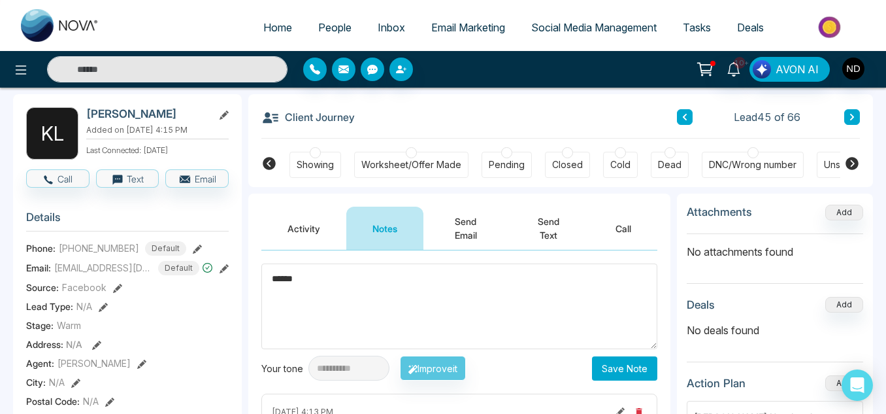
scroll to position [58, 0]
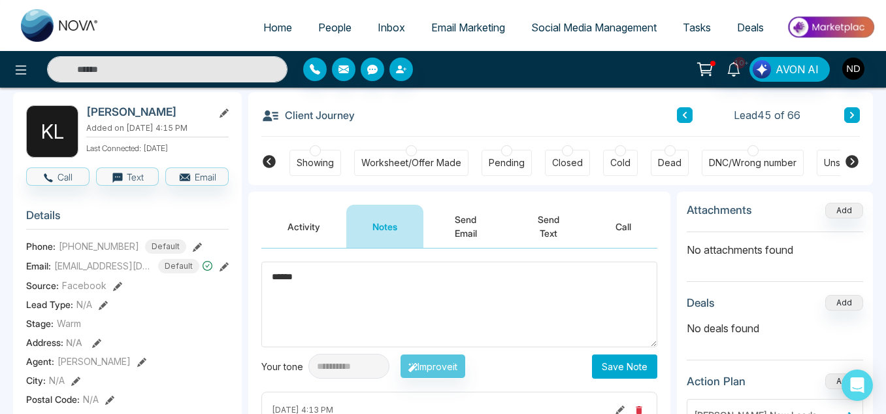
type textarea "******"
click at [608, 370] on button "Save Note" at bounding box center [624, 366] width 65 height 24
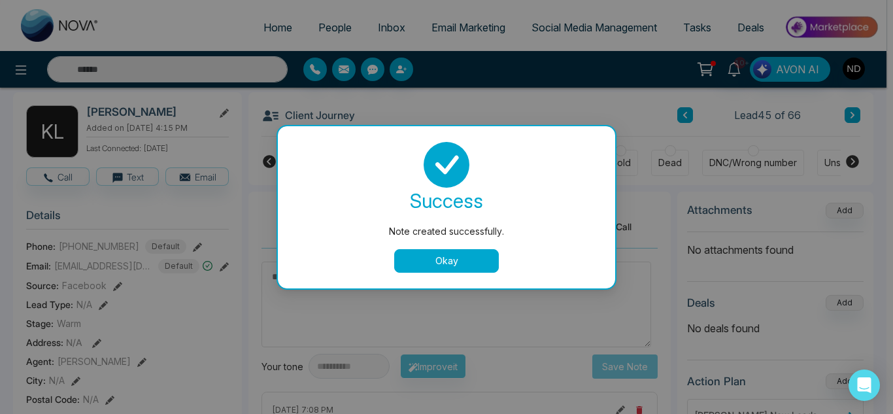
click at [453, 246] on div "success Note created successfully. Okay" at bounding box center [446, 207] width 306 height 131
click at [458, 257] on button "Okay" at bounding box center [446, 261] width 105 height 24
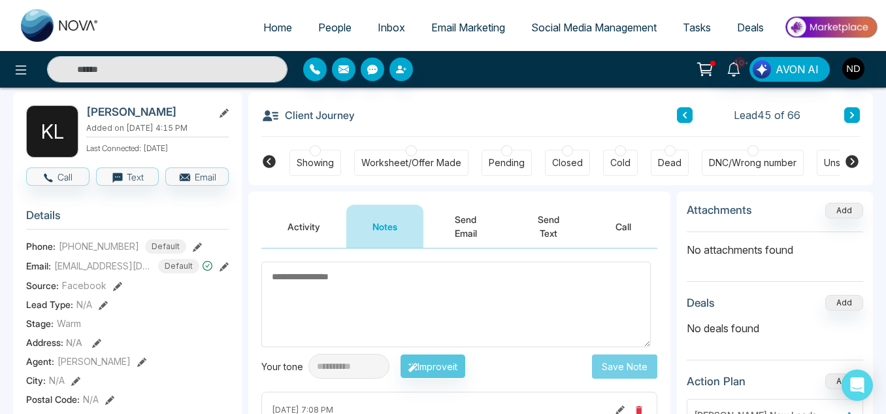
click at [686, 120] on button at bounding box center [685, 115] width 16 height 16
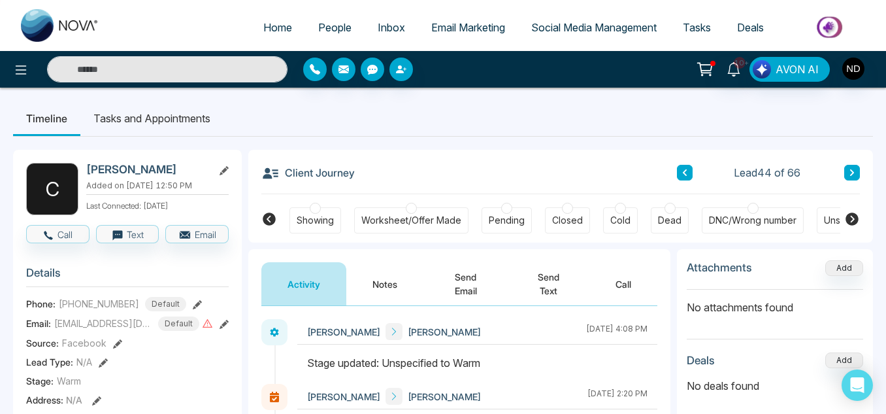
click at [686, 176] on icon at bounding box center [685, 172] width 4 height 7
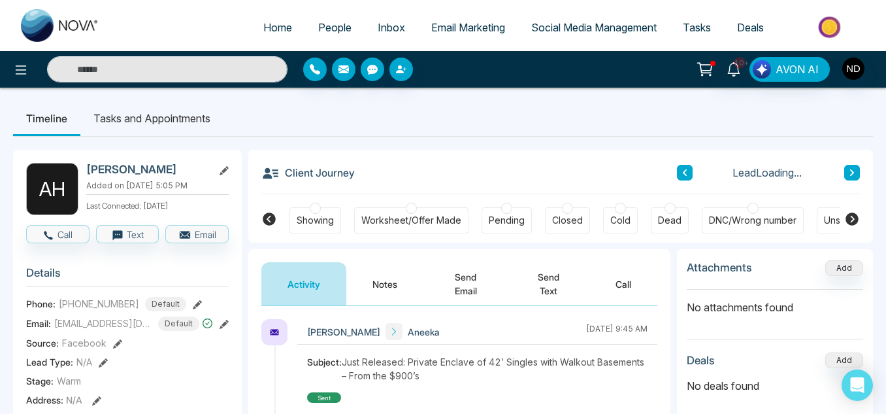
click at [398, 287] on button "Notes" at bounding box center [384, 283] width 77 height 43
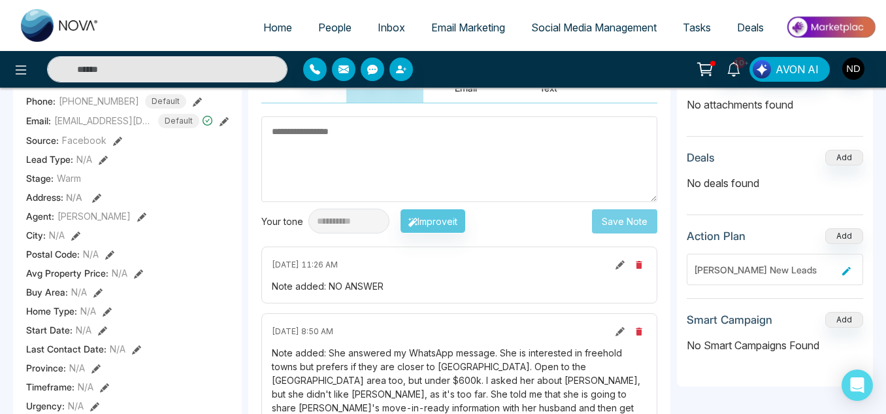
scroll to position [306, 0]
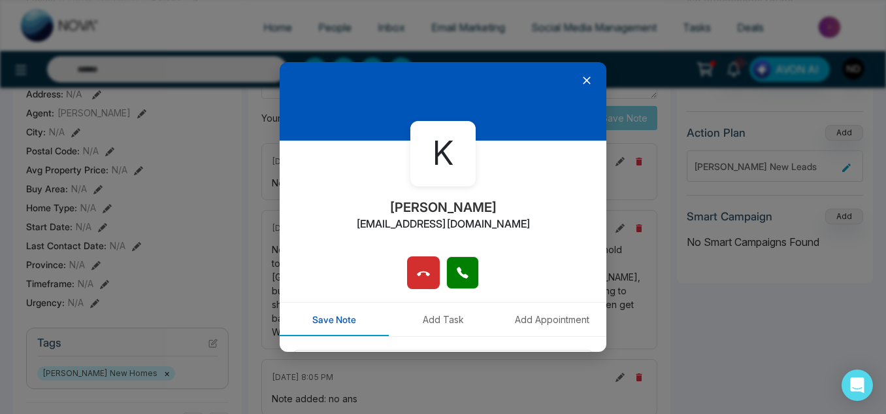
click at [580, 86] on icon at bounding box center [586, 80] width 13 height 13
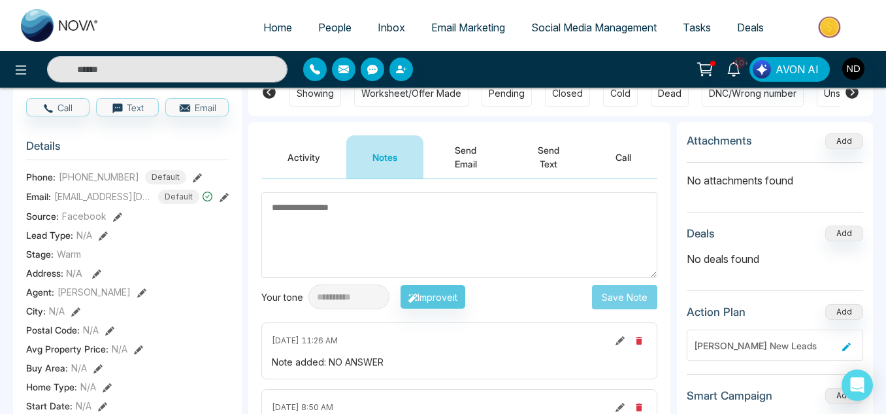
scroll to position [16, 0]
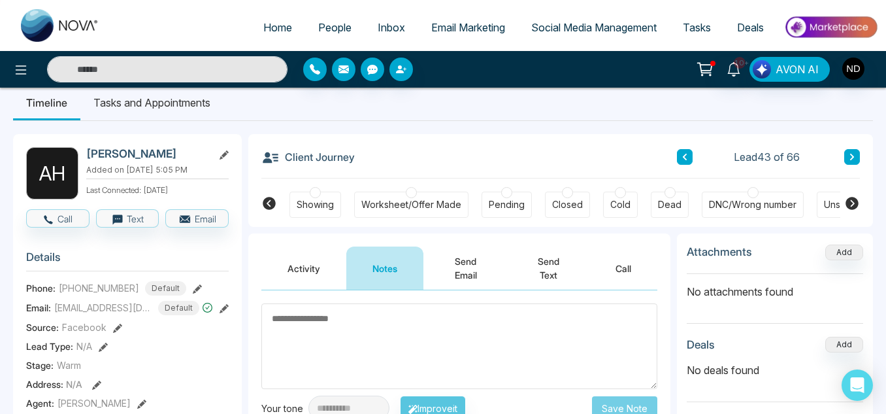
click at [850, 162] on button at bounding box center [852, 157] width 16 height 16
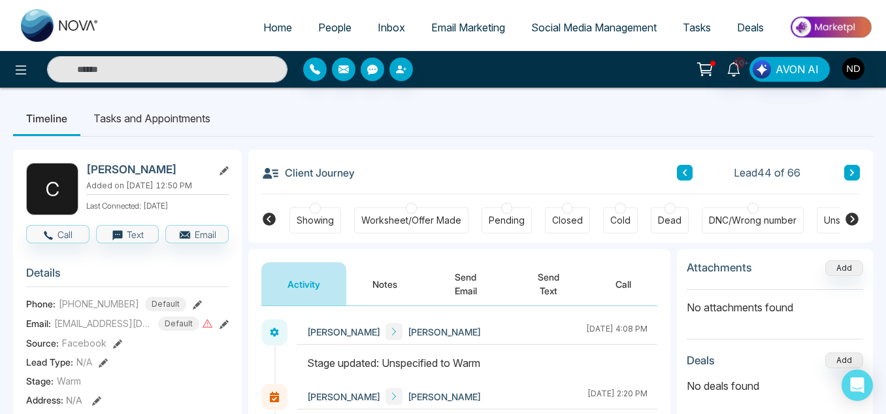
click at [849, 171] on icon at bounding box center [852, 173] width 7 height 8
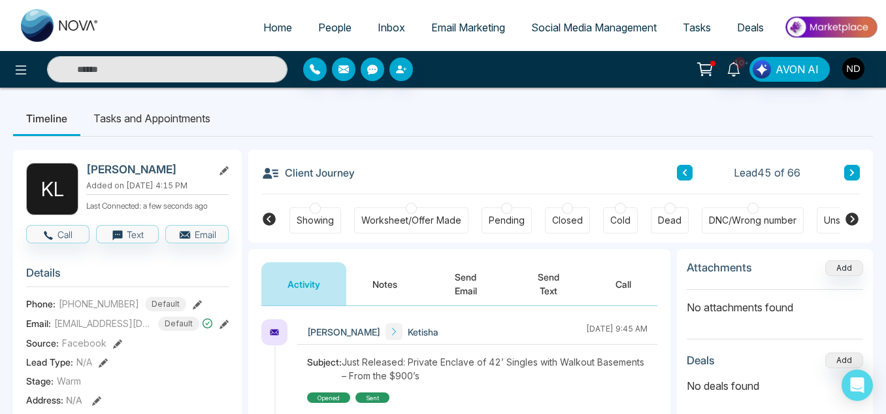
scroll to position [98, 0]
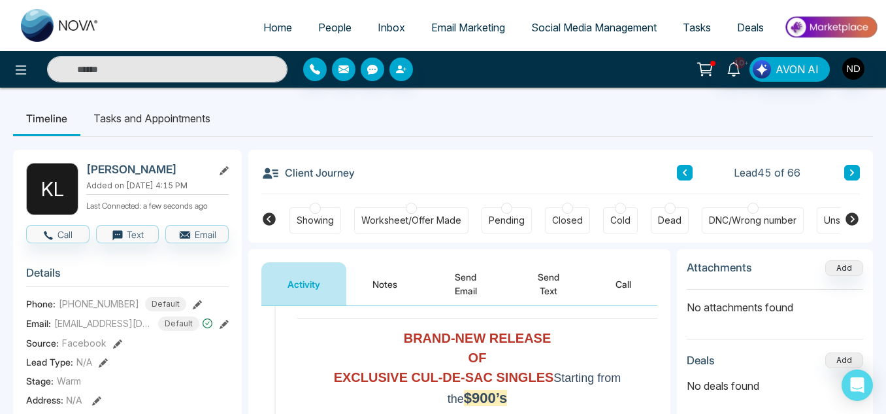
click at [405, 293] on button "Notes" at bounding box center [384, 283] width 77 height 43
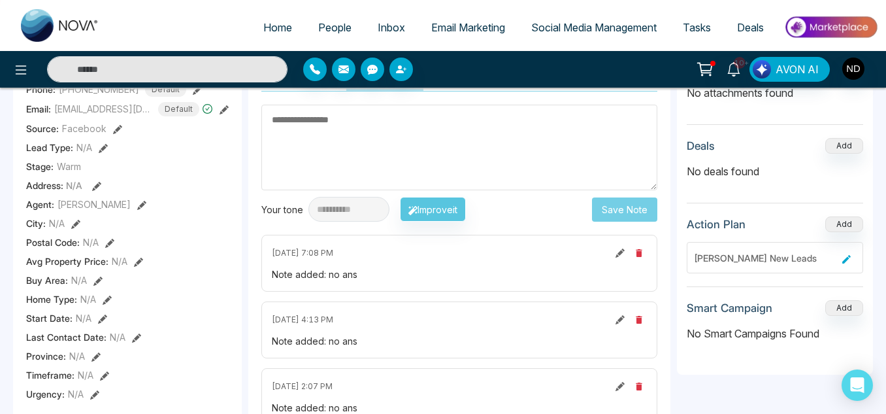
scroll to position [212, 0]
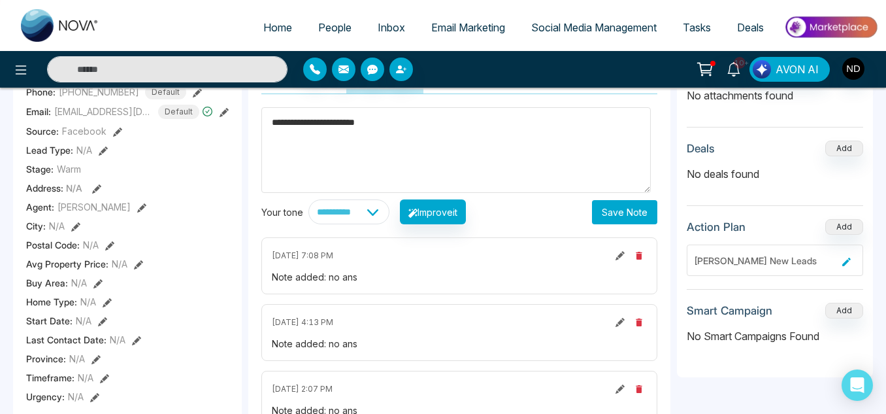
type textarea "**********"
click at [616, 212] on button "Save Note" at bounding box center [624, 212] width 65 height 24
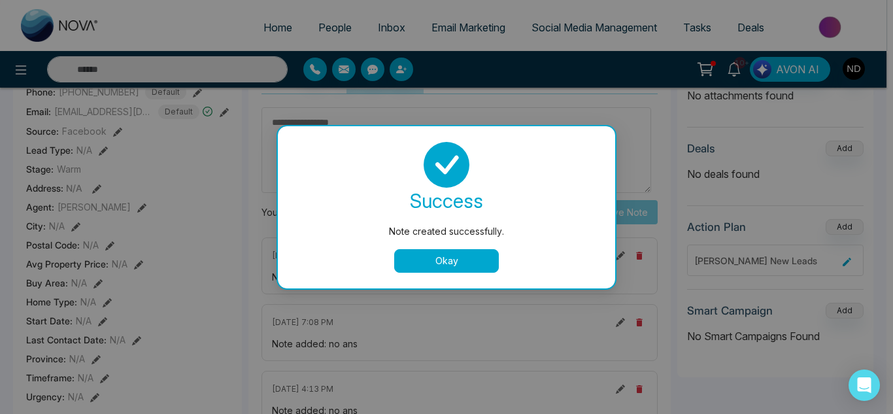
click at [462, 259] on button "Okay" at bounding box center [446, 261] width 105 height 24
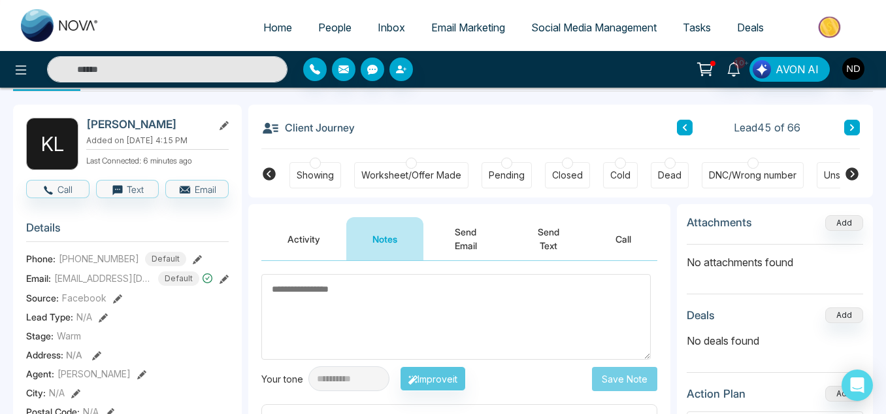
scroll to position [43, 0]
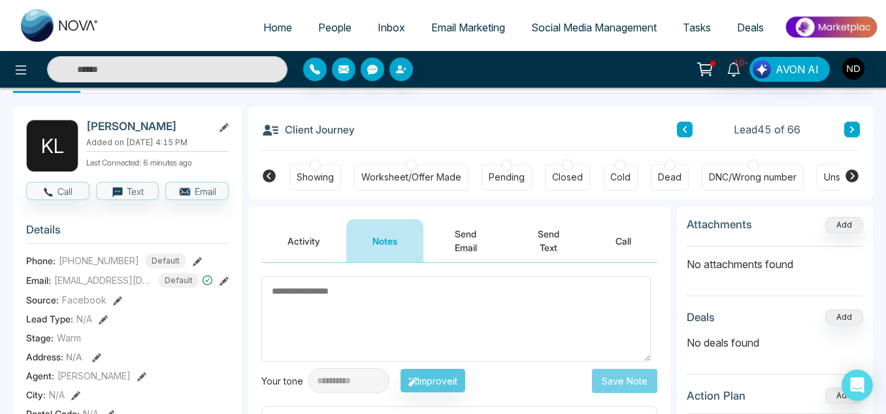
click at [686, 131] on icon at bounding box center [685, 129] width 4 height 7
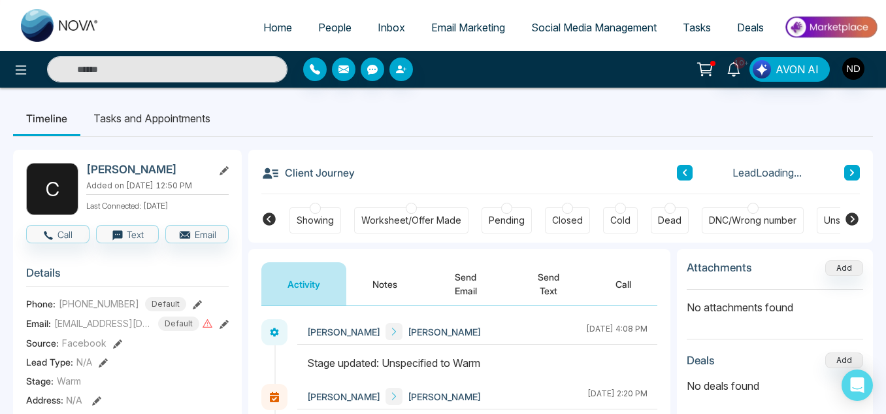
click at [391, 282] on button "Notes" at bounding box center [384, 283] width 77 height 43
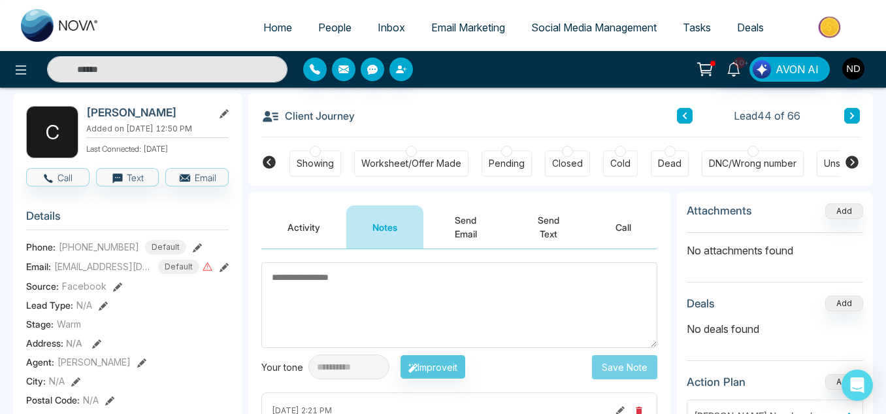
scroll to position [54, 0]
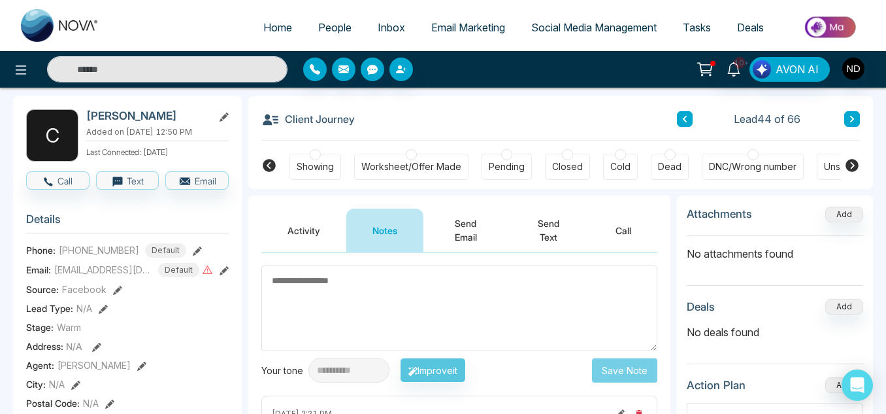
click at [678, 120] on button at bounding box center [685, 119] width 16 height 16
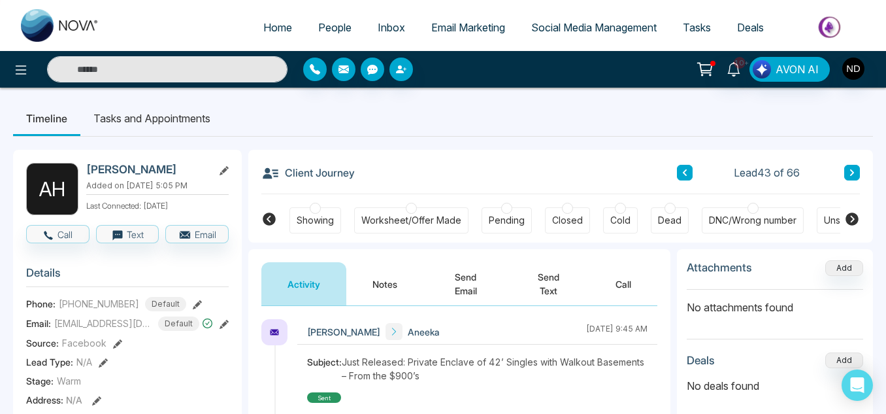
click at [387, 291] on button "Notes" at bounding box center [384, 283] width 77 height 43
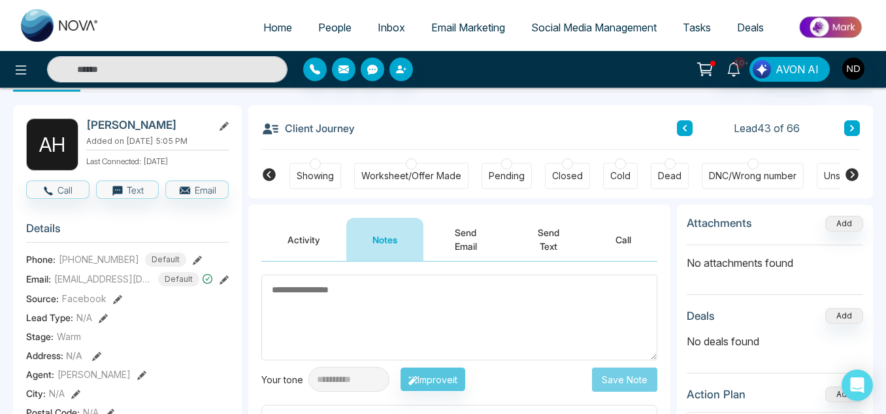
scroll to position [42, 0]
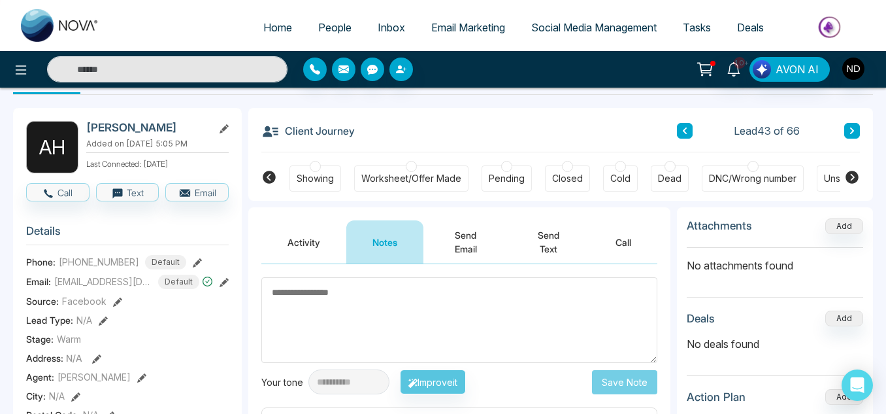
click at [691, 130] on button at bounding box center [685, 131] width 16 height 16
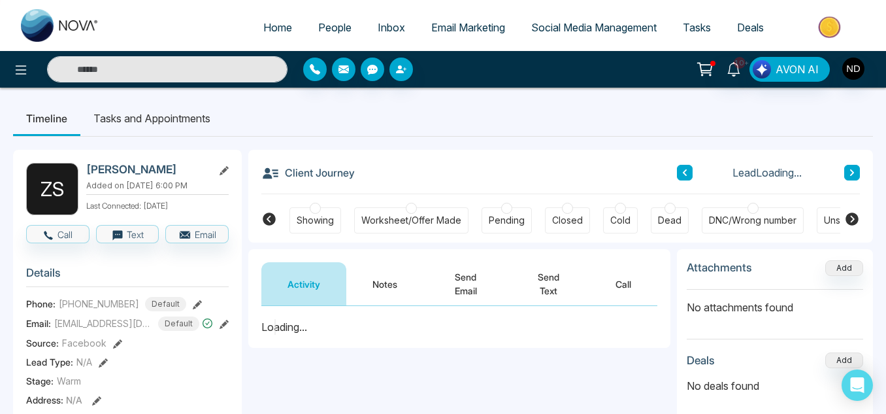
click at [404, 274] on button "Notes" at bounding box center [384, 283] width 77 height 43
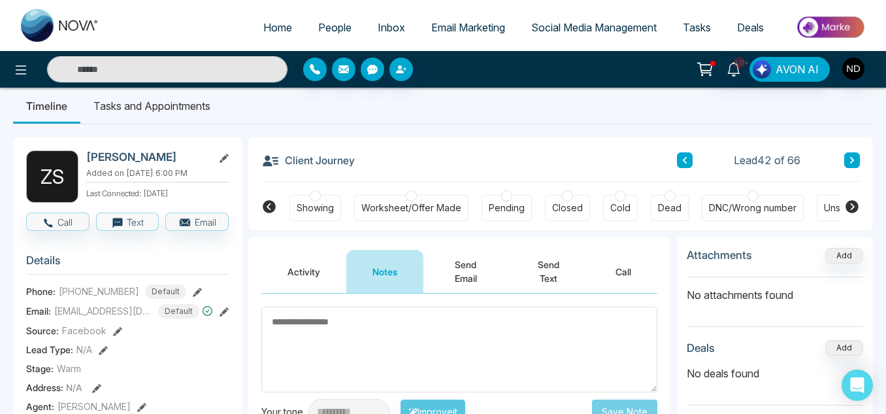
scroll to position [12, 0]
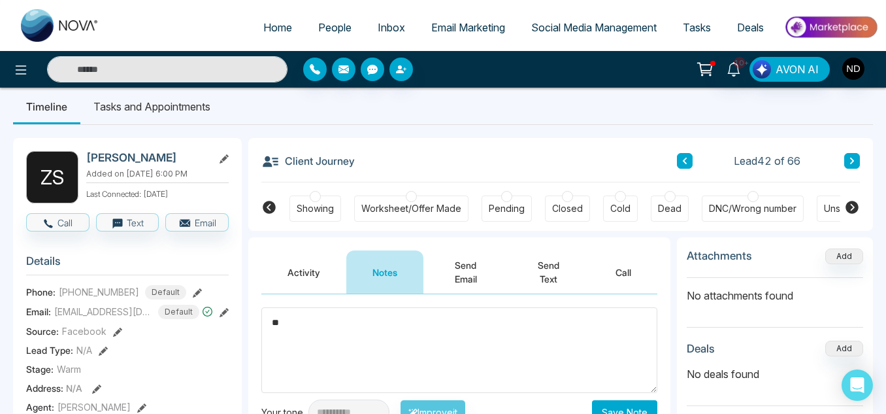
type textarea "*"
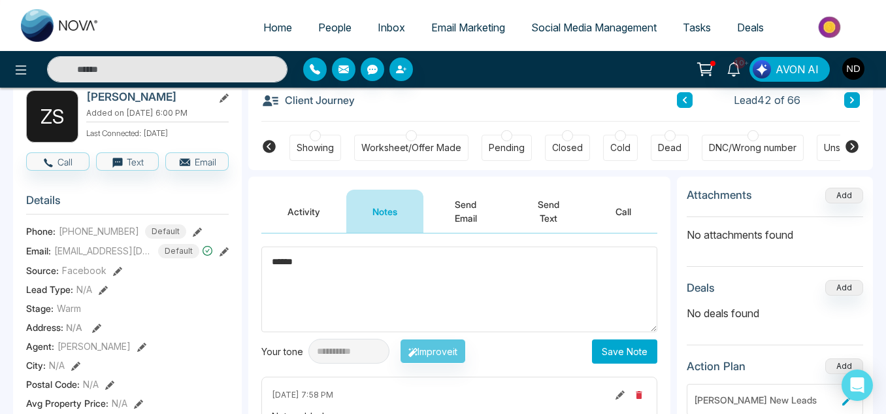
type textarea "******"
click at [616, 342] on button "Save Note" at bounding box center [624, 351] width 65 height 24
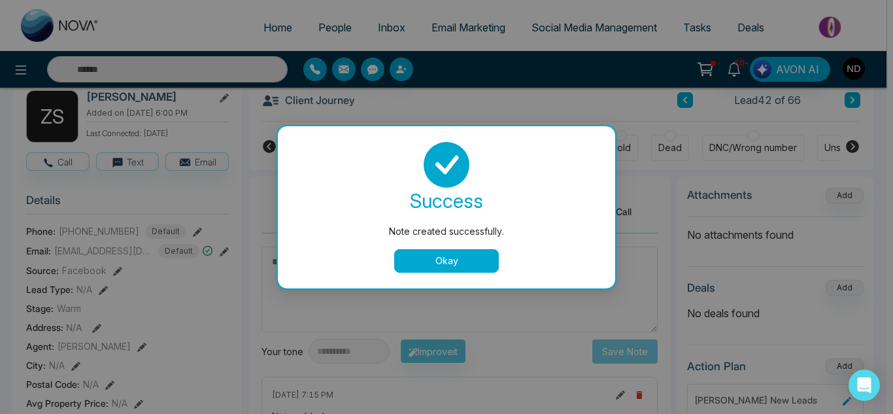
click at [446, 259] on button "Okay" at bounding box center [446, 261] width 105 height 24
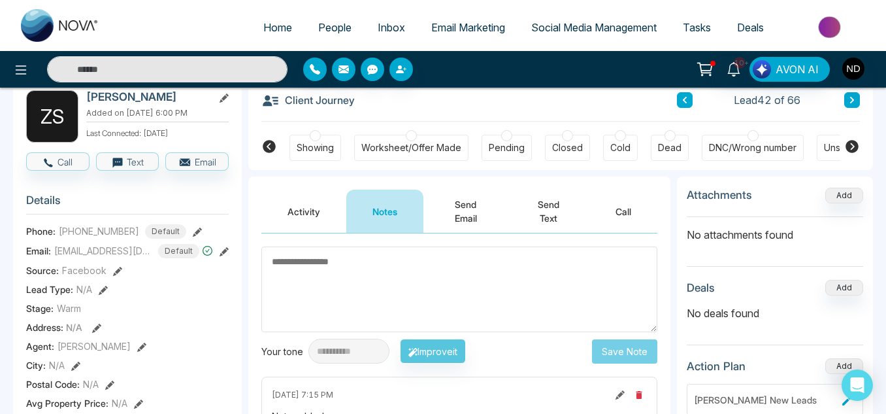
click at [680, 105] on button at bounding box center [685, 100] width 16 height 16
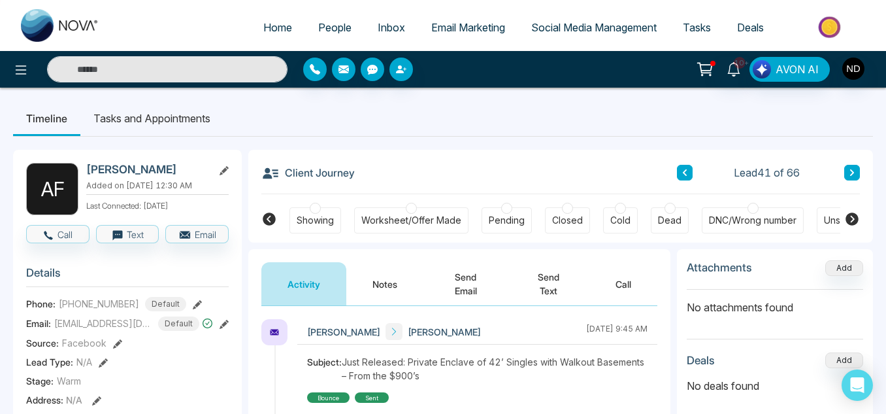
click at [386, 301] on button "Notes" at bounding box center [384, 283] width 77 height 43
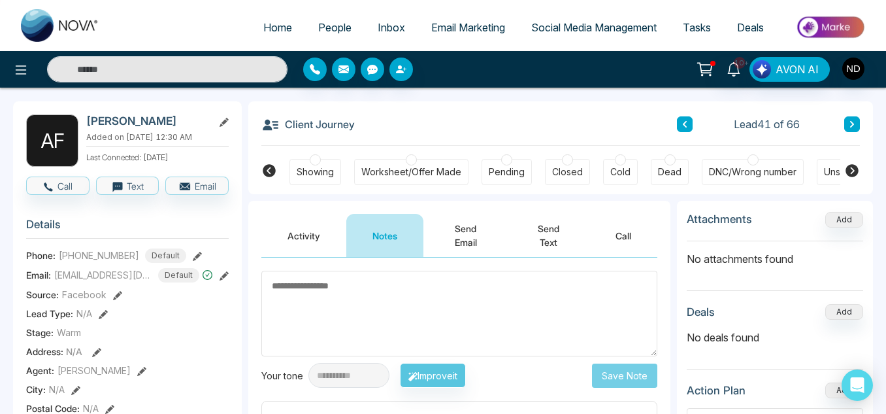
scroll to position [48, 0]
click at [681, 128] on button at bounding box center [685, 125] width 16 height 16
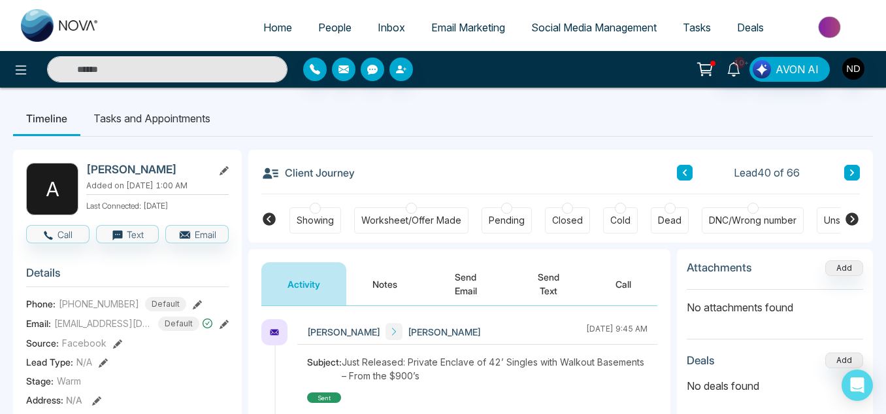
click at [395, 280] on button "Notes" at bounding box center [384, 283] width 77 height 43
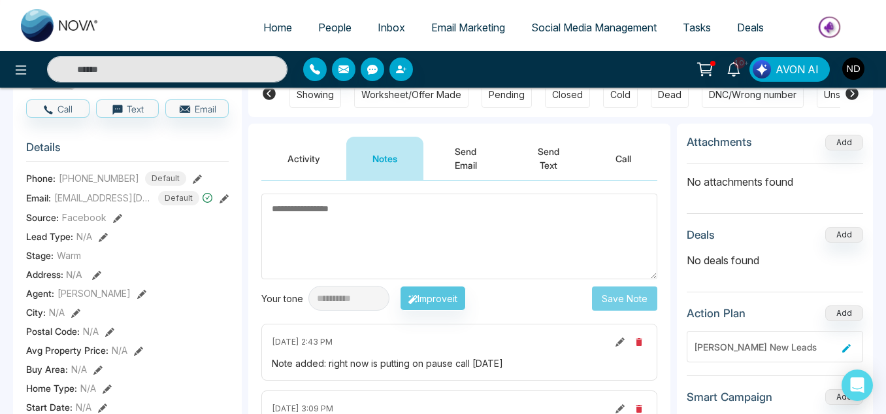
scroll to position [124, 0]
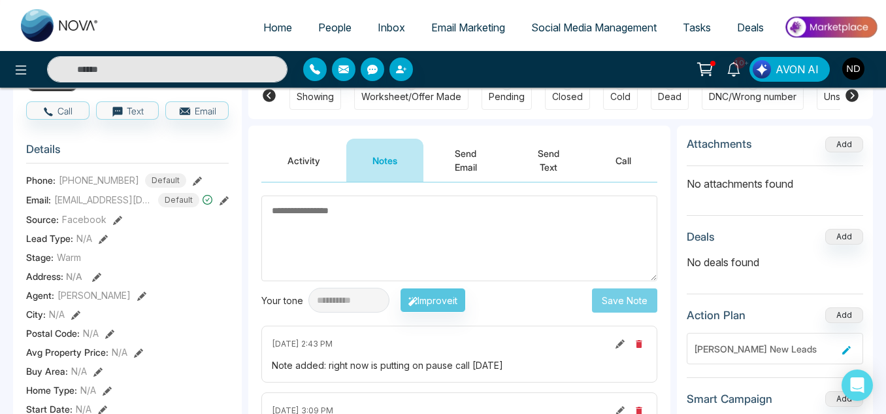
click at [376, 229] on textarea at bounding box center [459, 238] width 396 height 86
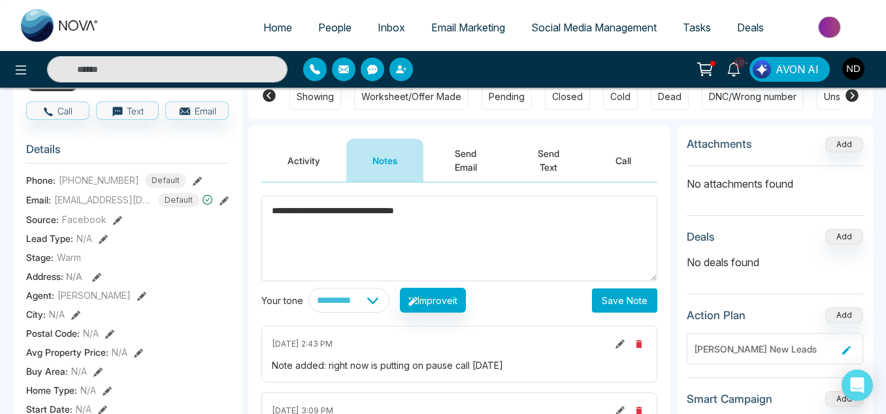
type textarea "**********"
click at [634, 303] on button "Save Note" at bounding box center [624, 300] width 65 height 24
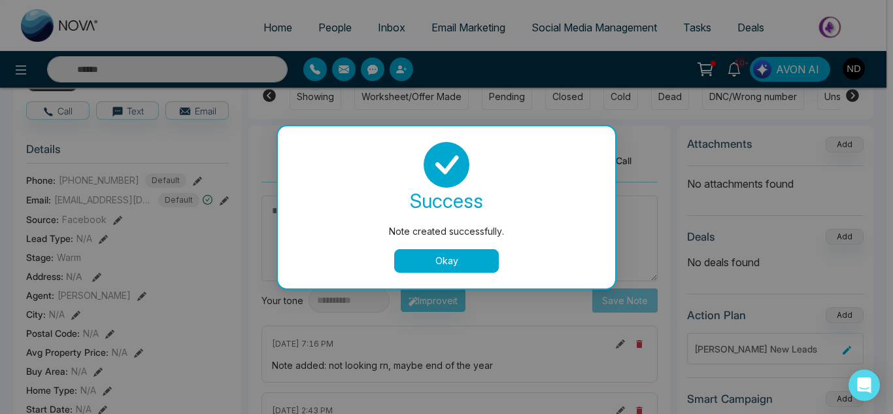
click at [468, 262] on button "Okay" at bounding box center [446, 261] width 105 height 24
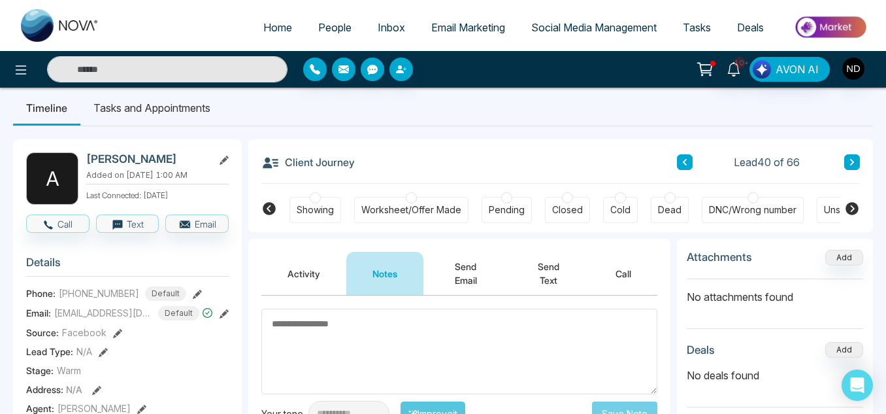
scroll to position [9, 0]
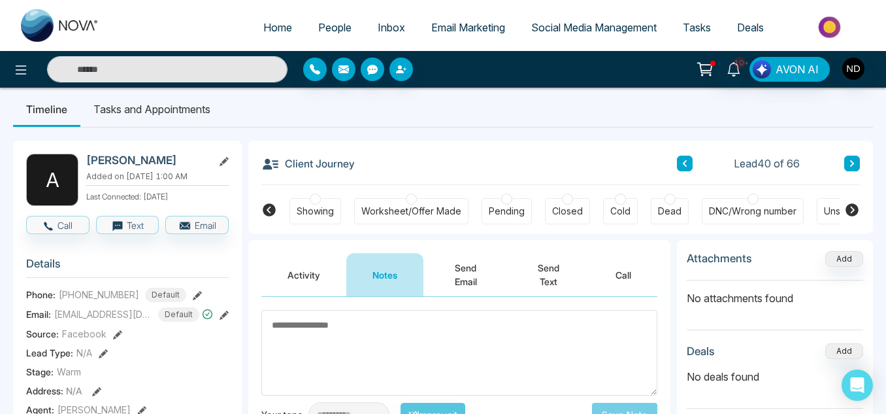
click at [686, 170] on button at bounding box center [685, 164] width 16 height 16
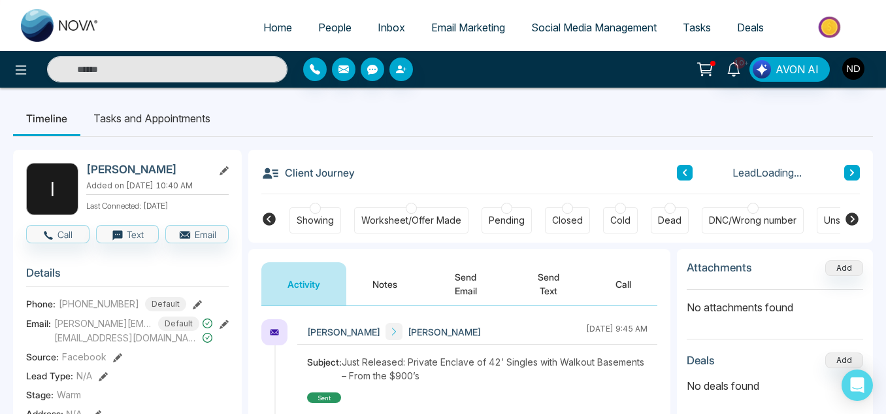
click at [374, 278] on button "Notes" at bounding box center [384, 283] width 77 height 43
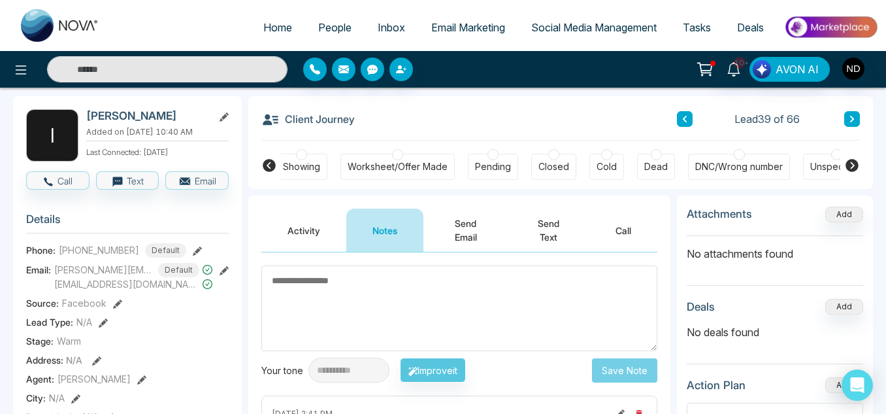
scroll to position [51, 0]
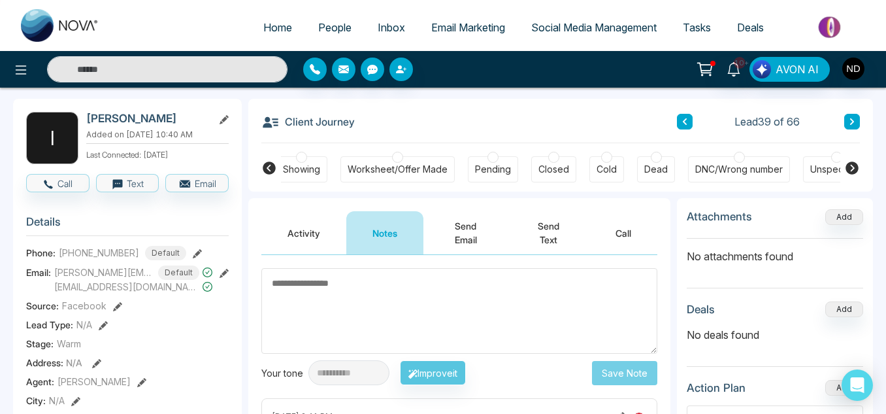
click at [687, 121] on icon at bounding box center [685, 122] width 7 height 8
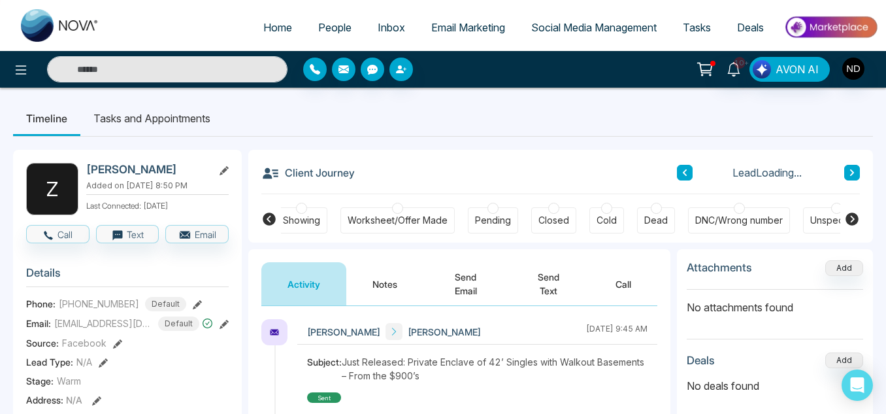
click at [365, 278] on button "Notes" at bounding box center [384, 283] width 77 height 43
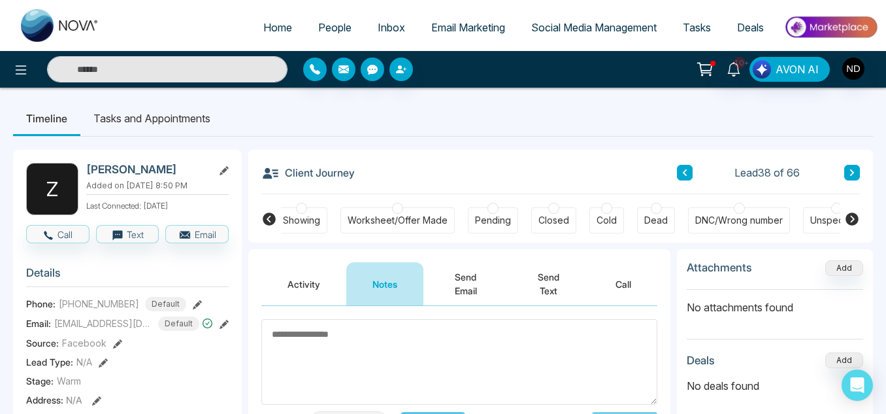
click at [684, 173] on icon at bounding box center [685, 172] width 4 height 7
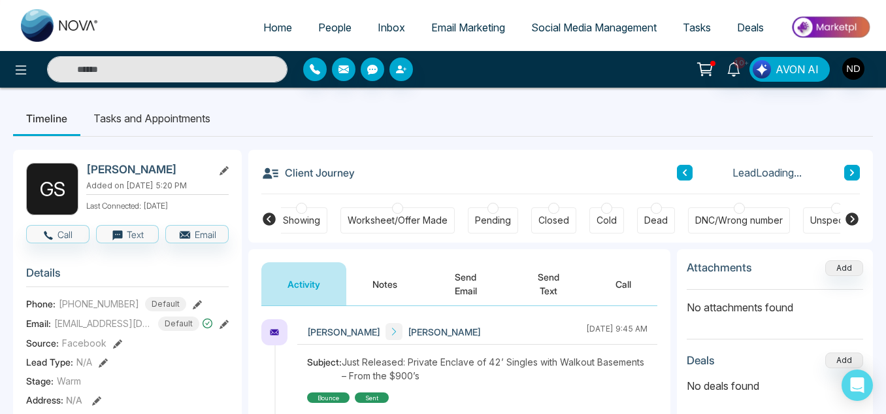
click at [405, 285] on button "Notes" at bounding box center [384, 283] width 77 height 43
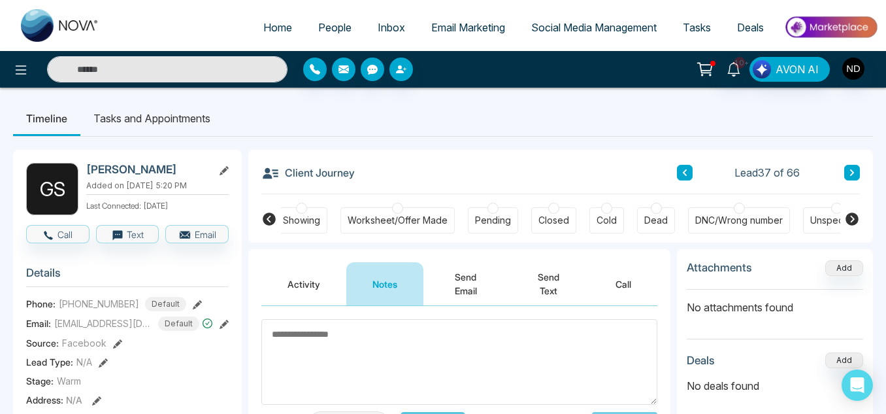
click at [684, 173] on icon at bounding box center [685, 172] width 4 height 7
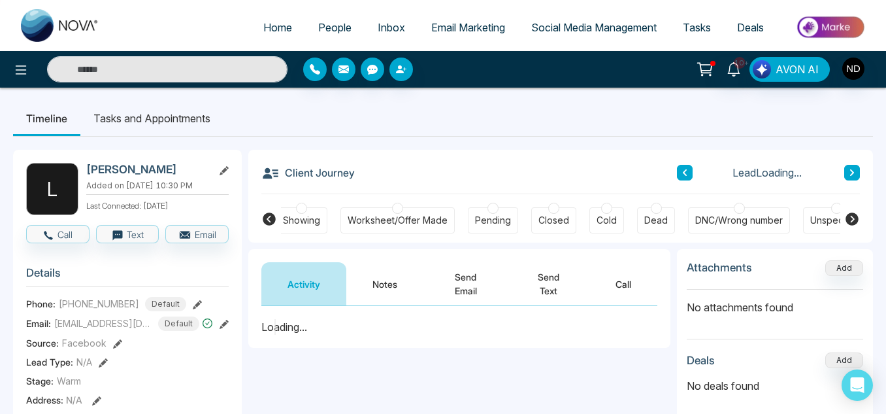
click at [374, 282] on button "Notes" at bounding box center [384, 283] width 77 height 43
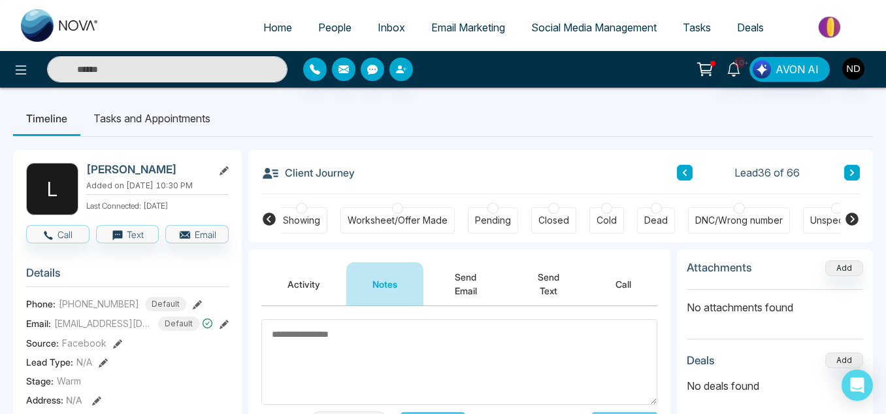
click at [689, 177] on button at bounding box center [685, 173] width 16 height 16
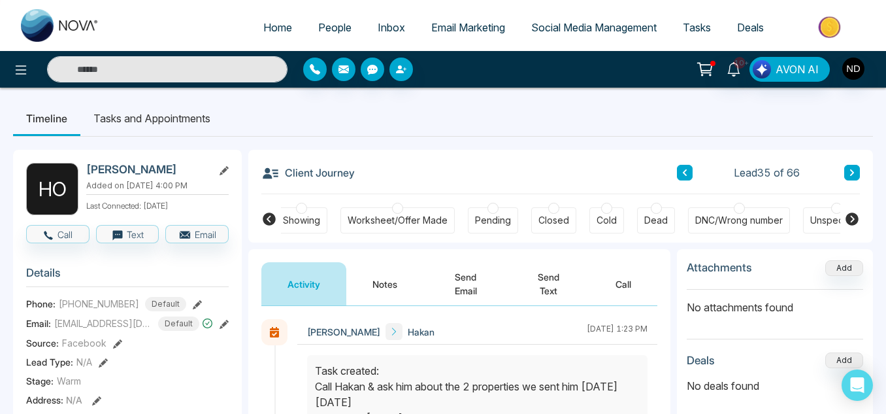
click at [401, 274] on button "Notes" at bounding box center [384, 283] width 77 height 43
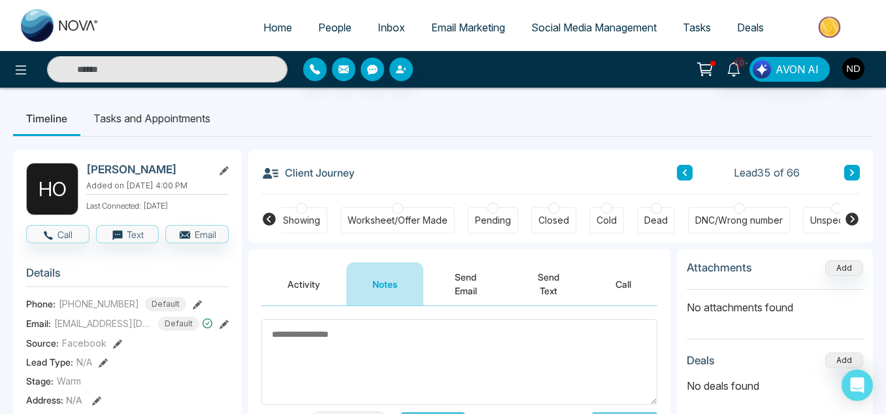
click at [313, 267] on button "Activity" at bounding box center [303, 283] width 85 height 43
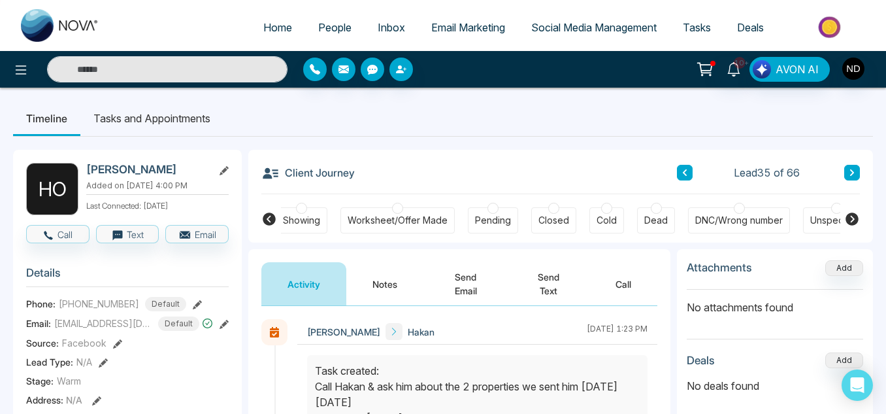
click at [373, 280] on button "Notes" at bounding box center [384, 283] width 77 height 43
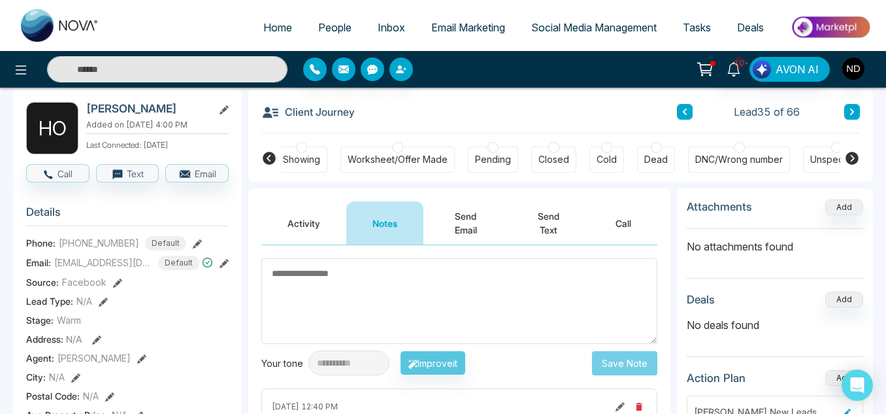
scroll to position [33, 0]
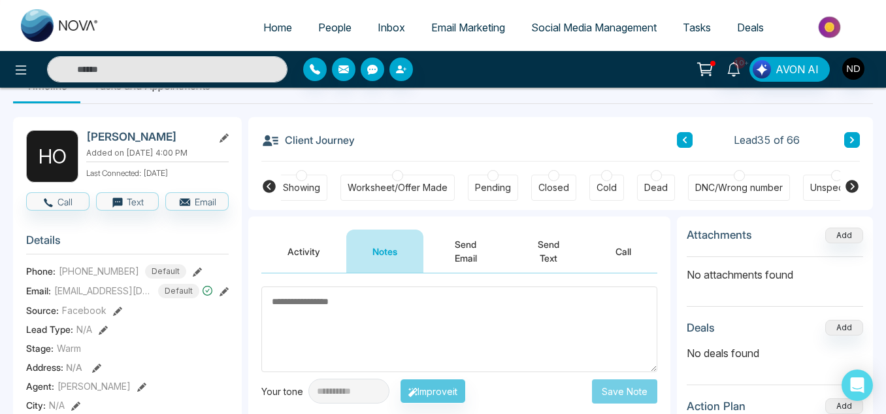
click at [691, 140] on button at bounding box center [685, 140] width 16 height 16
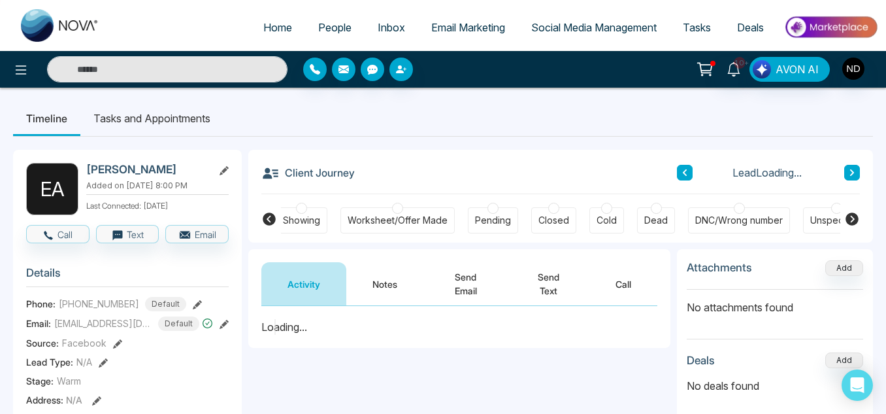
click at [386, 272] on button "Notes" at bounding box center [384, 283] width 77 height 43
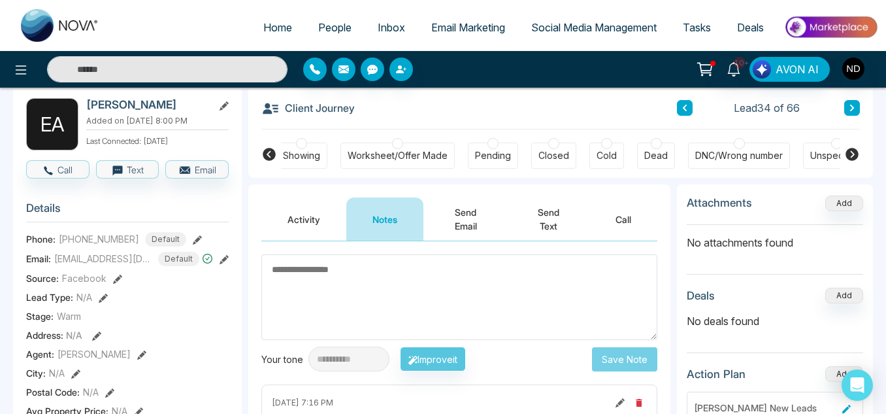
scroll to position [64, 0]
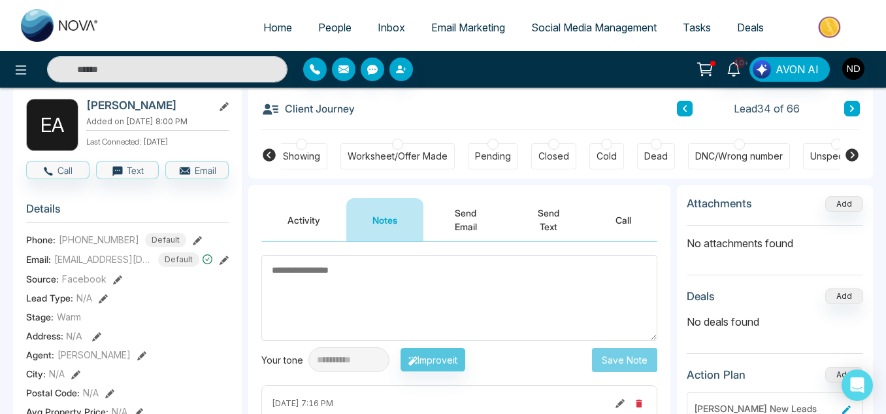
click at [689, 116] on button at bounding box center [685, 109] width 16 height 16
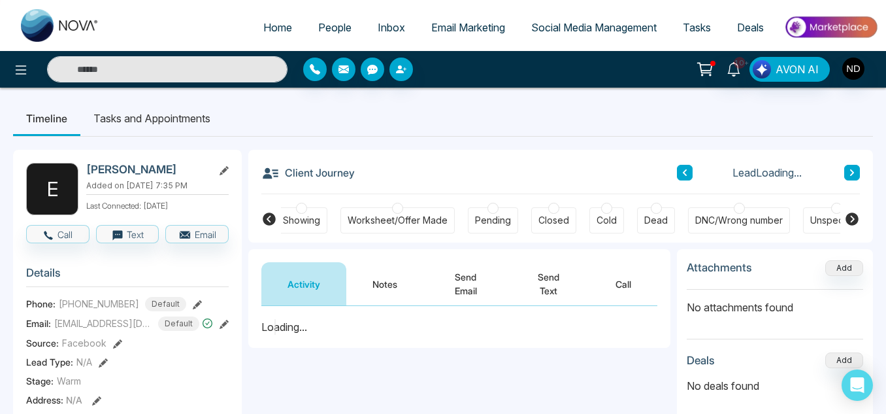
click at [380, 290] on button "Notes" at bounding box center [384, 283] width 77 height 43
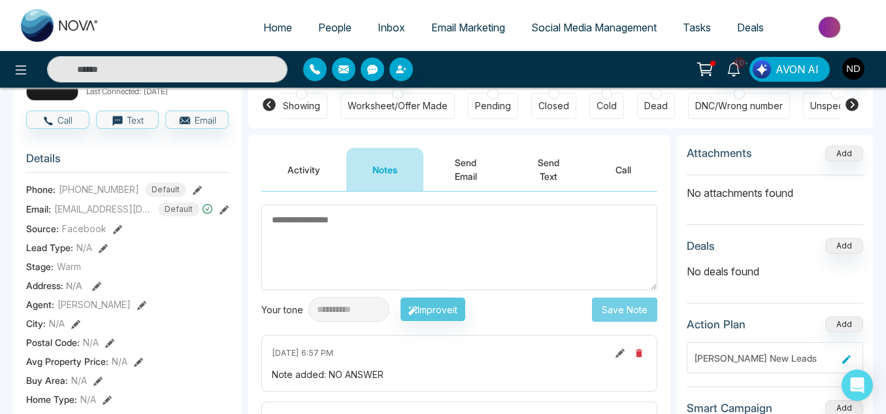
scroll to position [110, 0]
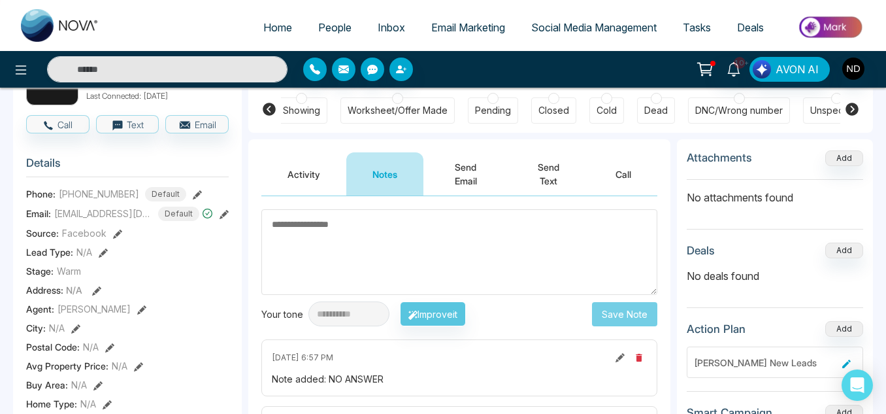
click at [294, 180] on button "Activity" at bounding box center [303, 173] width 85 height 43
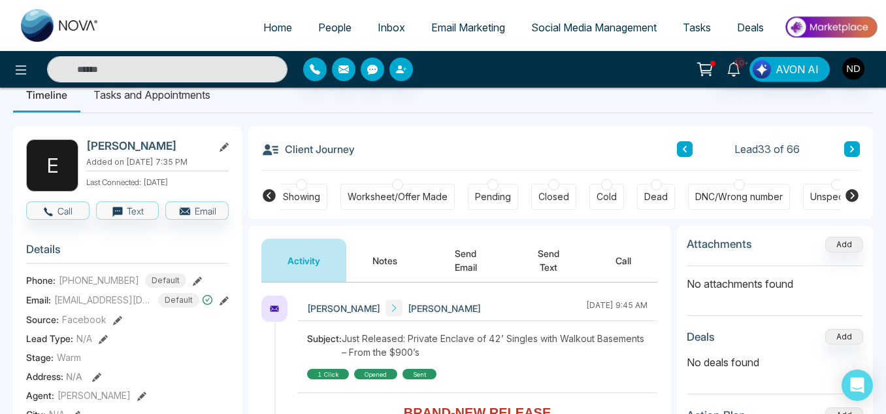
scroll to position [23, 0]
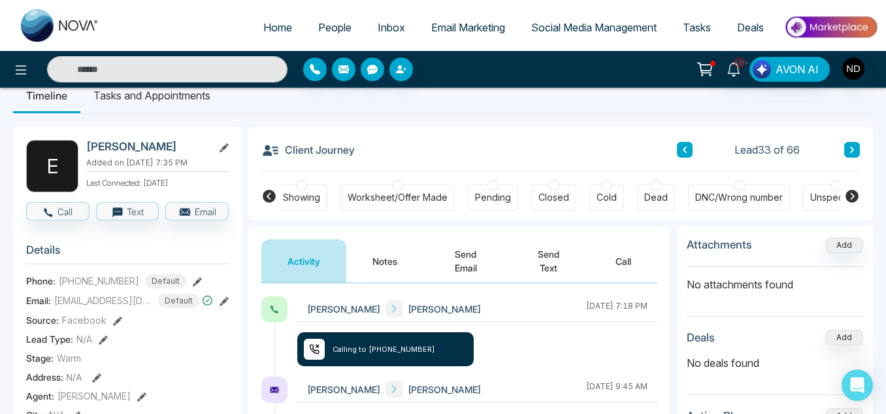
click at [380, 271] on button "Notes" at bounding box center [384, 260] width 77 height 43
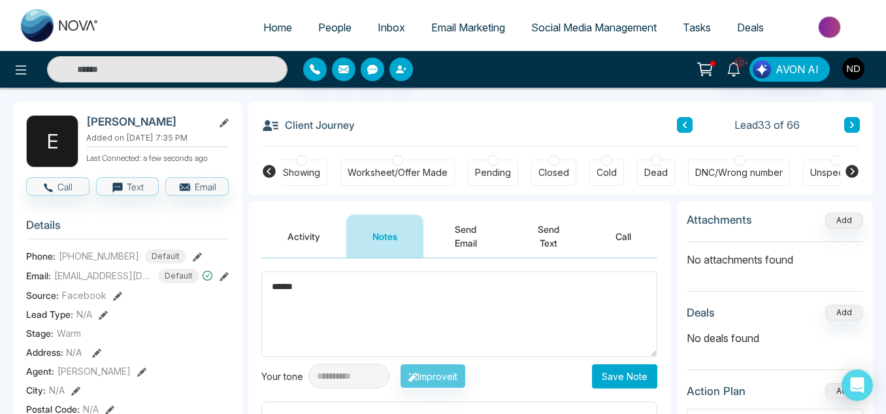
scroll to position [48, 0]
type textarea "******"
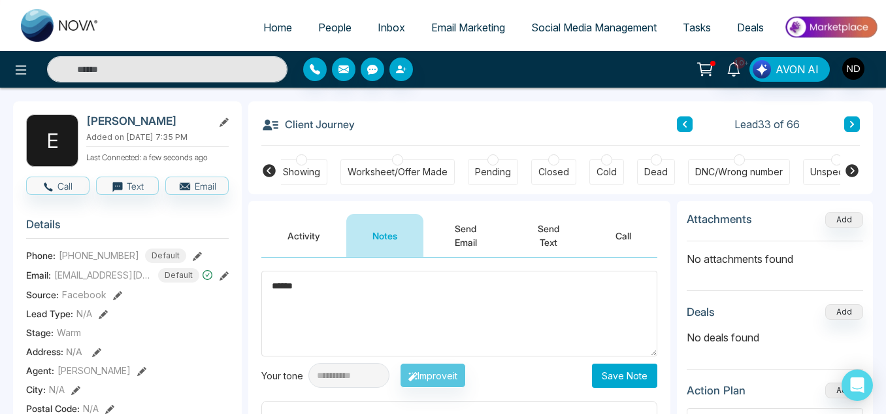
click at [622, 379] on button "Save Note" at bounding box center [624, 375] width 65 height 24
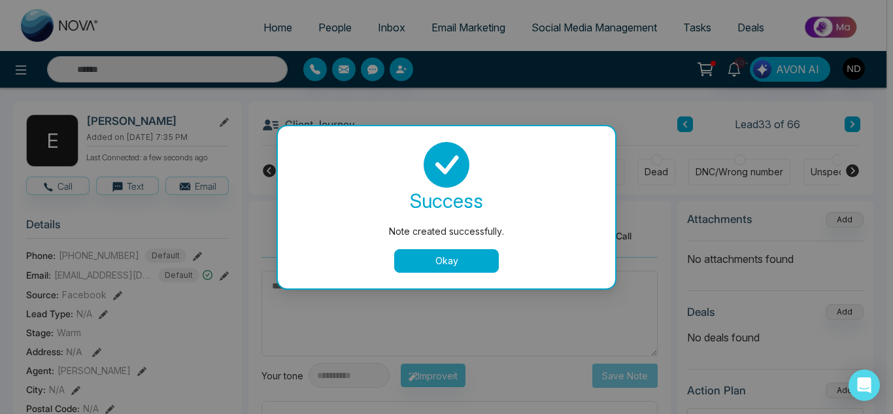
click at [457, 271] on button "Okay" at bounding box center [446, 261] width 105 height 24
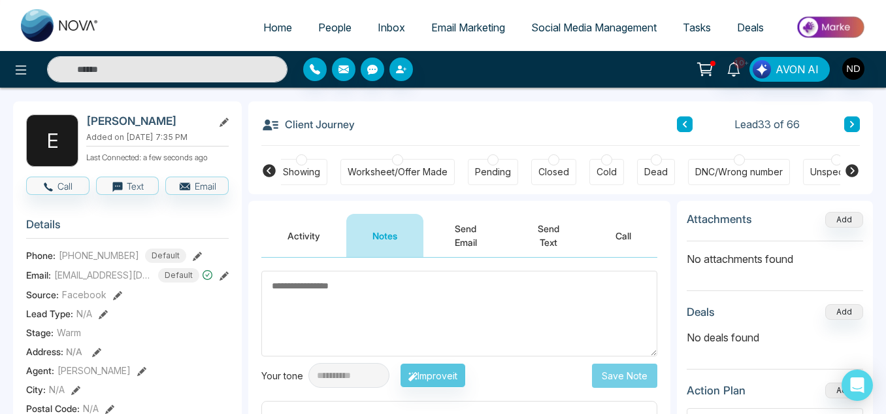
click at [680, 123] on button at bounding box center [685, 124] width 16 height 16
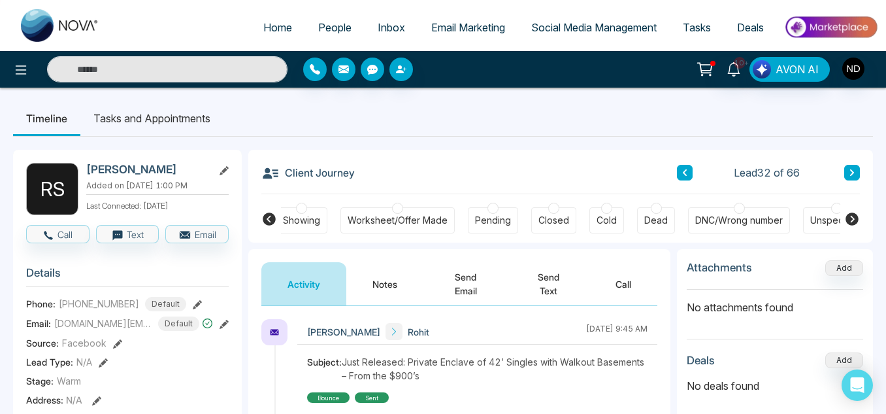
click at [418, 269] on button "Notes" at bounding box center [384, 283] width 77 height 43
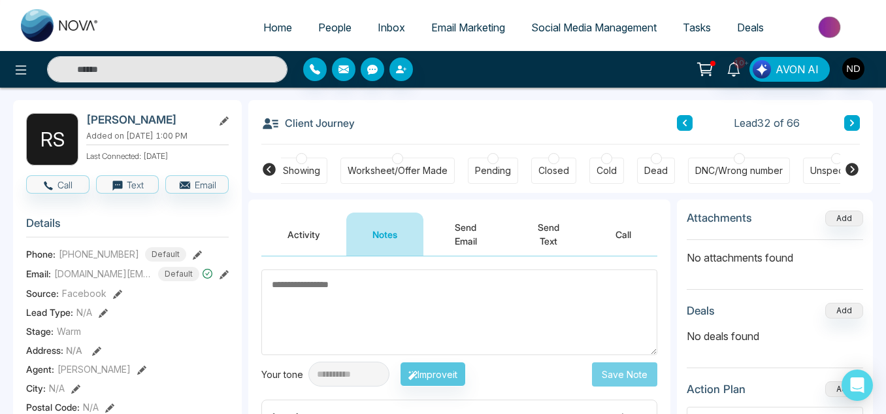
scroll to position [29, 0]
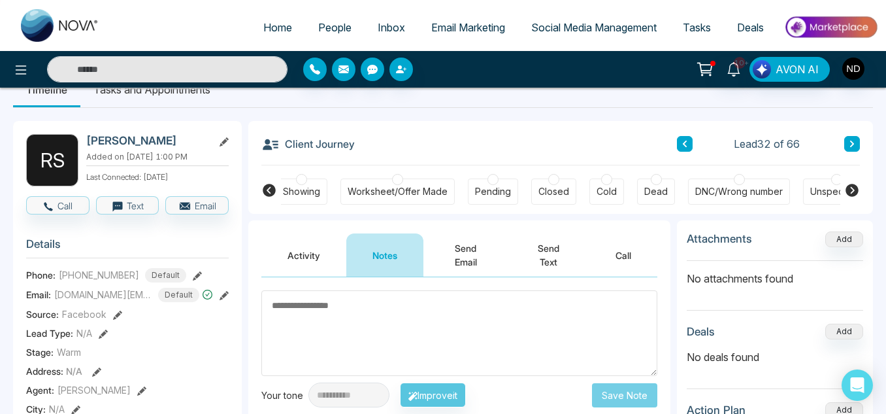
click at [691, 146] on button at bounding box center [685, 144] width 16 height 16
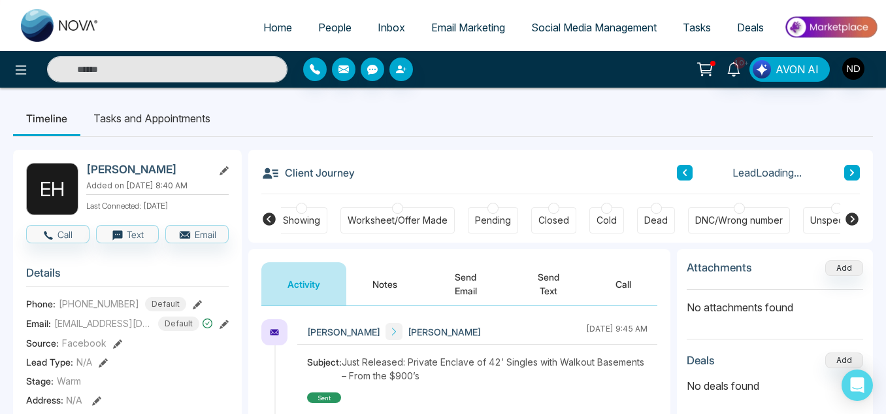
click at [397, 278] on button "Notes" at bounding box center [384, 283] width 77 height 43
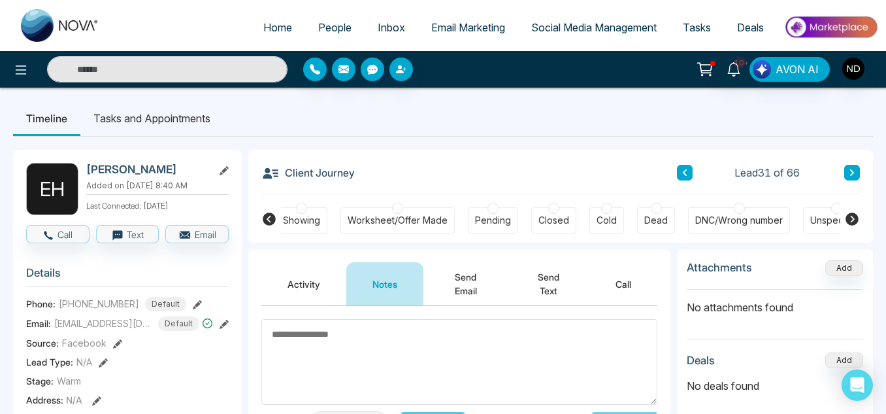
click at [690, 174] on button at bounding box center [685, 173] width 16 height 16
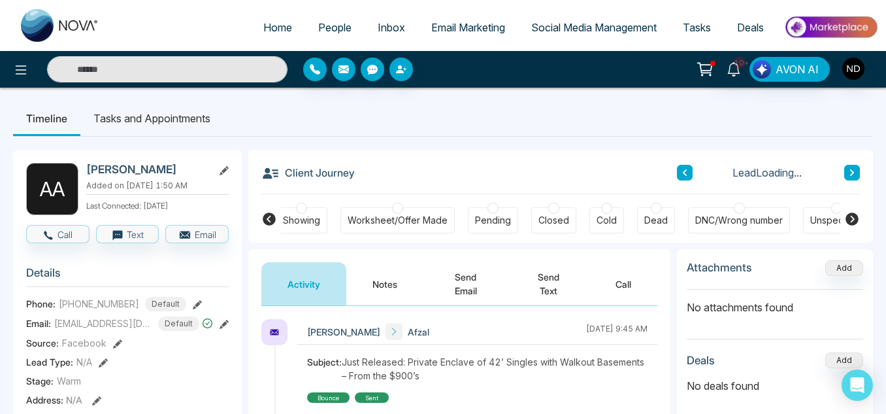
click at [403, 268] on button "Notes" at bounding box center [384, 283] width 77 height 43
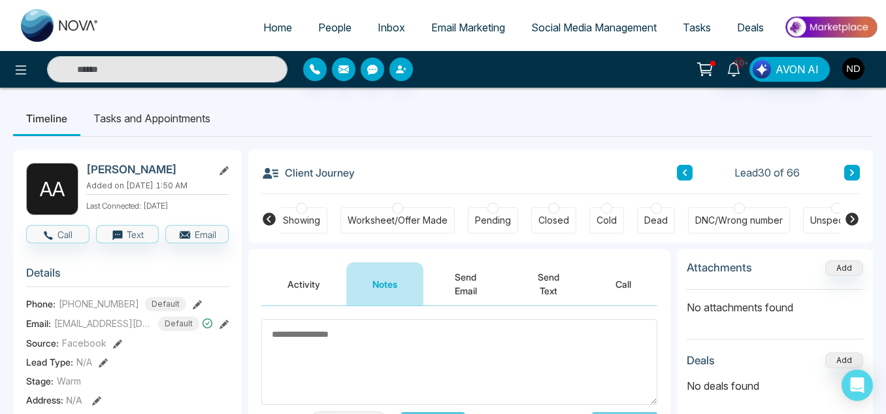
click at [681, 176] on button at bounding box center [685, 173] width 16 height 16
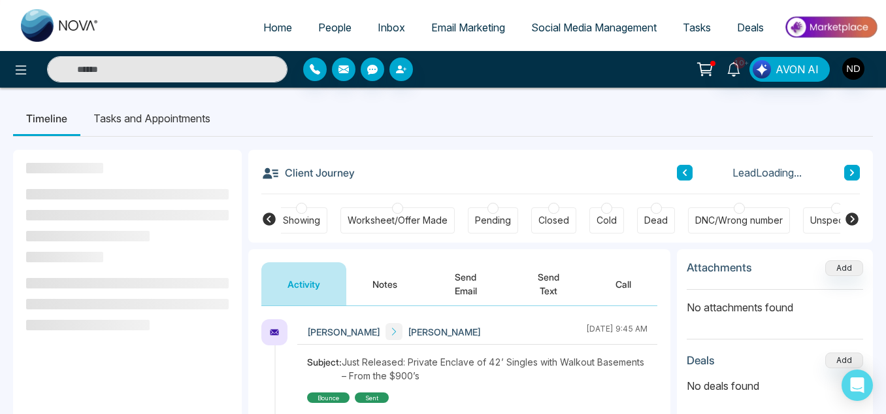
click at [384, 283] on button "Notes" at bounding box center [384, 283] width 77 height 43
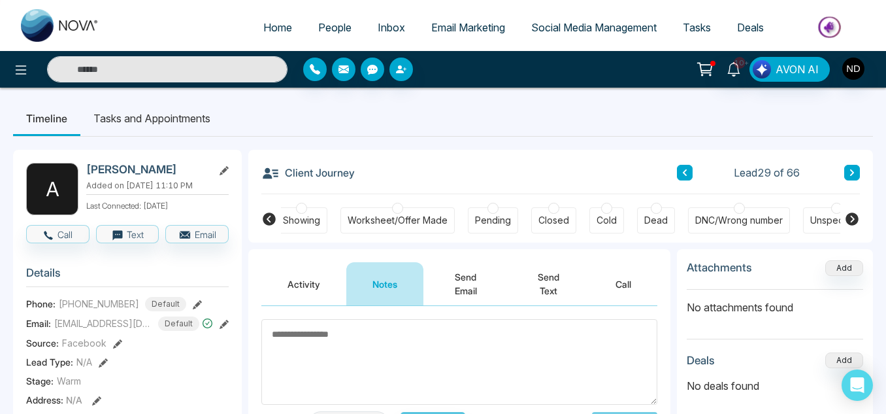
click at [676, 172] on div "Client Journey Lead 29 of 66" at bounding box center [560, 172] width 599 height 44
click at [682, 172] on icon at bounding box center [685, 173] width 7 height 8
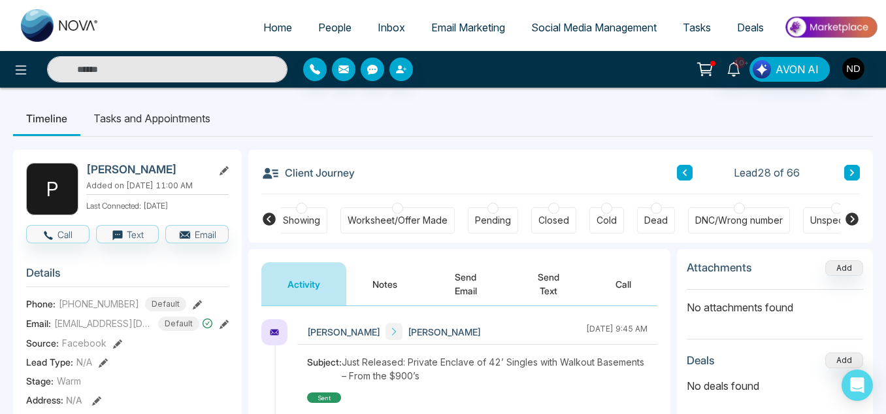
click at [363, 289] on button "Notes" at bounding box center [384, 283] width 77 height 43
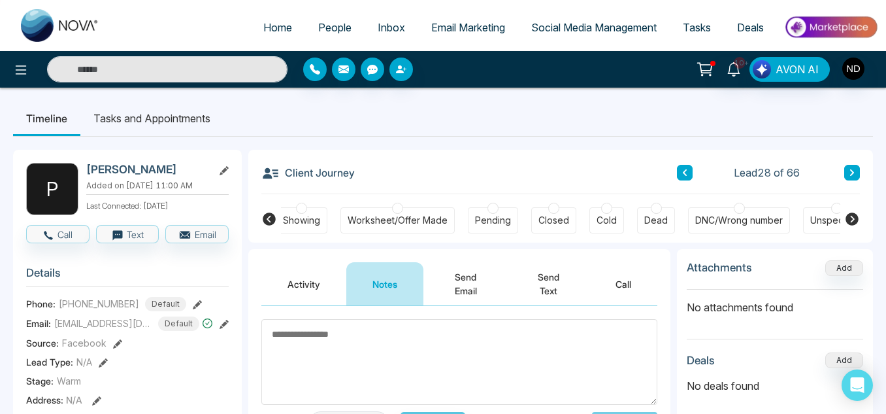
click at [679, 174] on div "Client Journey Lead 28 of 66" at bounding box center [560, 172] width 599 height 44
click at [679, 174] on button at bounding box center [685, 173] width 16 height 16
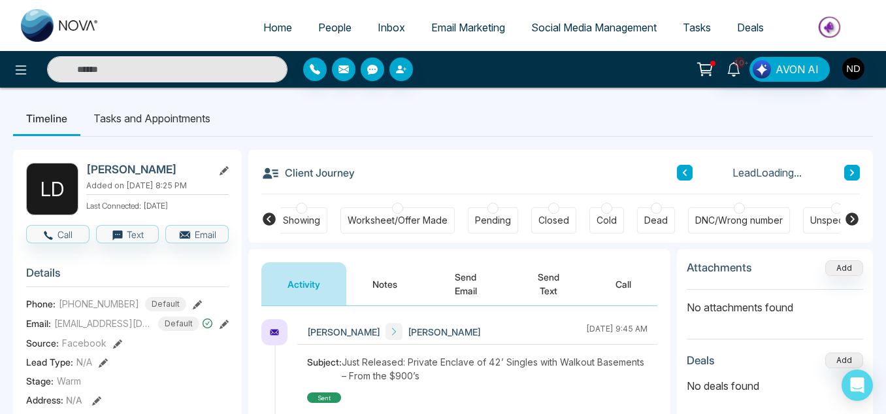
click at [383, 284] on button "Notes" at bounding box center [384, 283] width 77 height 43
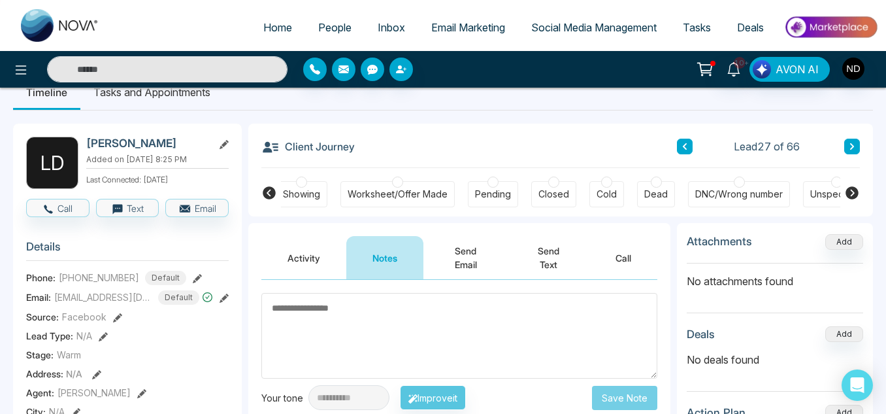
scroll to position [24, 0]
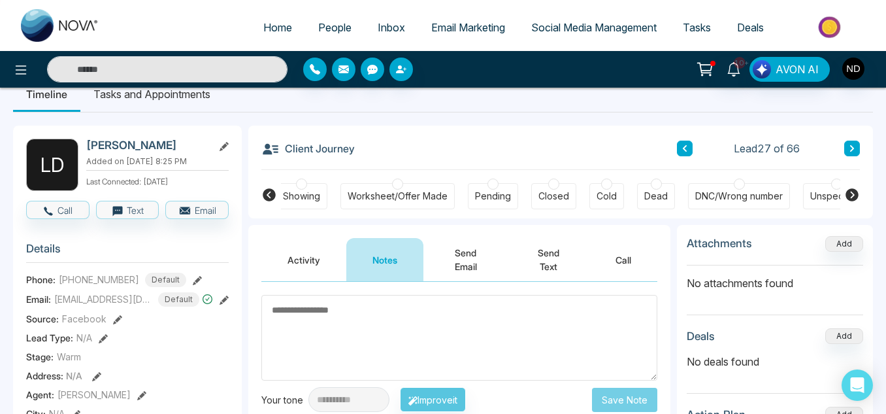
click at [308, 261] on button "Activity" at bounding box center [303, 259] width 85 height 43
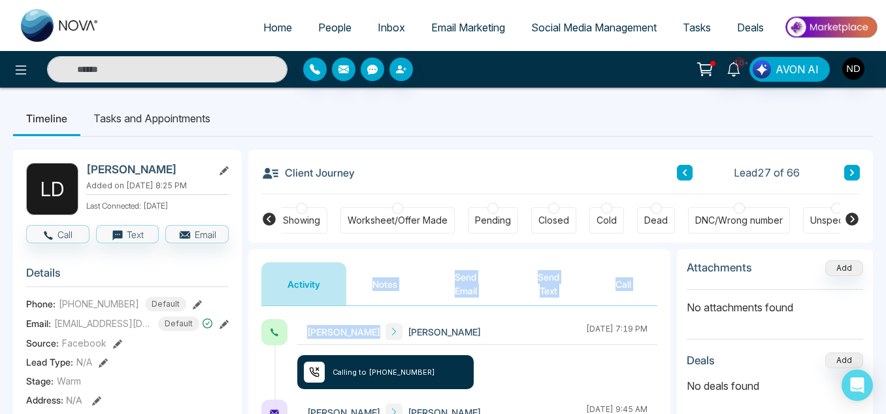
drag, startPoint x: 367, startPoint y: 307, endPoint x: 373, endPoint y: 299, distance: 9.8
click at [373, 299] on button "Notes" at bounding box center [384, 283] width 77 height 43
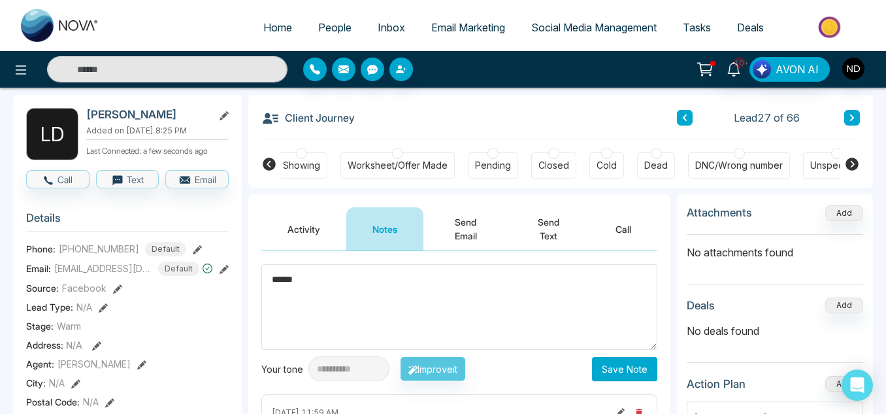
scroll to position [56, 0]
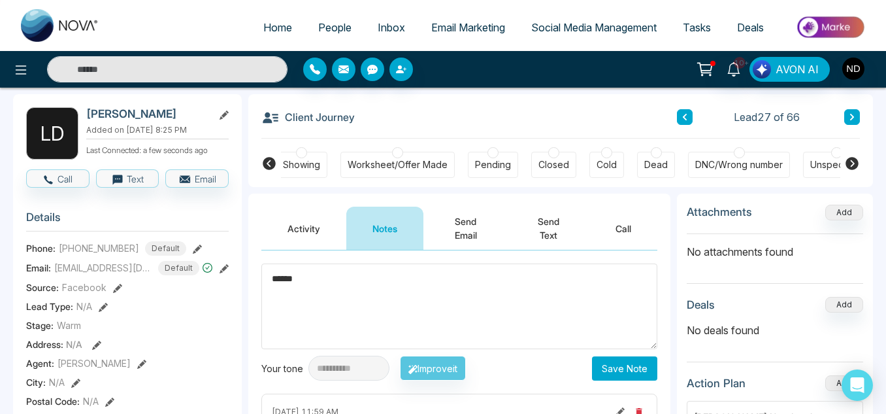
type textarea "******"
click at [622, 363] on button "Save Note" at bounding box center [624, 368] width 65 height 24
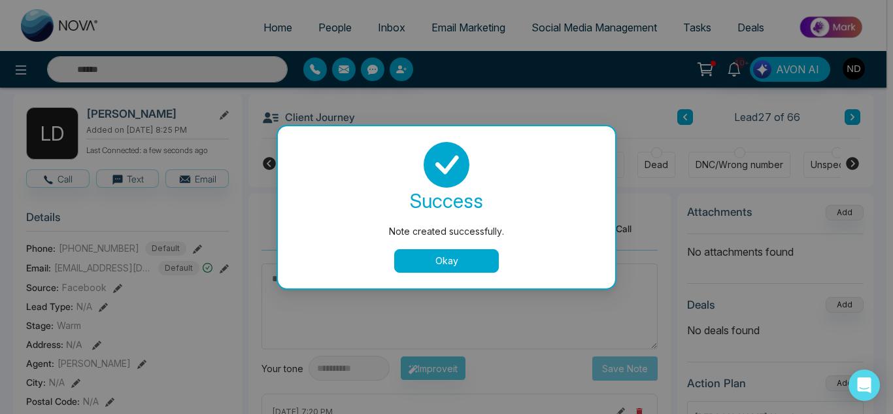
click at [419, 255] on button "Okay" at bounding box center [446, 261] width 105 height 24
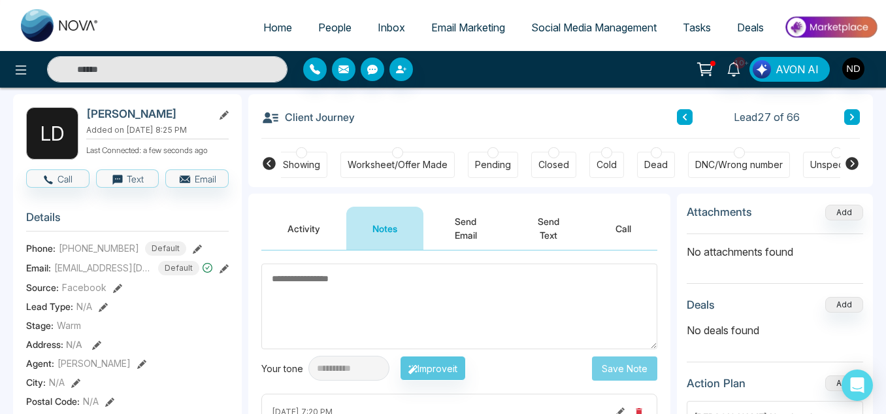
click at [686, 115] on icon at bounding box center [685, 117] width 4 height 7
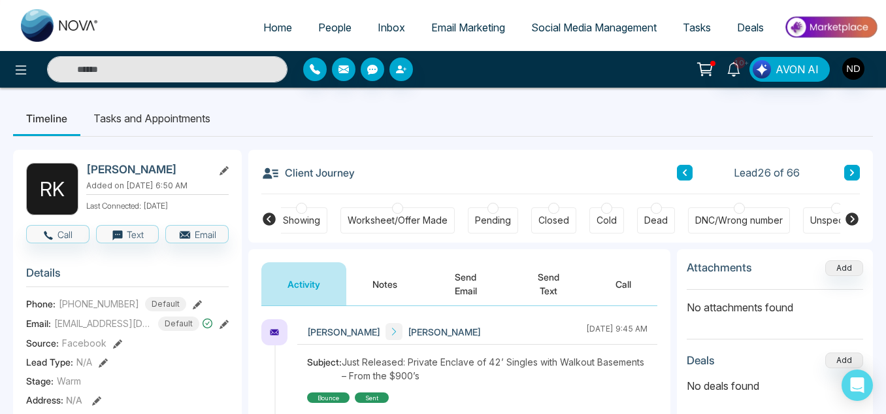
click at [393, 284] on button "Notes" at bounding box center [384, 283] width 77 height 43
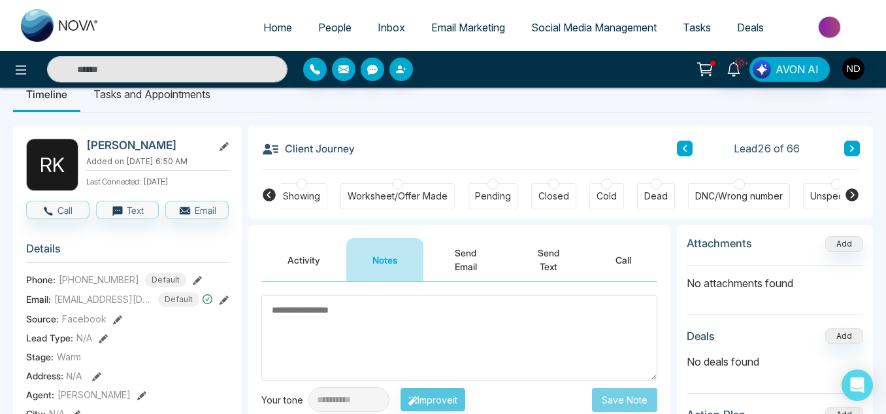
scroll to position [10, 0]
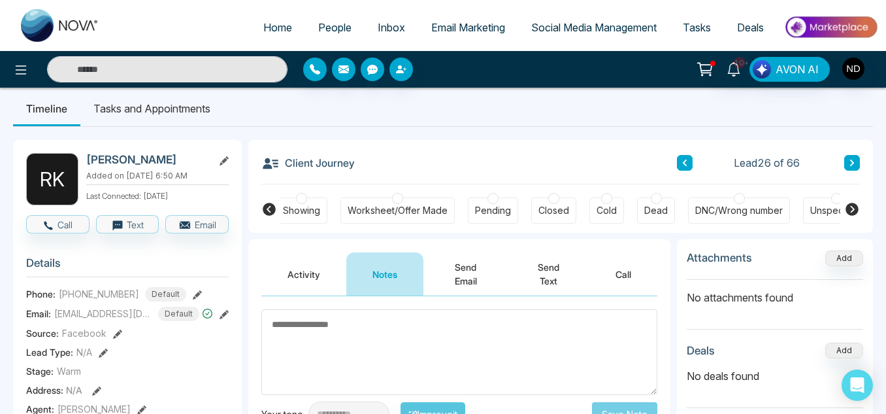
click at [680, 158] on button at bounding box center [685, 163] width 16 height 16
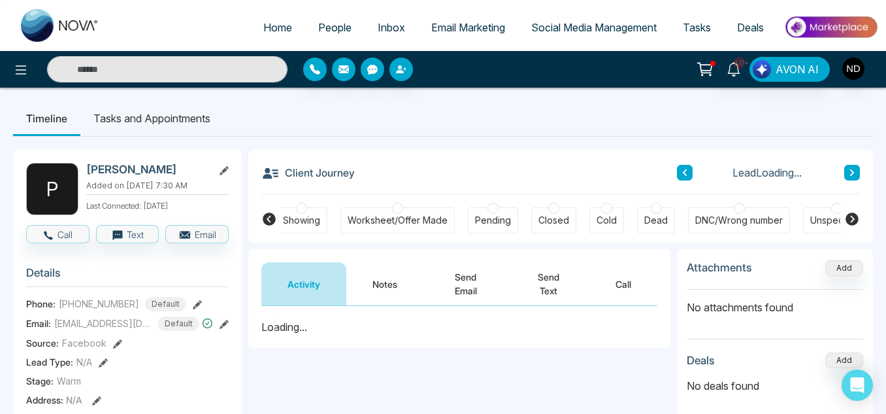
click at [374, 285] on button "Notes" at bounding box center [384, 283] width 77 height 43
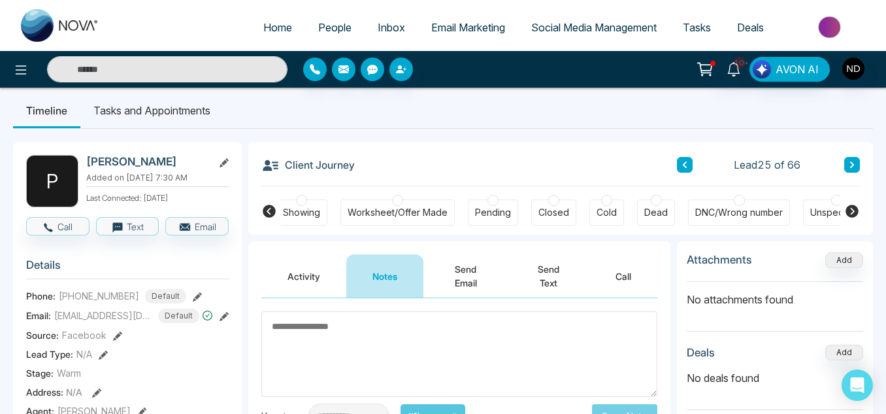
scroll to position [6, 0]
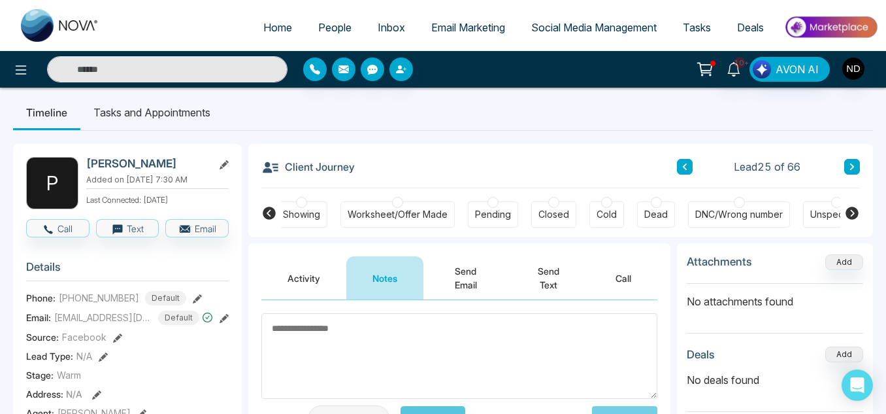
click at [686, 169] on icon at bounding box center [685, 166] width 4 height 7
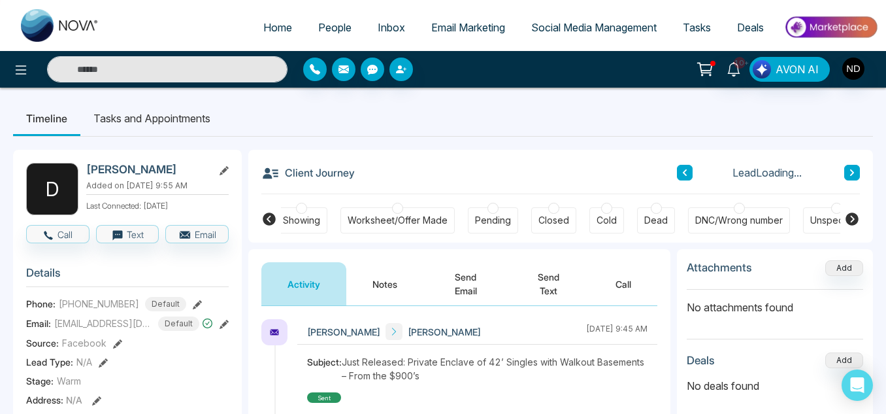
click at [382, 283] on button "Notes" at bounding box center [384, 283] width 77 height 43
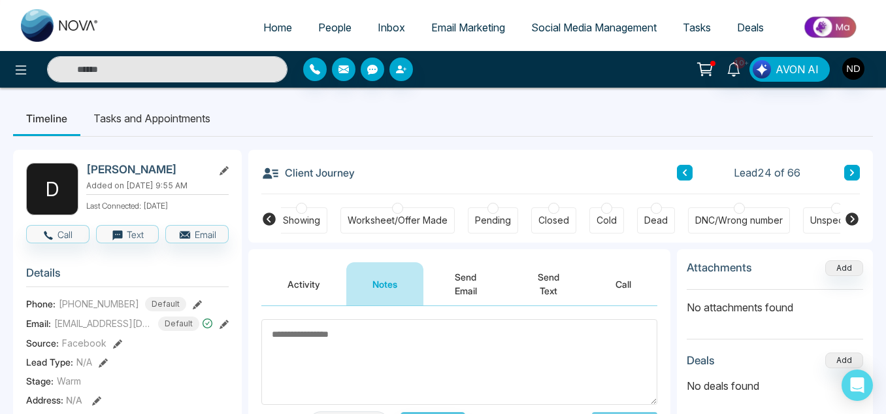
click at [678, 172] on button at bounding box center [685, 173] width 16 height 16
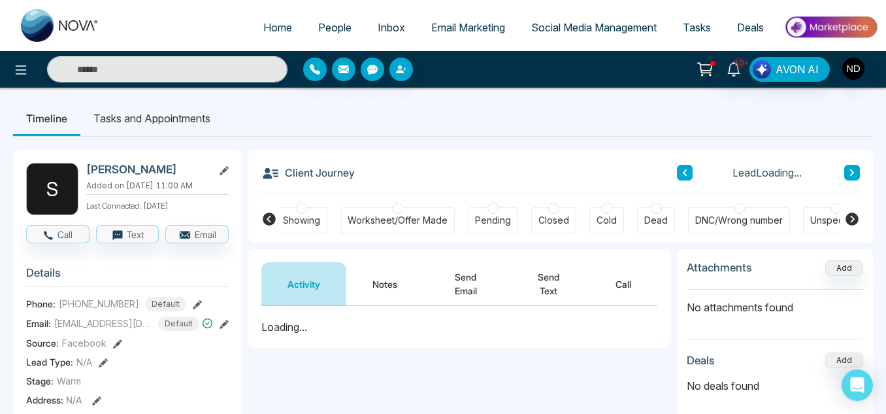
click at [381, 290] on button "Notes" at bounding box center [384, 283] width 77 height 43
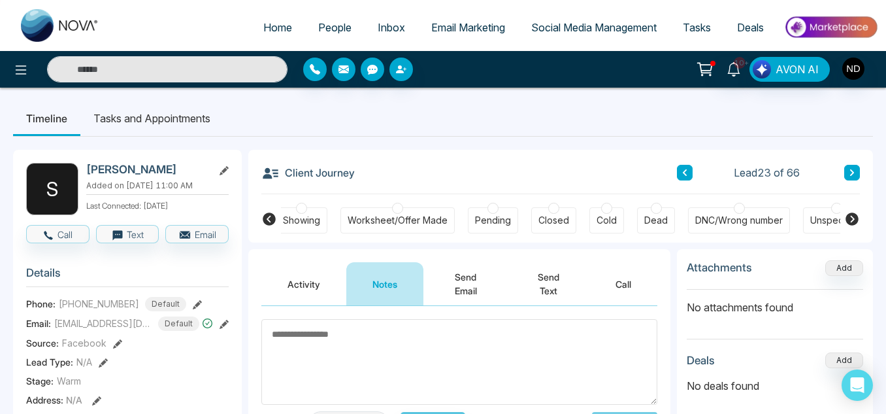
click at [691, 172] on button at bounding box center [685, 173] width 16 height 16
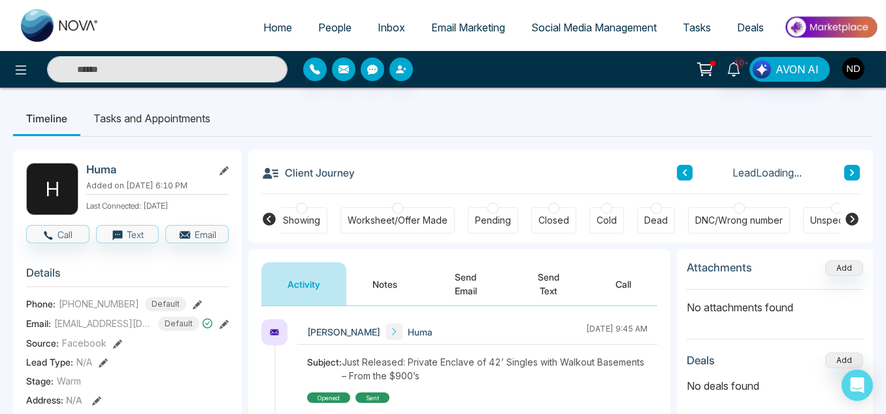
click at [376, 288] on button "Notes" at bounding box center [384, 283] width 77 height 43
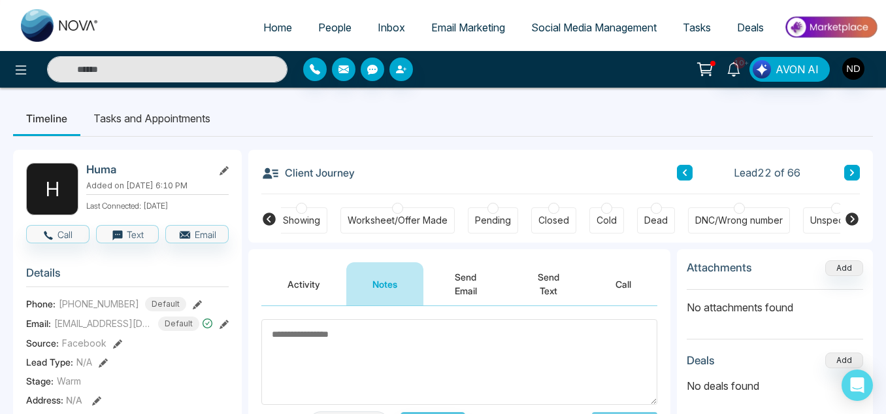
click at [589, 216] on div "Cold" at bounding box center [606, 220] width 35 height 26
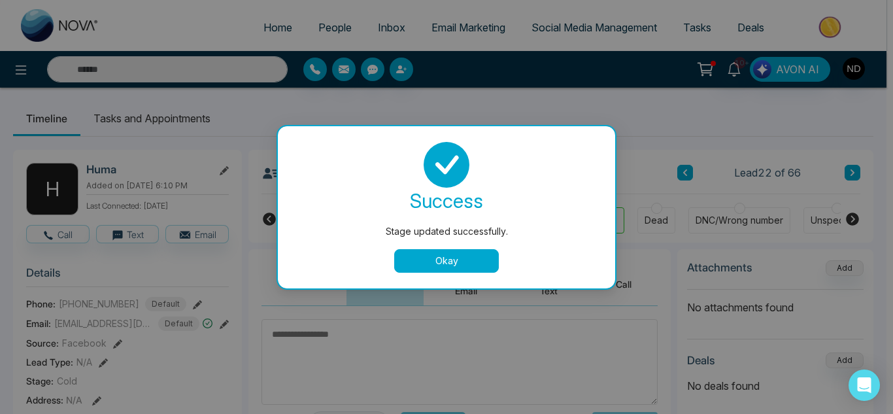
click at [443, 252] on button "Okay" at bounding box center [446, 261] width 105 height 24
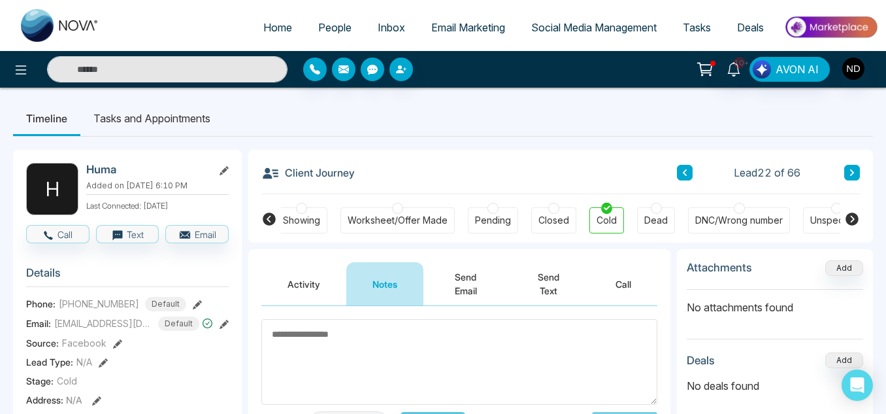
click at [687, 171] on icon at bounding box center [685, 173] width 7 height 8
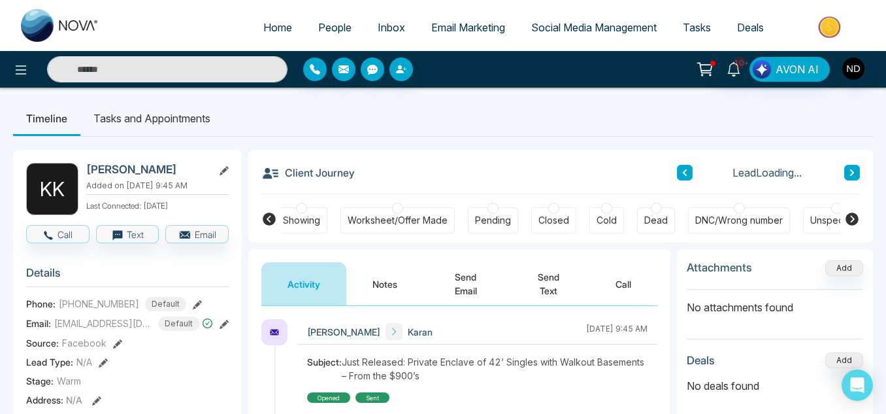
click at [380, 278] on button "Notes" at bounding box center [384, 283] width 77 height 43
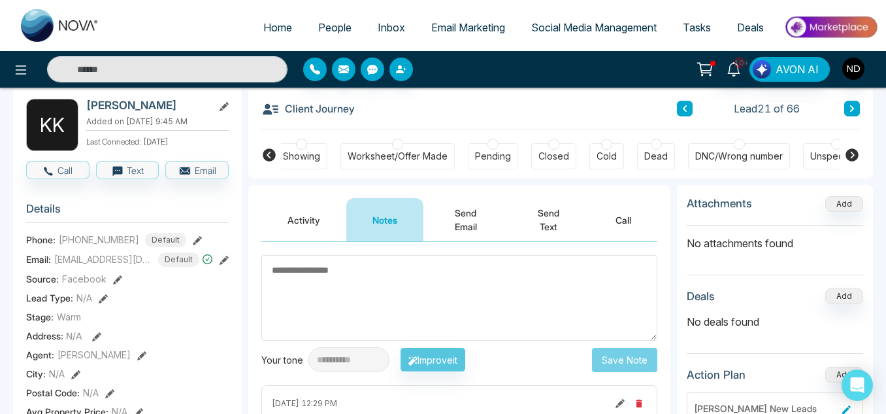
scroll to position [63, 0]
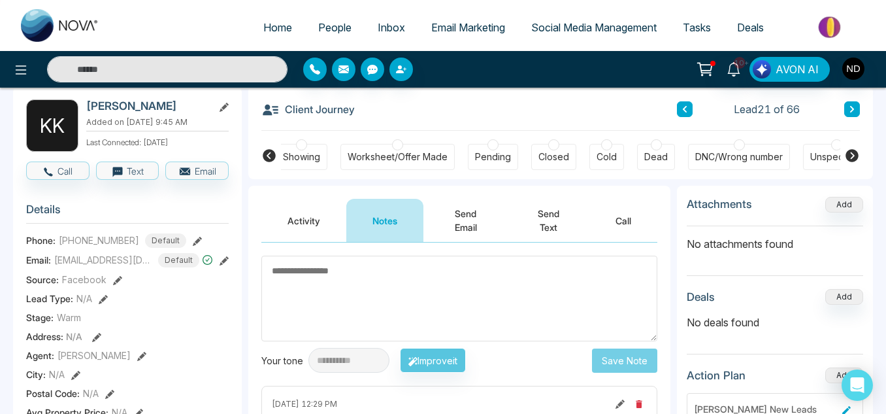
click at [688, 110] on icon at bounding box center [685, 109] width 7 height 8
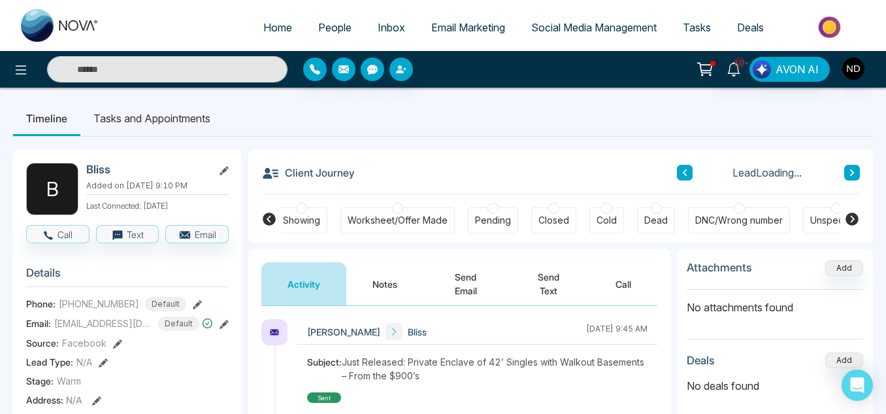
click at [384, 304] on button "Notes" at bounding box center [384, 283] width 77 height 43
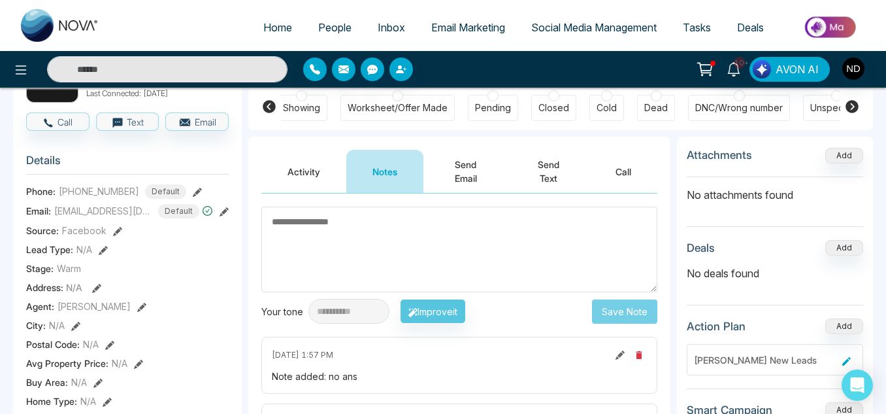
scroll to position [112, 0]
click at [299, 184] on button "Activity" at bounding box center [303, 171] width 85 height 43
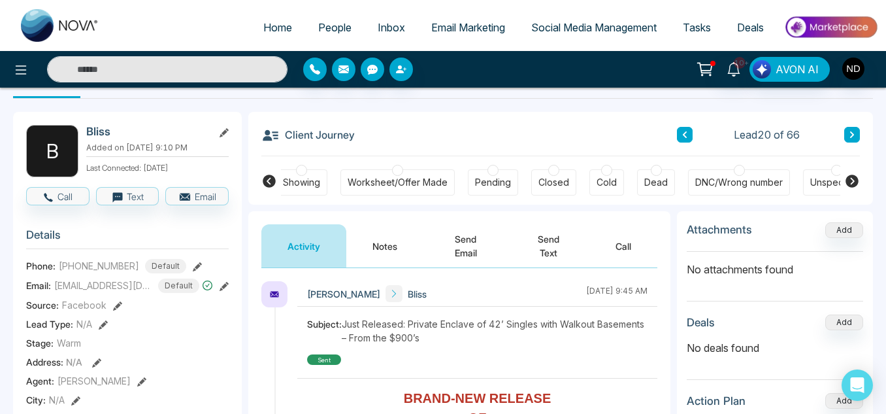
scroll to position [37, 0]
click at [403, 236] on button "Notes" at bounding box center [384, 246] width 77 height 43
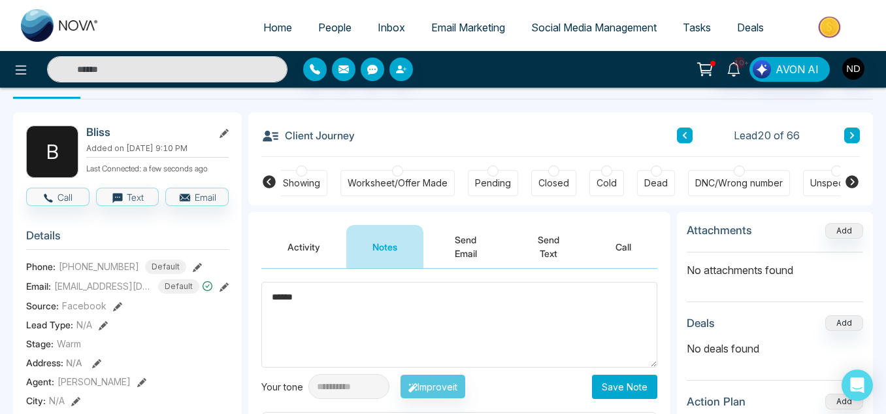
type textarea "******"
click at [618, 376] on button "Save Note" at bounding box center [624, 386] width 65 height 24
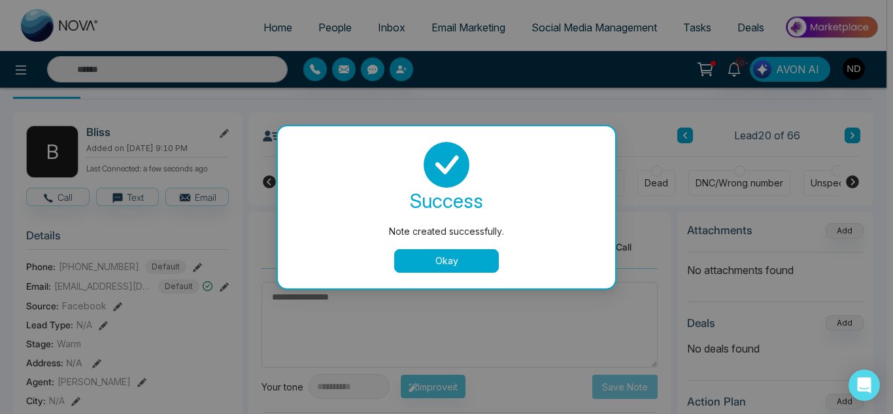
click at [421, 261] on button "Okay" at bounding box center [446, 261] width 105 height 24
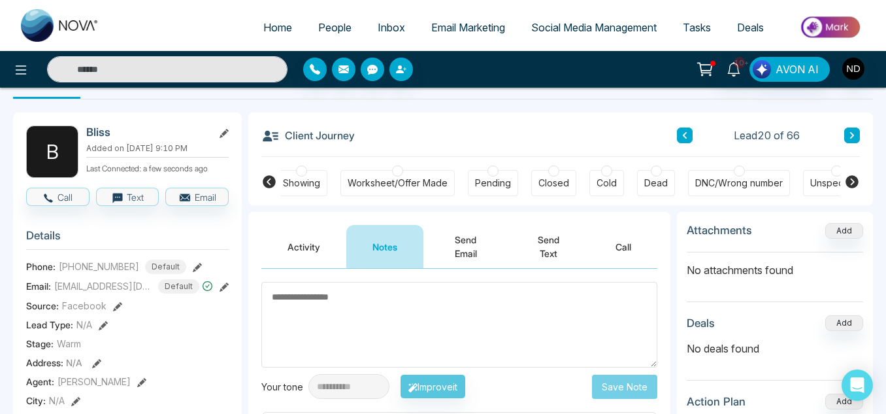
click at [682, 135] on icon at bounding box center [685, 135] width 7 height 8
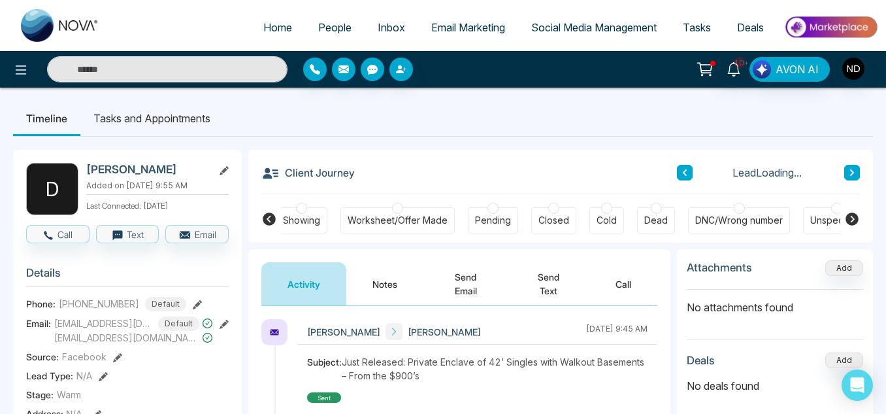
click at [373, 271] on button "Notes" at bounding box center [384, 283] width 77 height 43
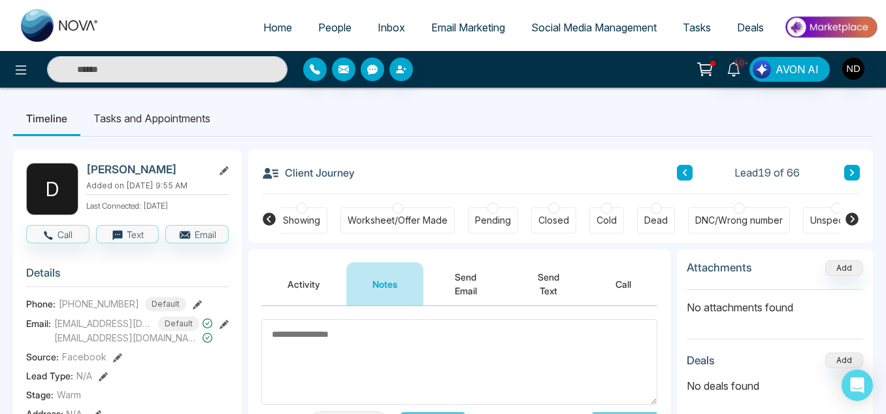
click at [697, 171] on div "Lead 19 of 66" at bounding box center [768, 173] width 183 height 16
click at [684, 171] on icon at bounding box center [685, 172] width 4 height 7
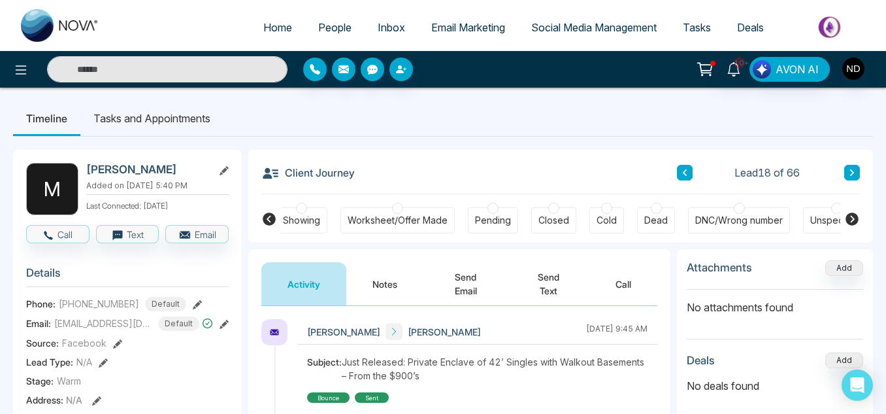
click at [394, 284] on button "Notes" at bounding box center [384, 283] width 77 height 43
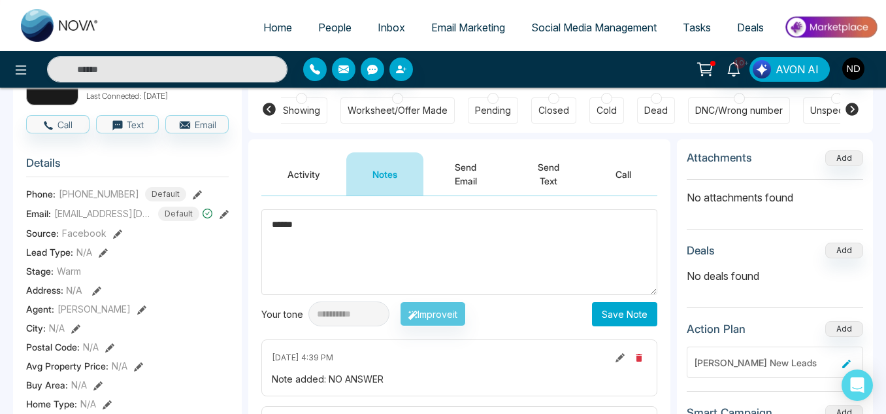
scroll to position [113, 0]
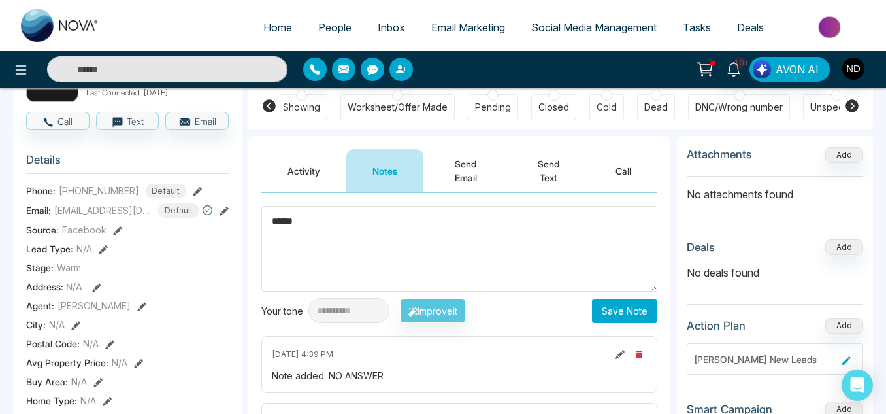
type textarea "******"
click at [629, 305] on button "Save Note" at bounding box center [624, 311] width 65 height 24
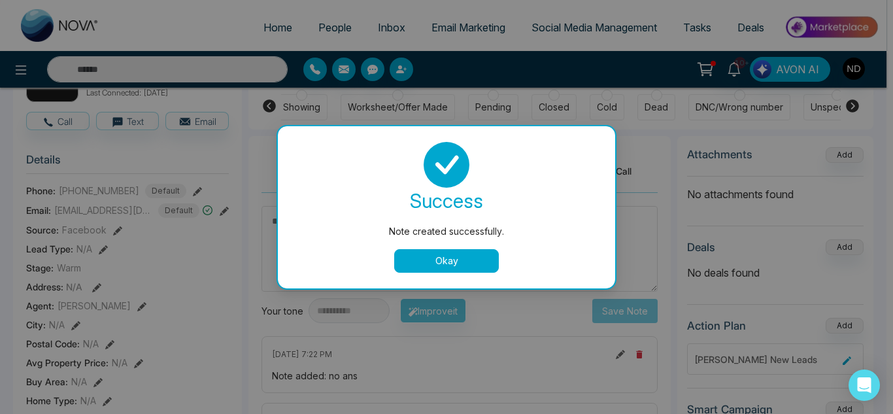
click at [476, 268] on button "Okay" at bounding box center [446, 261] width 105 height 24
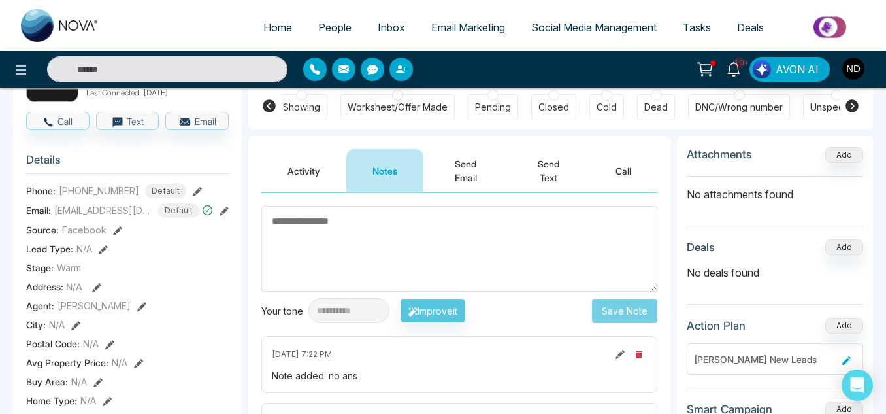
scroll to position [0, 0]
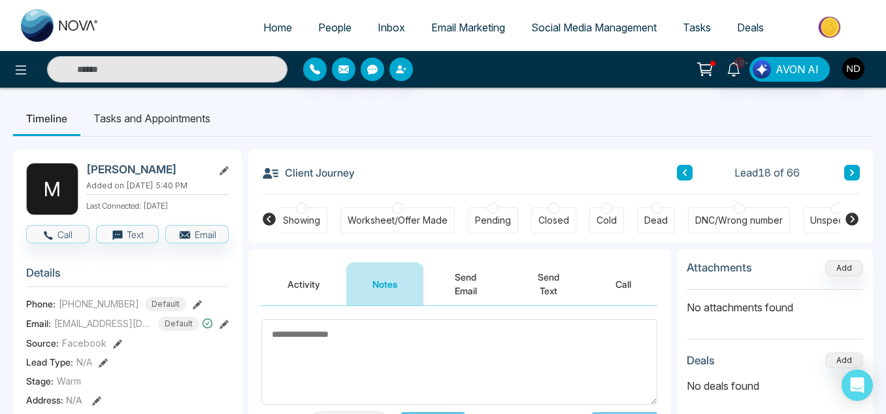
click at [686, 174] on icon at bounding box center [685, 172] width 4 height 7
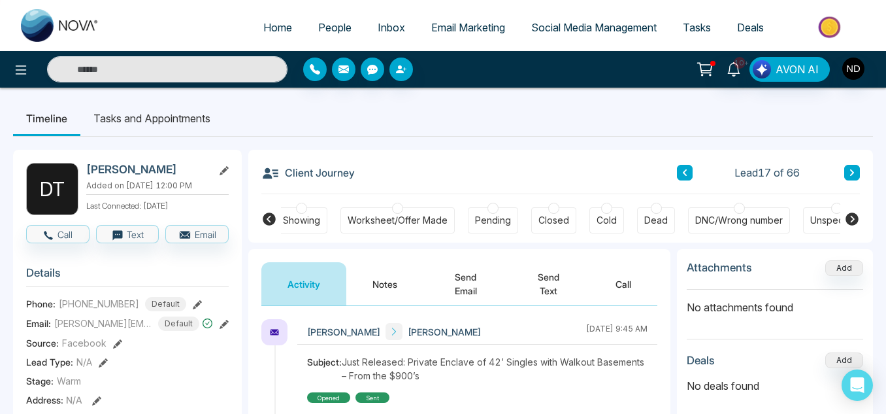
click at [390, 273] on button "Notes" at bounding box center [384, 283] width 77 height 43
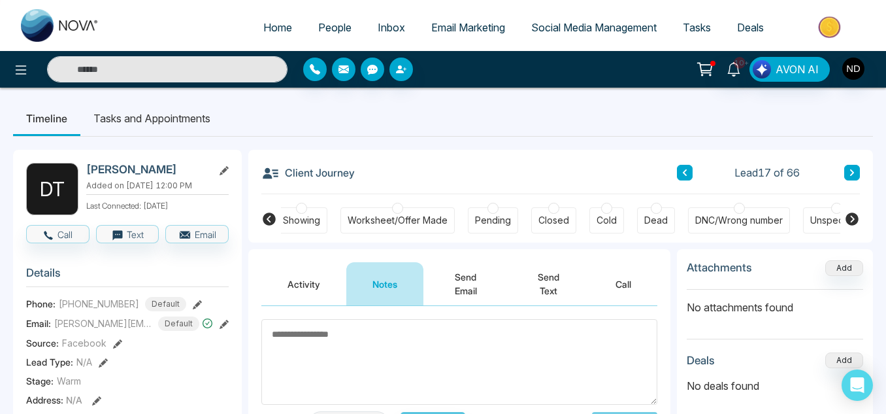
click at [691, 173] on button at bounding box center [685, 173] width 16 height 16
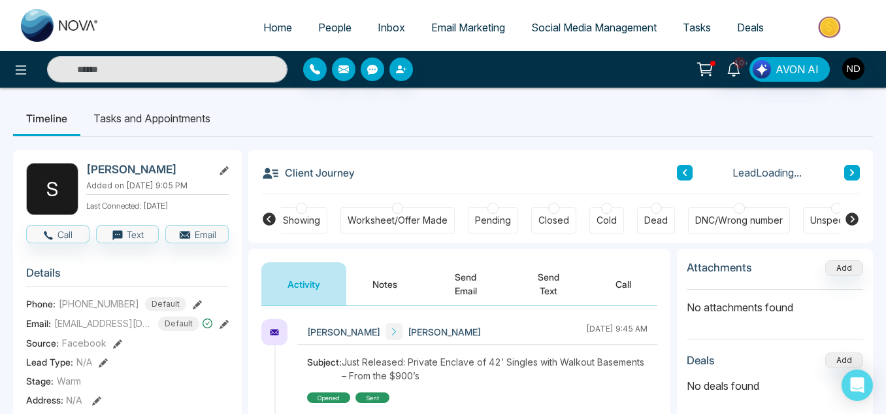
click at [376, 276] on button "Notes" at bounding box center [384, 283] width 77 height 43
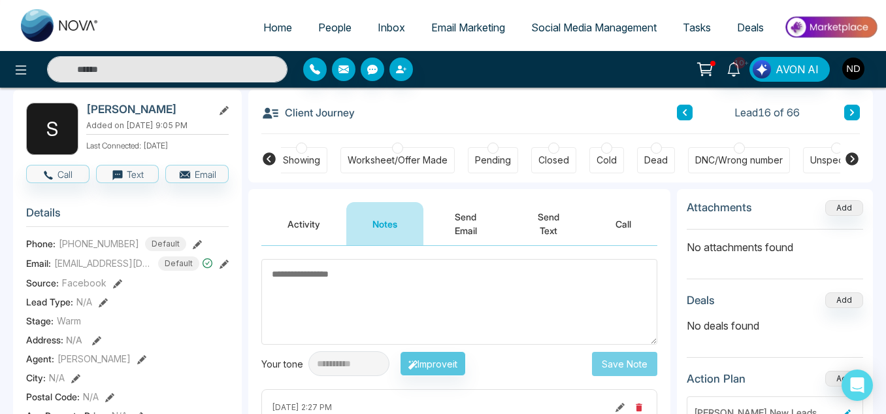
scroll to position [59, 0]
click at [476, 228] on button "Send Email" at bounding box center [465, 224] width 84 height 43
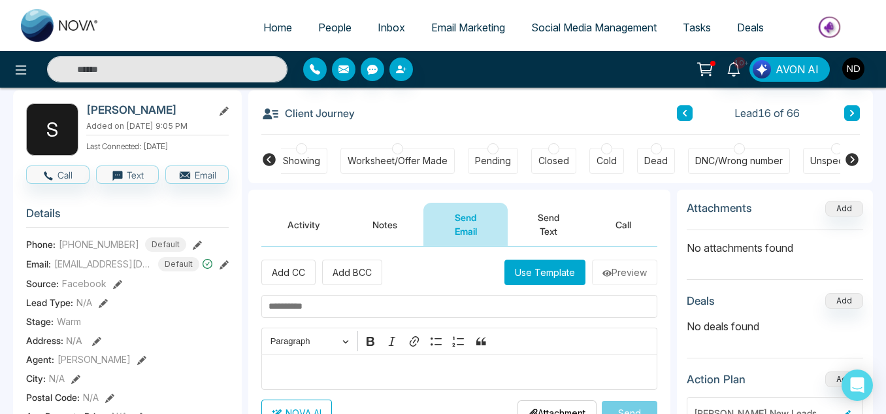
click at [527, 284] on button "Use Template" at bounding box center [545, 271] width 81 height 25
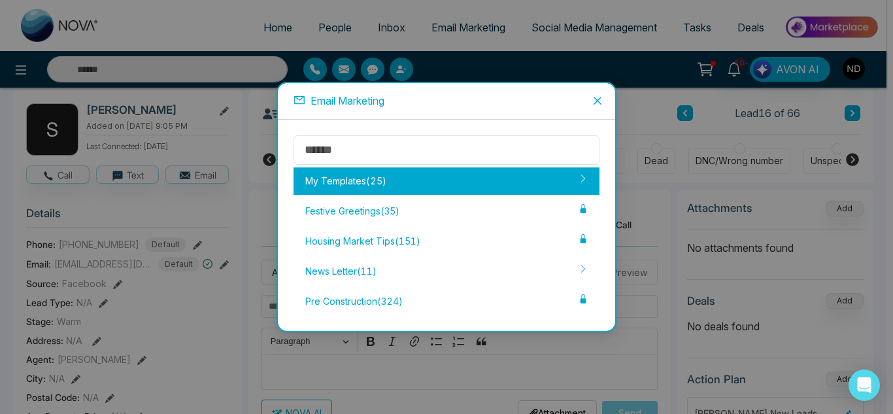
click at [462, 193] on div "My Templates ( 25 )" at bounding box center [446, 180] width 306 height 27
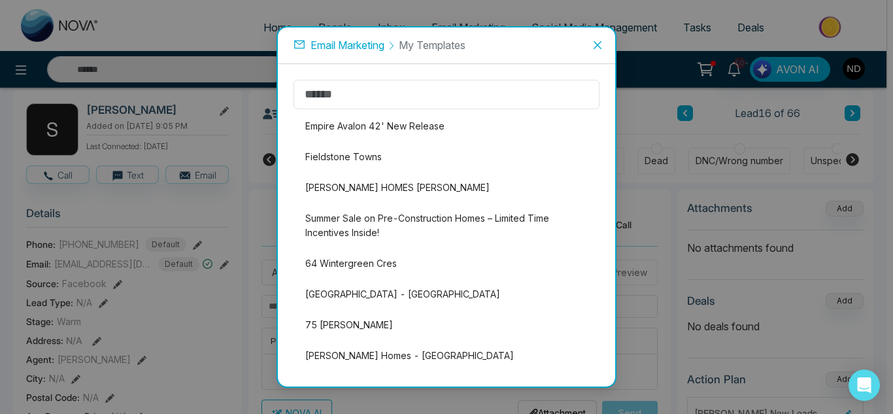
click at [593, 44] on icon "close" at bounding box center [597, 45] width 10 height 10
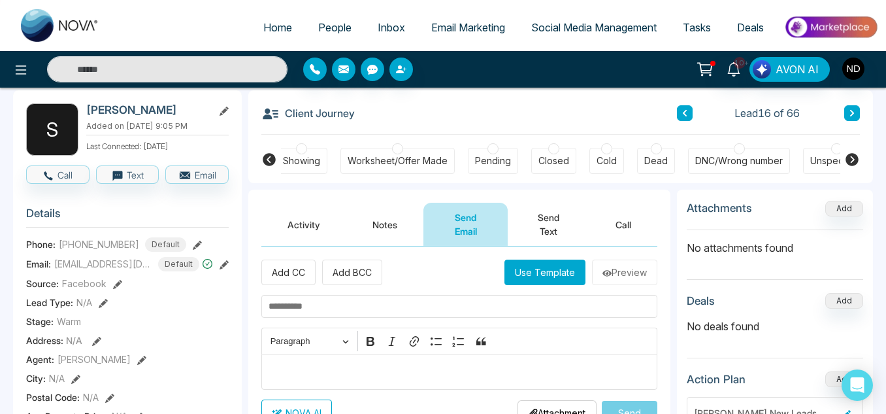
click at [689, 113] on button at bounding box center [685, 113] width 16 height 16
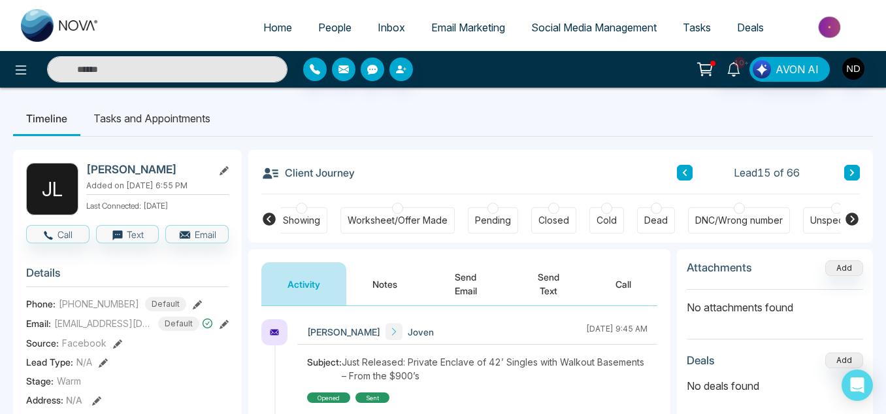
click at [393, 284] on button "Notes" at bounding box center [384, 283] width 77 height 43
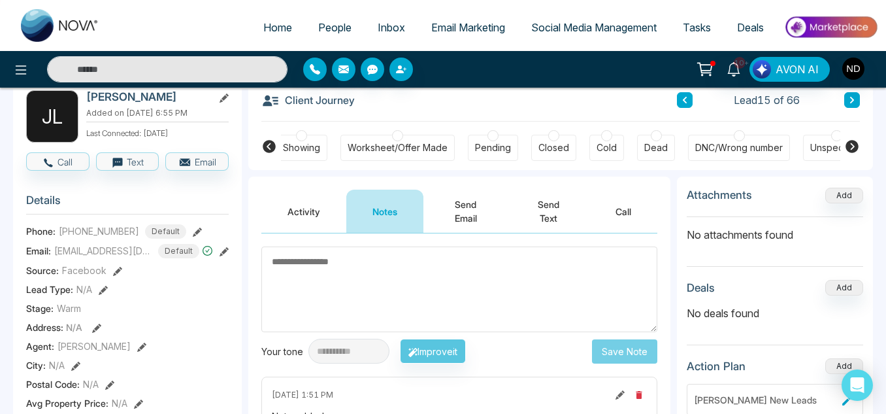
scroll to position [71, 0]
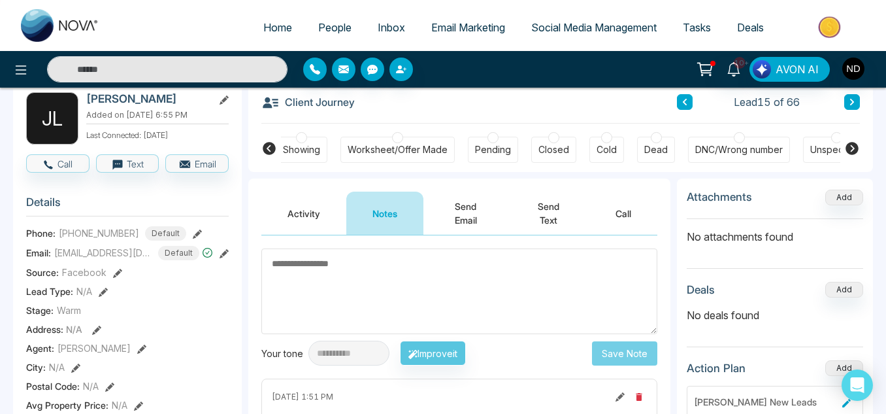
click at [684, 105] on icon at bounding box center [685, 102] width 7 height 8
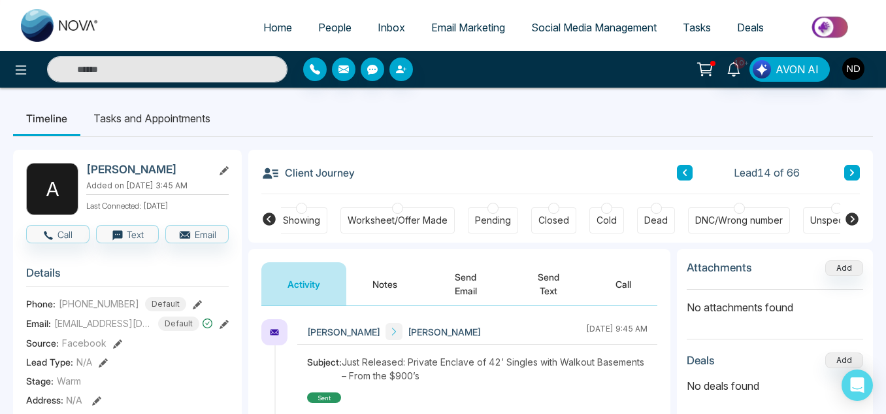
click at [382, 277] on button "Notes" at bounding box center [384, 283] width 77 height 43
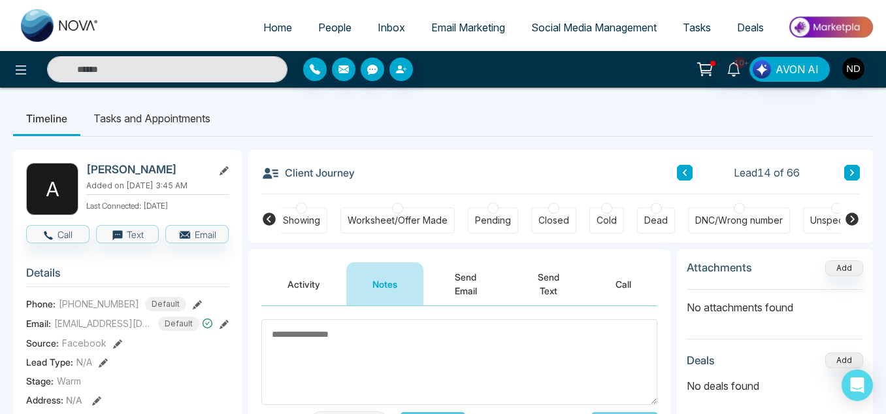
click at [677, 176] on button at bounding box center [685, 173] width 16 height 16
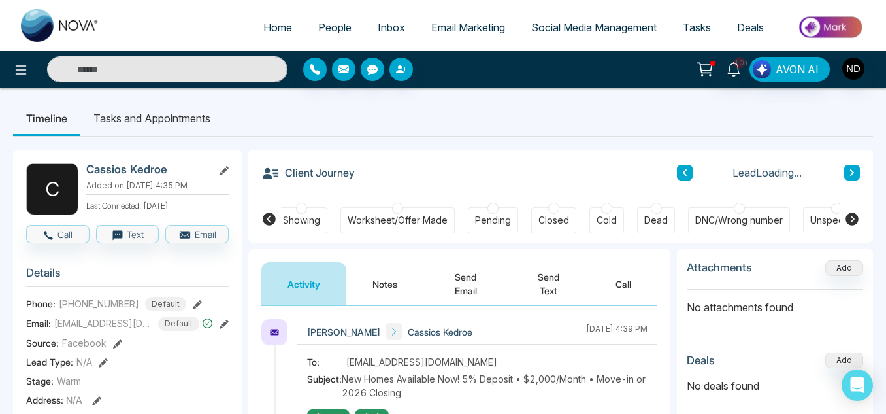
click at [397, 289] on button "Notes" at bounding box center [384, 283] width 77 height 43
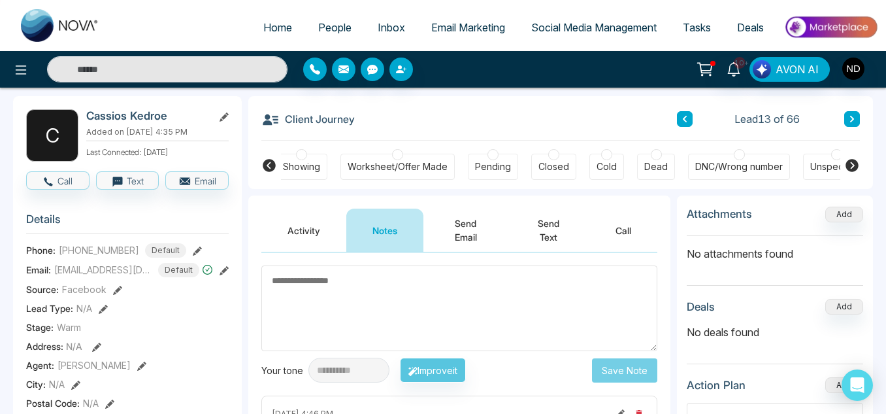
scroll to position [52, 0]
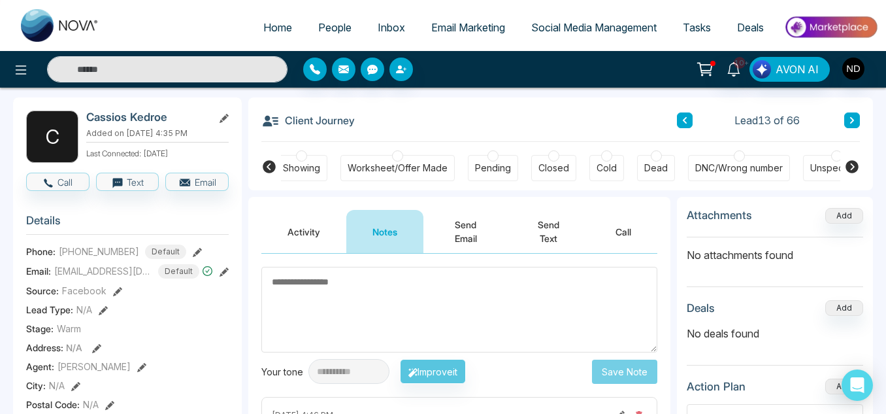
click at [686, 127] on button at bounding box center [685, 120] width 16 height 16
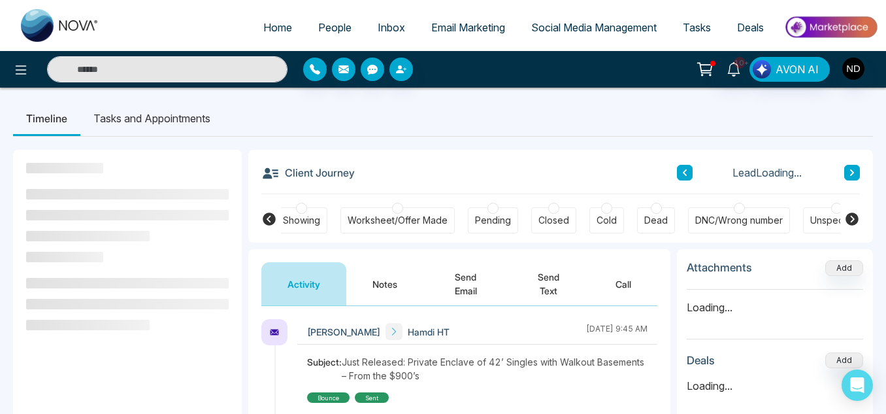
click at [379, 280] on button "Notes" at bounding box center [384, 283] width 77 height 43
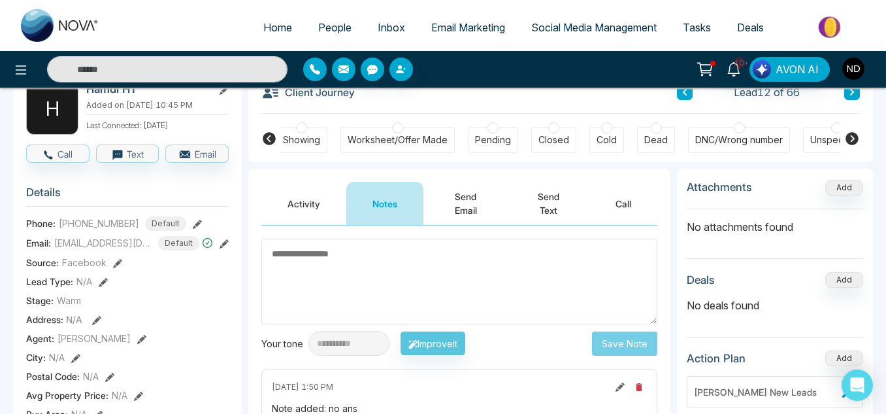
scroll to position [44, 0]
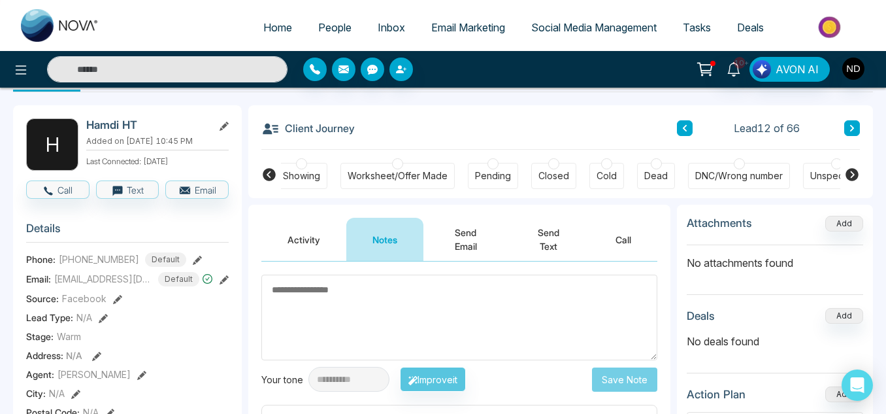
click at [688, 131] on icon at bounding box center [685, 128] width 7 height 8
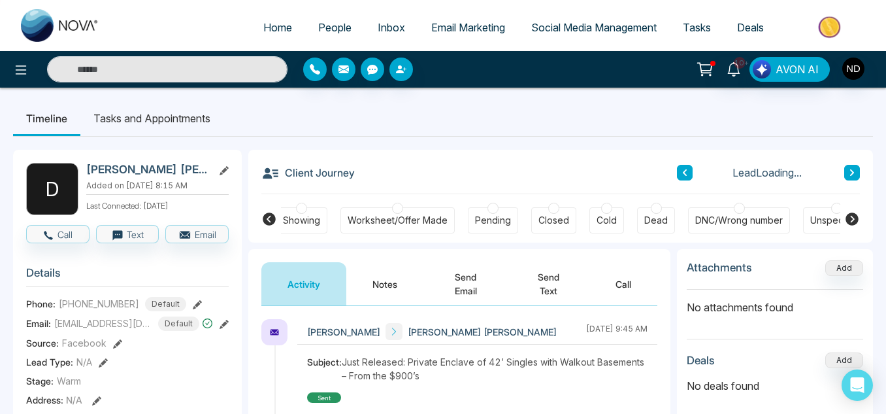
click at [395, 277] on button "Notes" at bounding box center [384, 283] width 77 height 43
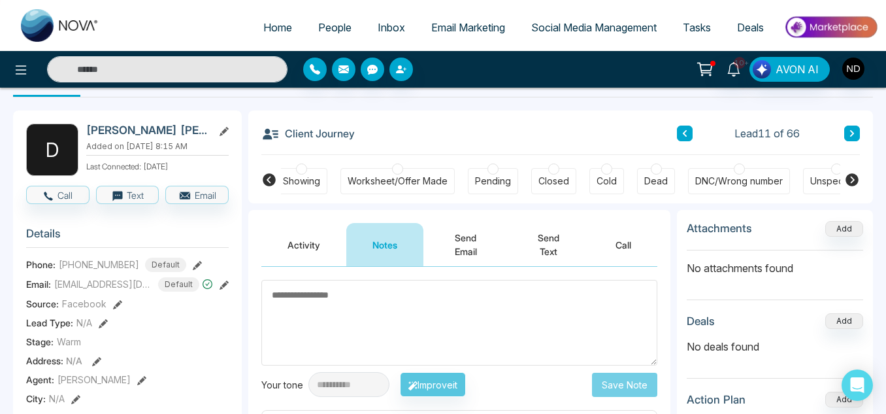
scroll to position [39, 0]
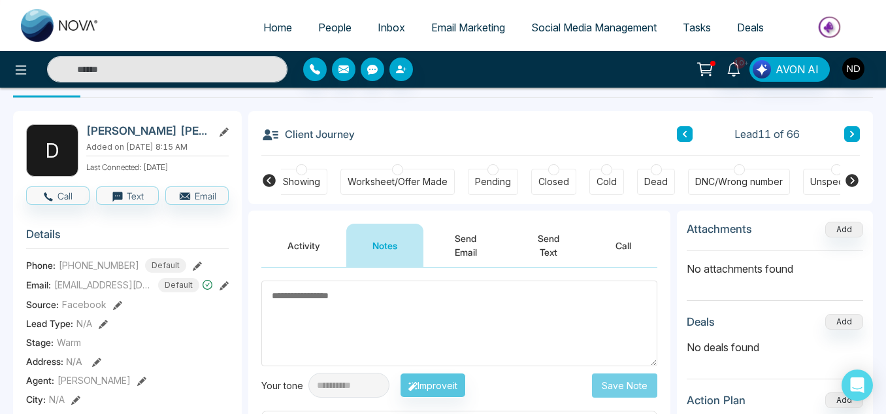
click at [682, 137] on icon at bounding box center [685, 134] width 7 height 8
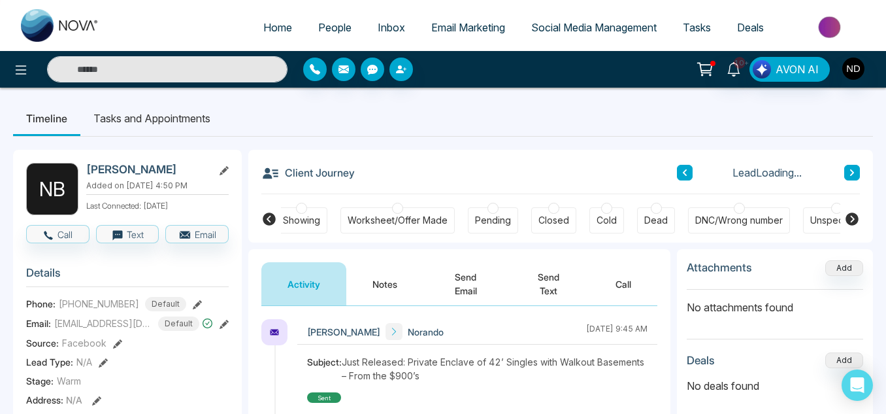
click at [401, 272] on button "Notes" at bounding box center [384, 283] width 77 height 43
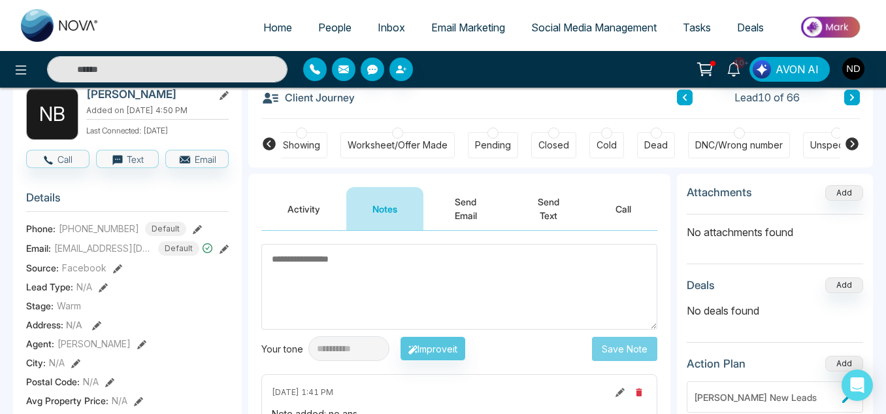
scroll to position [37, 0]
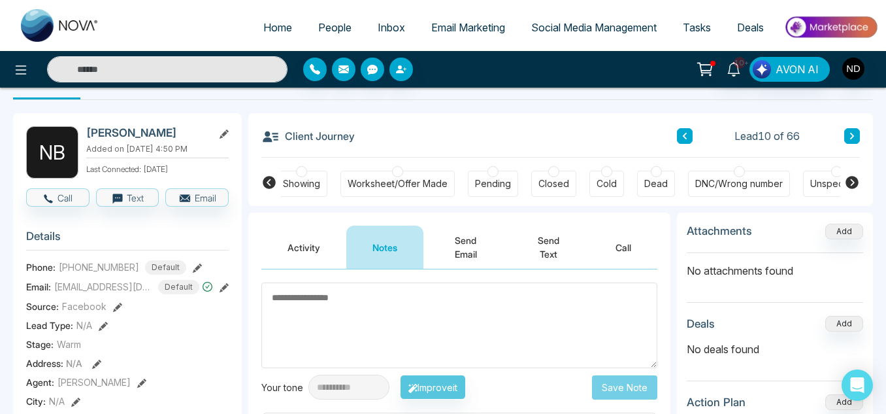
click at [683, 136] on icon at bounding box center [685, 136] width 4 height 7
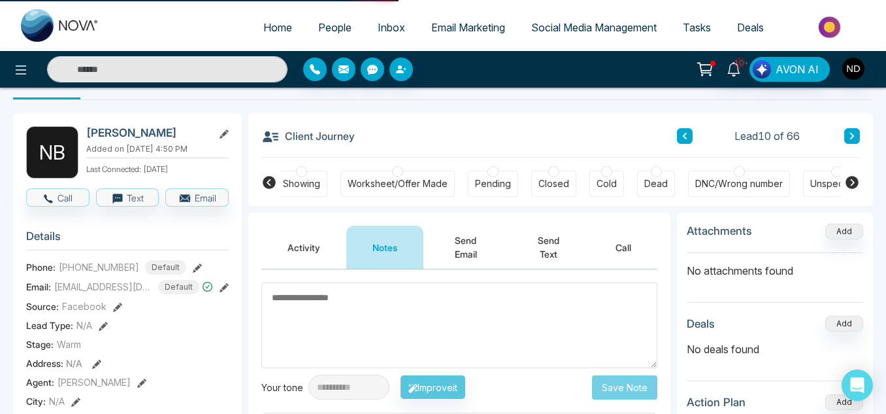
click at [683, 136] on icon at bounding box center [685, 136] width 4 height 7
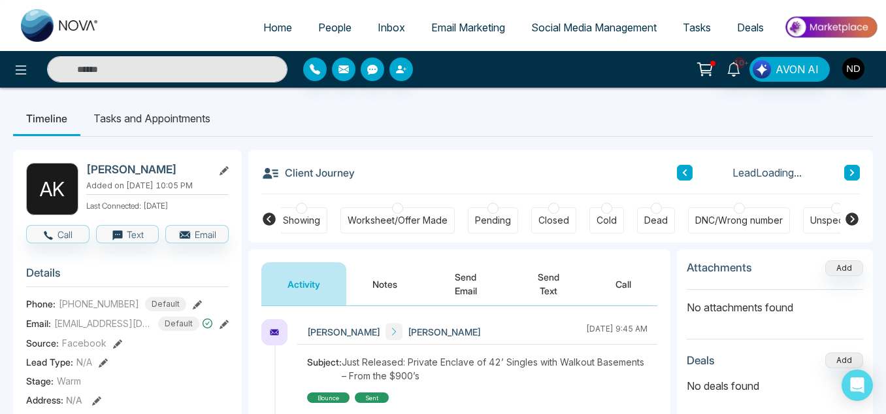
click at [404, 270] on button "Notes" at bounding box center [384, 283] width 77 height 43
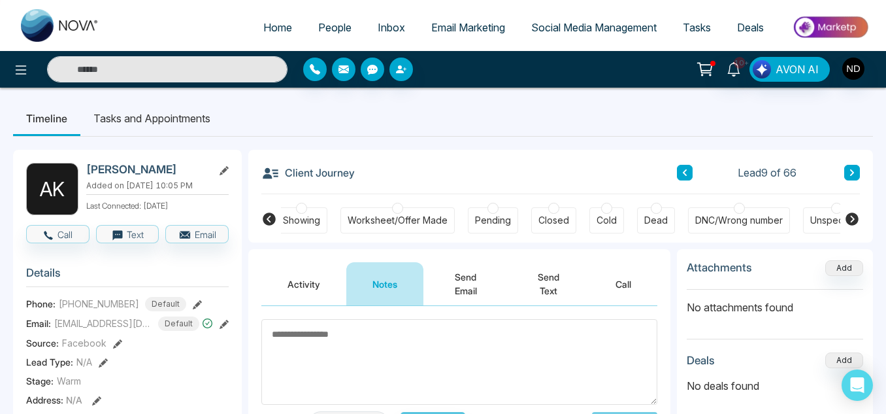
click at [681, 173] on button at bounding box center [685, 173] width 16 height 16
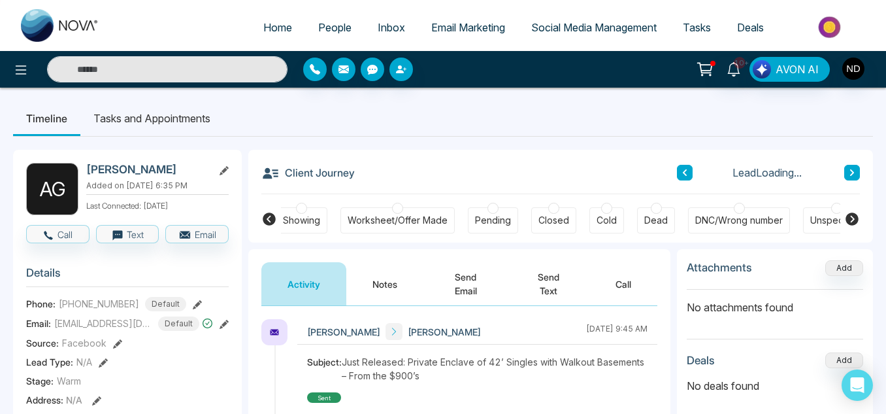
click at [373, 282] on button "Notes" at bounding box center [384, 283] width 77 height 43
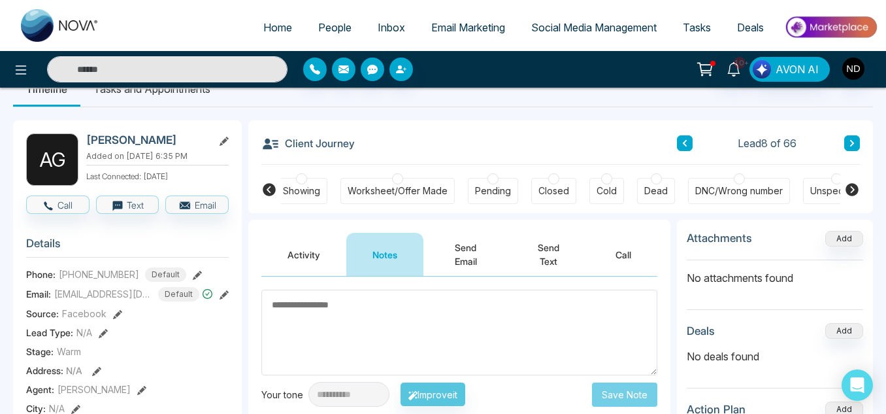
scroll to position [29, 0]
click at [683, 142] on icon at bounding box center [685, 144] width 7 height 8
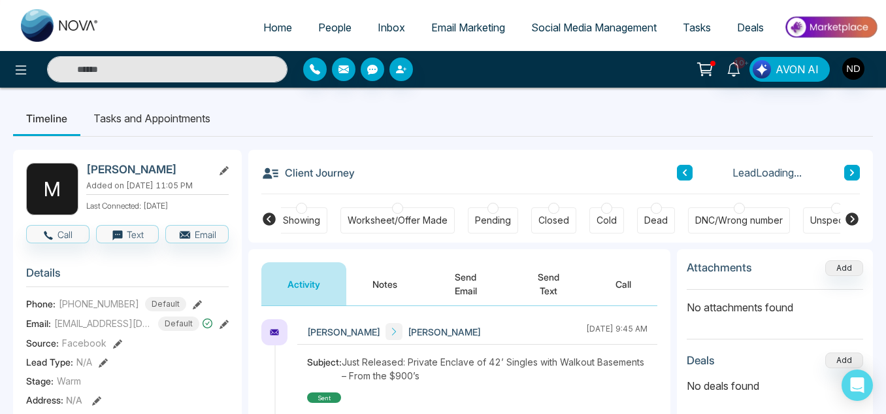
click at [402, 265] on button "Notes" at bounding box center [384, 283] width 77 height 43
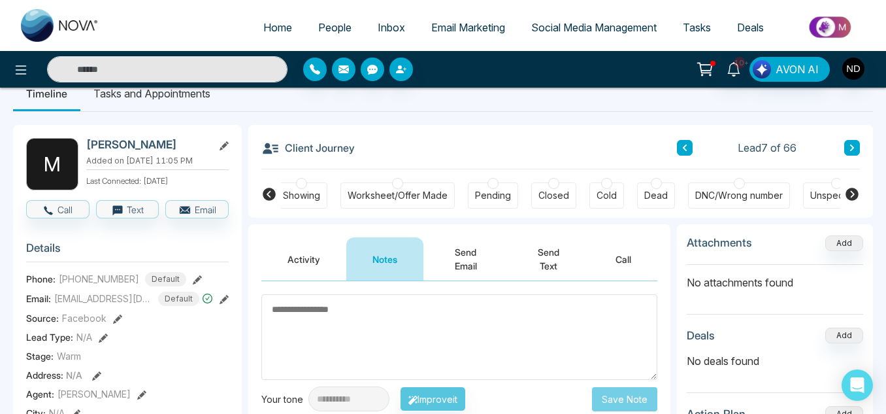
scroll to position [17, 0]
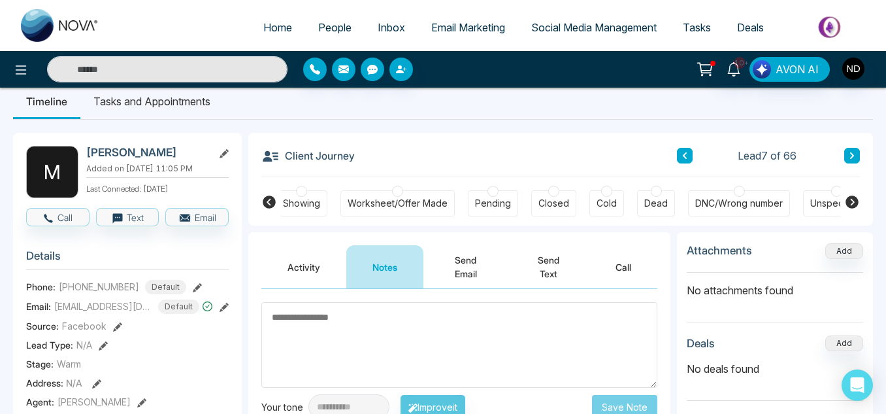
click at [684, 157] on icon at bounding box center [685, 156] width 7 height 8
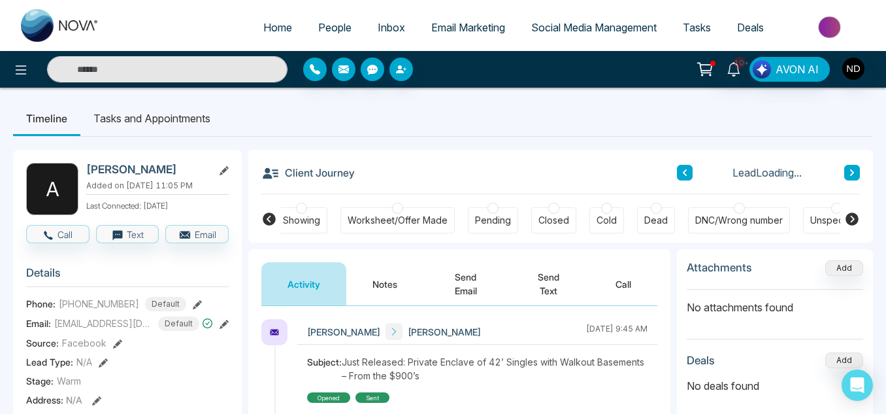
click at [390, 297] on button "Notes" at bounding box center [384, 283] width 77 height 43
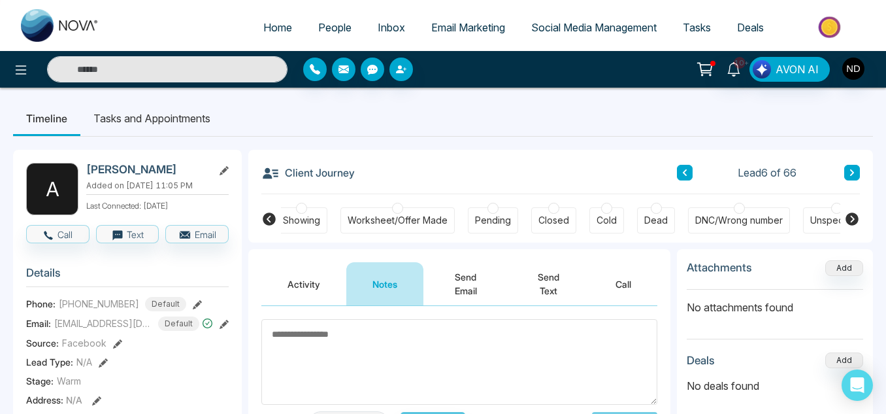
click at [685, 174] on icon at bounding box center [685, 172] width 4 height 7
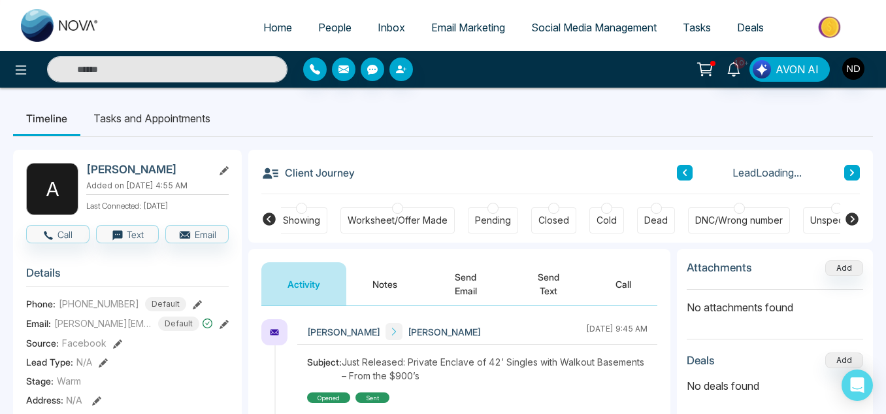
click at [406, 282] on button "Notes" at bounding box center [384, 283] width 77 height 43
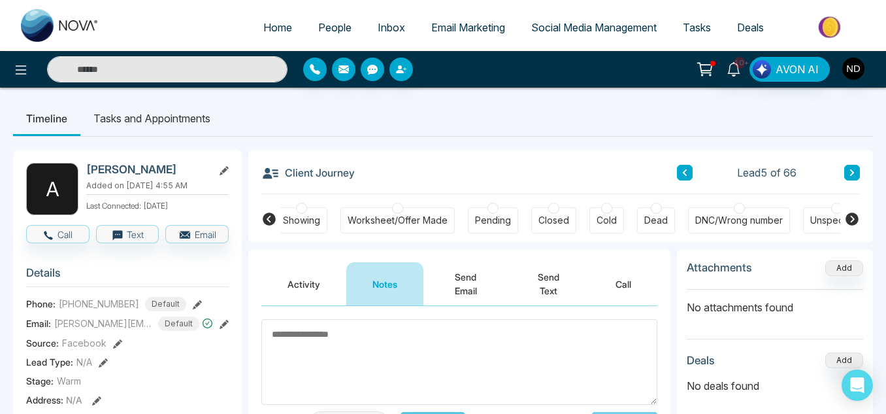
click at [679, 173] on button at bounding box center [685, 173] width 16 height 16
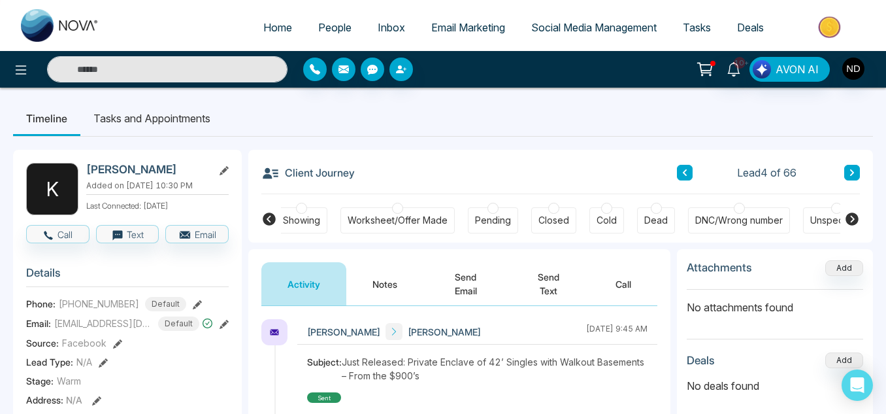
click at [395, 273] on button "Notes" at bounding box center [384, 283] width 77 height 43
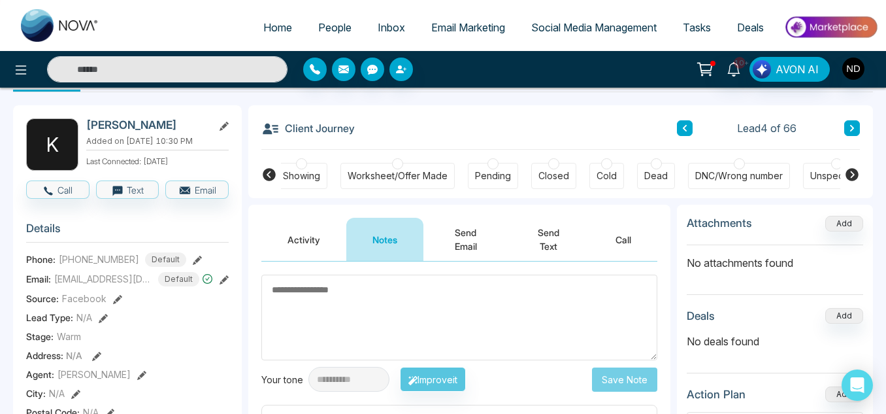
scroll to position [41, 0]
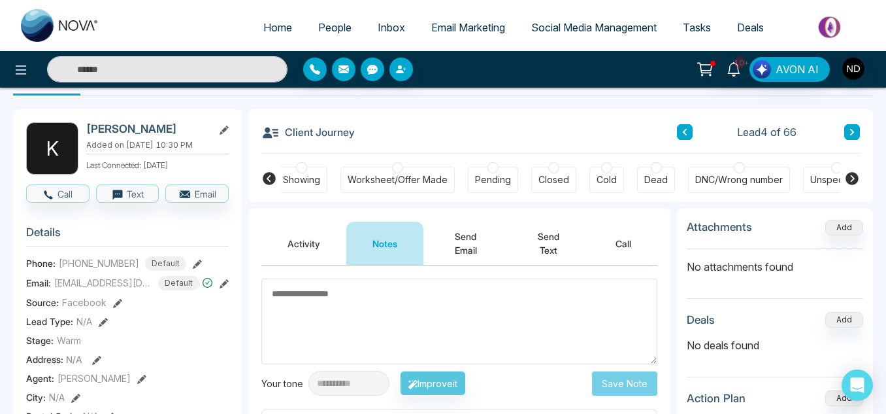
click at [680, 131] on button at bounding box center [685, 132] width 16 height 16
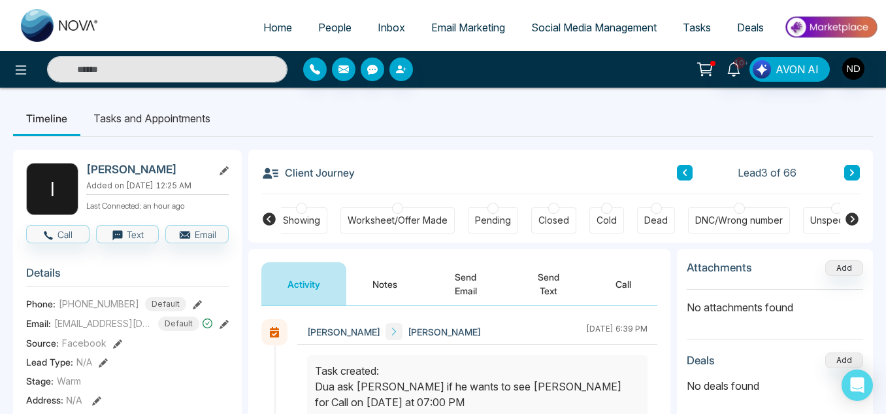
click at [397, 288] on button "Notes" at bounding box center [384, 283] width 77 height 43
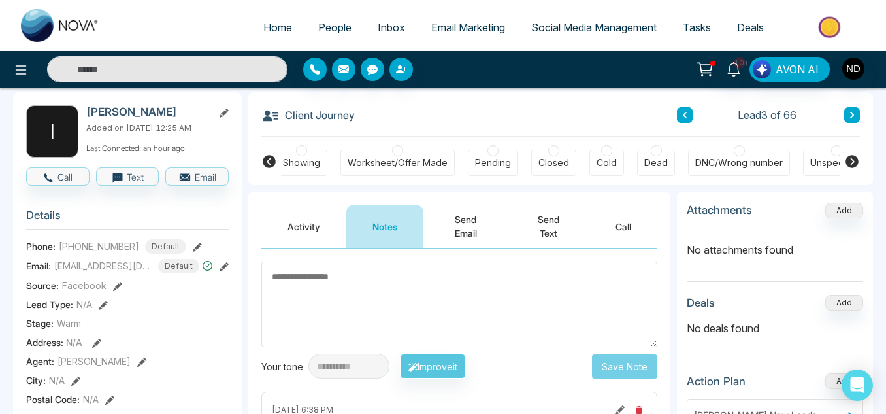
scroll to position [57, 0]
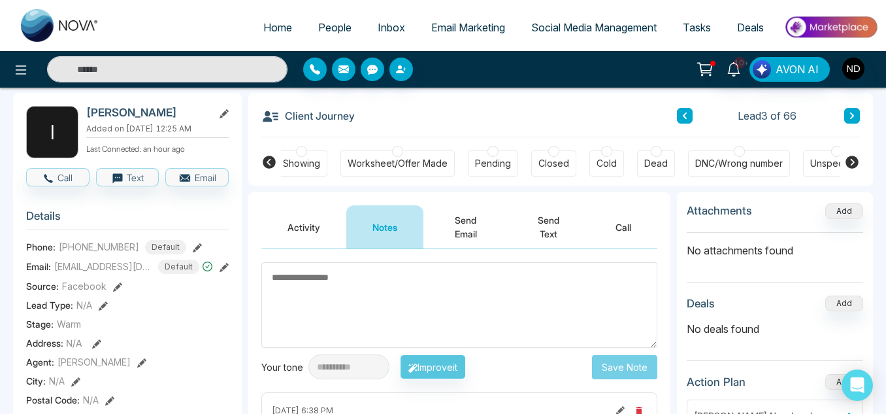
click at [682, 119] on icon at bounding box center [685, 116] width 7 height 8
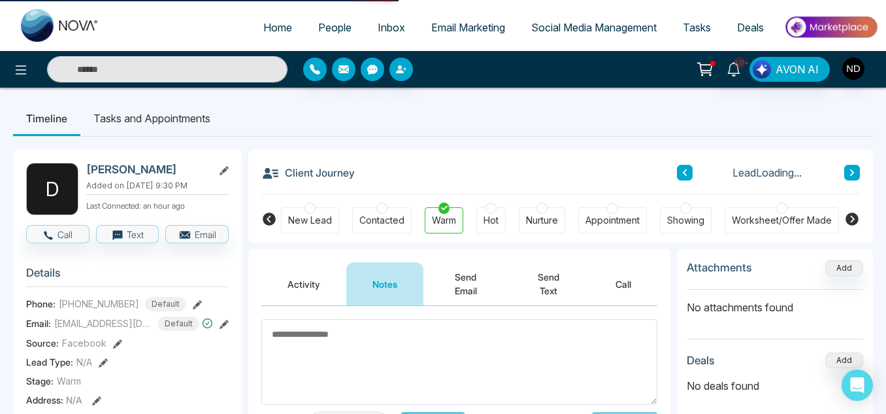
scroll to position [0, 384]
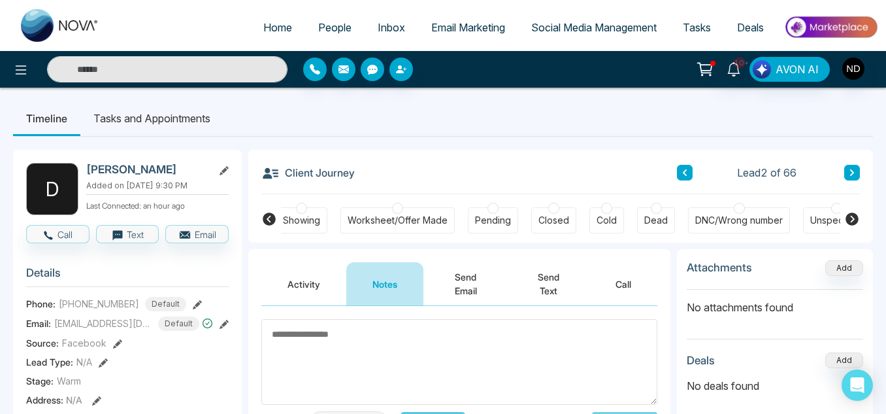
click at [682, 174] on icon at bounding box center [685, 173] width 7 height 8
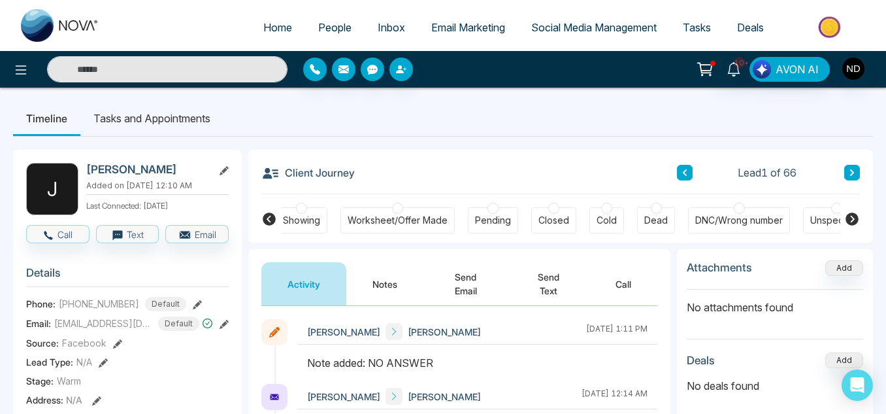
click at [400, 284] on button "Notes" at bounding box center [384, 283] width 77 height 43
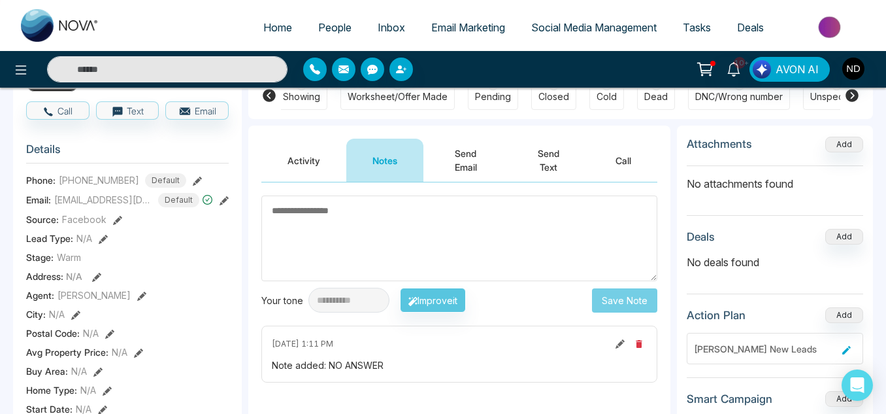
scroll to position [123, 0]
click at [313, 161] on button "Activity" at bounding box center [303, 160] width 85 height 43
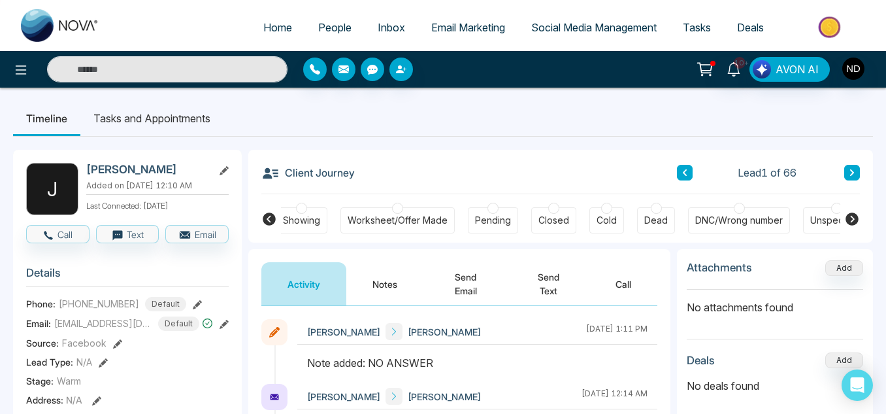
click at [326, 22] on span "People" at bounding box center [334, 27] width 33 height 13
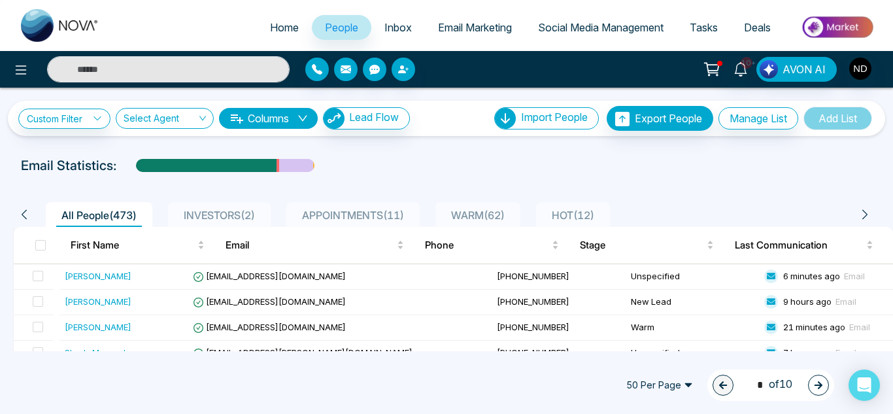
click at [562, 215] on span "HOT ( 12 )" at bounding box center [572, 214] width 53 height 13
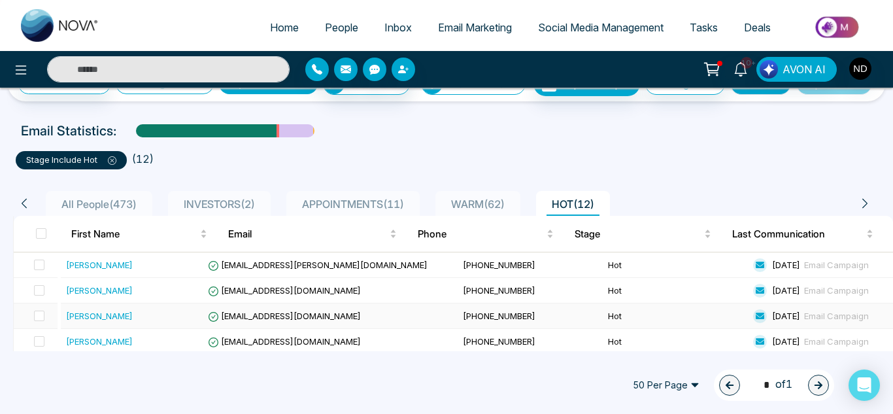
scroll to position [34, 0]
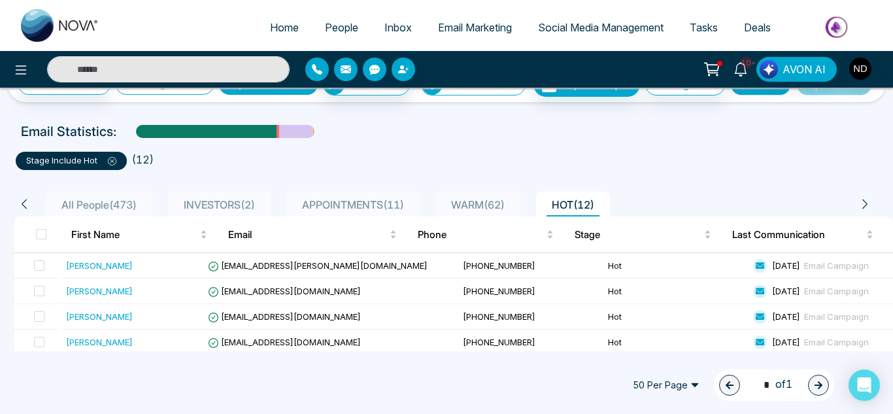
click at [393, 211] on span "APPOINTMENTS ( 11 )" at bounding box center [353, 204] width 112 height 13
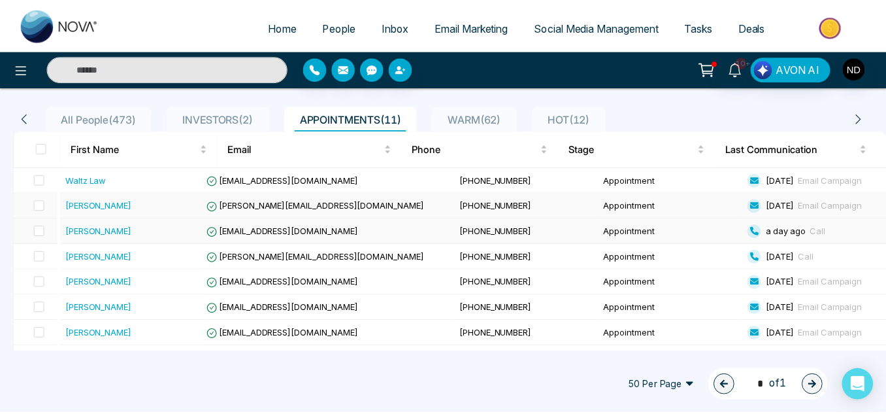
scroll to position [120, 0]
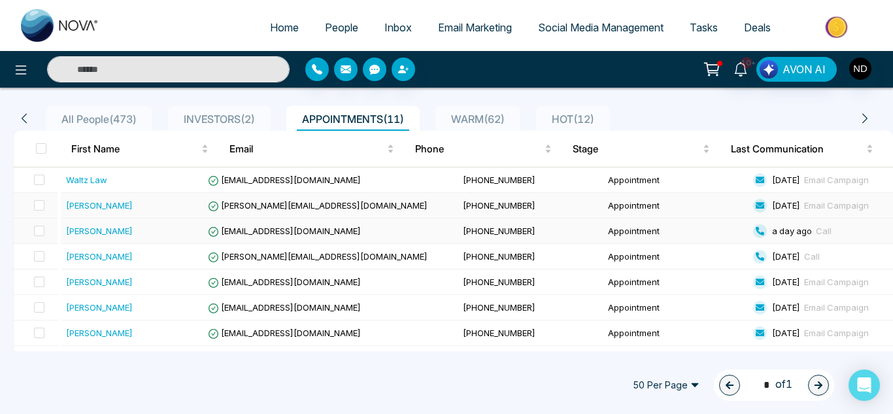
click at [178, 244] on td "[PERSON_NAME]" at bounding box center [133, 230] width 145 height 25
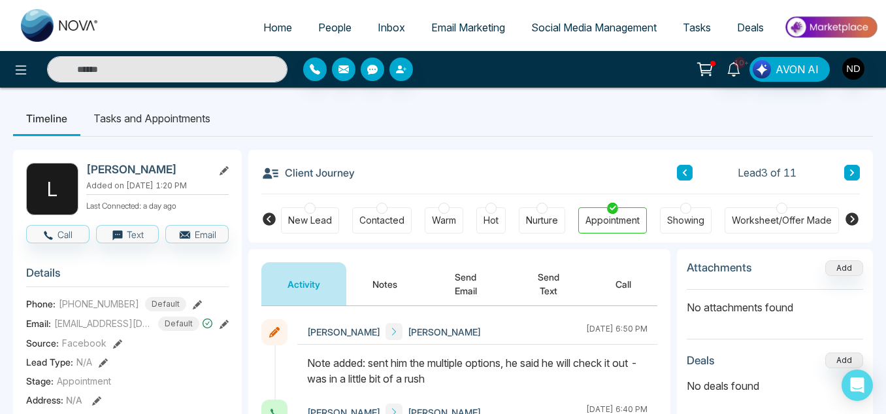
click at [345, 27] on link "People" at bounding box center [334, 27] width 59 height 25
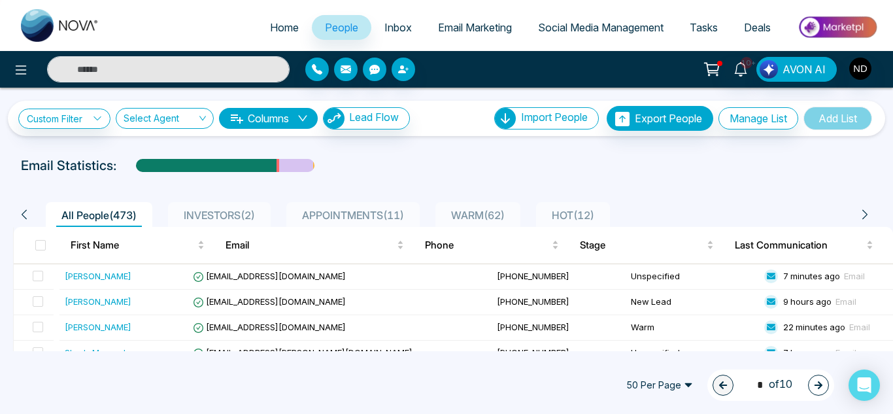
click at [286, 31] on span "Home" at bounding box center [284, 27] width 29 height 13
select select "*"
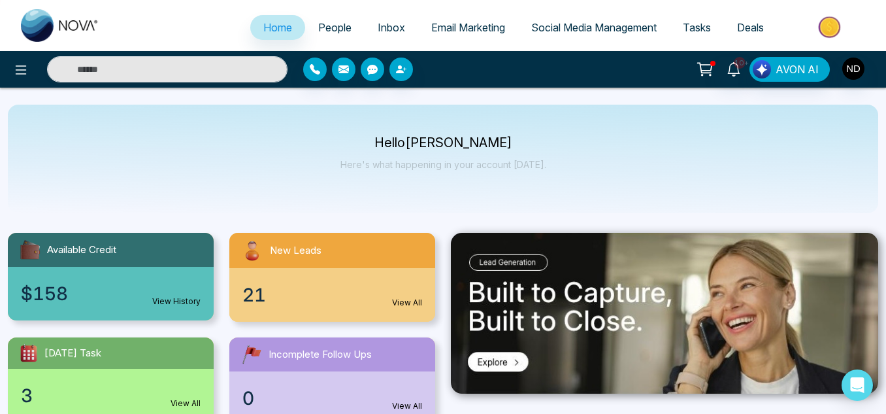
click at [403, 306] on link "View All" at bounding box center [407, 303] width 30 height 12
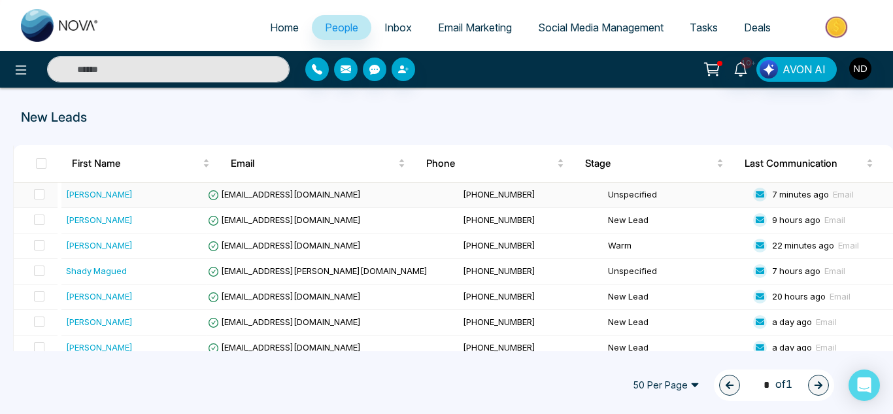
click at [183, 195] on div "Nathan Ryan" at bounding box center [133, 194] width 135 height 13
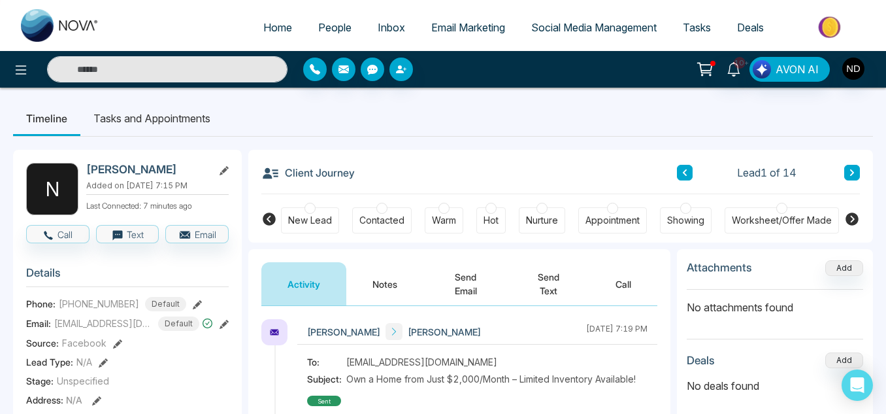
click at [385, 286] on button "Notes" at bounding box center [384, 283] width 77 height 43
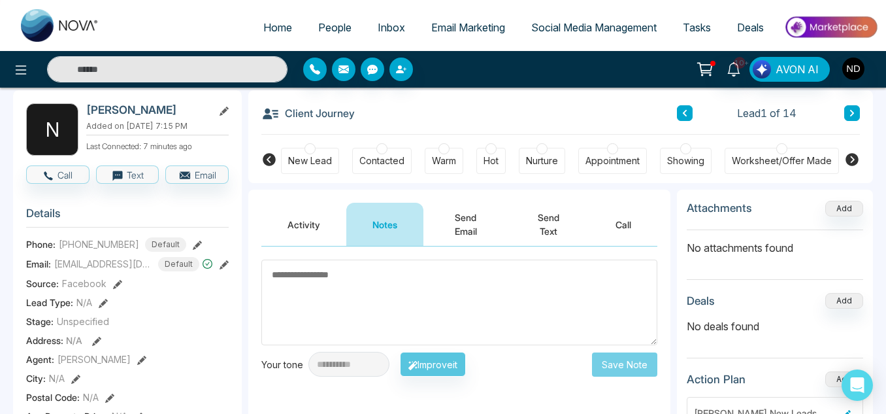
scroll to position [59, 0]
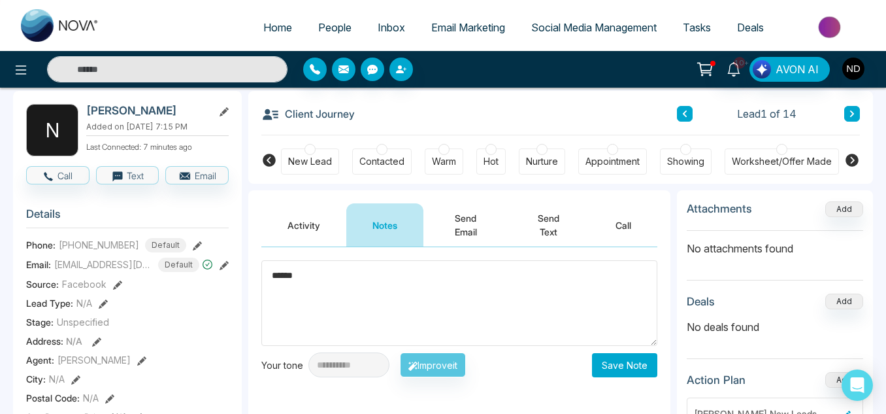
type textarea "******"
click at [619, 370] on button "Save Note" at bounding box center [624, 365] width 65 height 24
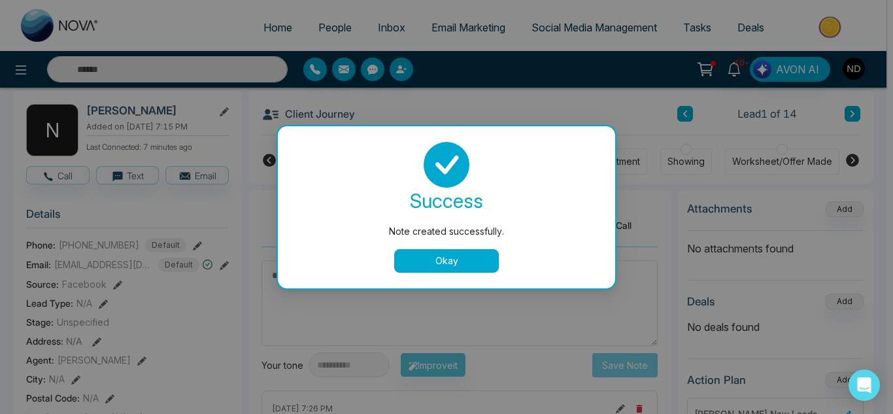
click at [479, 264] on button "Okay" at bounding box center [446, 261] width 105 height 24
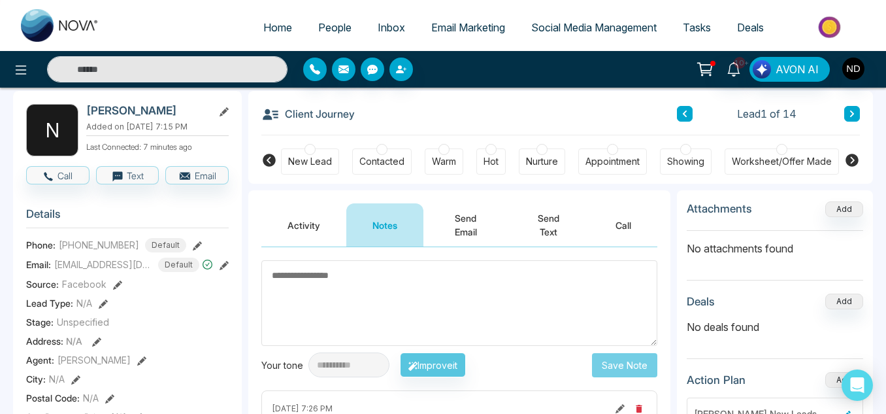
click at [852, 116] on icon at bounding box center [852, 113] width 4 height 7
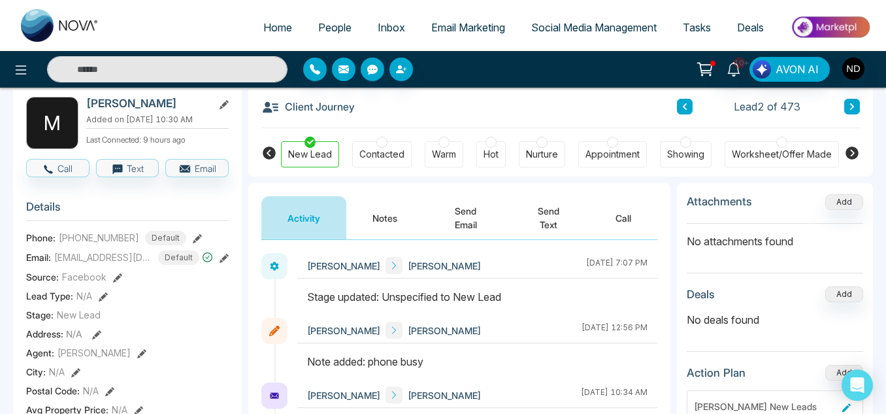
scroll to position [64, 0]
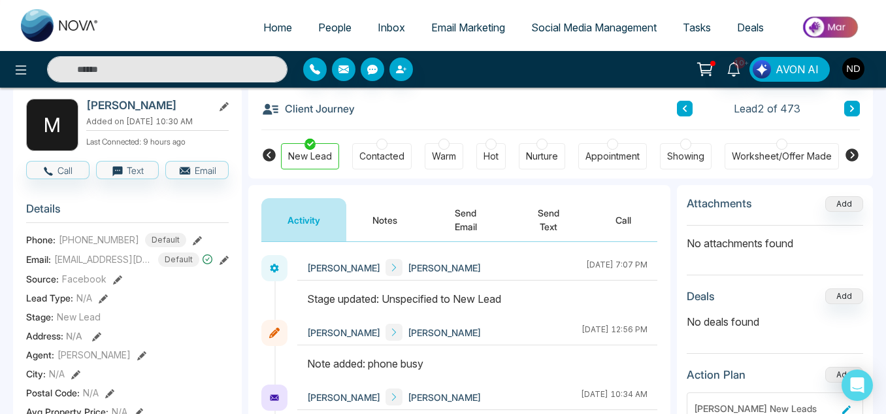
click at [852, 104] on button at bounding box center [852, 109] width 16 height 16
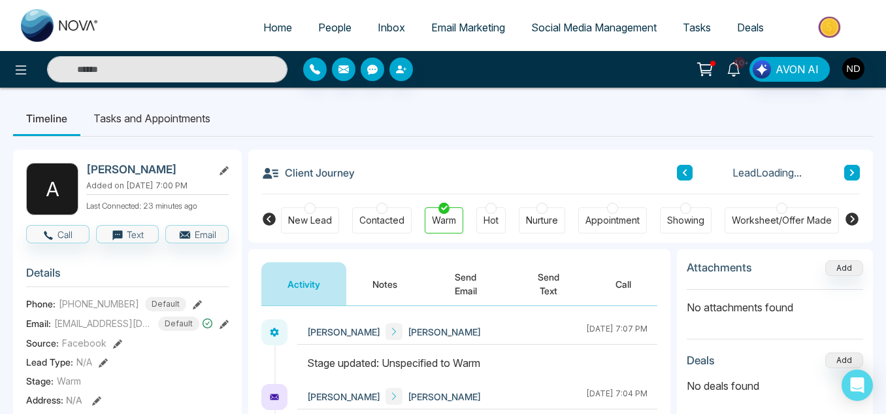
click at [737, 69] on icon at bounding box center [734, 69] width 14 height 14
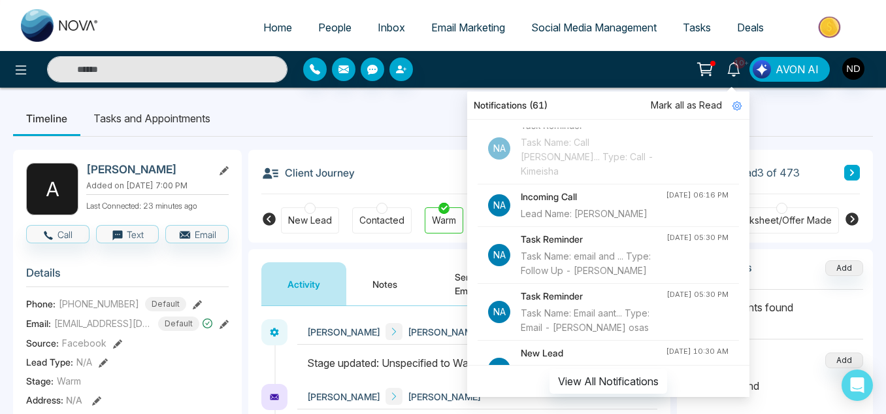
scroll to position [158, 0]
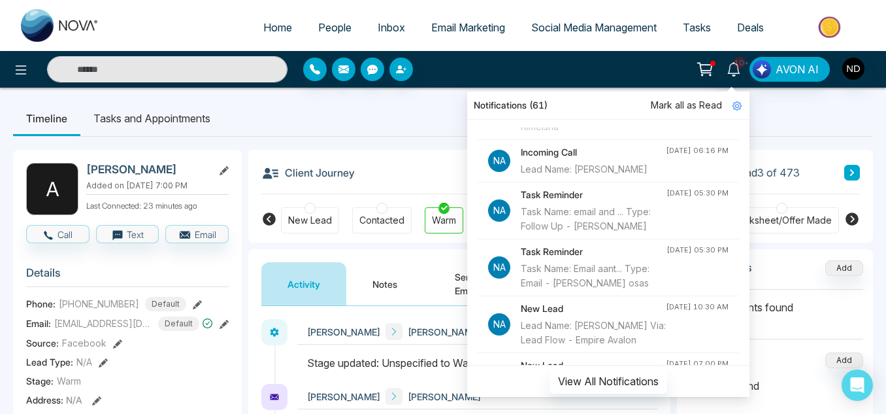
click at [670, 239] on li "Na Task Reminder Task Name: email and ... Type: Follow Up - Cathy-Ann Bonaparte…" at bounding box center [608, 210] width 261 height 57
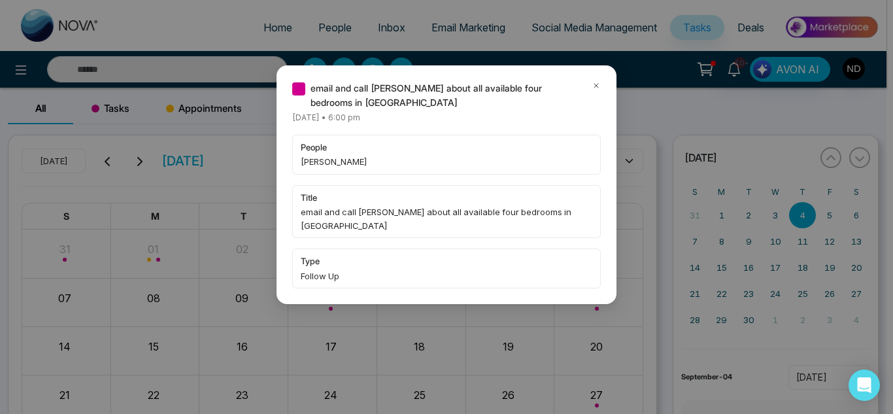
click at [593, 88] on icon at bounding box center [595, 85] width 9 height 9
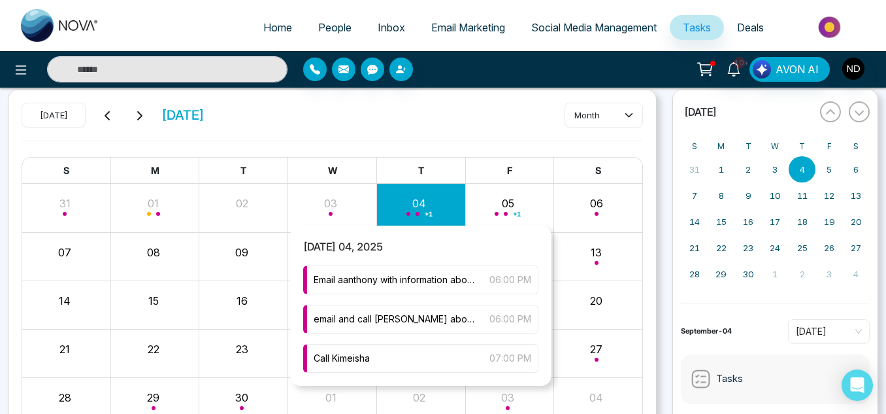
scroll to position [57, 0]
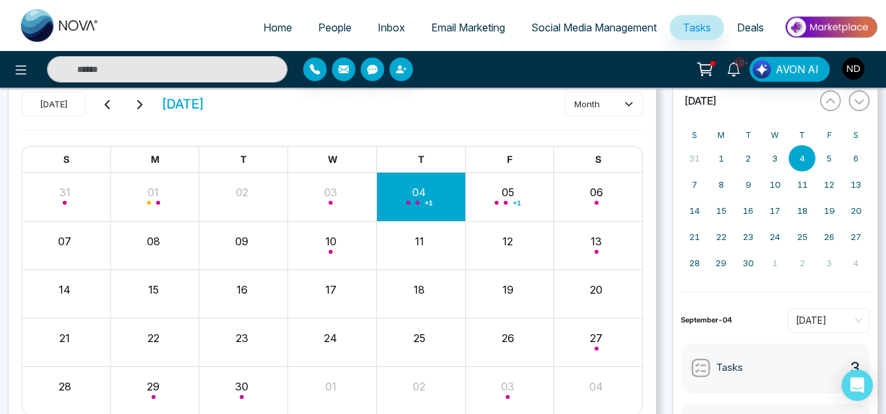
click at [206, 87] on div "10+ AVON AI" at bounding box center [443, 69] width 886 height 37
click at [201, 76] on input "text" at bounding box center [167, 69] width 241 height 26
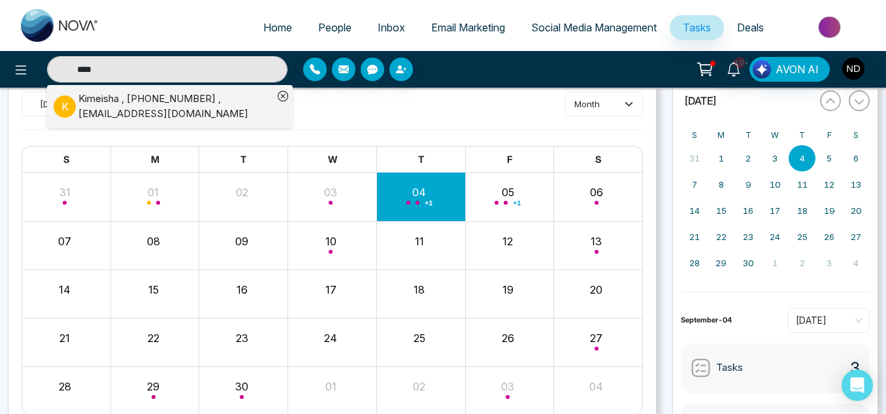
type input "****"
click at [220, 116] on div "Kimeisha , +14376616499 , kimeishajack@gmail.com" at bounding box center [175, 105] width 195 height 29
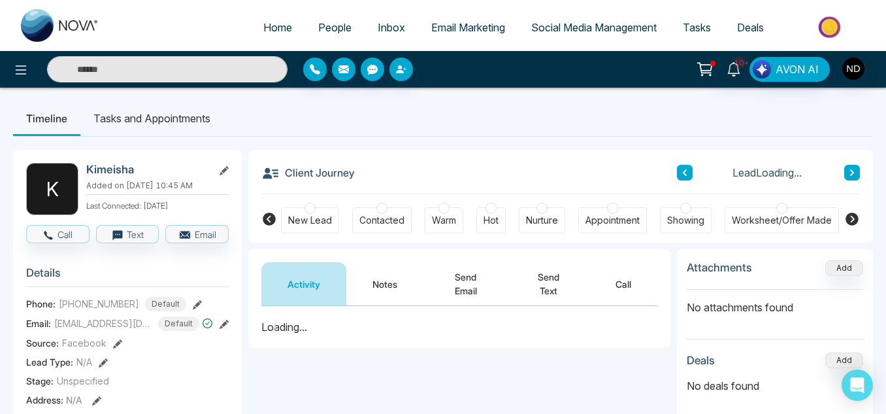
click at [394, 279] on button "Notes" at bounding box center [384, 283] width 77 height 43
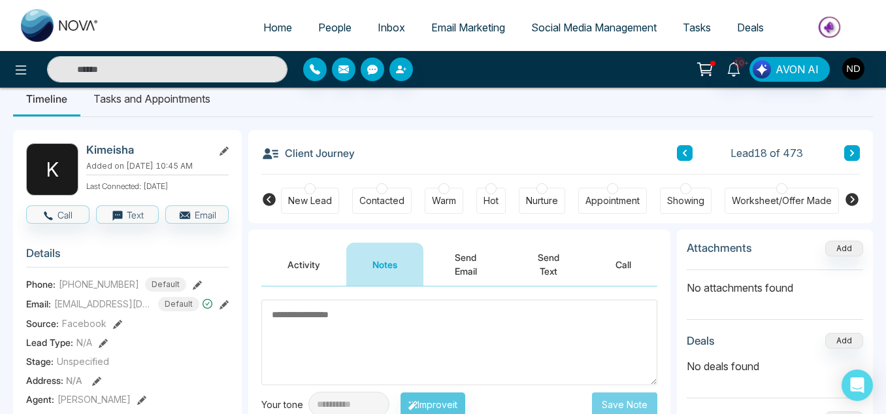
scroll to position [19, 0]
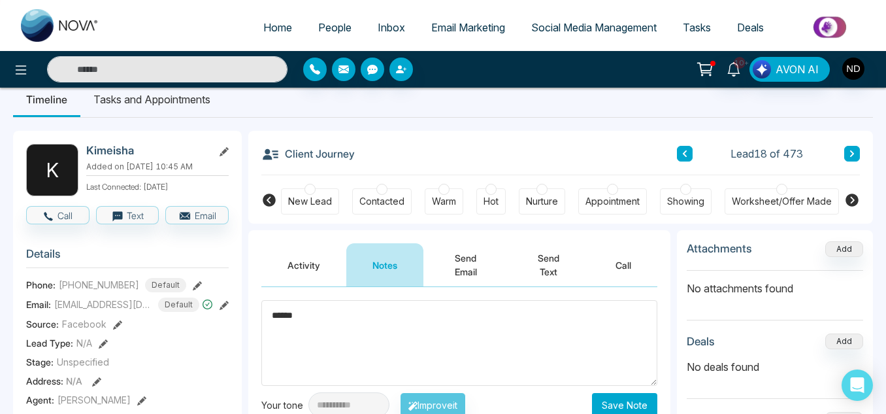
type textarea "******"
click at [622, 399] on button "Save Note" at bounding box center [624, 405] width 65 height 24
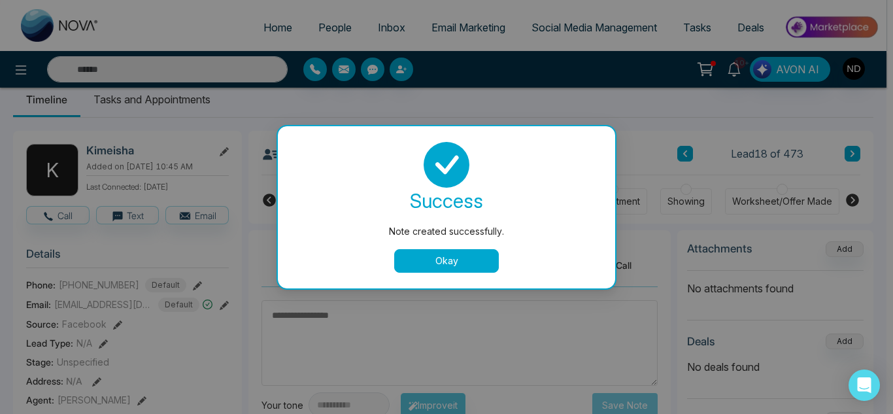
click at [491, 256] on button "Okay" at bounding box center [446, 261] width 105 height 24
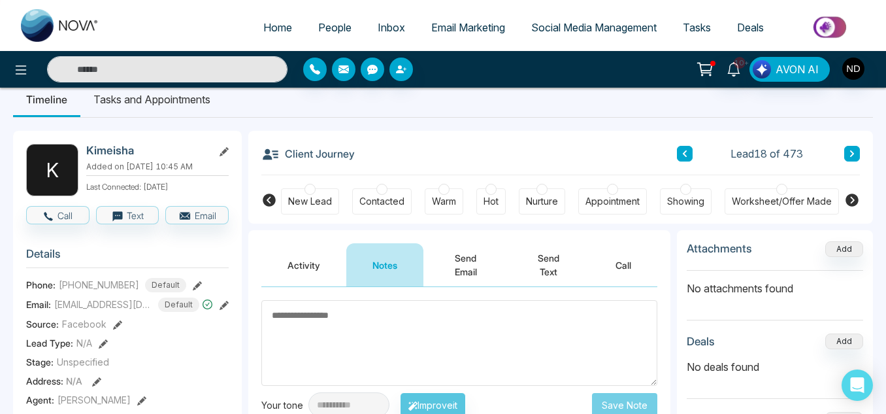
click at [680, 22] on link "Tasks" at bounding box center [697, 27] width 54 height 25
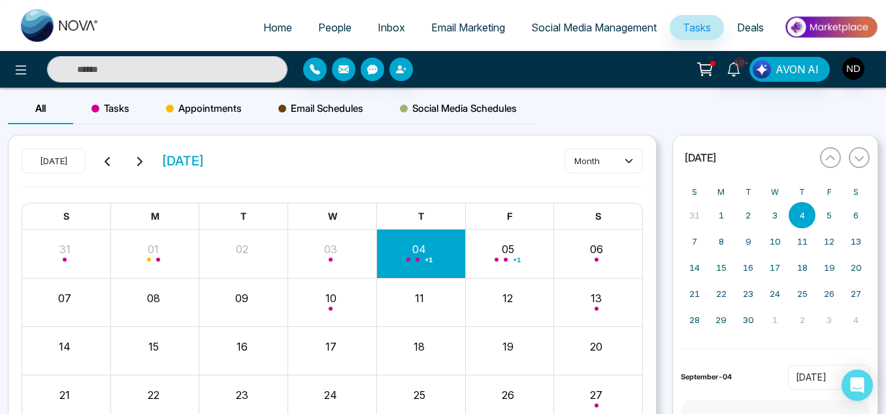
click at [156, 64] on input "text" at bounding box center [167, 69] width 241 height 26
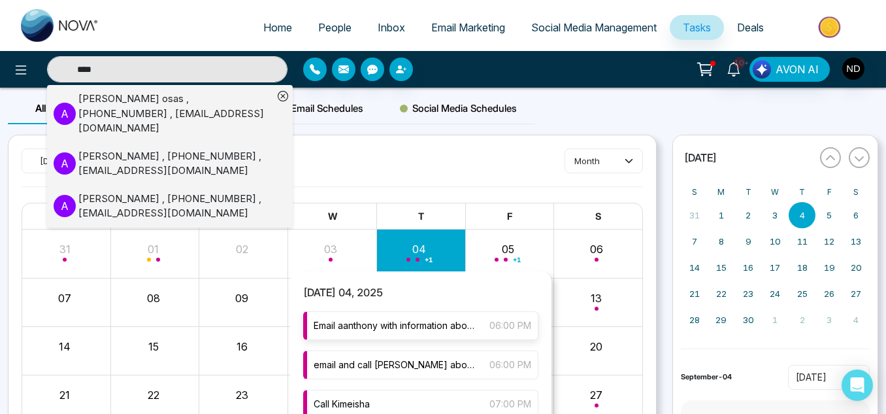
type input "****"
click at [459, 328] on span "Email aanthony with information about the project" at bounding box center [395, 325] width 163 height 14
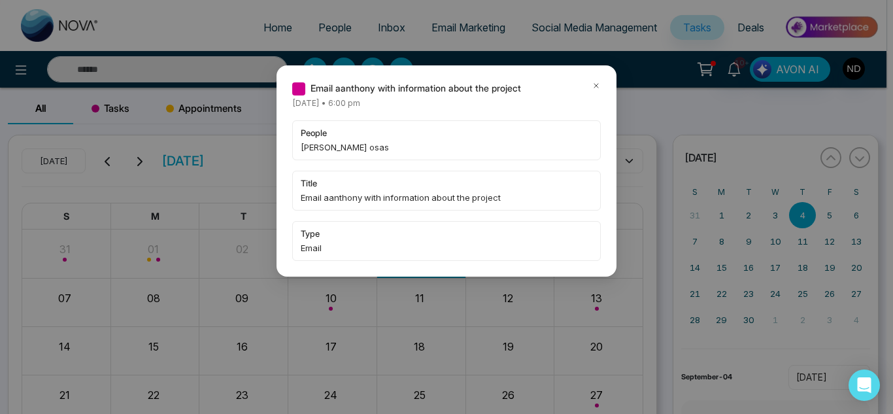
click at [601, 84] on div "Email aanthony with information about the project Thursday September-04-2025 • …" at bounding box center [446, 170] width 340 height 211
type input "****"
click at [597, 85] on icon at bounding box center [596, 86] width 4 height 4
type input "****"
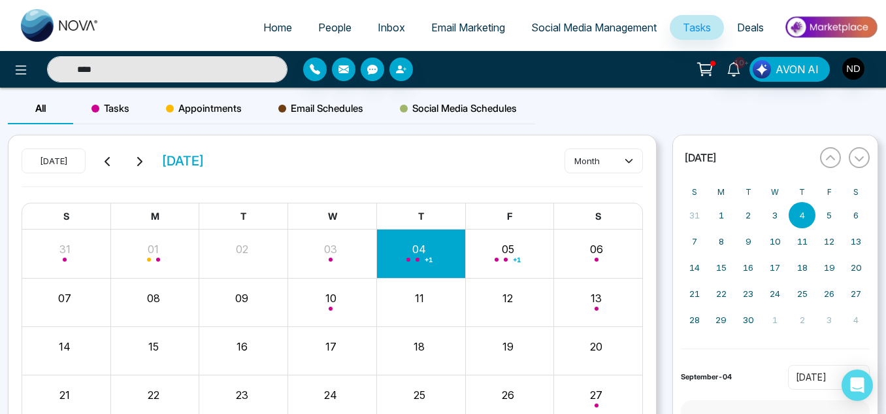
click at [220, 71] on input "****" at bounding box center [167, 69] width 241 height 26
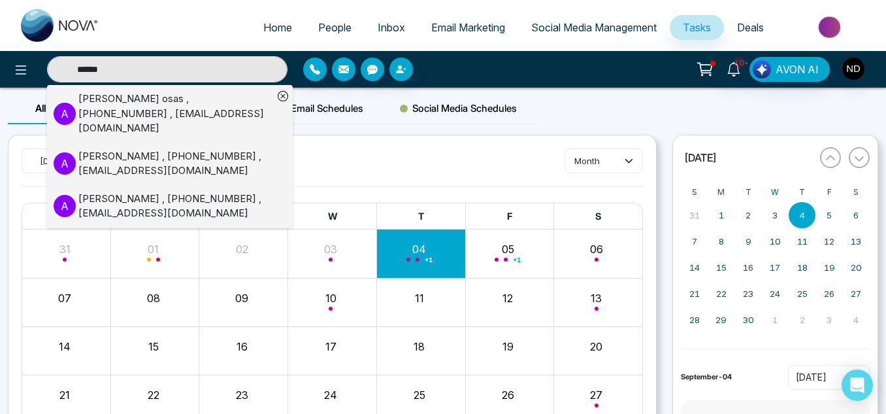
type input "******"
click at [263, 113] on div "Anthony osas , +16475346306 , anothonymatthew2017@gmail.com" at bounding box center [175, 113] width 195 height 44
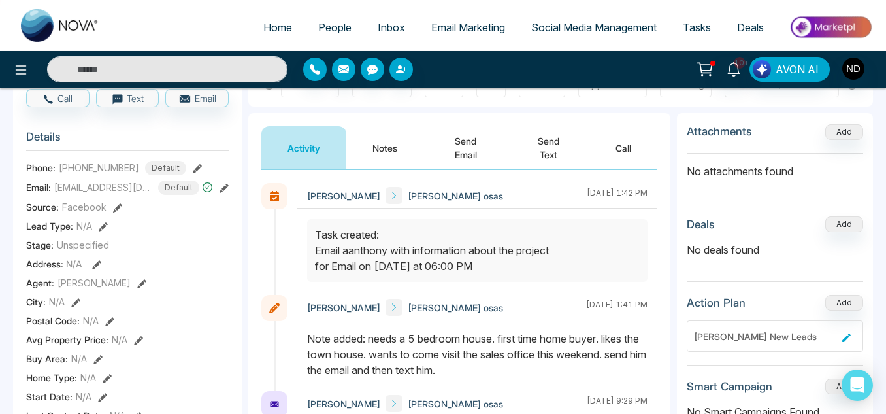
scroll to position [135, 0]
click at [396, 140] on button "Notes" at bounding box center [384, 148] width 77 height 43
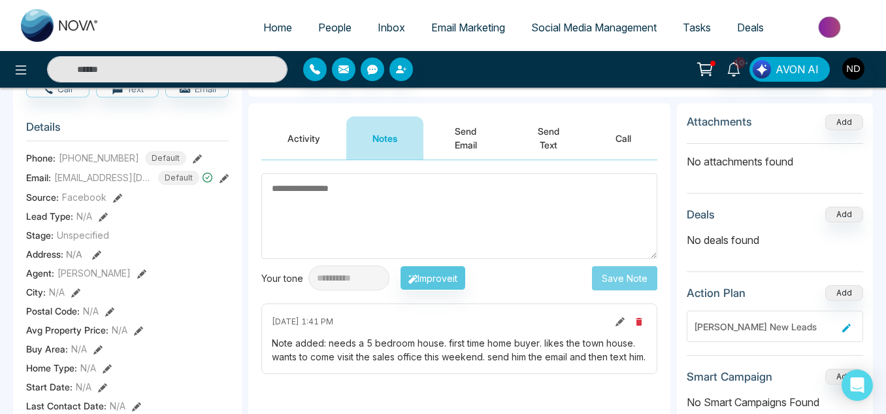
scroll to position [146, 0]
click at [298, 135] on button "Activity" at bounding box center [303, 137] width 85 height 43
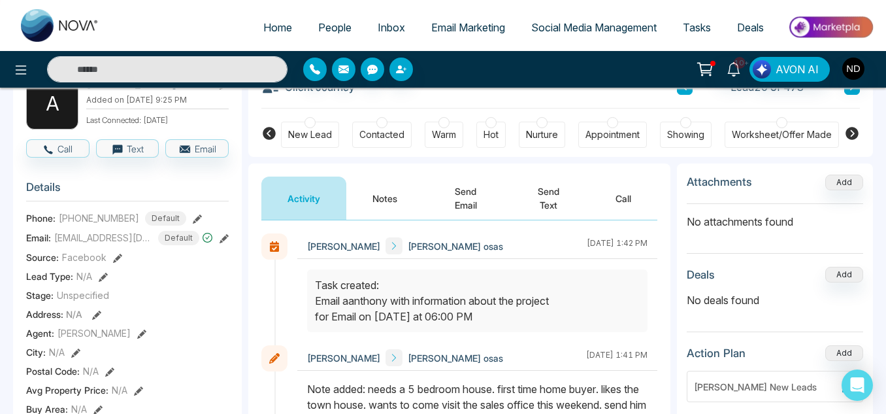
scroll to position [40, 0]
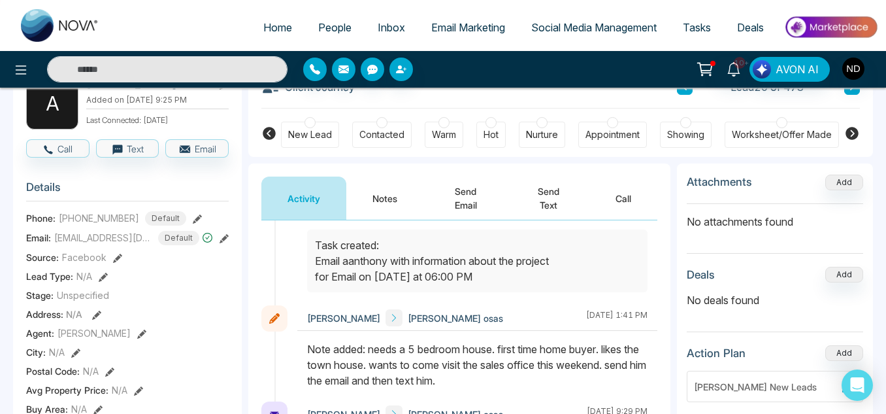
click at [479, 202] on button "Send Email" at bounding box center [465, 197] width 84 height 43
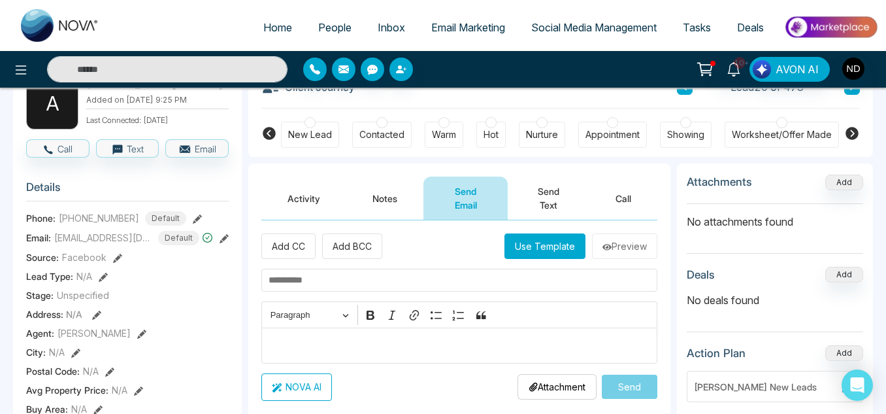
click at [520, 256] on button "Use Template" at bounding box center [545, 245] width 81 height 25
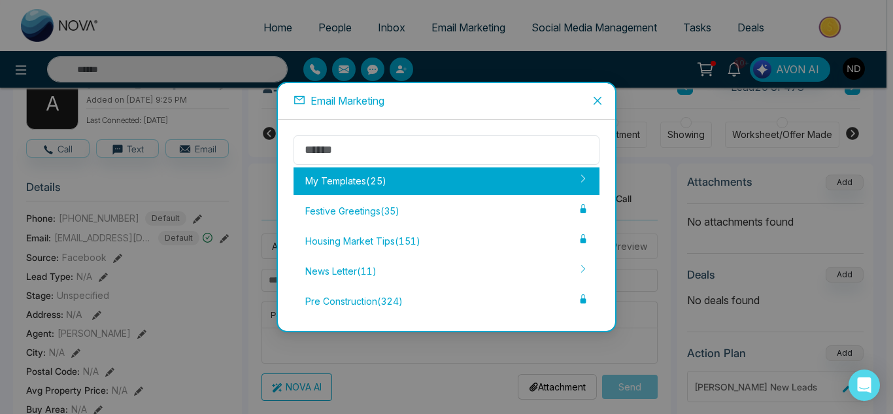
click at [450, 182] on div "My Templates ( 25 )" at bounding box center [446, 180] width 306 height 27
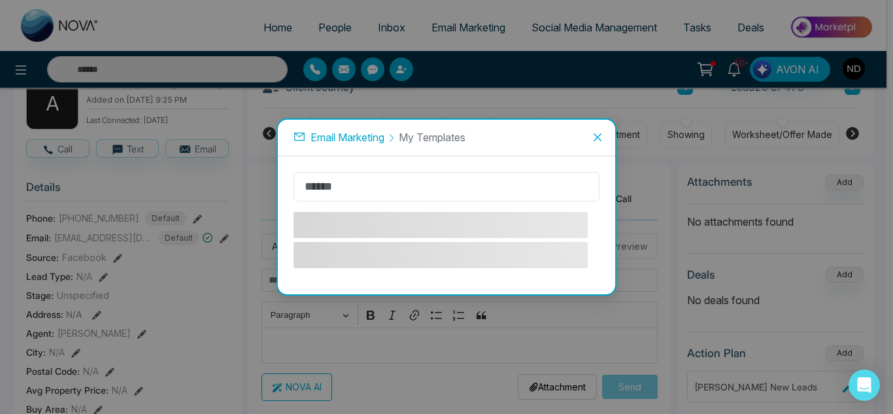
click at [450, 182] on input "text" at bounding box center [446, 186] width 306 height 29
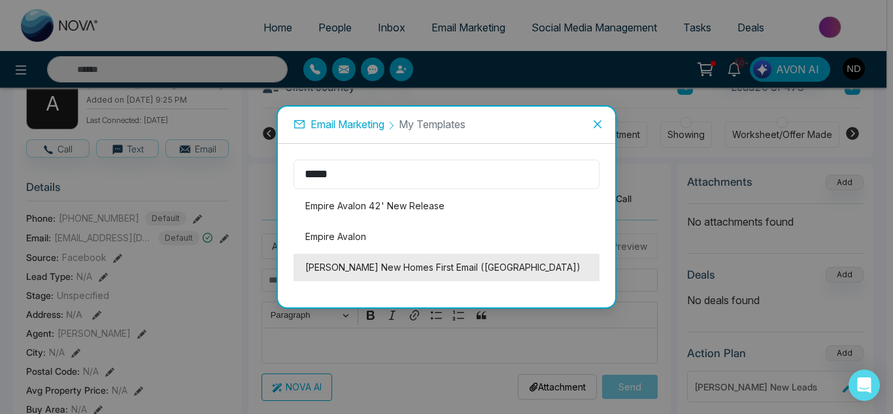
type input "*****"
click at [479, 261] on li "[PERSON_NAME] New Homes First Email ([GEOGRAPHIC_DATA])" at bounding box center [446, 267] width 306 height 27
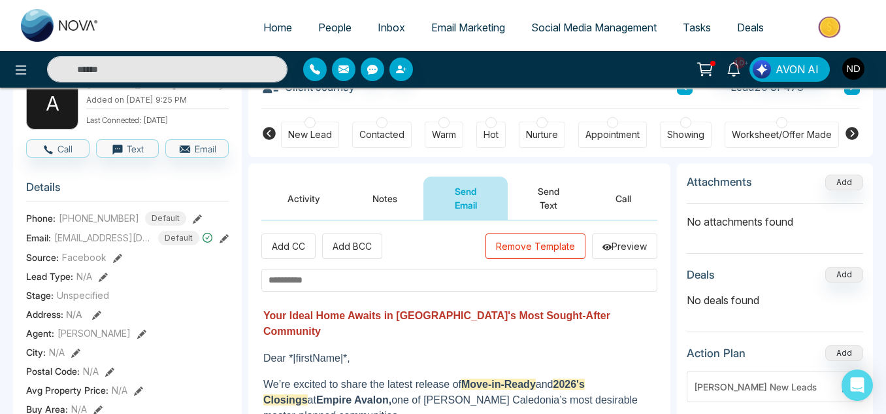
click at [544, 249] on button "Remove Template" at bounding box center [536, 245] width 100 height 25
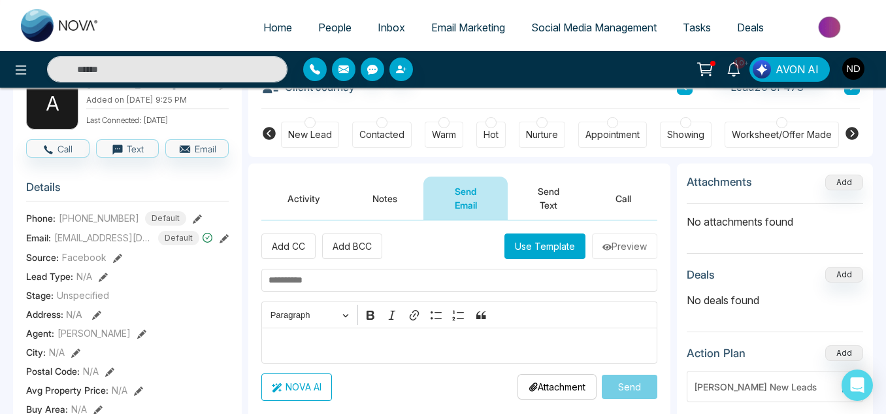
click at [544, 249] on button "Use Template" at bounding box center [545, 245] width 81 height 25
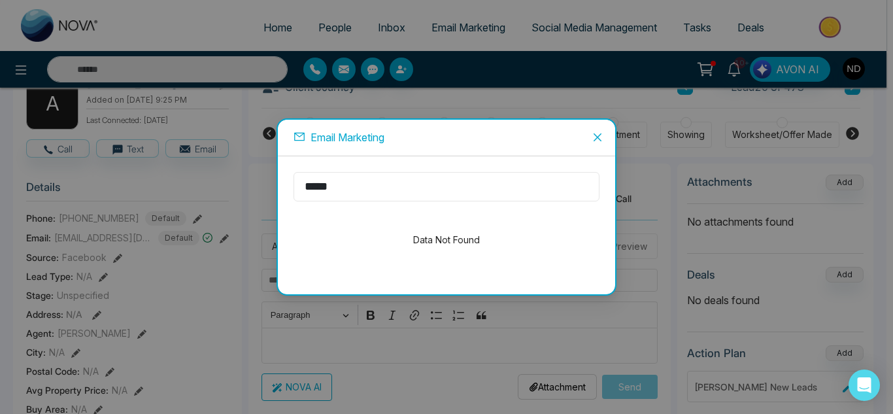
click at [449, 191] on input "*****" at bounding box center [446, 186] width 306 height 29
type input "*"
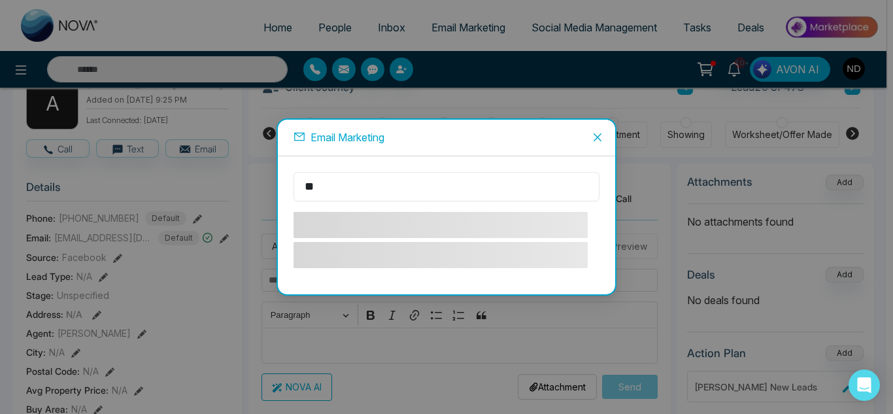
type input "***"
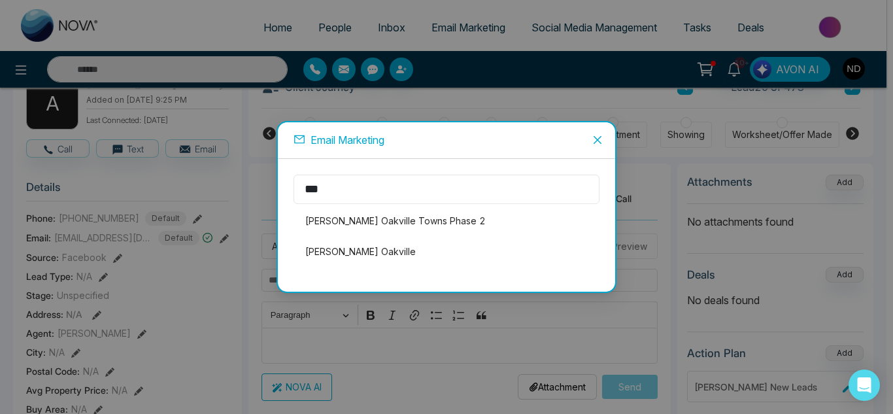
click at [443, 194] on input "***" at bounding box center [446, 188] width 306 height 29
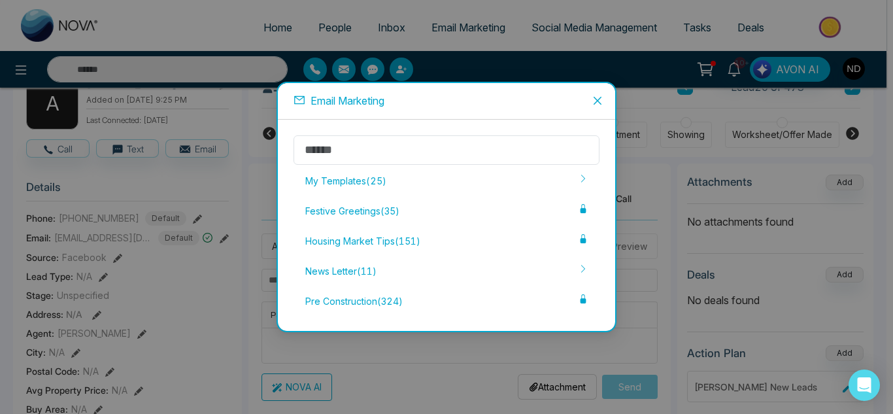
click at [443, 194] on div "My Templates ( 25 )" at bounding box center [446, 180] width 306 height 27
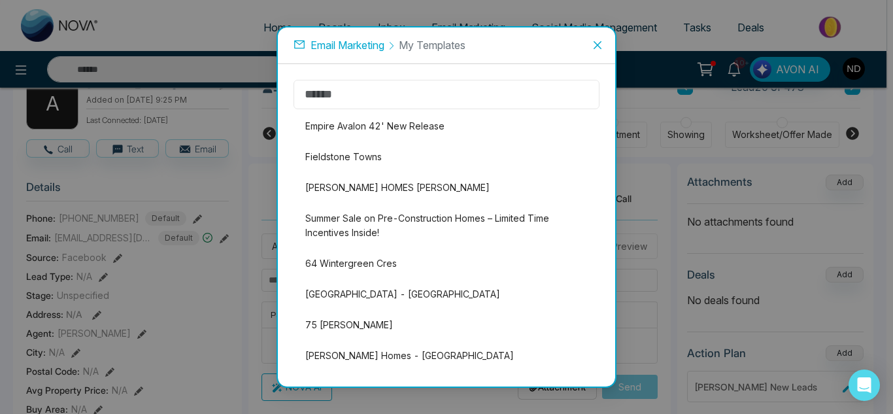
click at [382, 94] on input "text" at bounding box center [446, 94] width 306 height 29
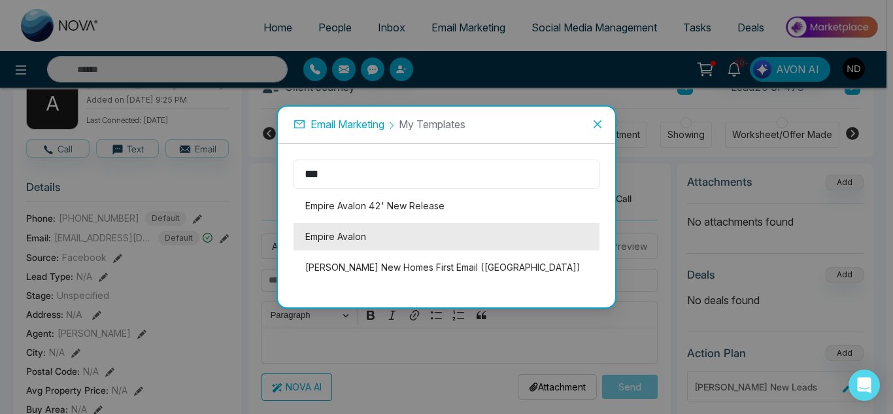
type input "***"
click at [386, 235] on li "Empire Avalon" at bounding box center [446, 236] width 306 height 27
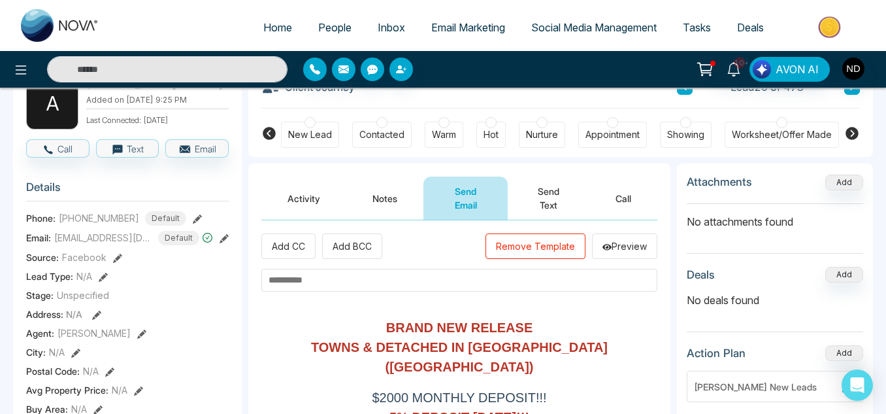
click at [362, 284] on input "text" at bounding box center [459, 280] width 396 height 23
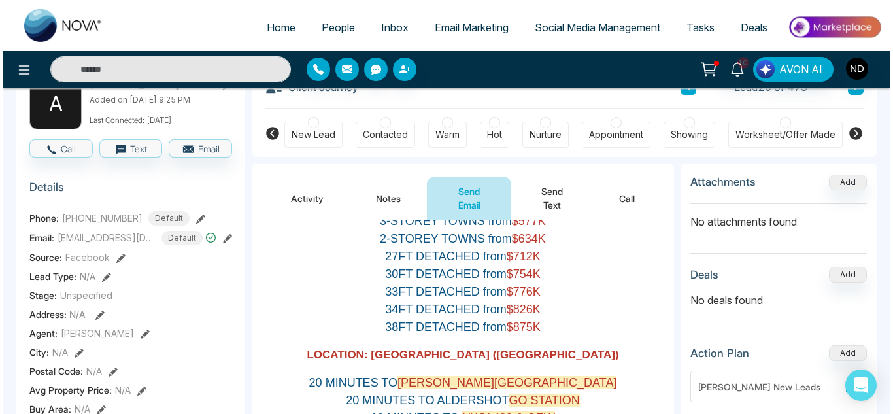
scroll to position [335, 0]
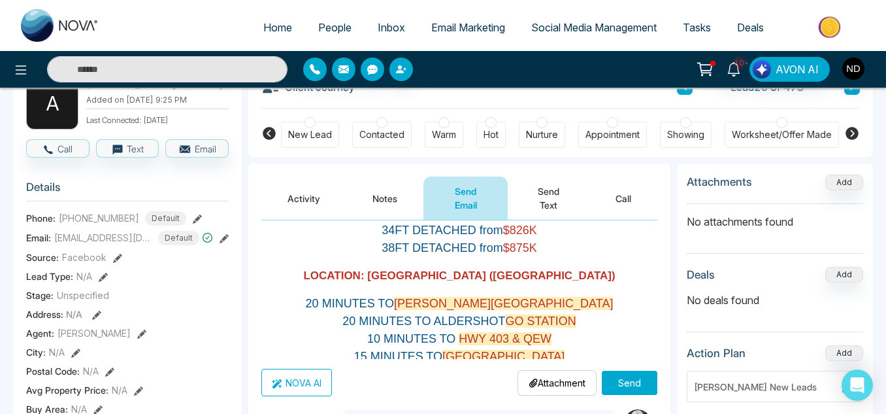
type input "**********"
click at [623, 382] on button "Send" at bounding box center [630, 383] width 56 height 24
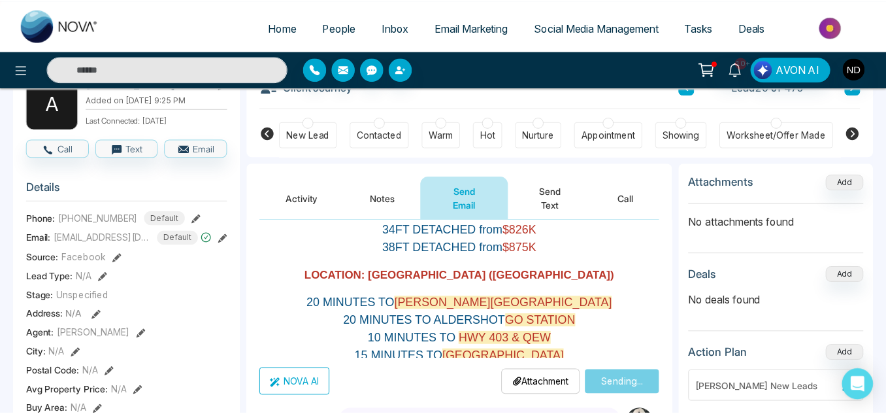
scroll to position [0, 0]
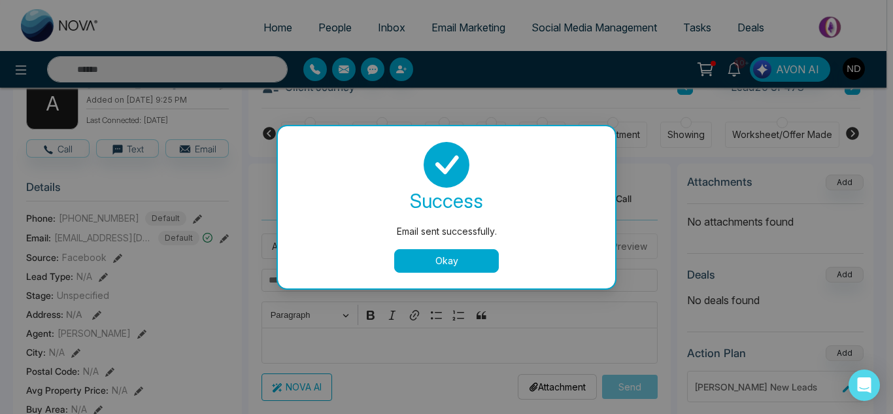
click at [471, 266] on button "Okay" at bounding box center [446, 261] width 105 height 24
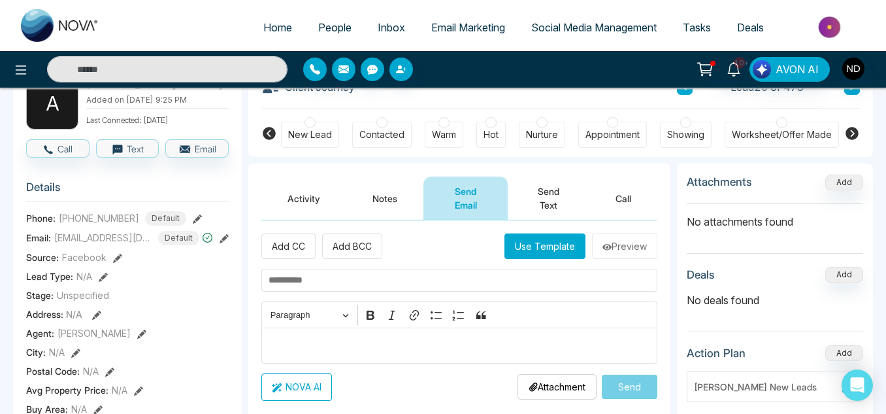
click at [541, 197] on button "Send Text" at bounding box center [549, 197] width 82 height 43
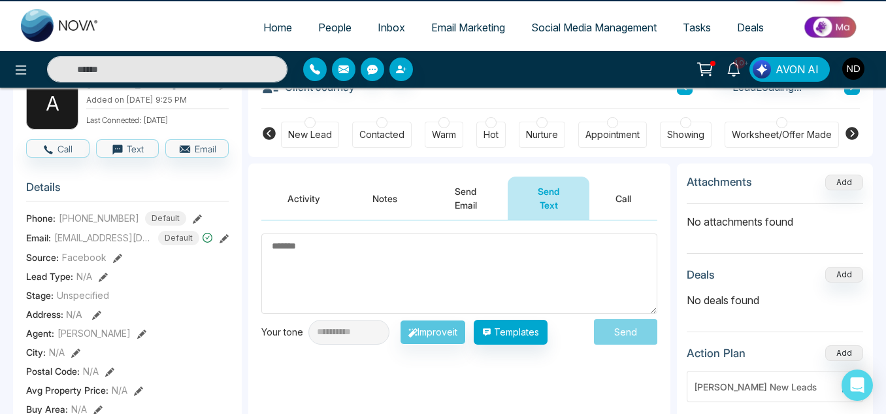
click at [418, 262] on textarea at bounding box center [459, 273] width 396 height 80
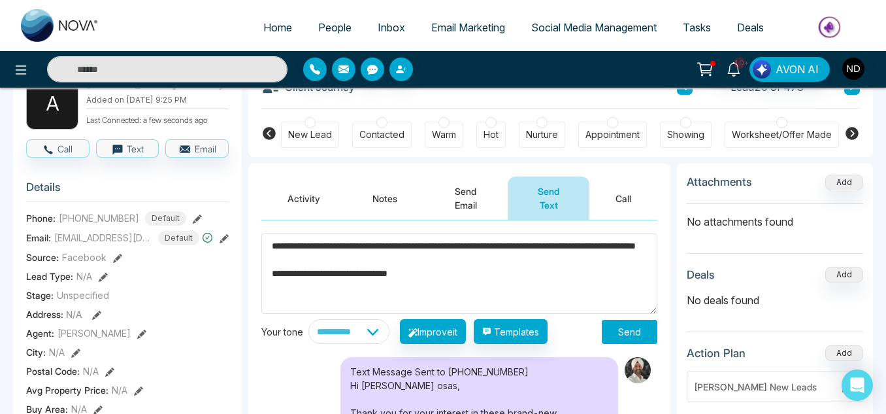
type textarea "**********"
click at [632, 325] on button "Send" at bounding box center [630, 332] width 56 height 24
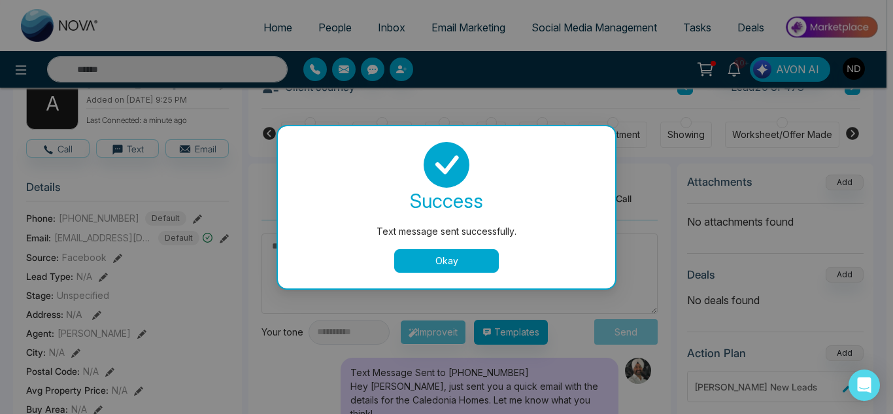
click at [450, 256] on button "Okay" at bounding box center [446, 261] width 105 height 24
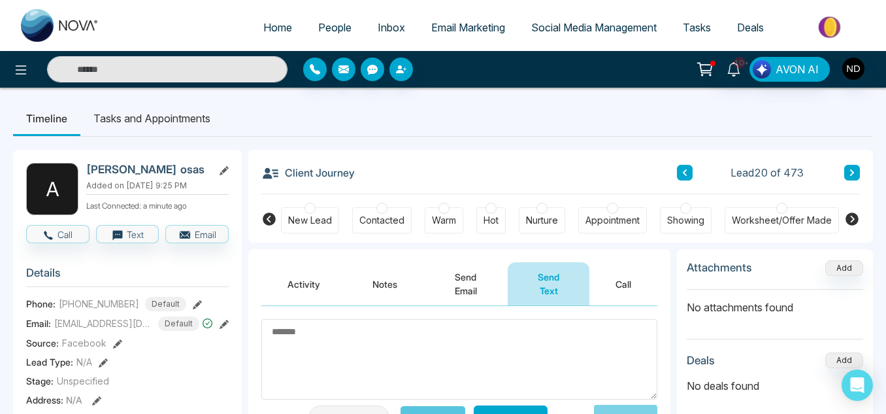
click at [691, 31] on span "Tasks" at bounding box center [697, 27] width 28 height 13
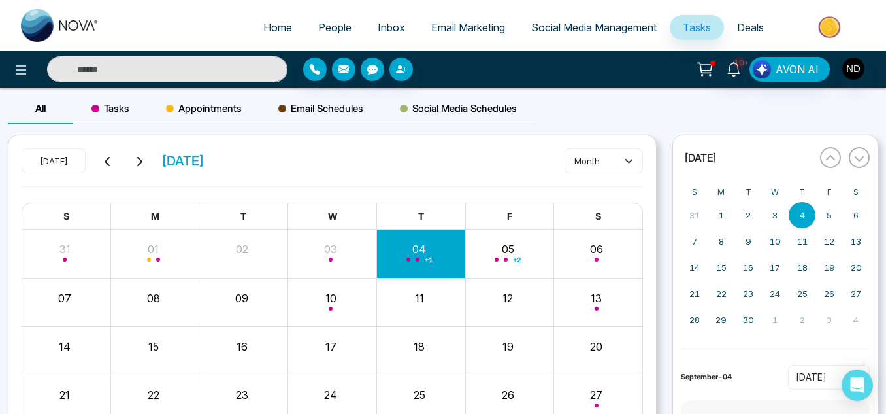
click at [191, 63] on input "text" at bounding box center [167, 69] width 241 height 26
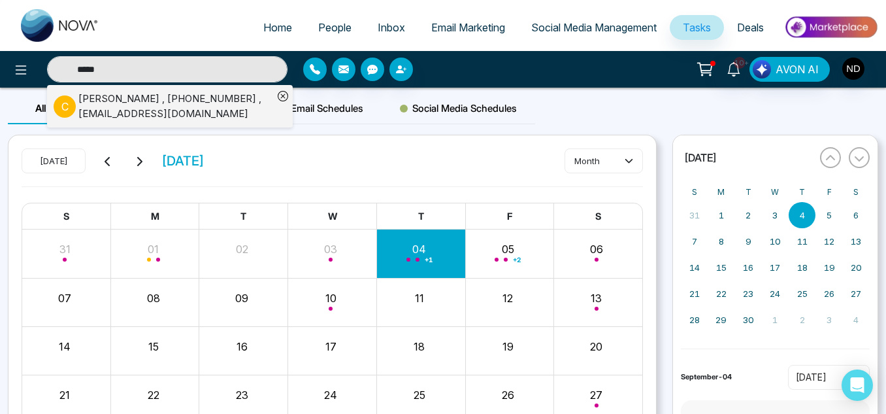
type input "*****"
click at [205, 103] on div "Cathy-Ann Bonaparte , +16479164534 , cathyms28@hotmail.com" at bounding box center [175, 105] width 195 height 29
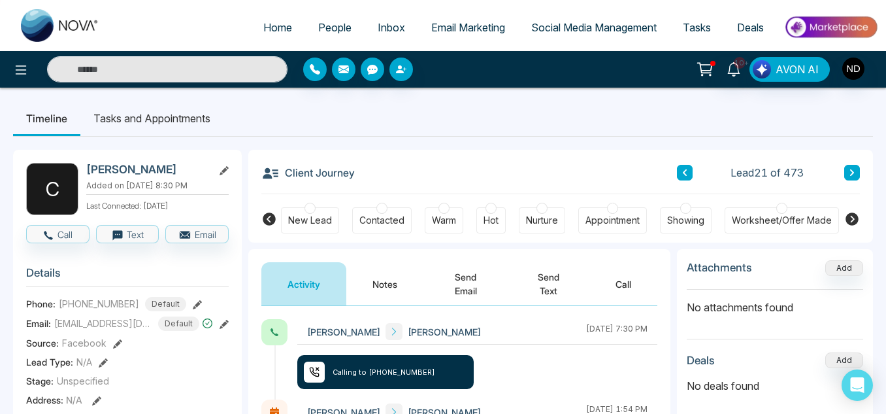
click at [474, 282] on button "Send Email" at bounding box center [465, 283] width 84 height 43
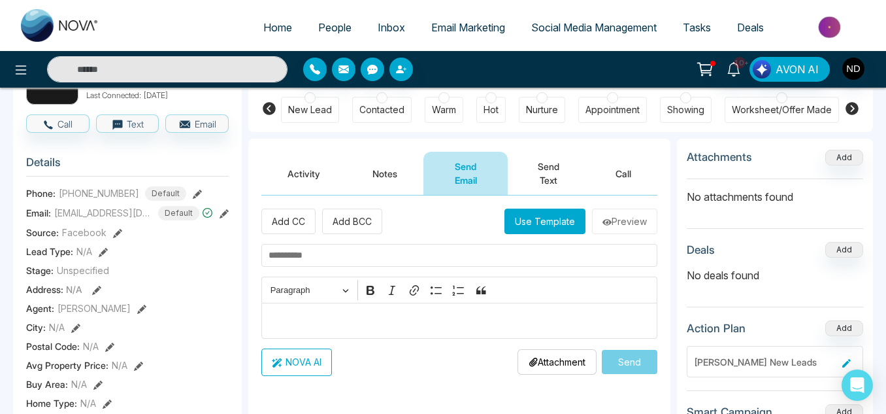
scroll to position [111, 0]
click at [427, 261] on input "text" at bounding box center [459, 254] width 396 height 23
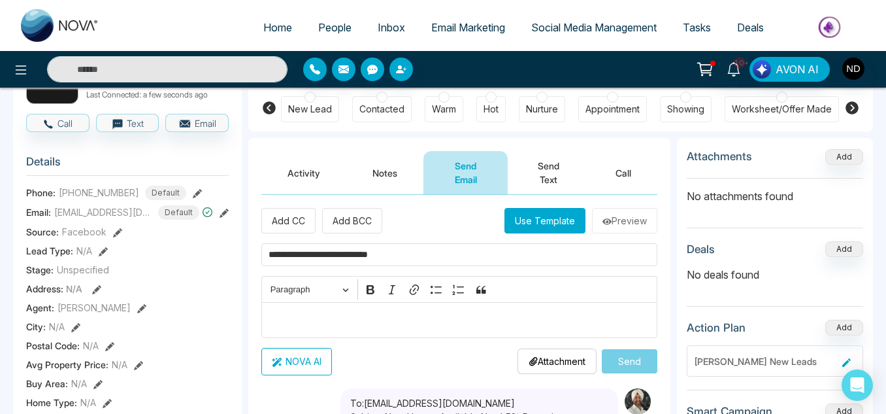
type input "**********"
click at [520, 225] on button "Use Template" at bounding box center [545, 220] width 81 height 25
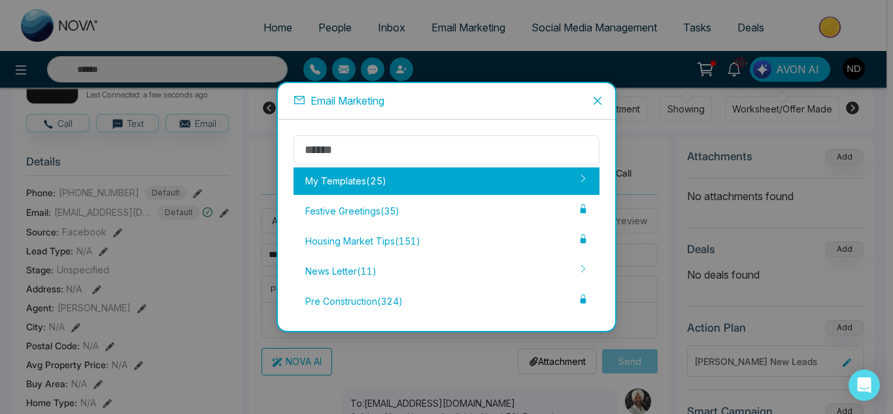
click at [433, 178] on div "My Templates ( 25 )" at bounding box center [446, 180] width 306 height 27
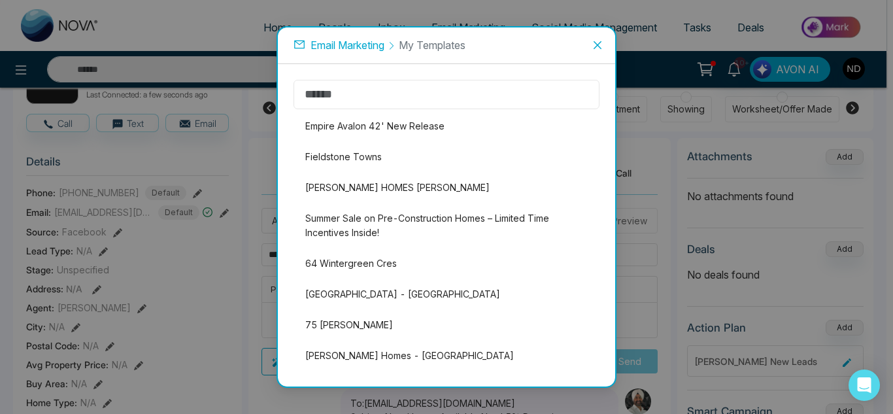
click at [396, 93] on input "text" at bounding box center [446, 94] width 306 height 29
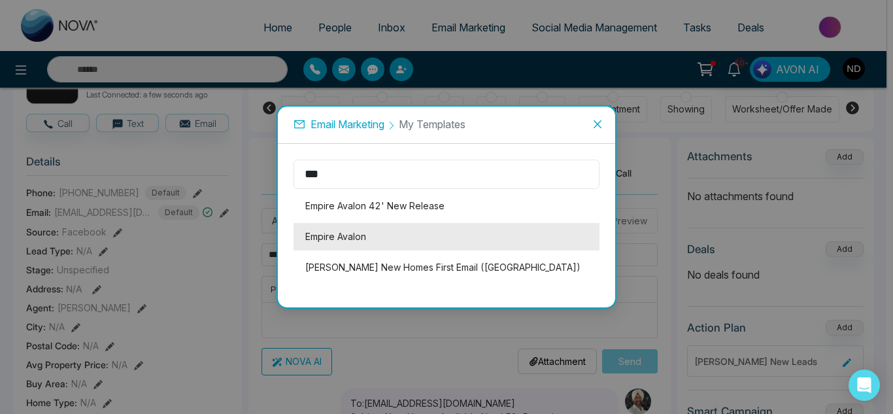
type input "***"
click at [359, 238] on li "Empire Avalon" at bounding box center [446, 236] width 306 height 27
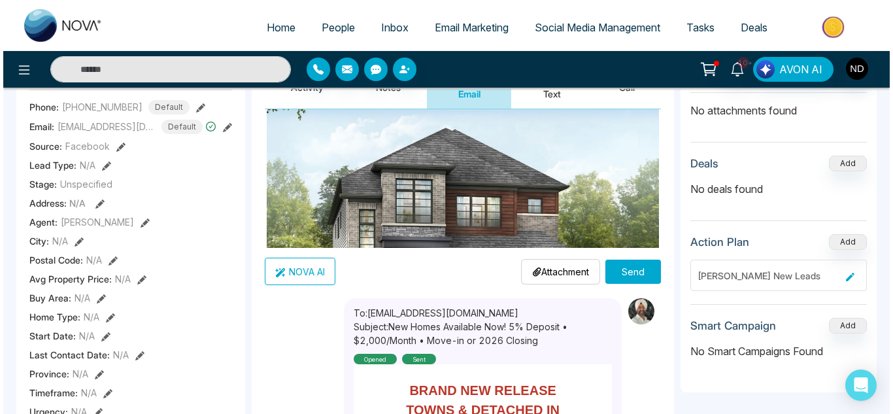
scroll to position [197, 0]
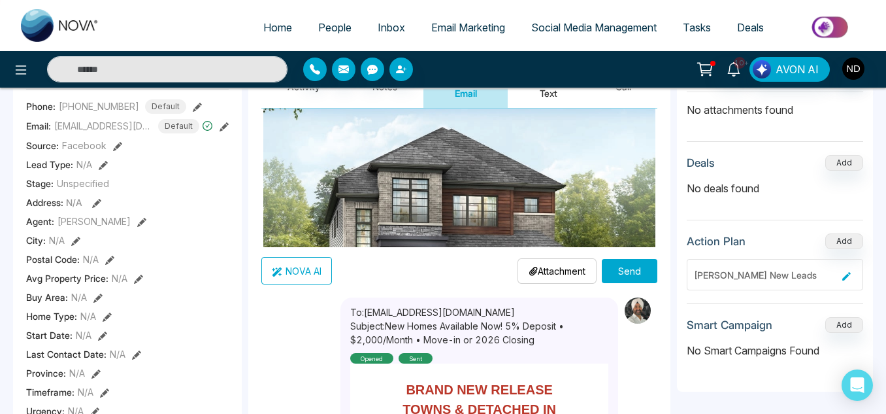
click at [642, 263] on button "Send" at bounding box center [630, 271] width 56 height 24
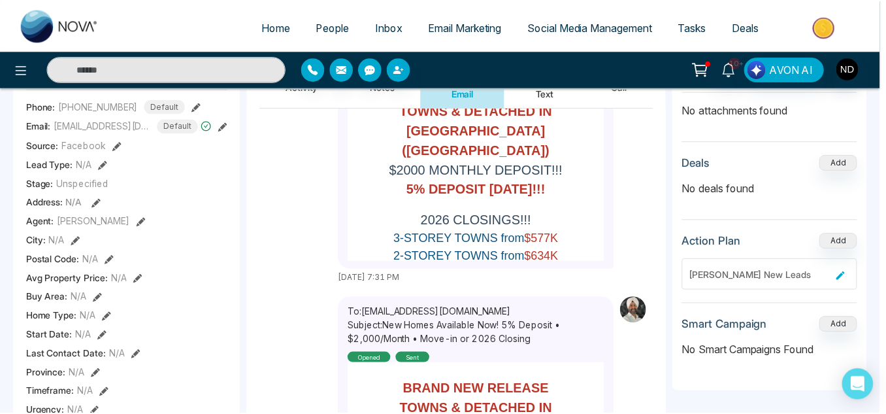
scroll to position [271, 0]
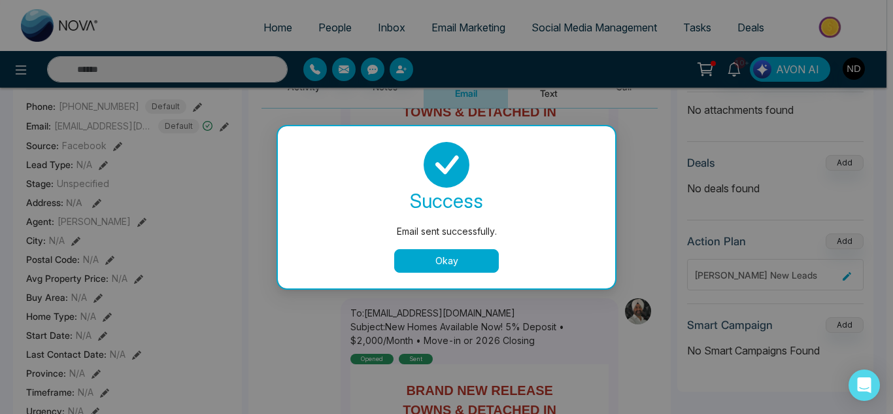
click at [470, 269] on button "Okay" at bounding box center [446, 261] width 105 height 24
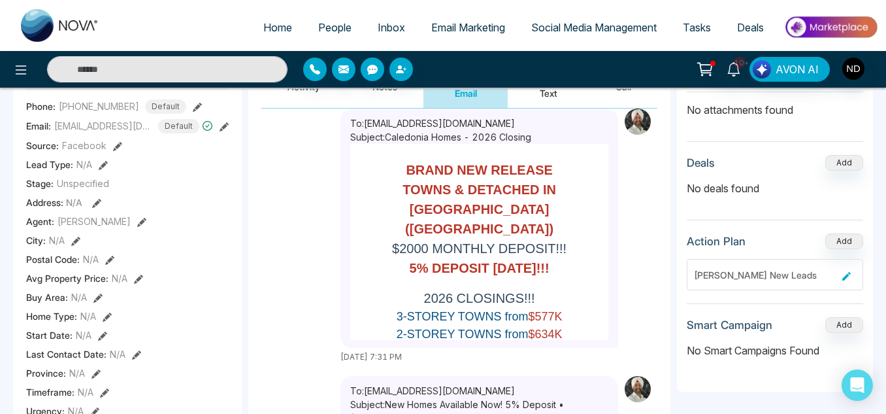
scroll to position [190, 0]
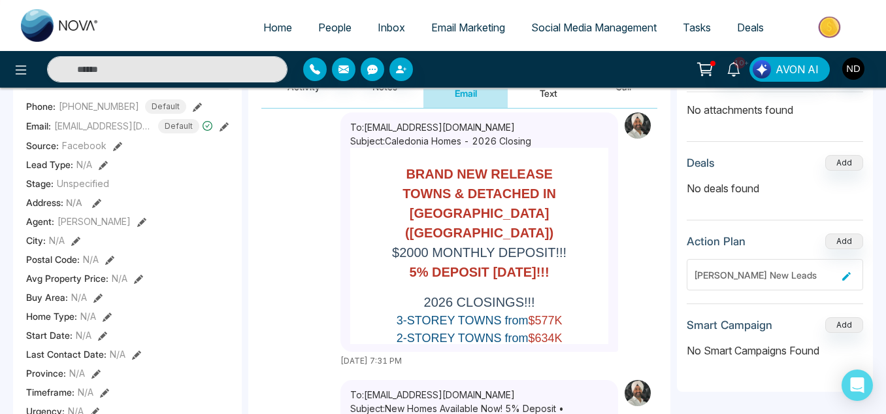
click at [545, 90] on button "Send Text" at bounding box center [549, 86] width 82 height 43
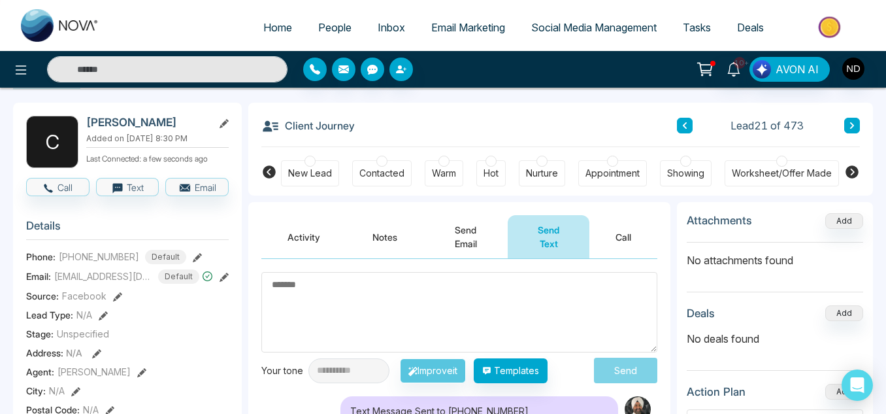
scroll to position [29, 0]
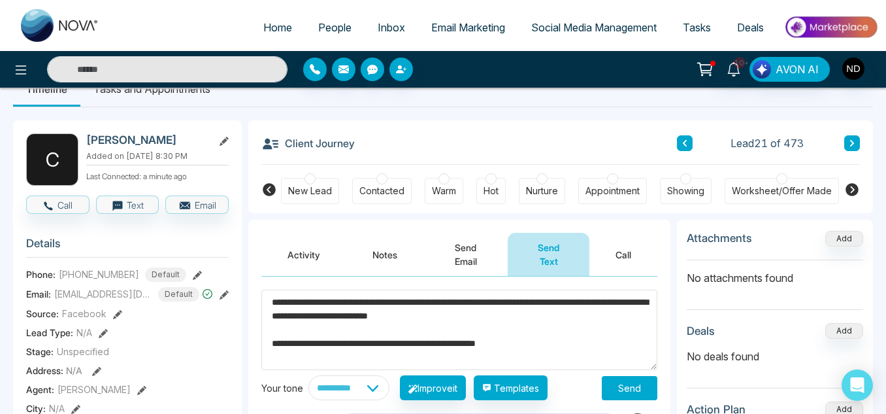
type textarea "**********"
click at [639, 389] on button "Send" at bounding box center [630, 388] width 56 height 24
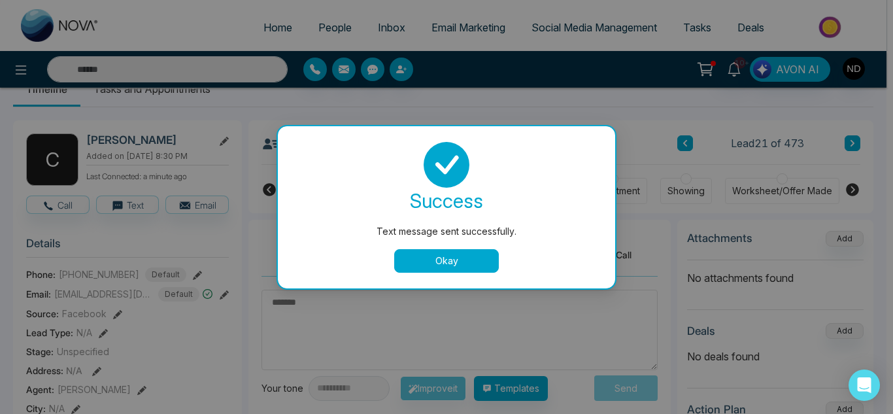
click at [452, 263] on button "Okay" at bounding box center [446, 261] width 105 height 24
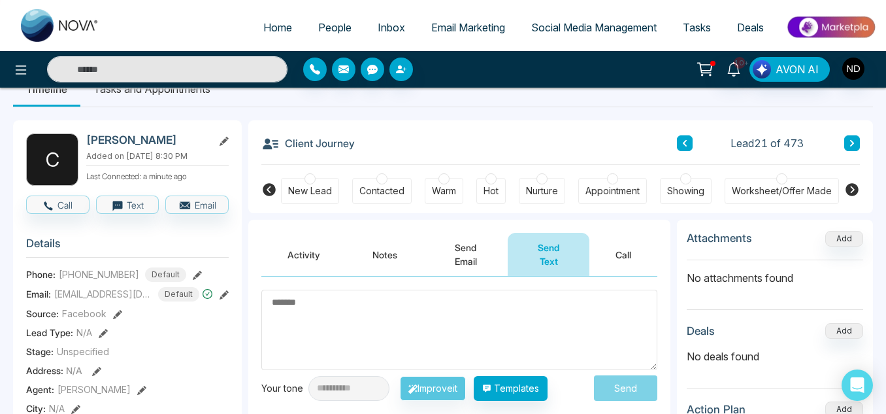
click at [276, 16] on link "Home" at bounding box center [277, 27] width 55 height 25
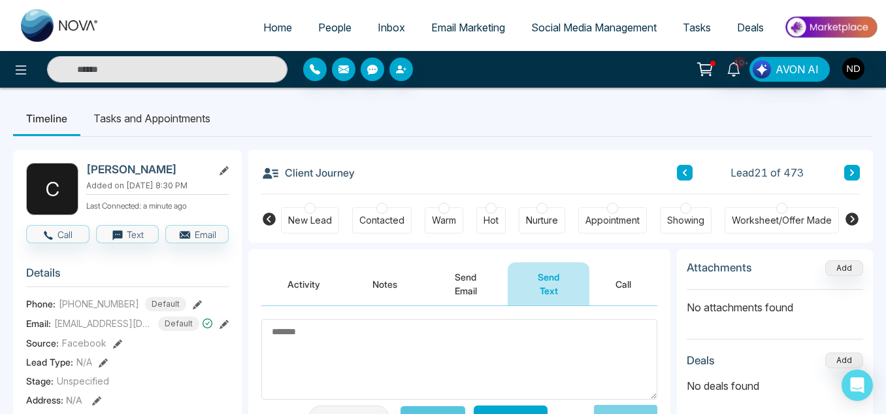
select select "*"
